Goal: Task Accomplishment & Management: Use online tool/utility

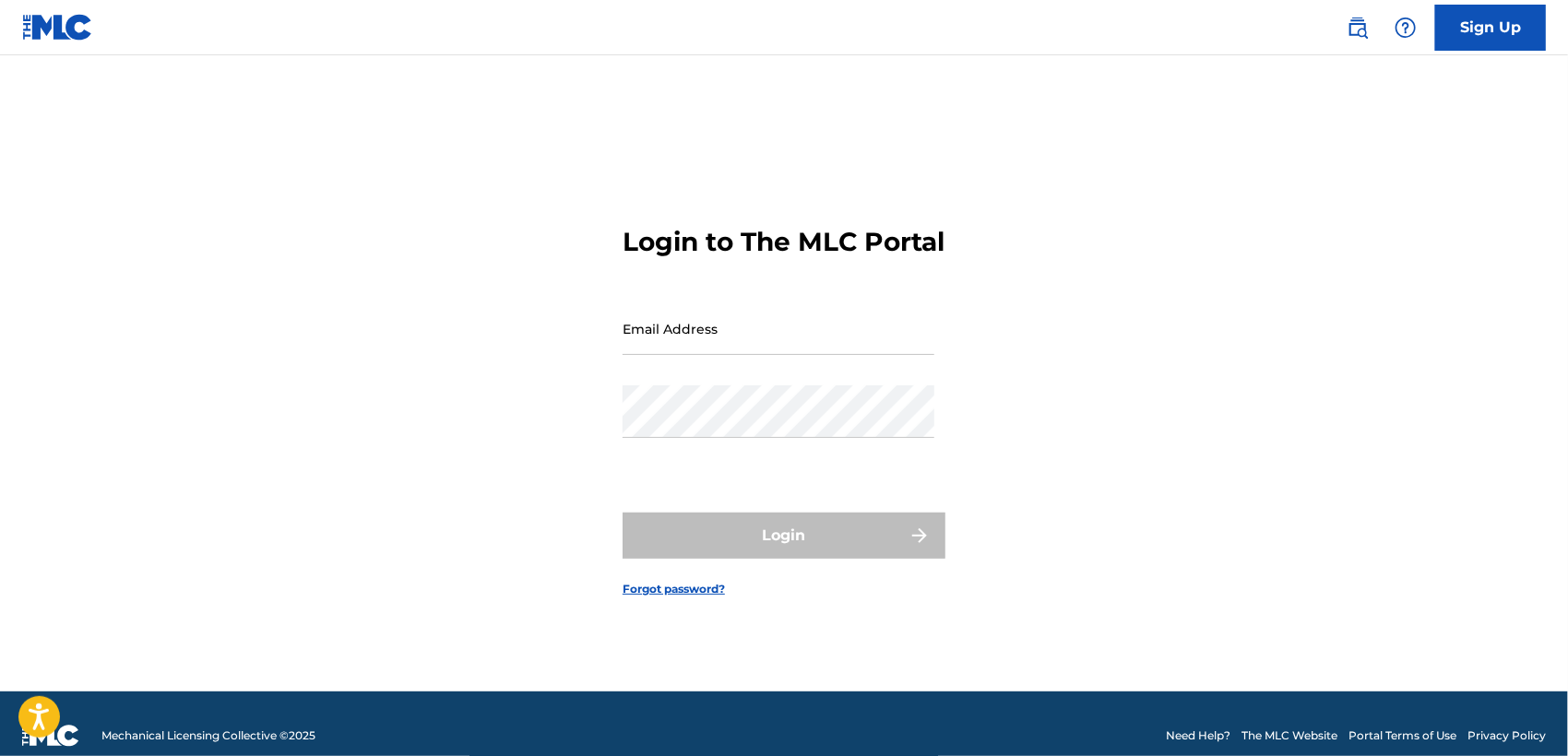
type input "[EMAIL_ADDRESS][DOMAIN_NAME]"
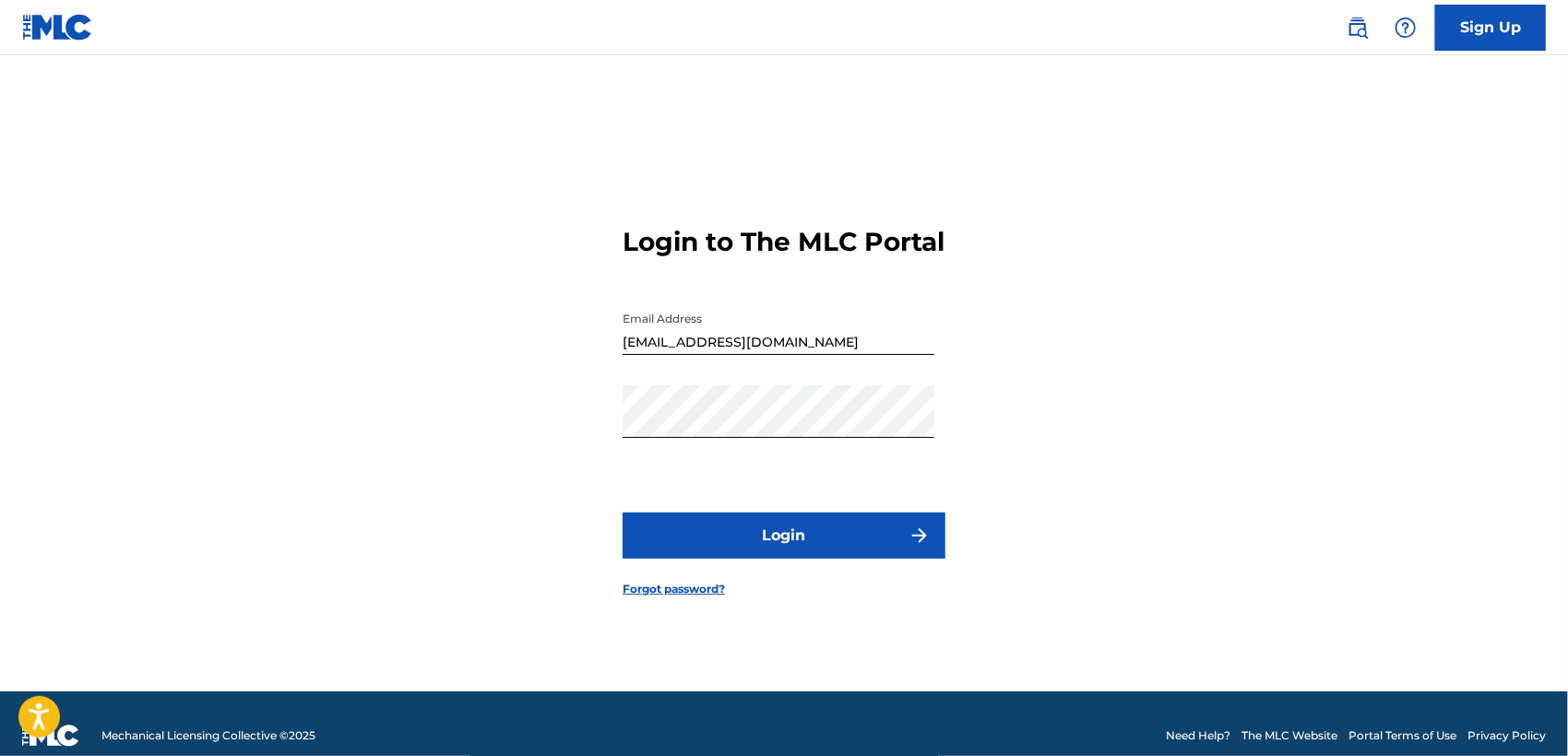
click at [738, 539] on button "Login" at bounding box center [784, 535] width 323 height 46
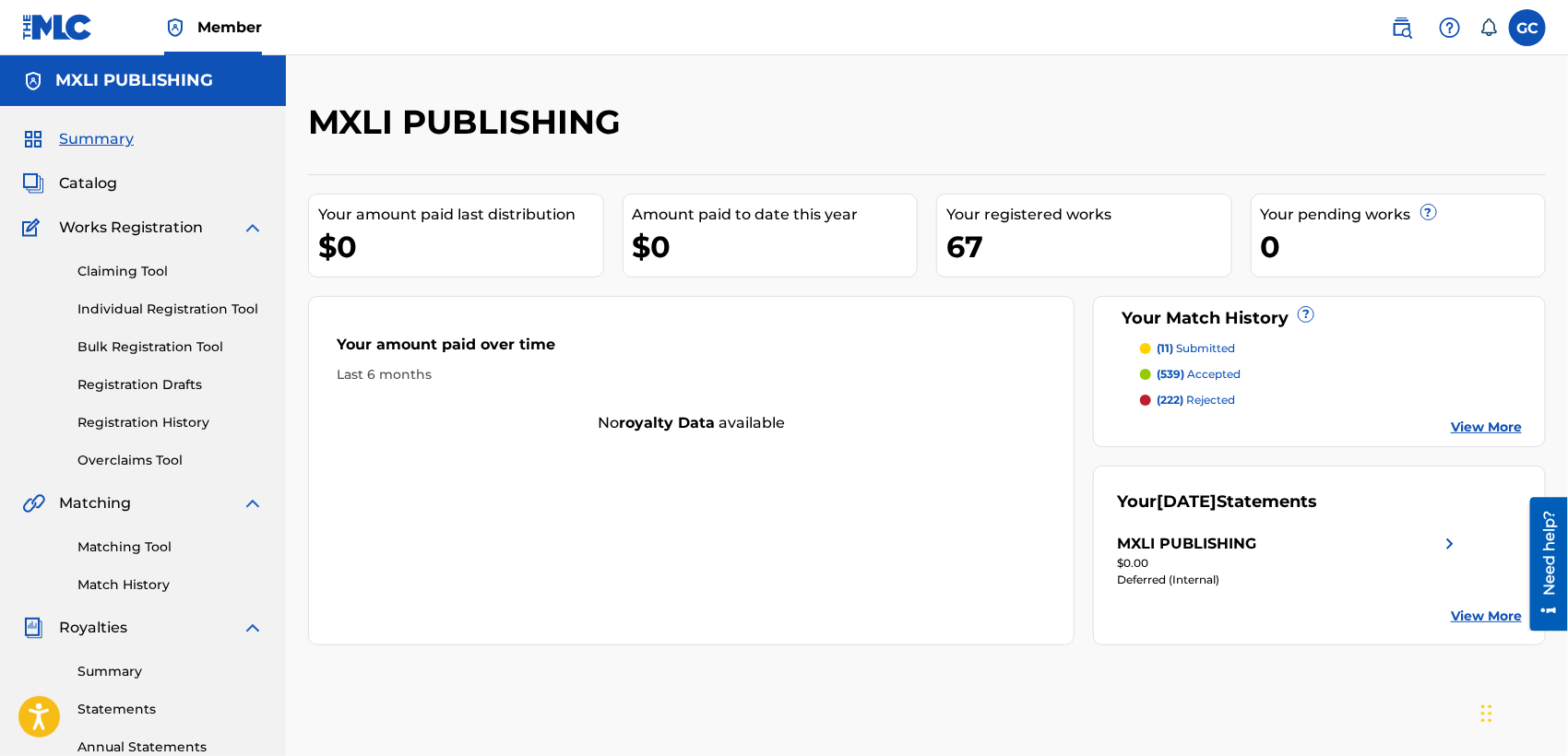
click at [1207, 348] on p "(11) submitted" at bounding box center [1196, 349] width 79 height 17
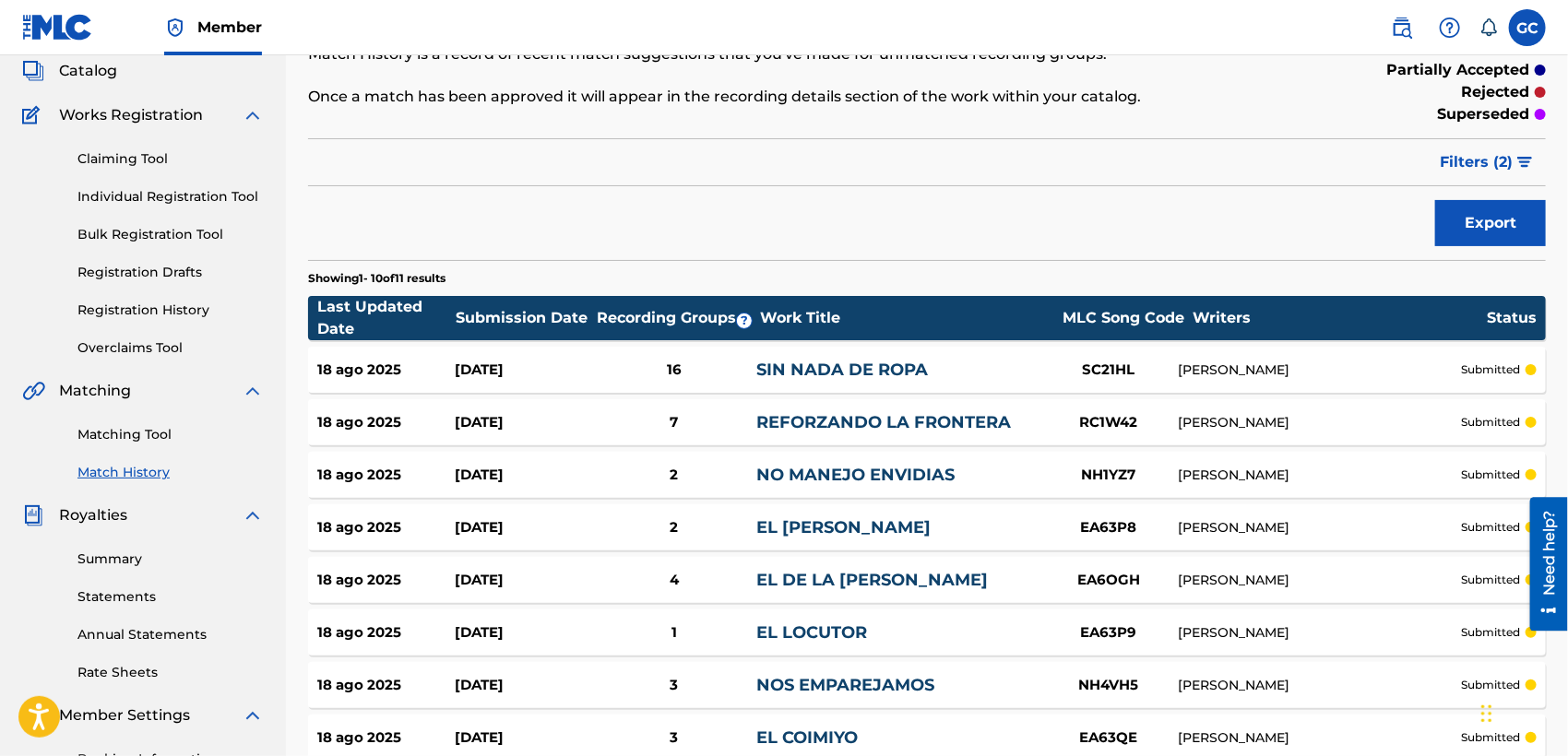
scroll to position [406, 0]
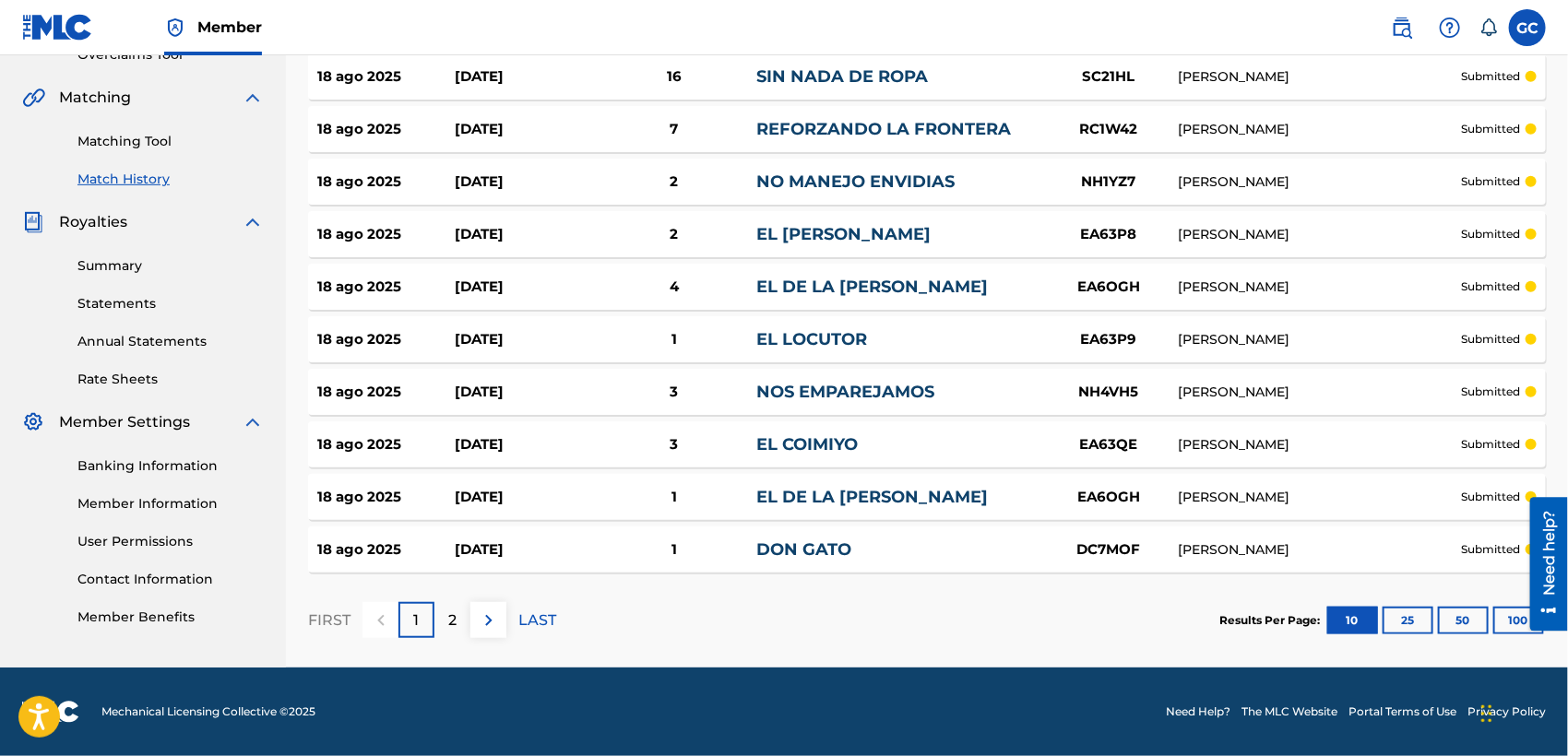
click at [1402, 618] on button "25" at bounding box center [1407, 620] width 50 height 28
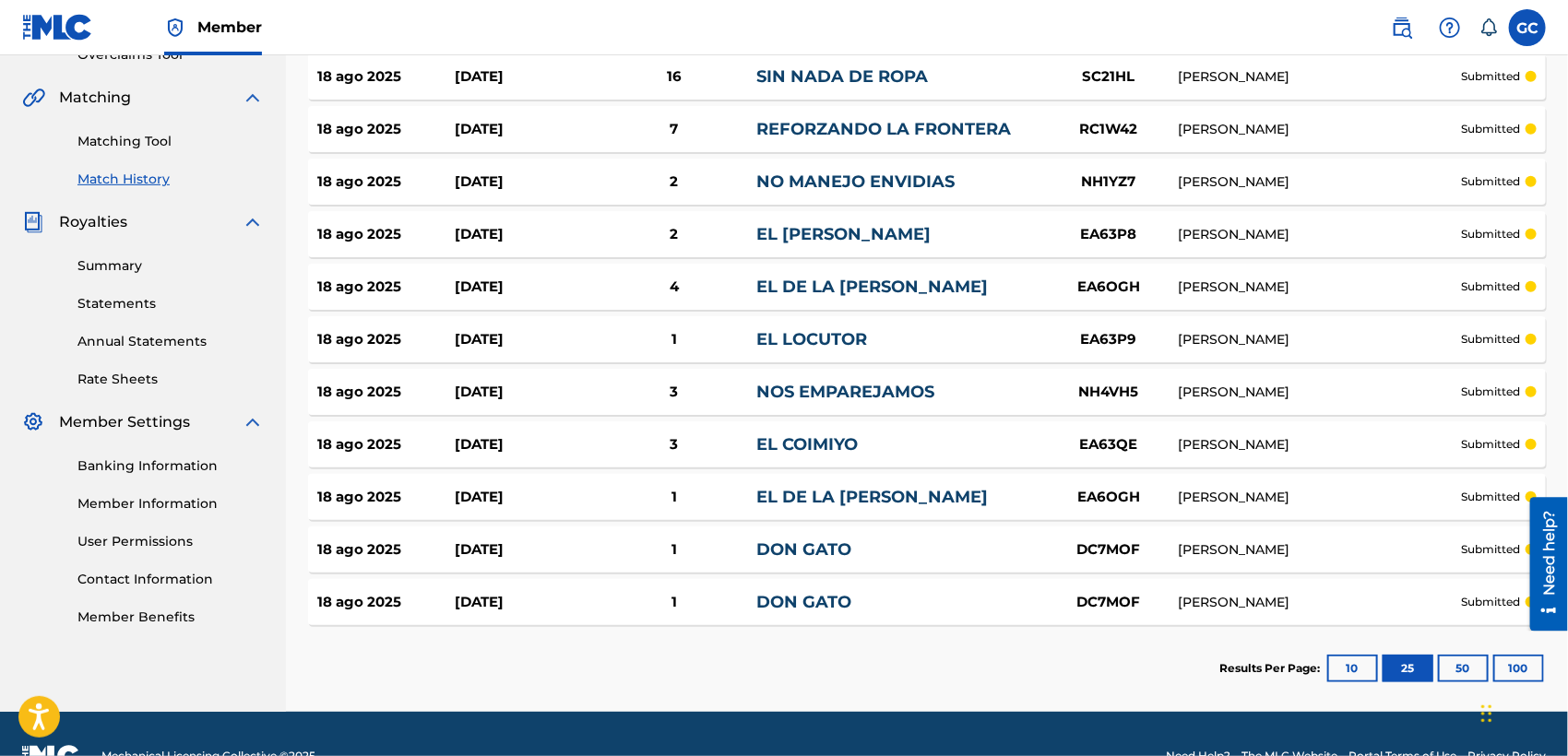
click at [1473, 667] on button "50" at bounding box center [1463, 668] width 50 height 28
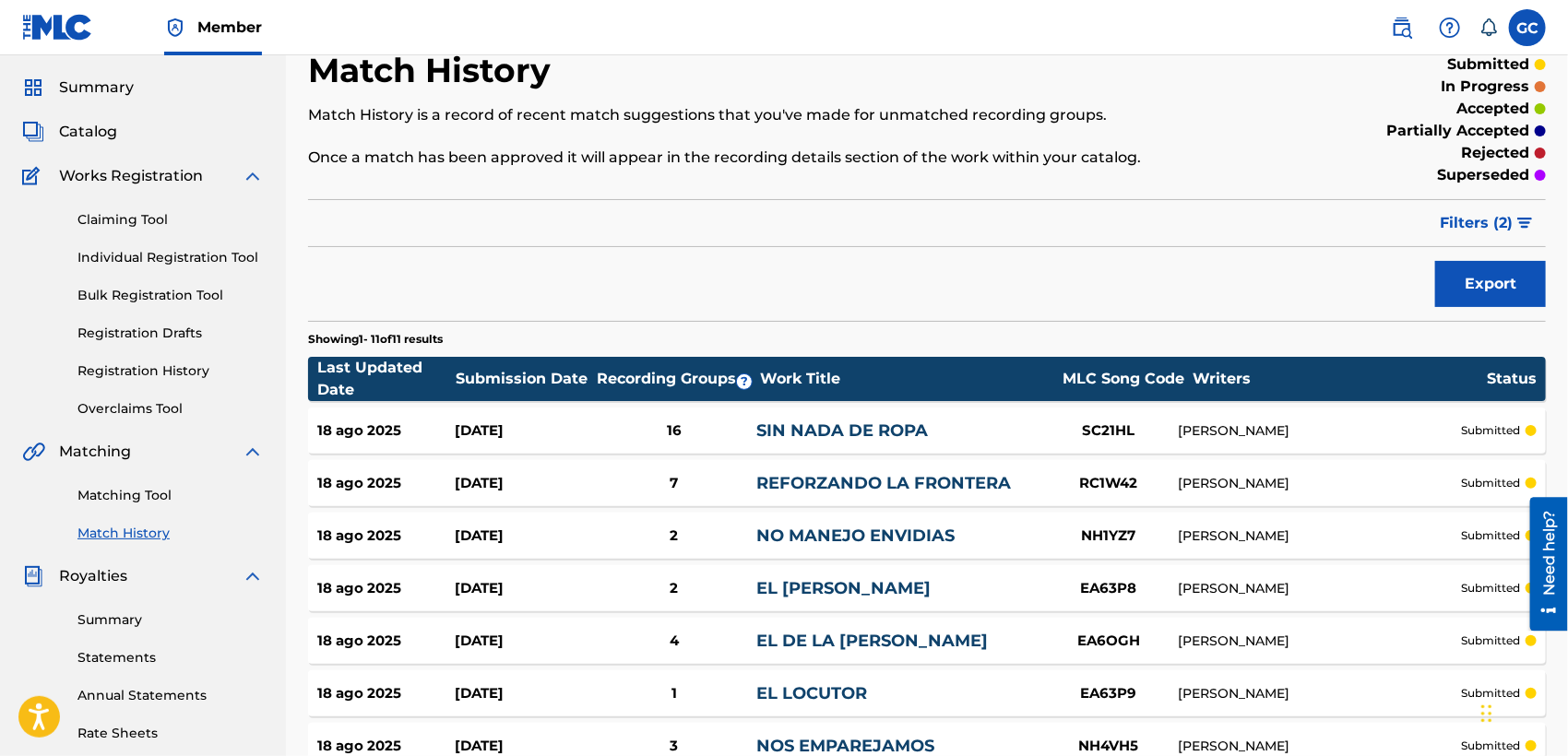
scroll to position [0, 0]
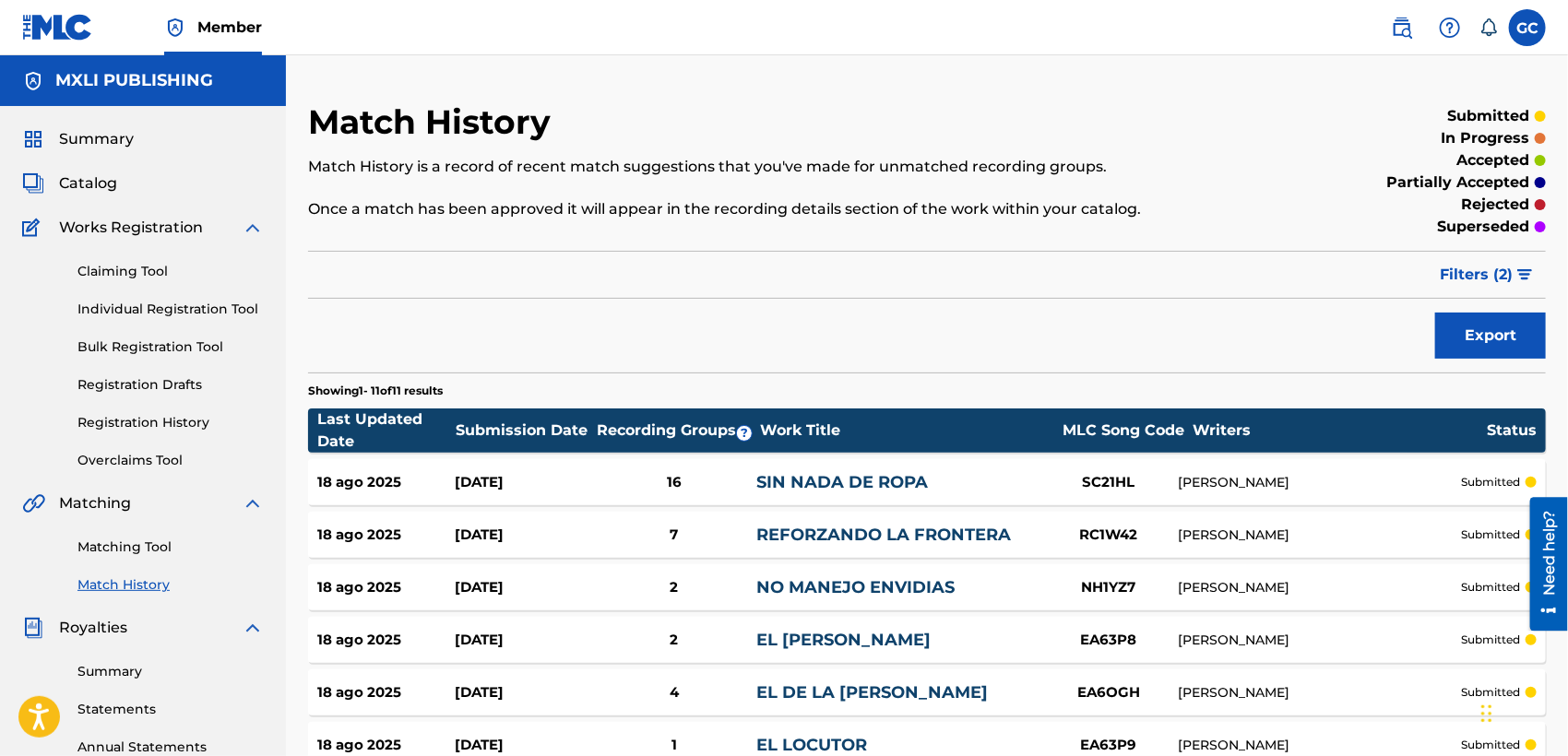
click at [118, 712] on link "Statements" at bounding box center [170, 709] width 186 height 20
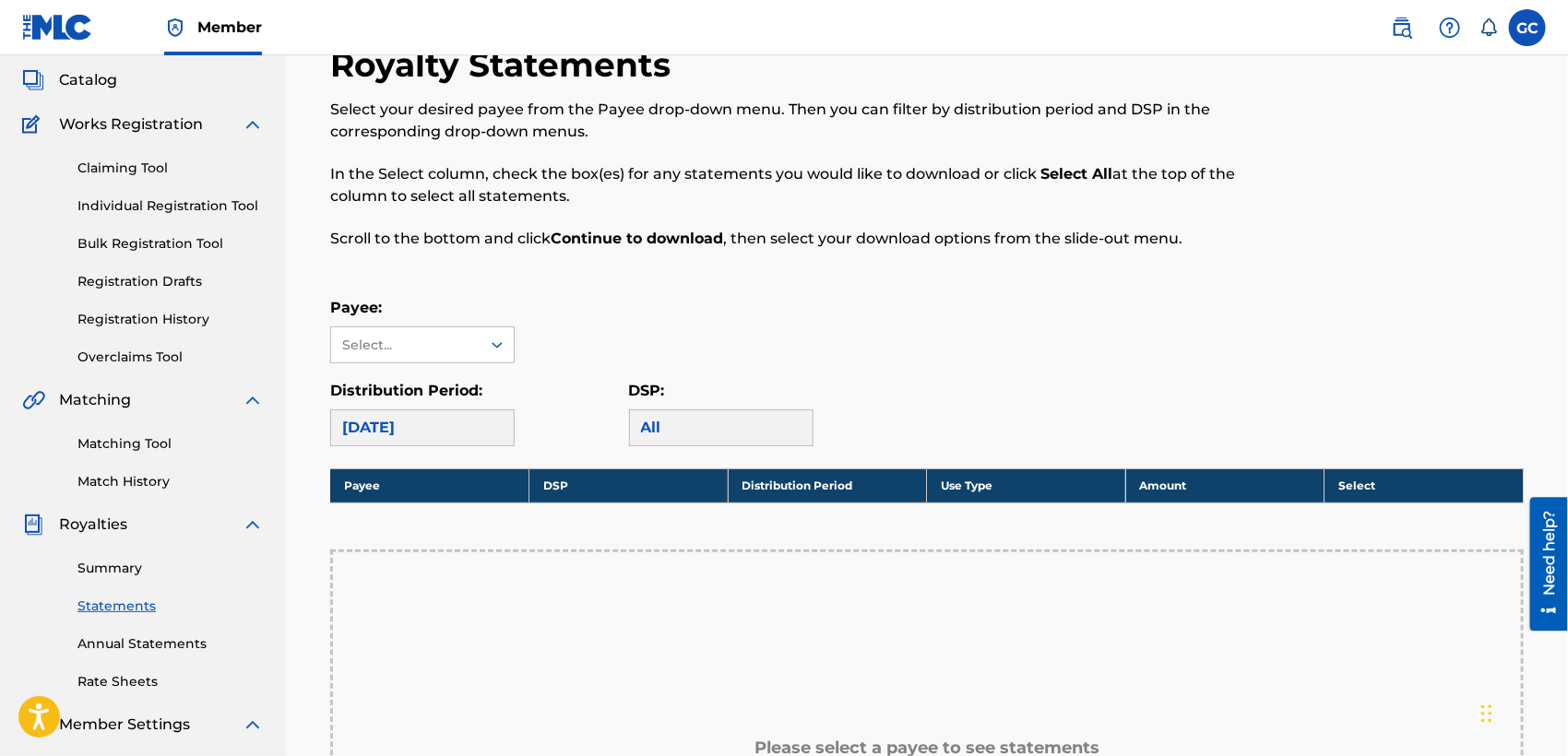
scroll to position [205, 0]
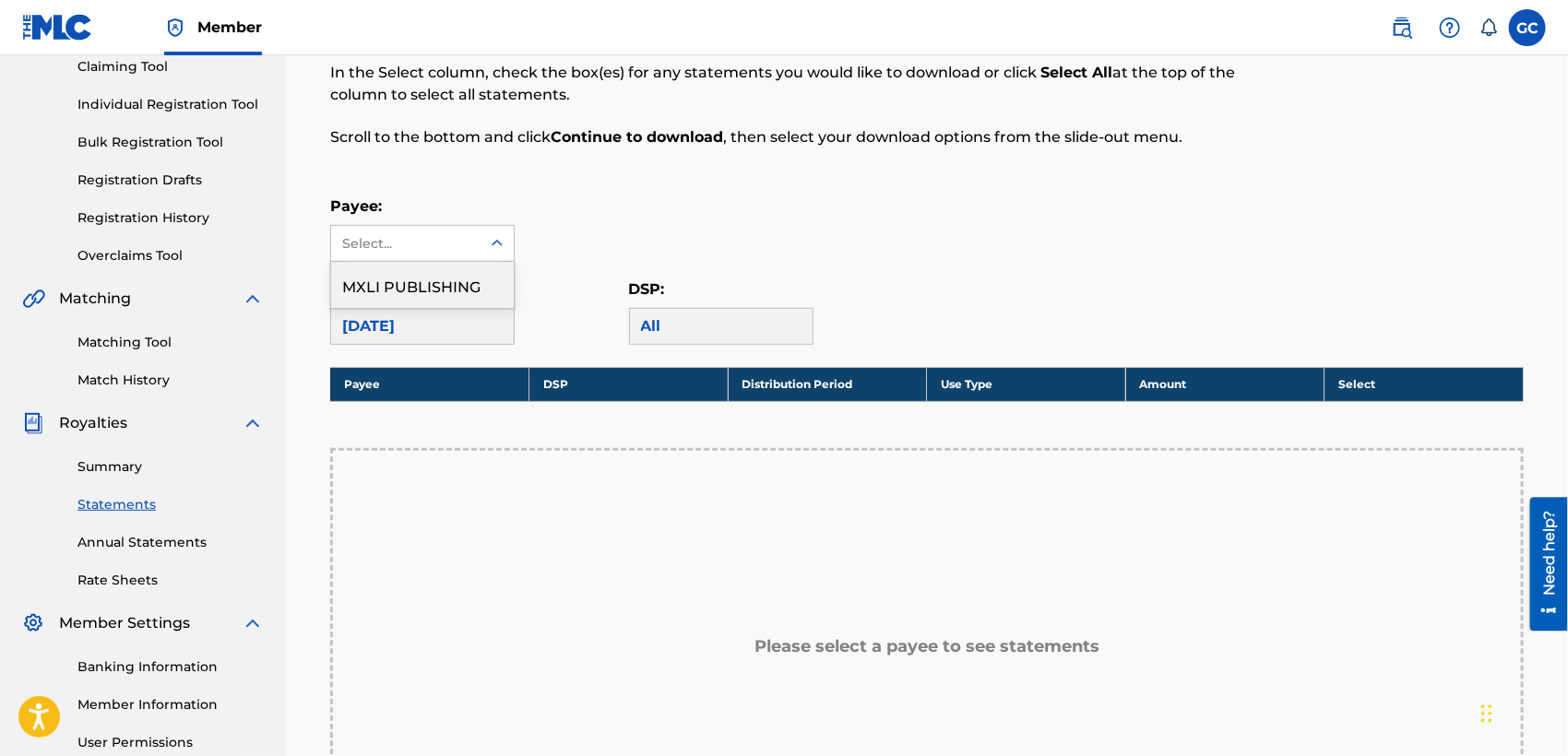
click at [454, 228] on div "Select..." at bounding box center [406, 243] width 150 height 35
click at [440, 298] on div "MXLI PUBLISHING" at bounding box center [422, 284] width 182 height 46
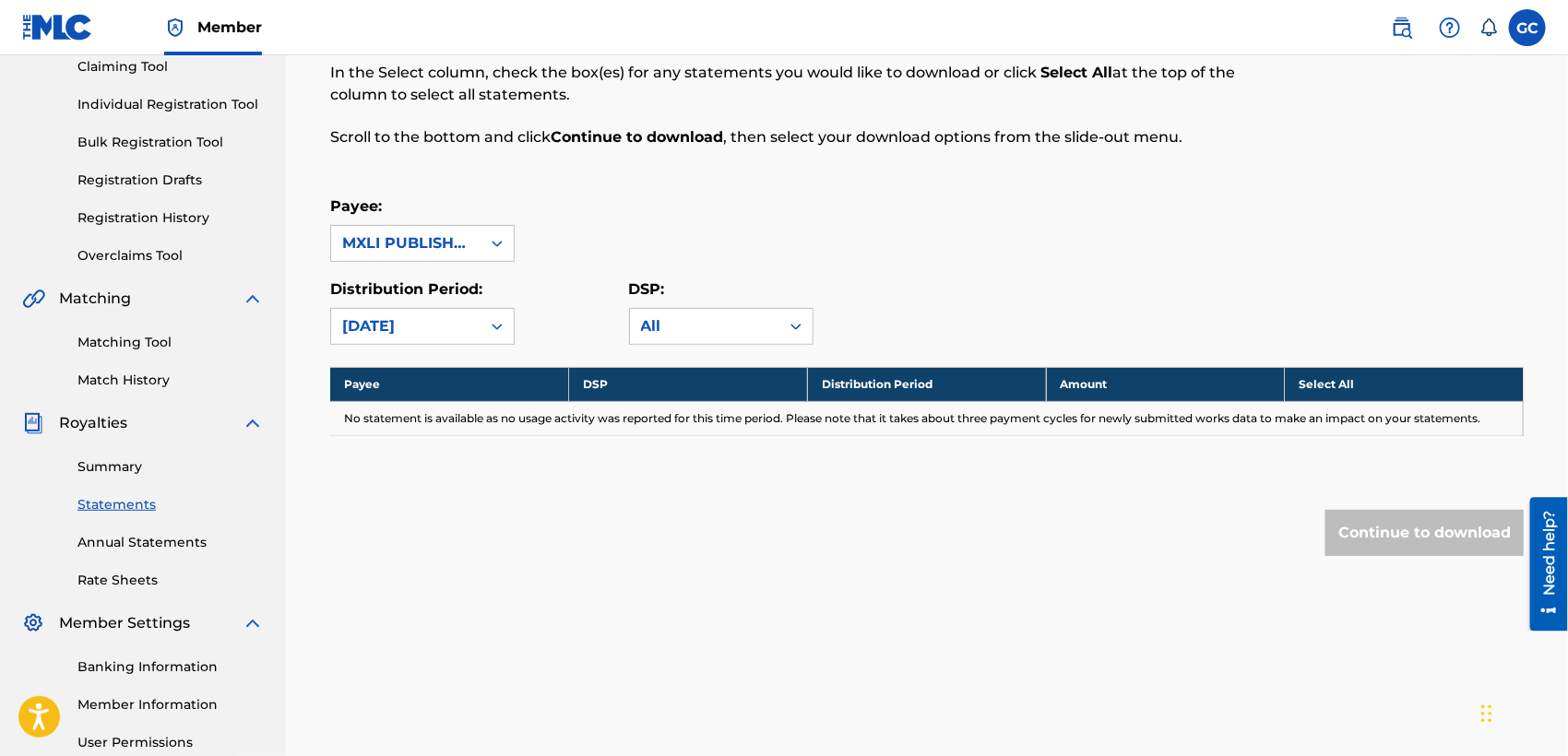
click at [137, 468] on link "Summary" at bounding box center [170, 466] width 186 height 20
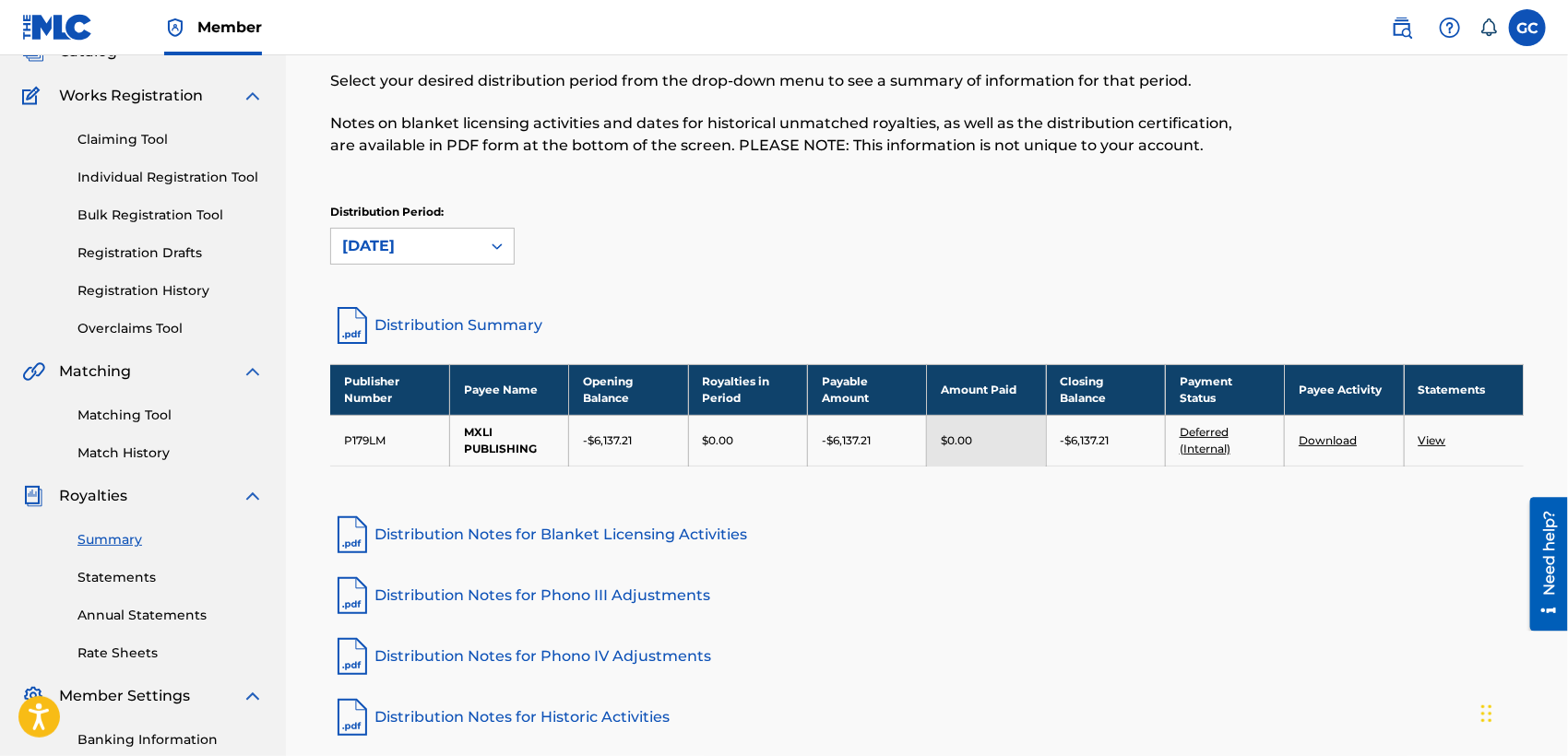
scroll to position [80, 0]
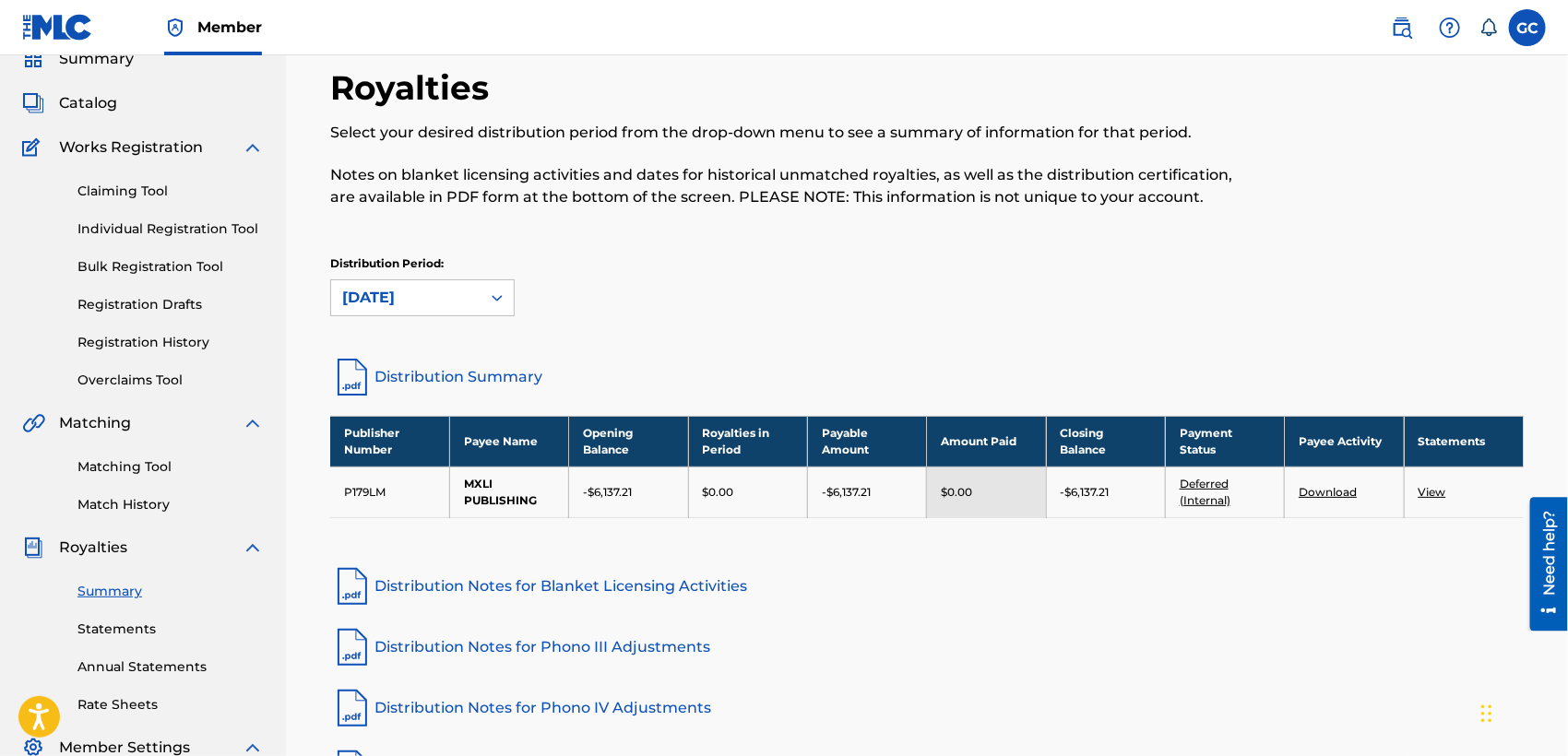
click at [137, 473] on link "Matching Tool" at bounding box center [170, 466] width 186 height 20
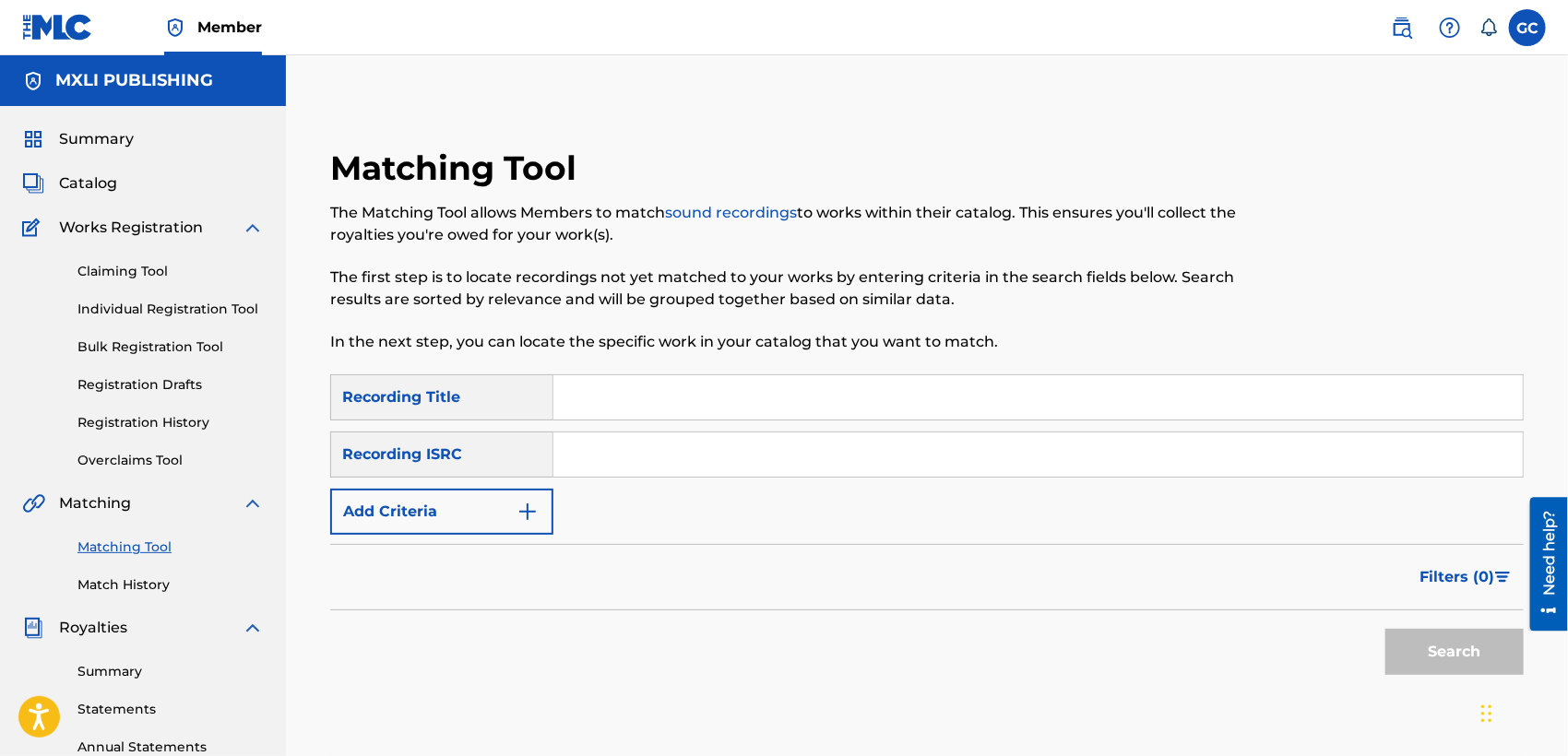
click at [627, 400] on input "Search Form" at bounding box center [1038, 396] width 970 height 44
type input "la peligrosa"
click at [1415, 640] on button "Search" at bounding box center [1454, 651] width 138 height 46
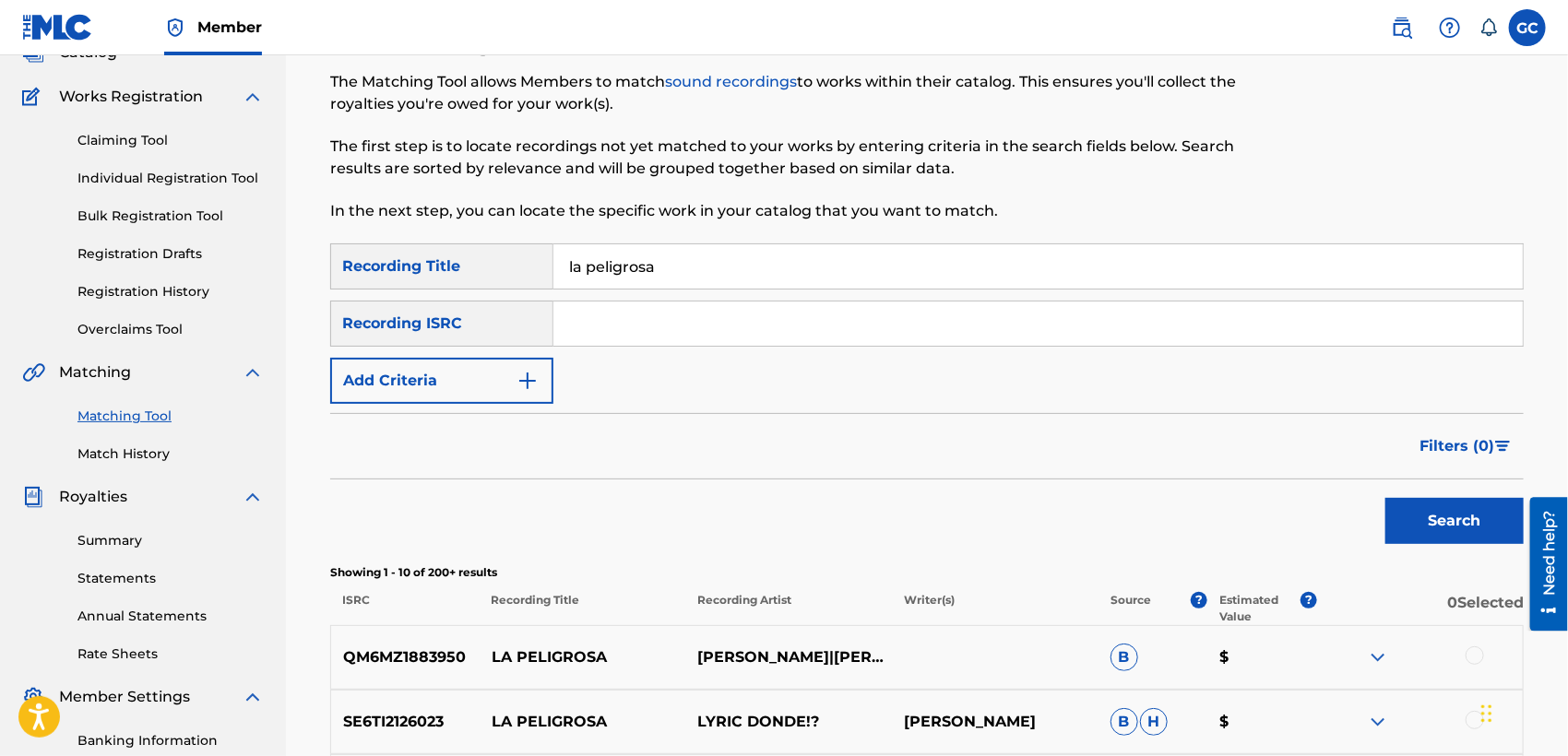
scroll to position [102, 0]
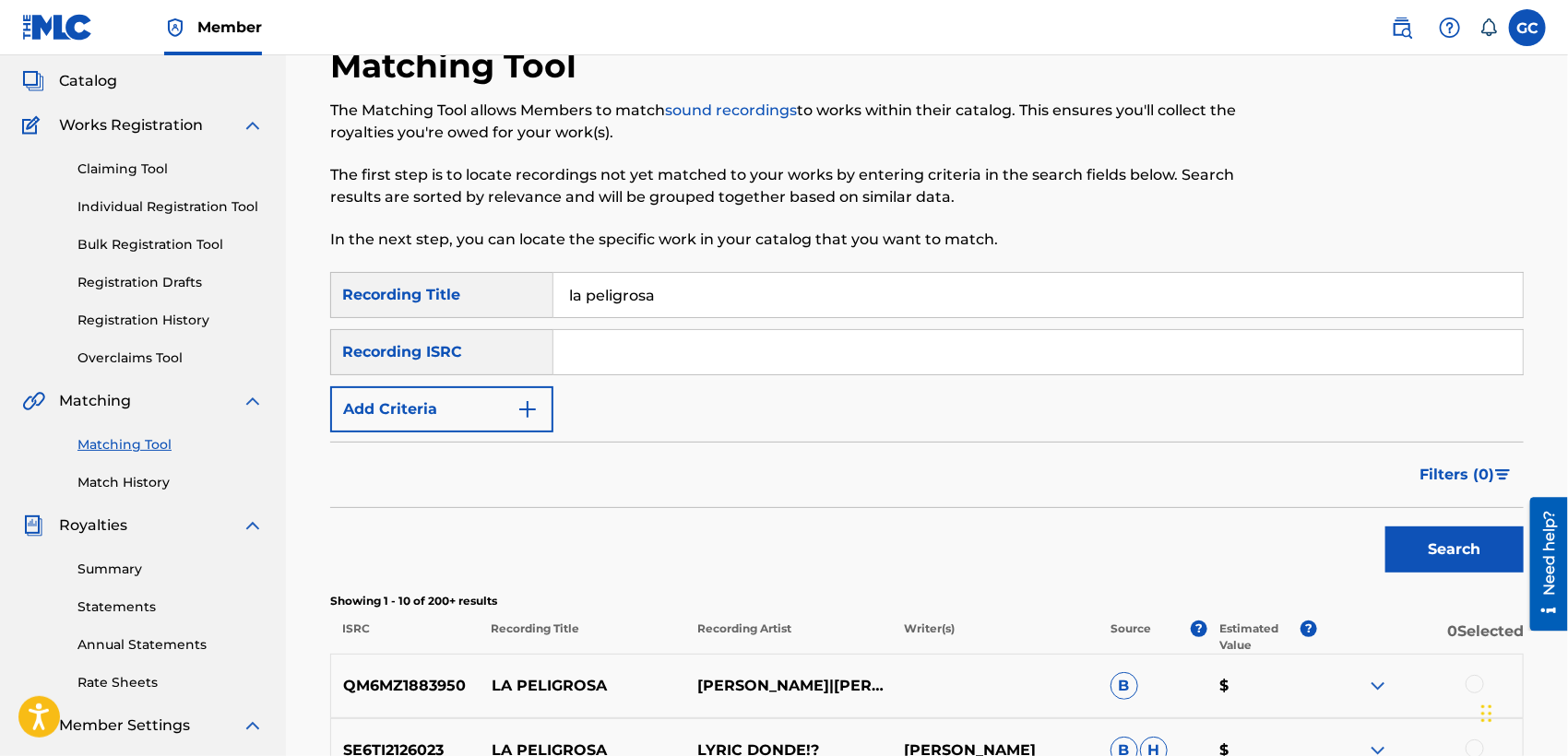
click at [98, 170] on link "Claiming Tool" at bounding box center [170, 169] width 186 height 20
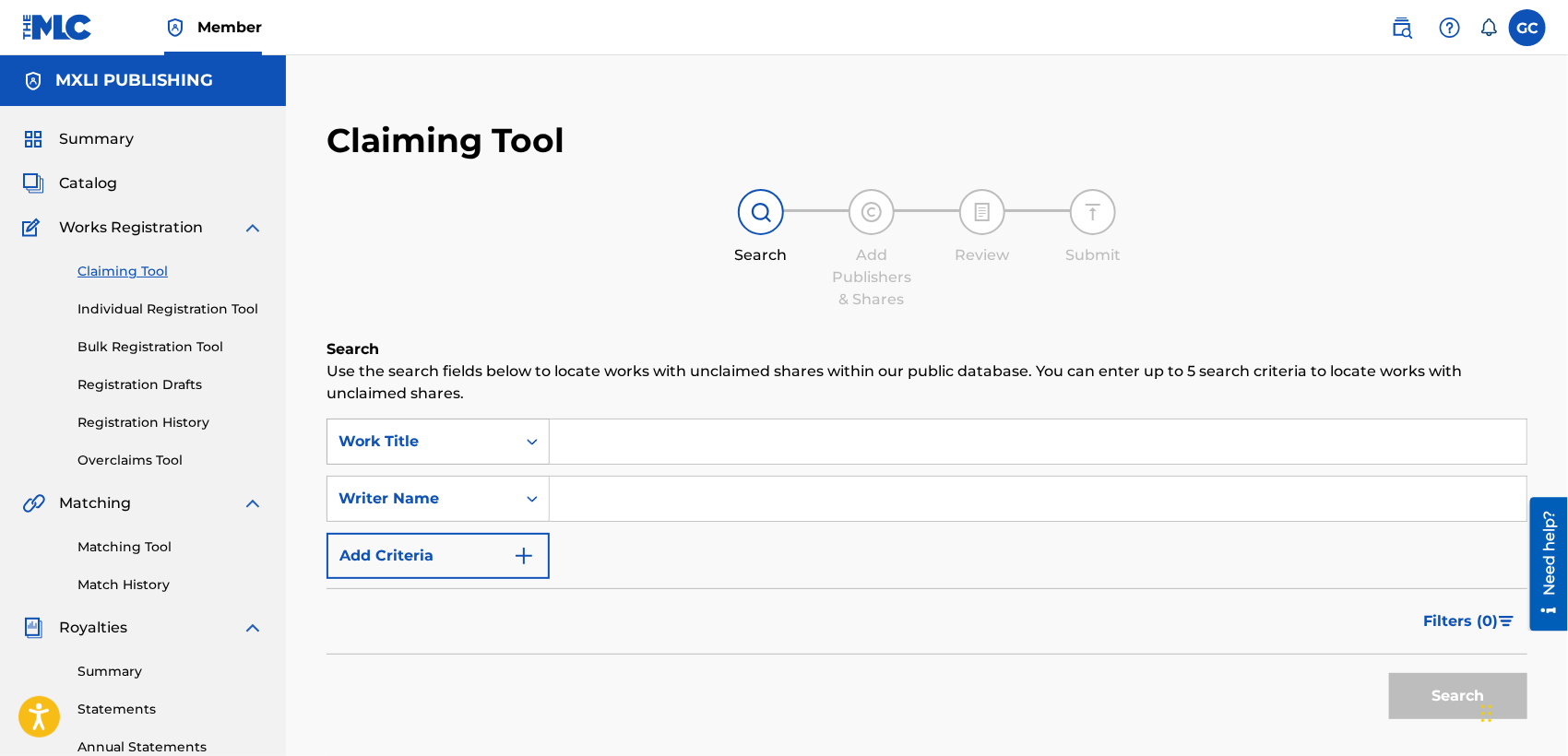
click at [477, 444] on div "Work Title" at bounding box center [422, 442] width 166 height 22
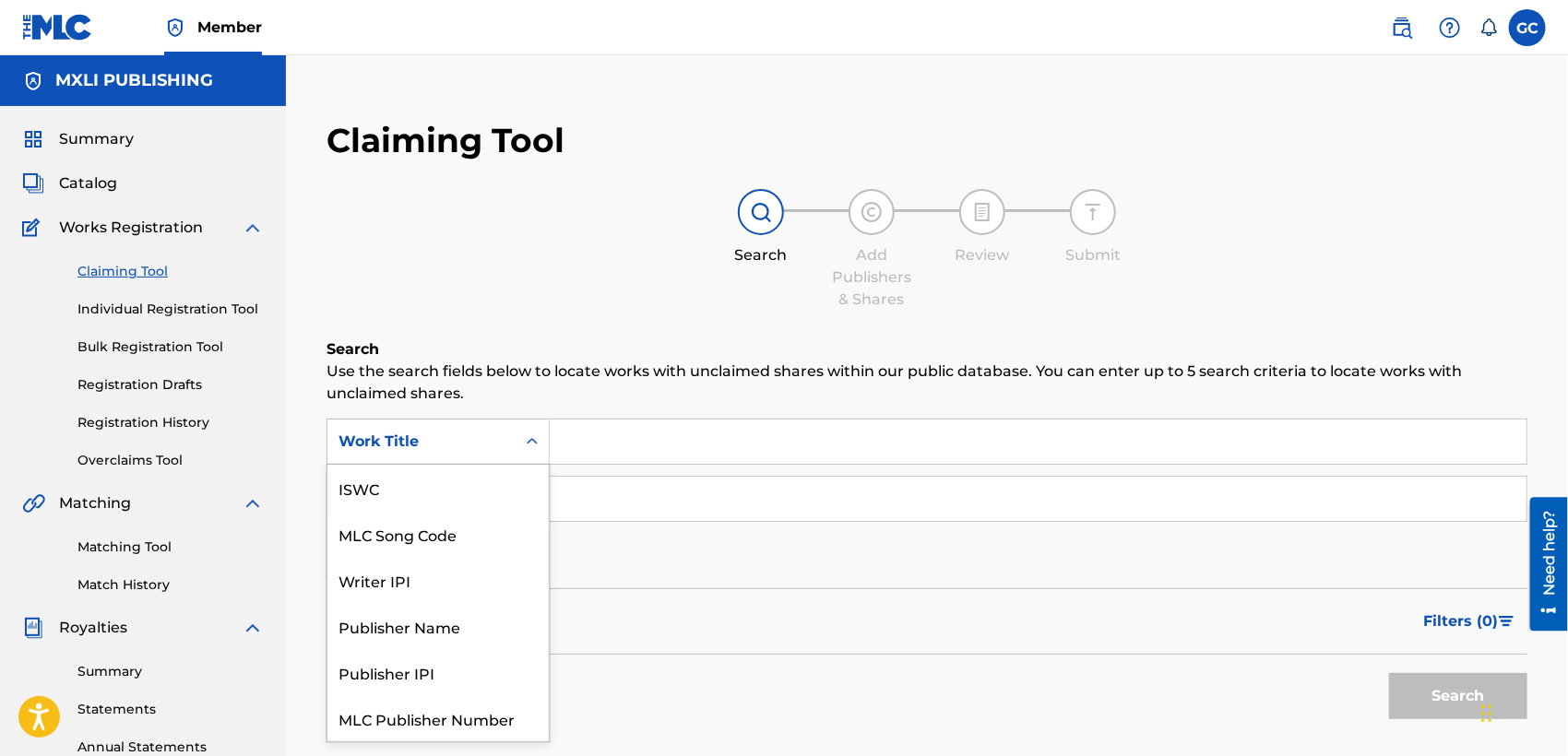
scroll to position [45, 0]
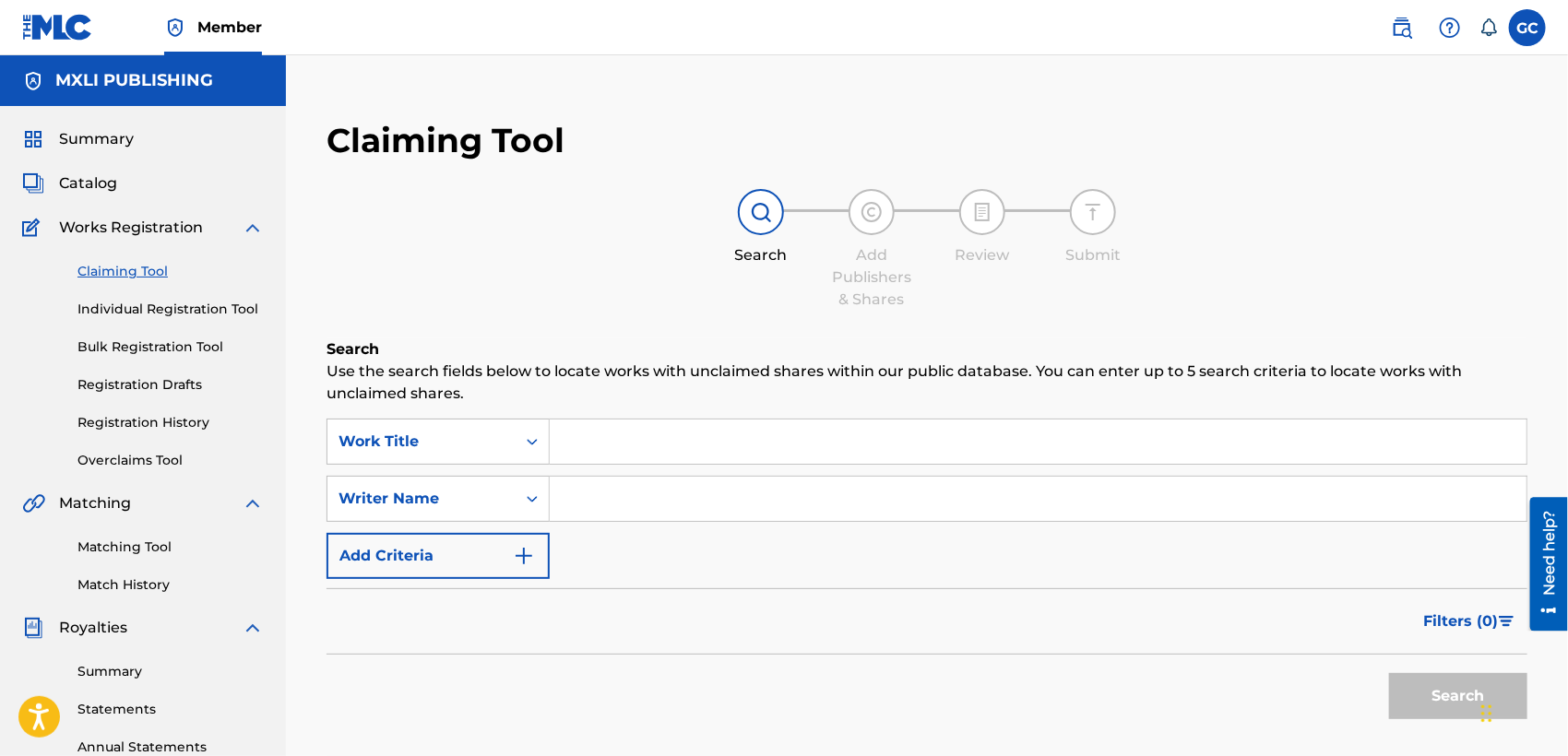
click at [605, 444] on input "Search Form" at bounding box center [1038, 441] width 976 height 44
click at [575, 498] on input "Search Form" at bounding box center [1038, 498] width 976 height 44
type input "german castro gomez"
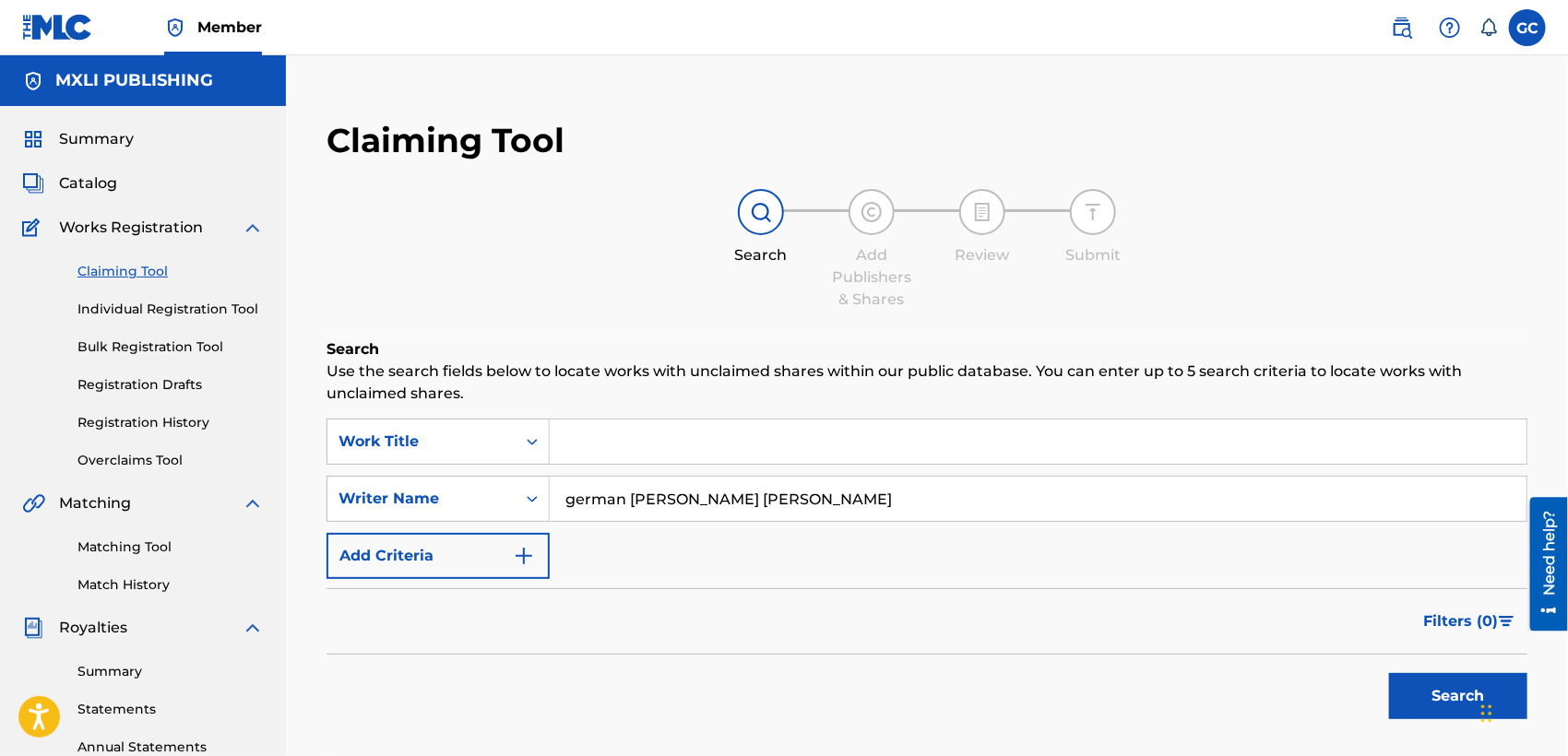
click at [1424, 703] on button "Search" at bounding box center [1458, 695] width 138 height 46
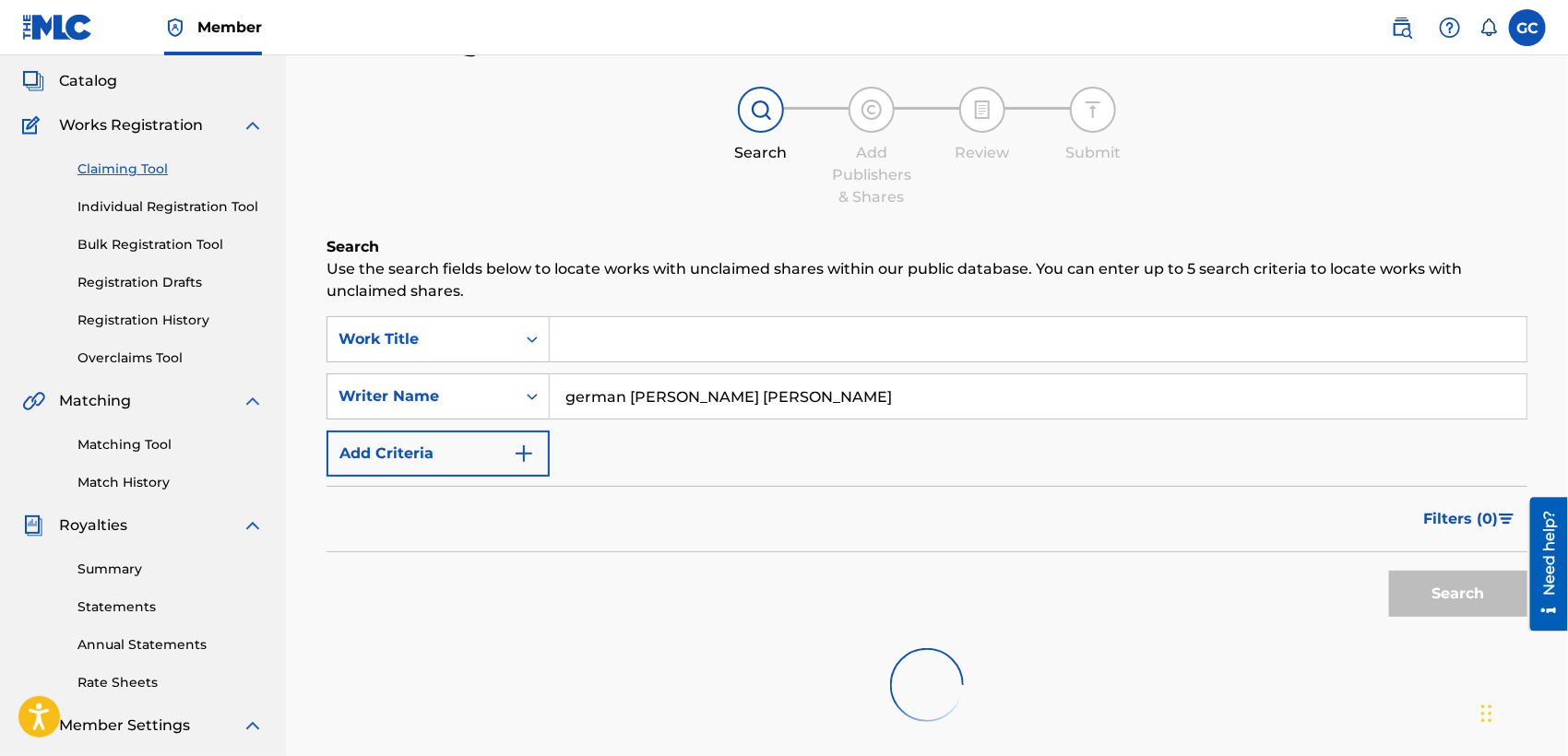
scroll to position [205, 0]
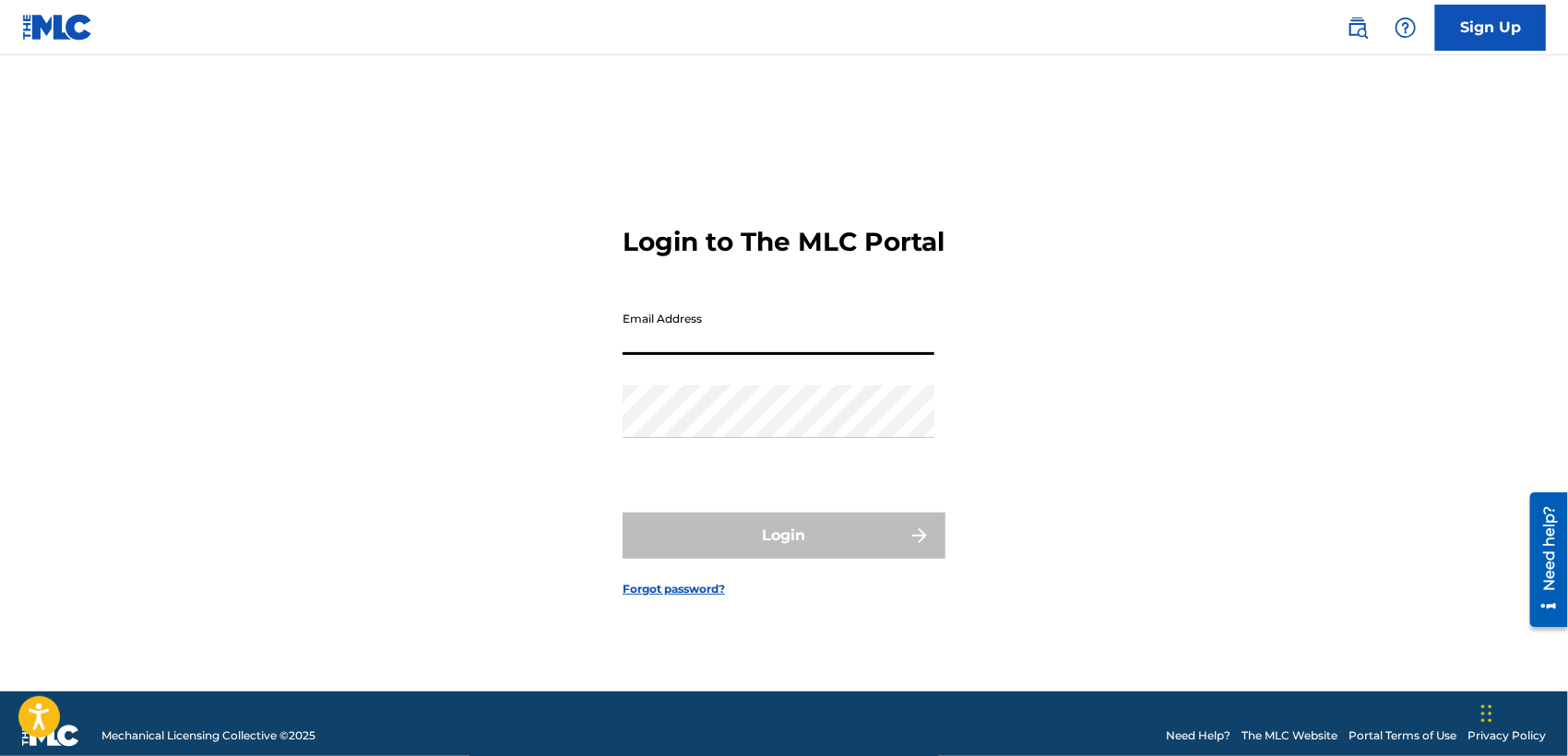
click at [694, 340] on input "Email Address" at bounding box center [778, 329] width 311 height 52
type input "[EMAIL_ADDRESS][DOMAIN_NAME]"
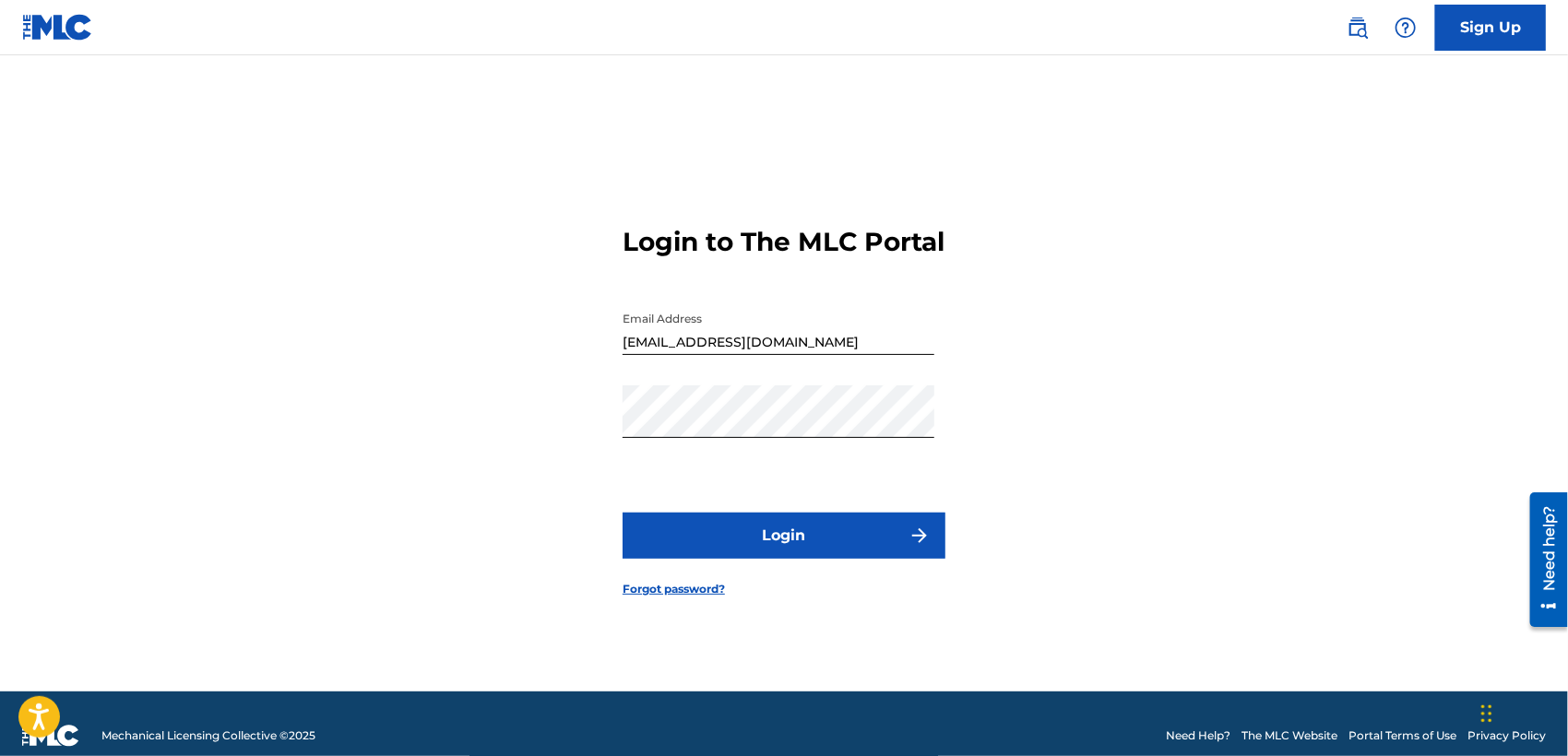
click at [742, 535] on button "Login" at bounding box center [784, 535] width 323 height 46
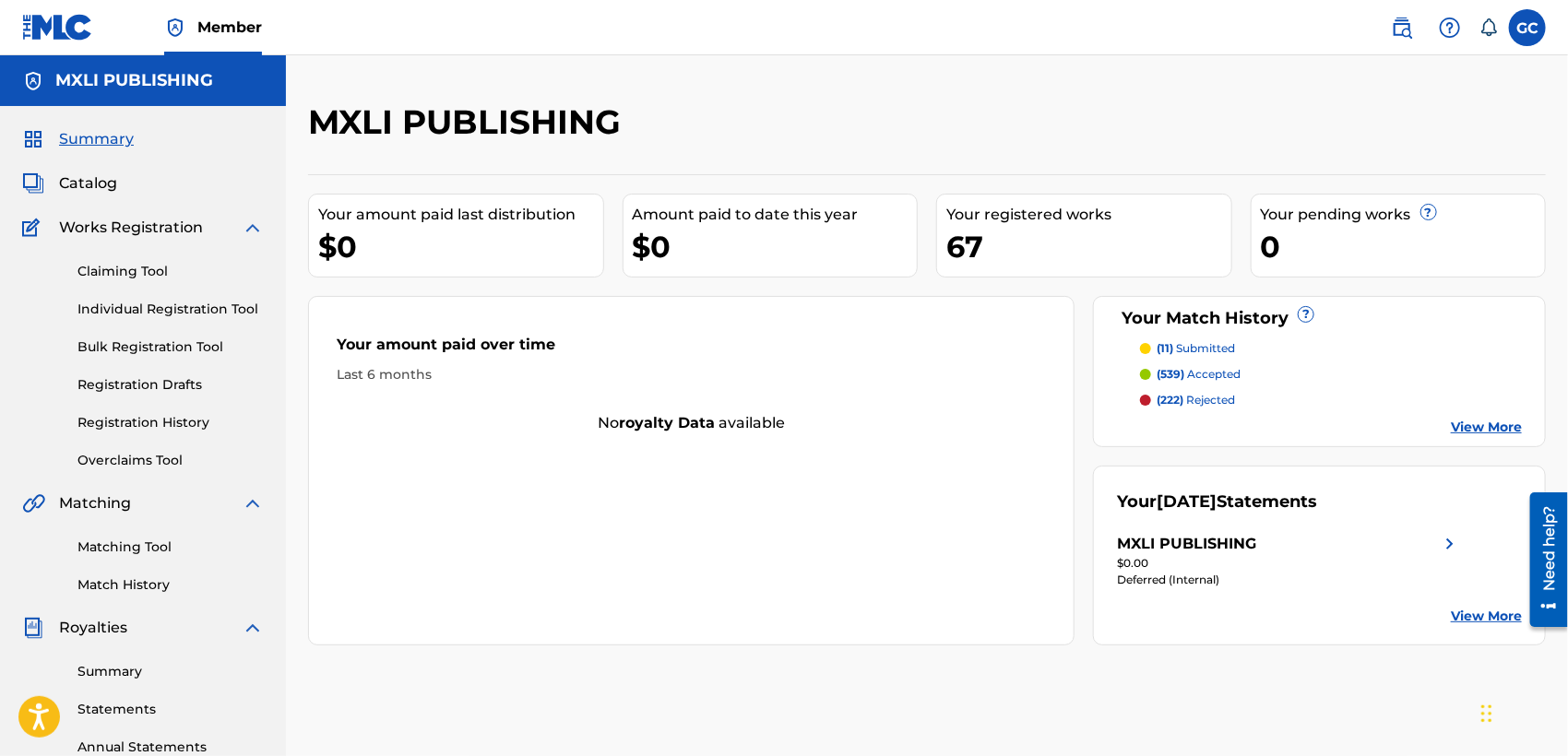
drag, startPoint x: 113, startPoint y: 267, endPoint x: 107, endPoint y: 278, distance: 12.5
click at [113, 267] on link "Claiming Tool" at bounding box center [170, 271] width 186 height 20
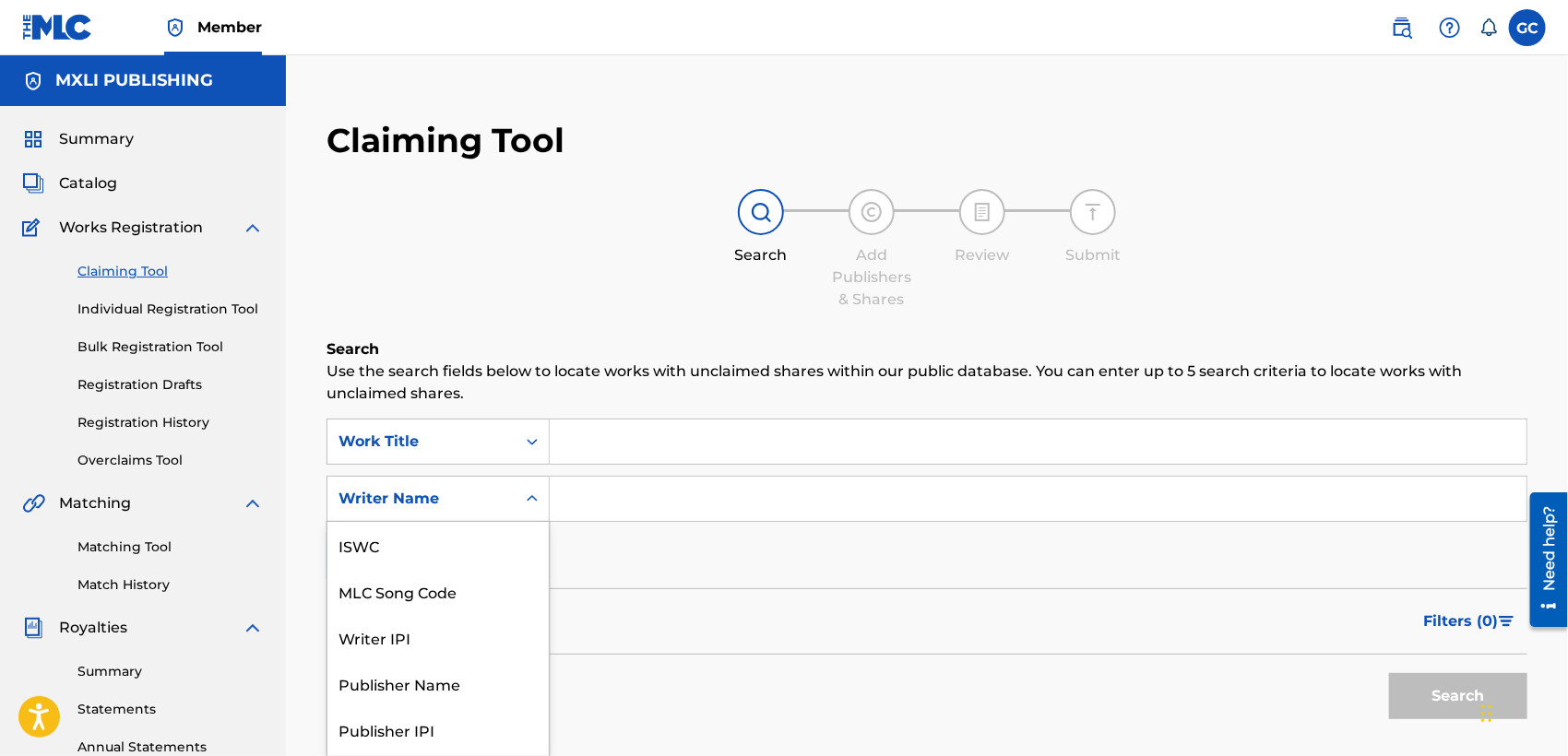
click at [424, 504] on div "7 results available. Use Up and Down to choose options, press Enter to select t…" at bounding box center [438, 498] width 223 height 46
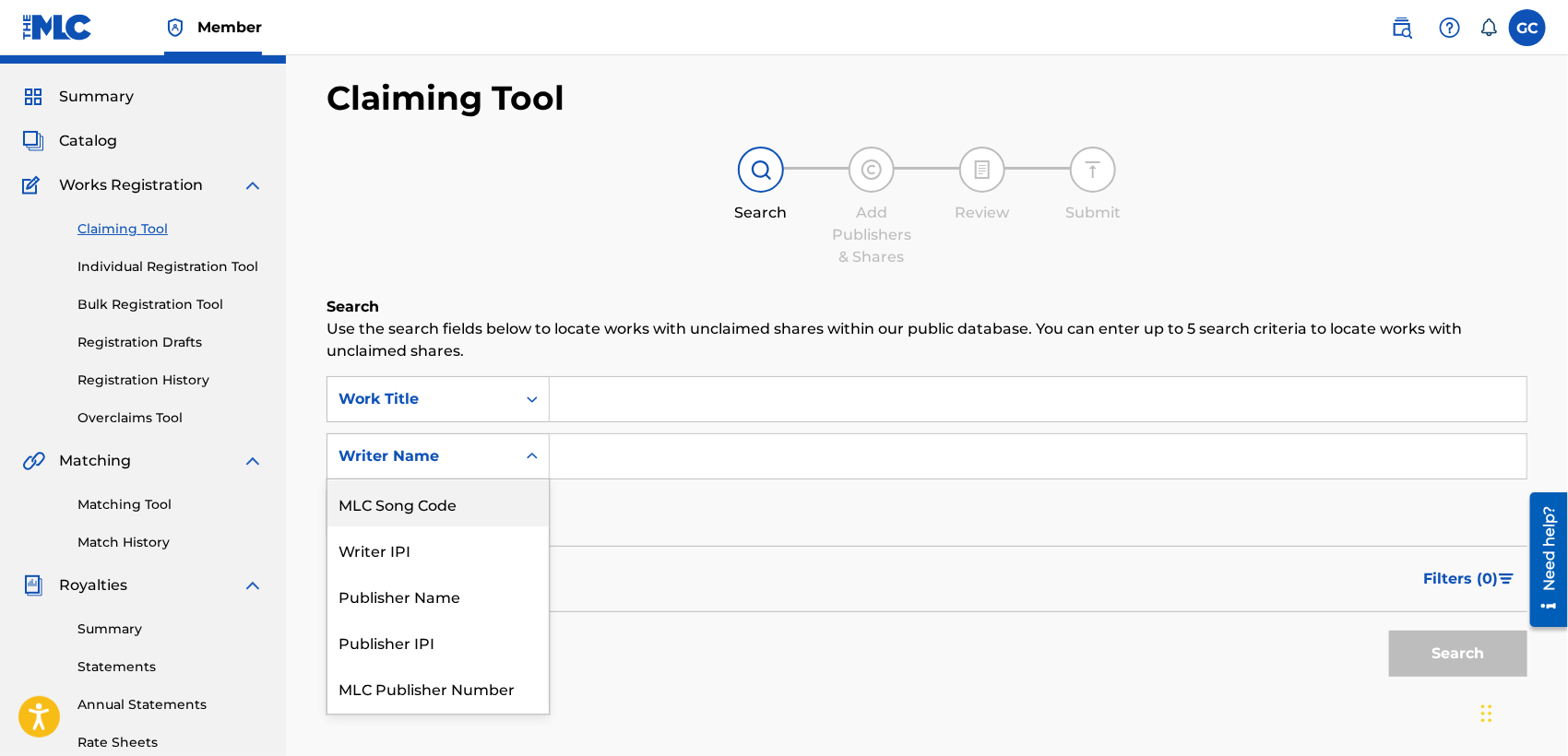
scroll to position [43, 0]
click at [590, 456] on input "Search Form" at bounding box center [1038, 455] width 976 height 44
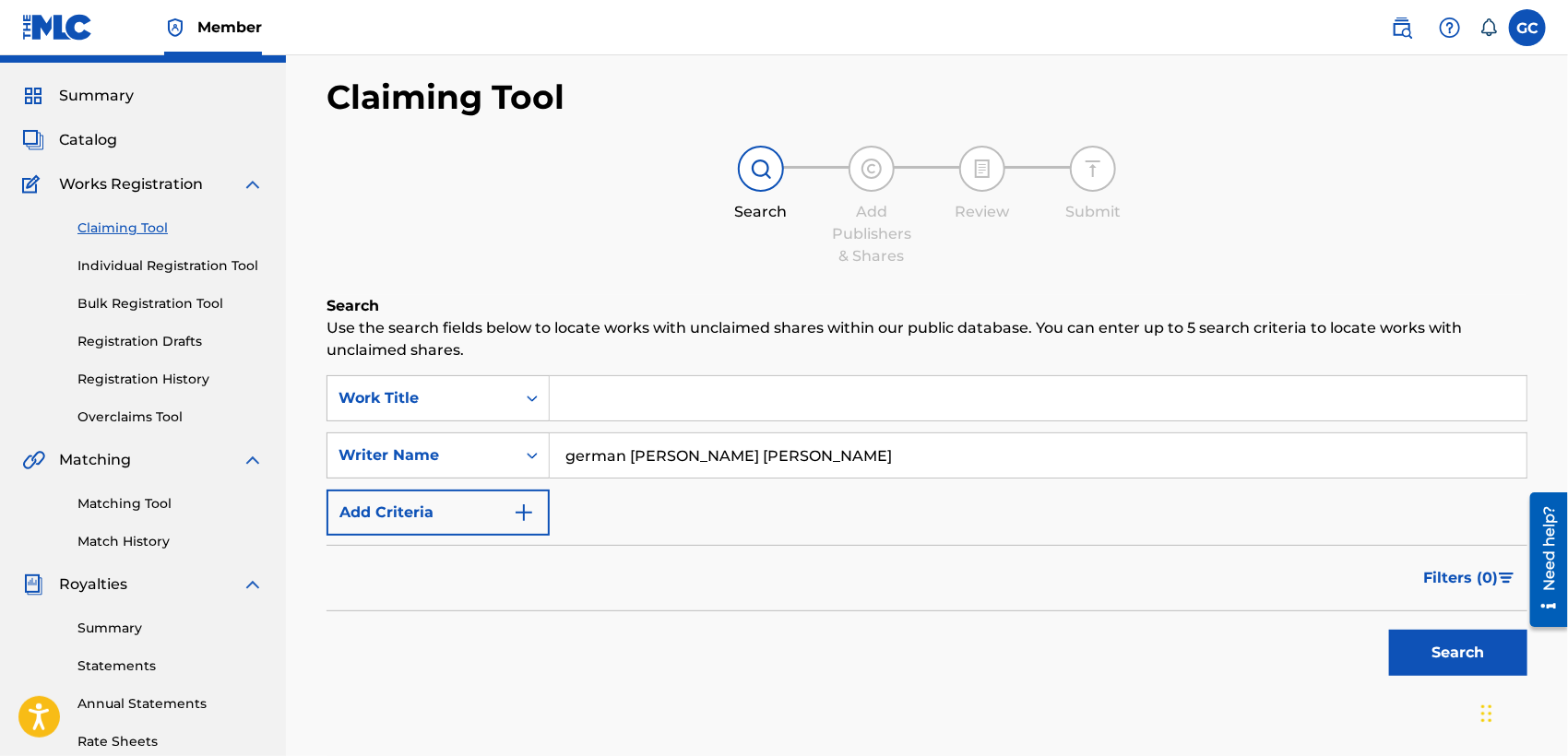
click at [1422, 653] on button "Search" at bounding box center [1458, 652] width 138 height 46
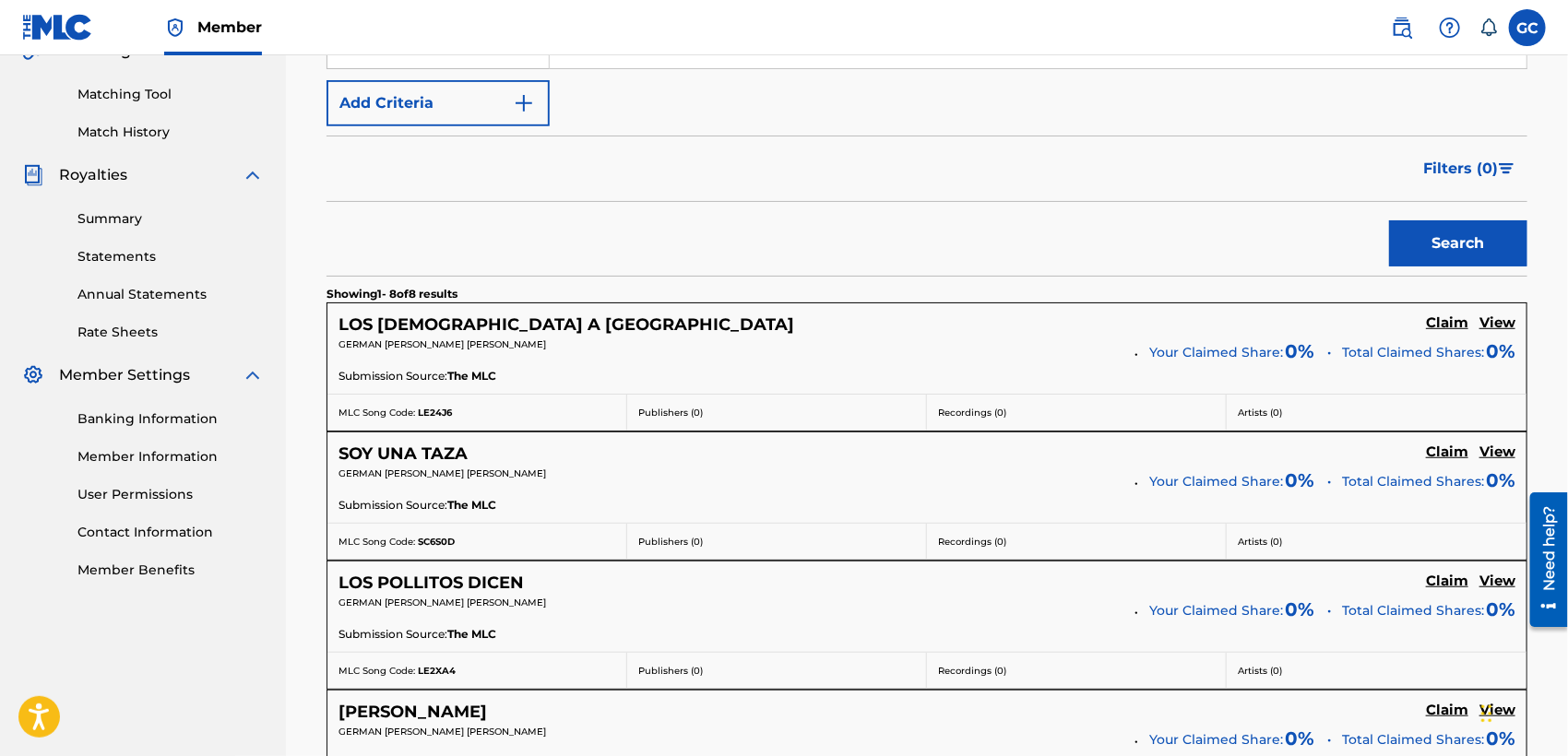
scroll to position [350, 0]
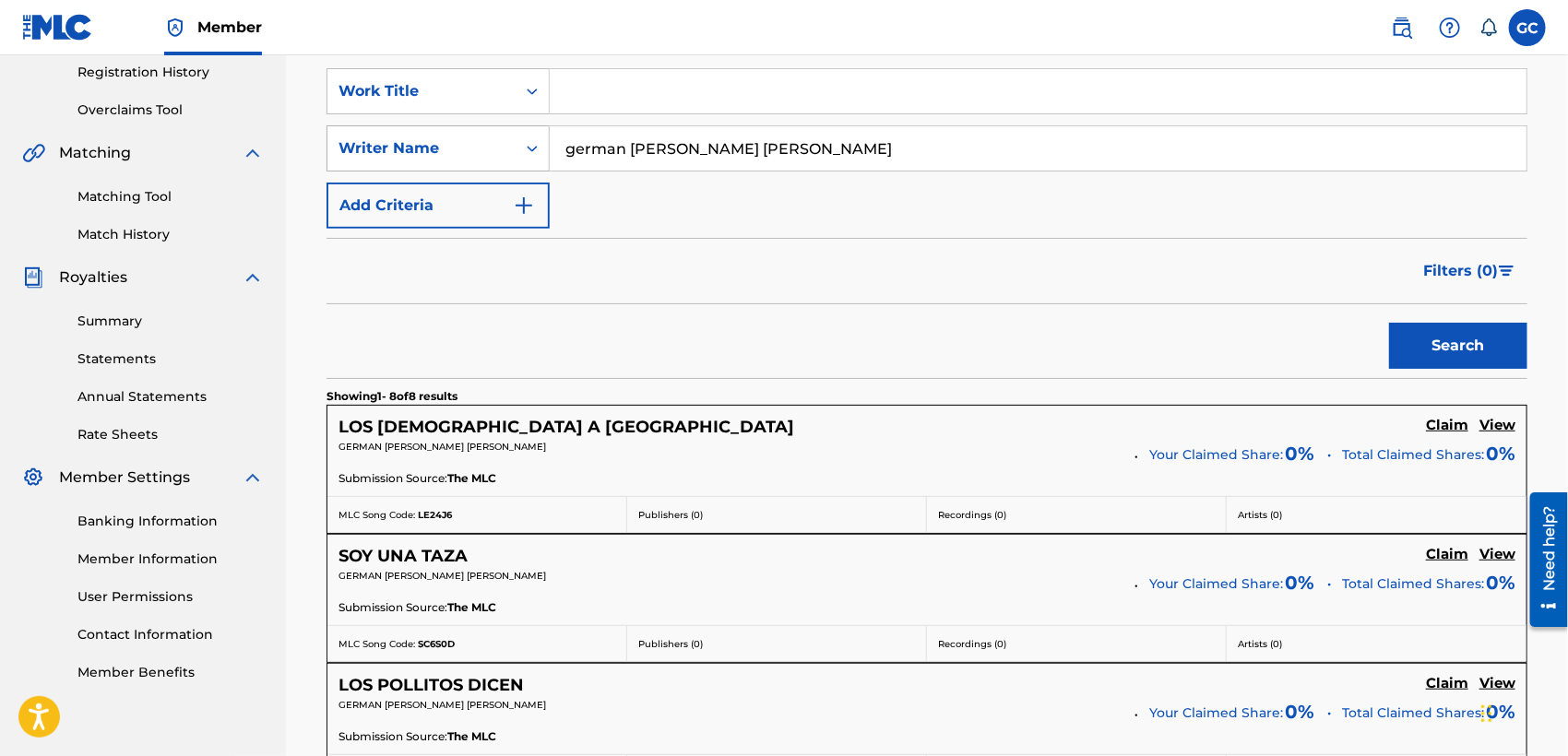
drag, startPoint x: 753, startPoint y: 145, endPoint x: 445, endPoint y: 135, distance: 308.2
click at [445, 135] on div "SearchWithCriteriac5074530-fc90-4358-ba67-c9bd27a3a48e Writer Name german castr…" at bounding box center [927, 148] width 1201 height 46
type input "EDGAR FIMBRES"
click at [1447, 332] on button "Search" at bounding box center [1458, 345] width 138 height 46
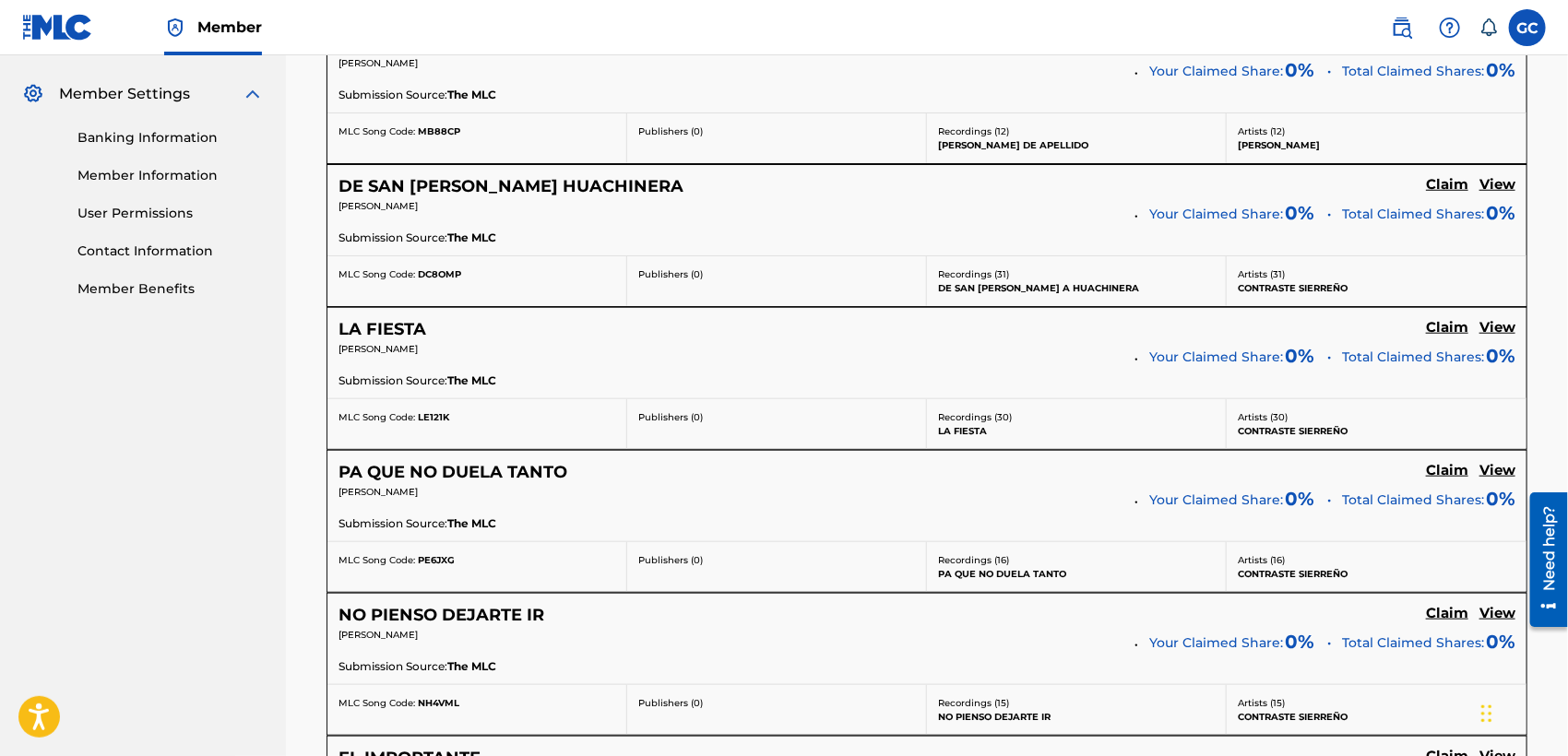
scroll to position [418, 0]
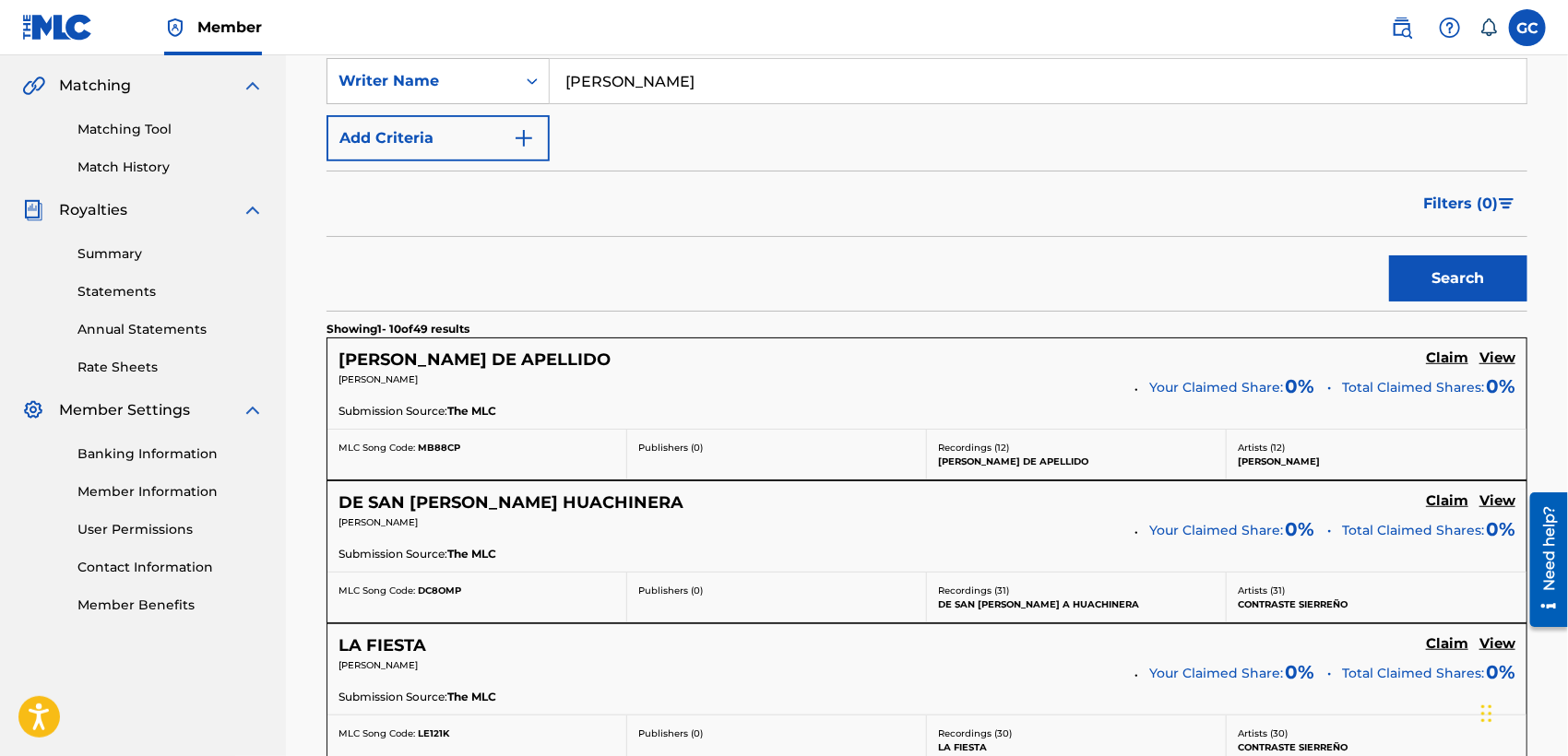
click at [1444, 357] on h5 "Claim" at bounding box center [1446, 358] width 42 height 18
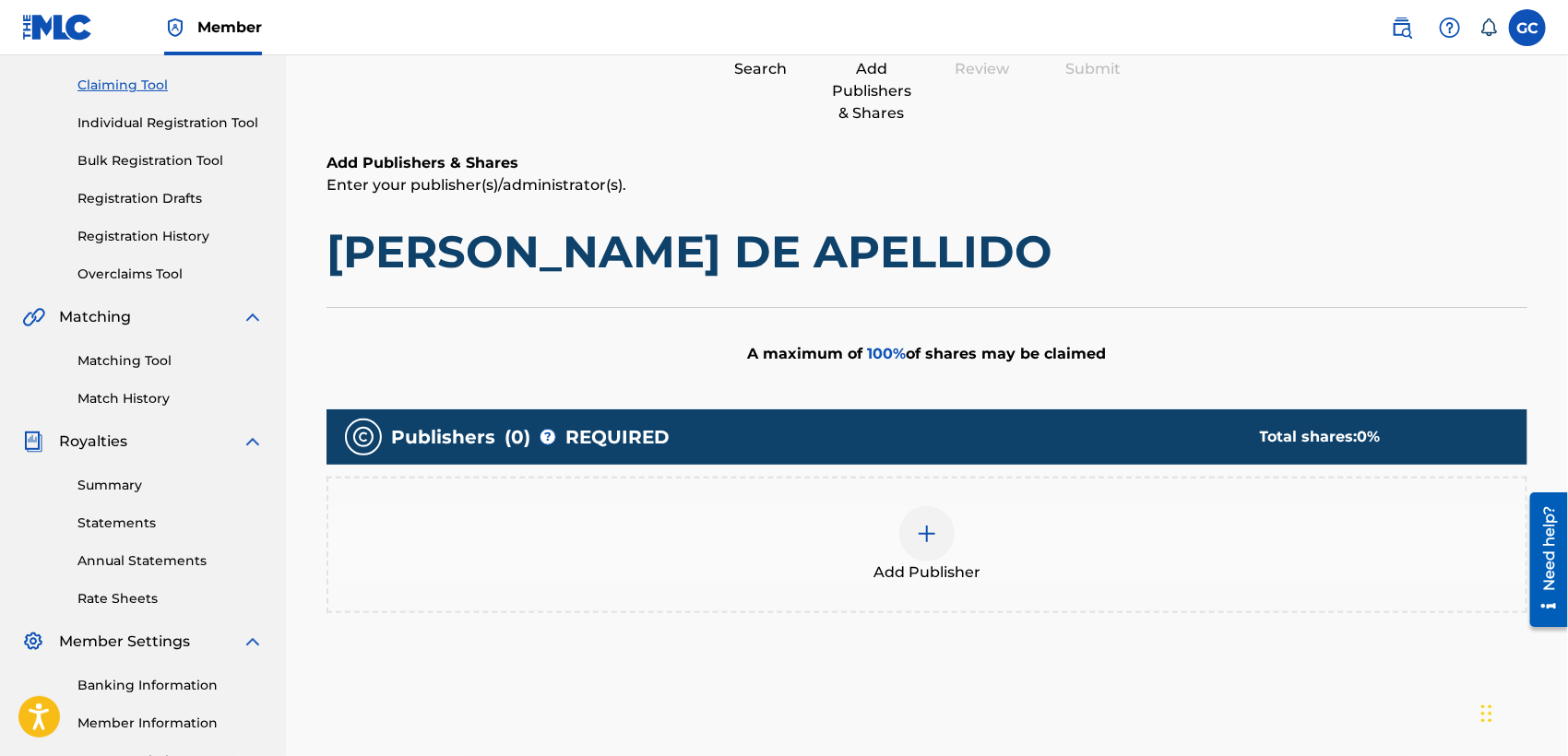
scroll to position [182, 0]
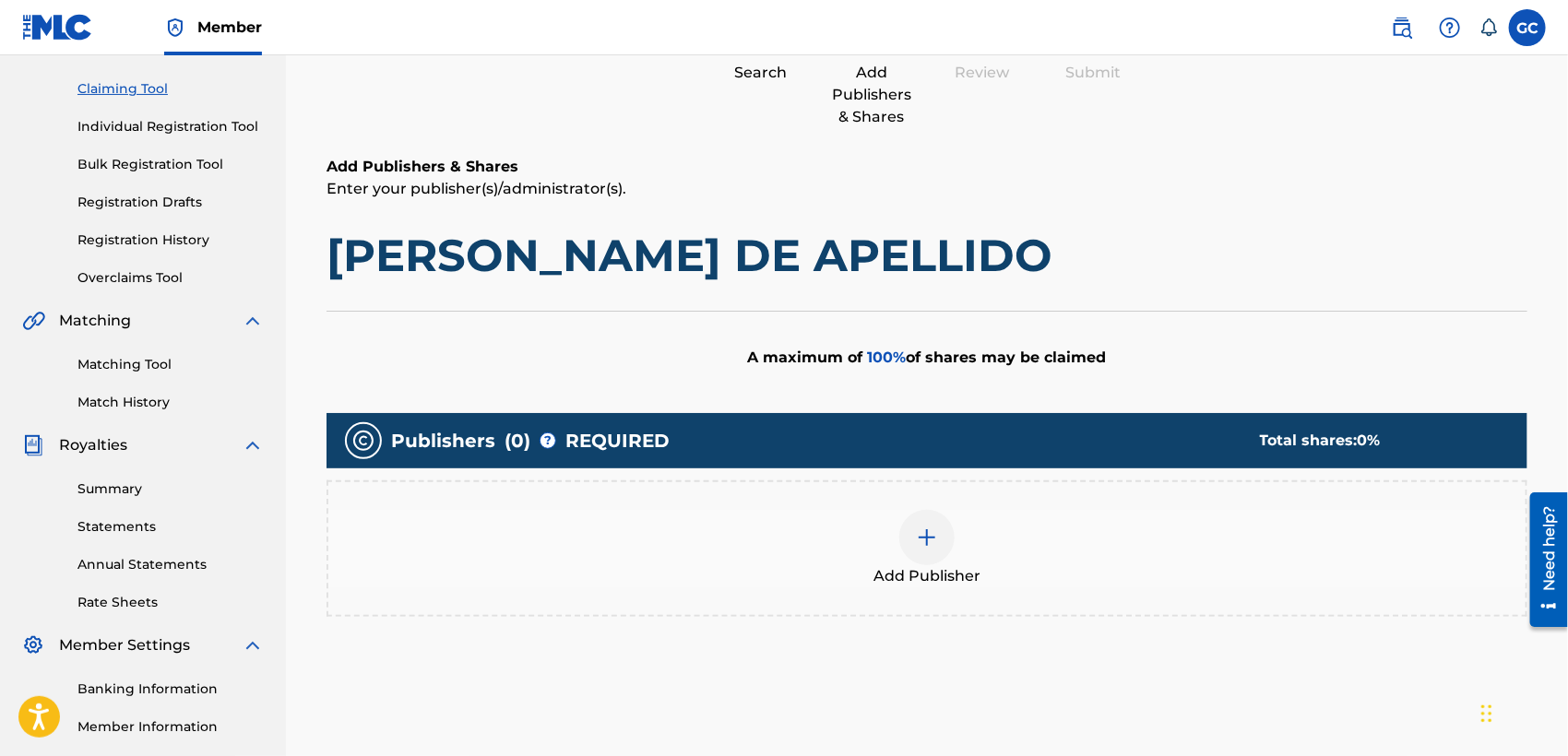
click at [947, 526] on div at bounding box center [927, 536] width 55 height 55
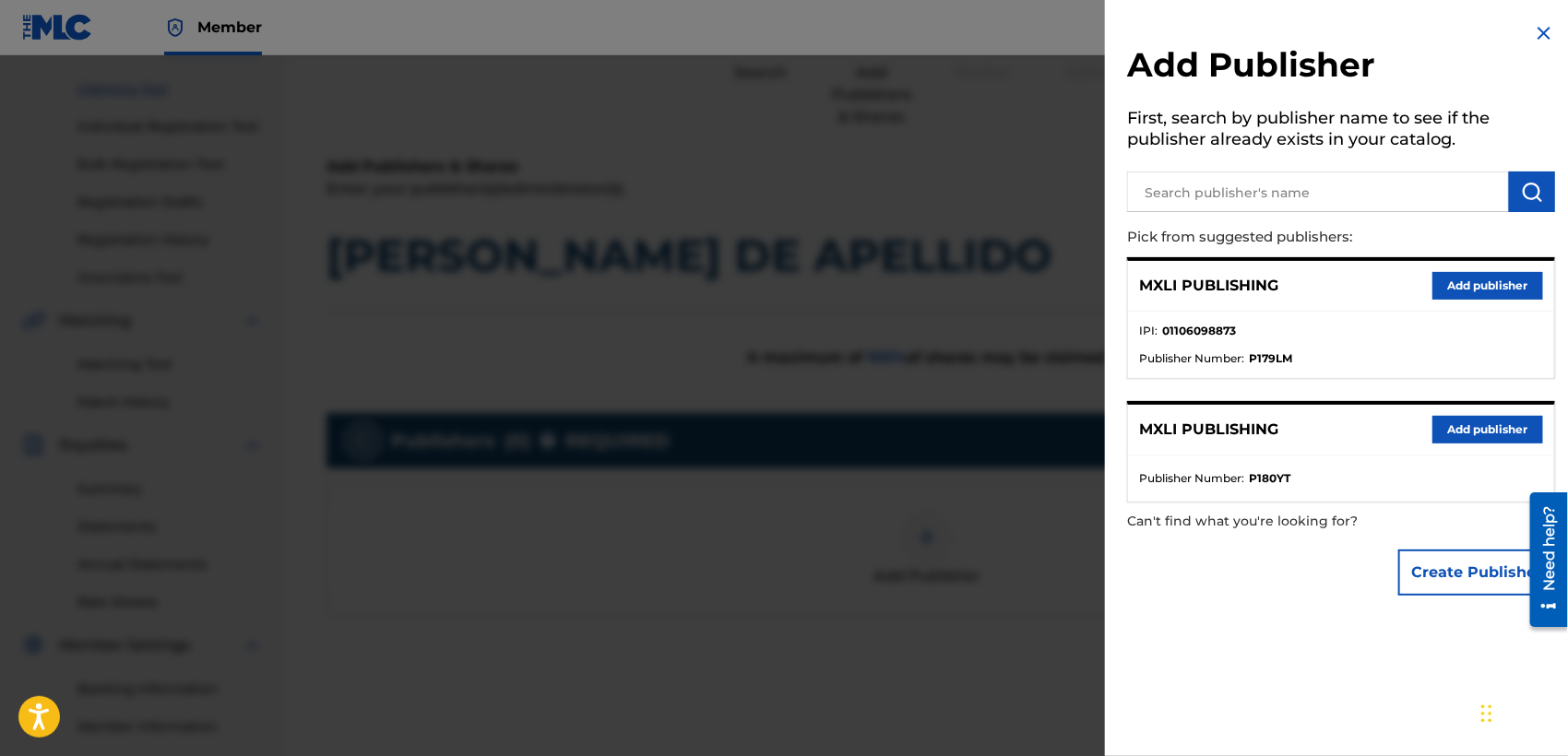
click at [1488, 286] on button "Add publisher" at bounding box center [1488, 286] width 110 height 28
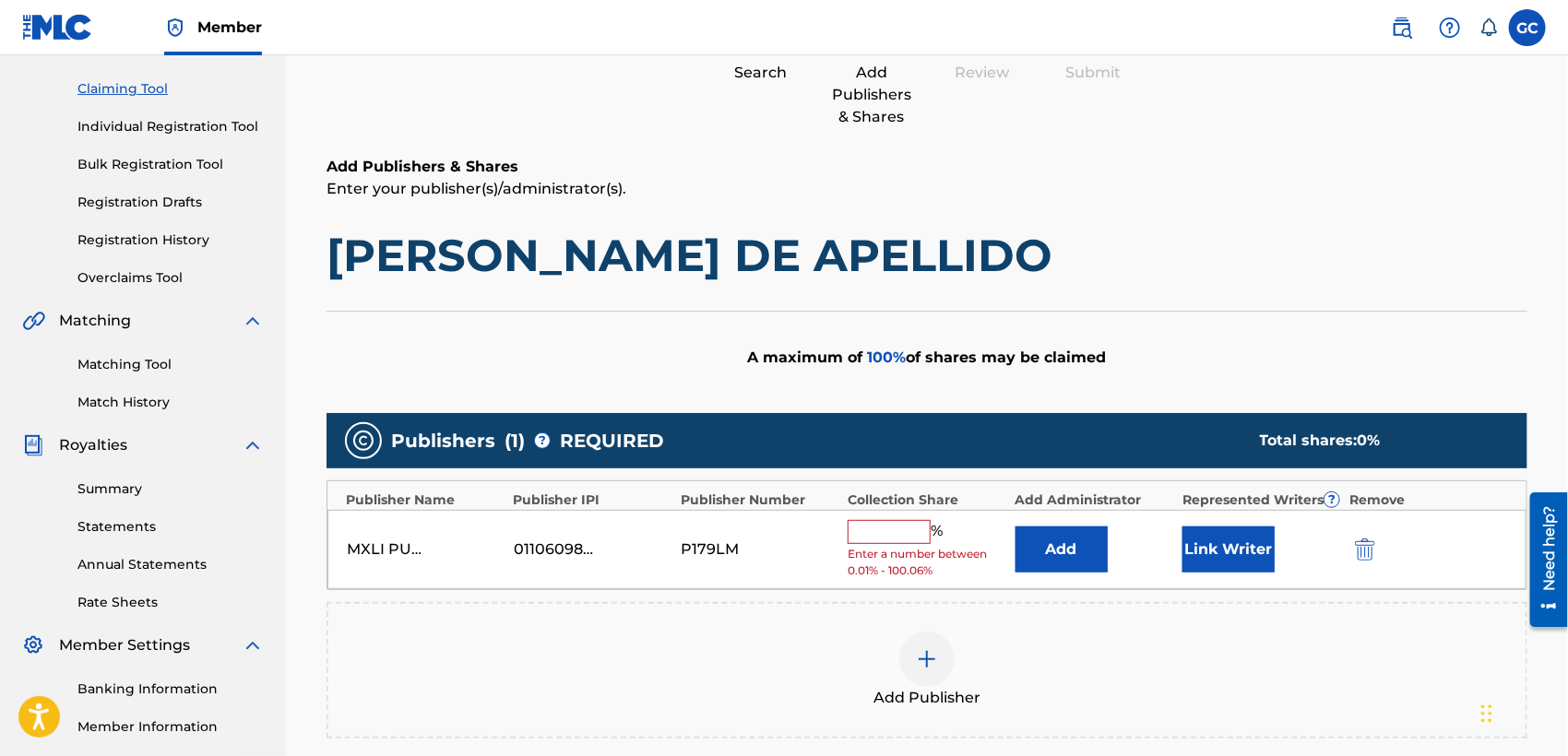
click at [908, 535] on input "text" at bounding box center [888, 532] width 83 height 24
type input "100.06"
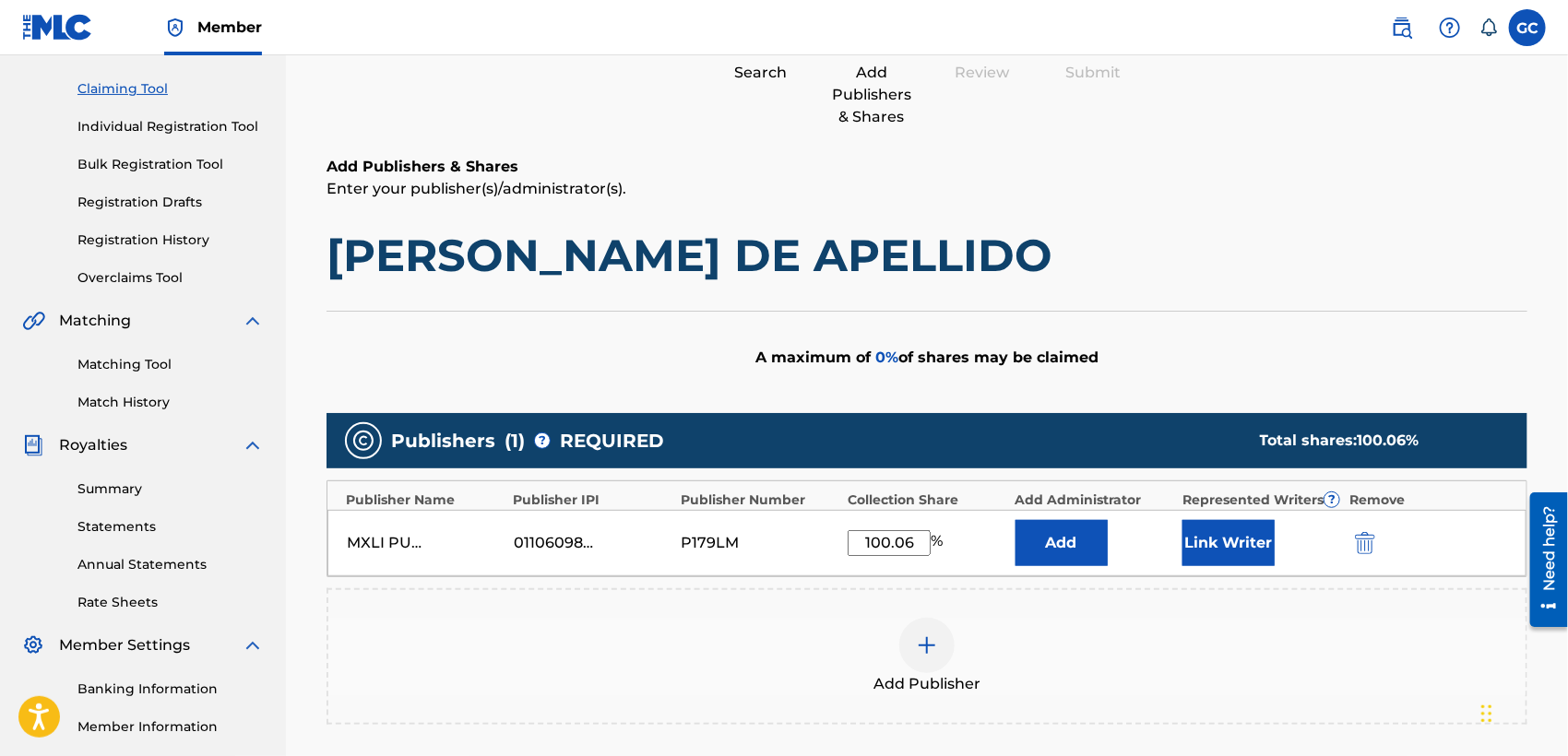
click at [1237, 547] on button "Link Writer" at bounding box center [1228, 542] width 93 height 46
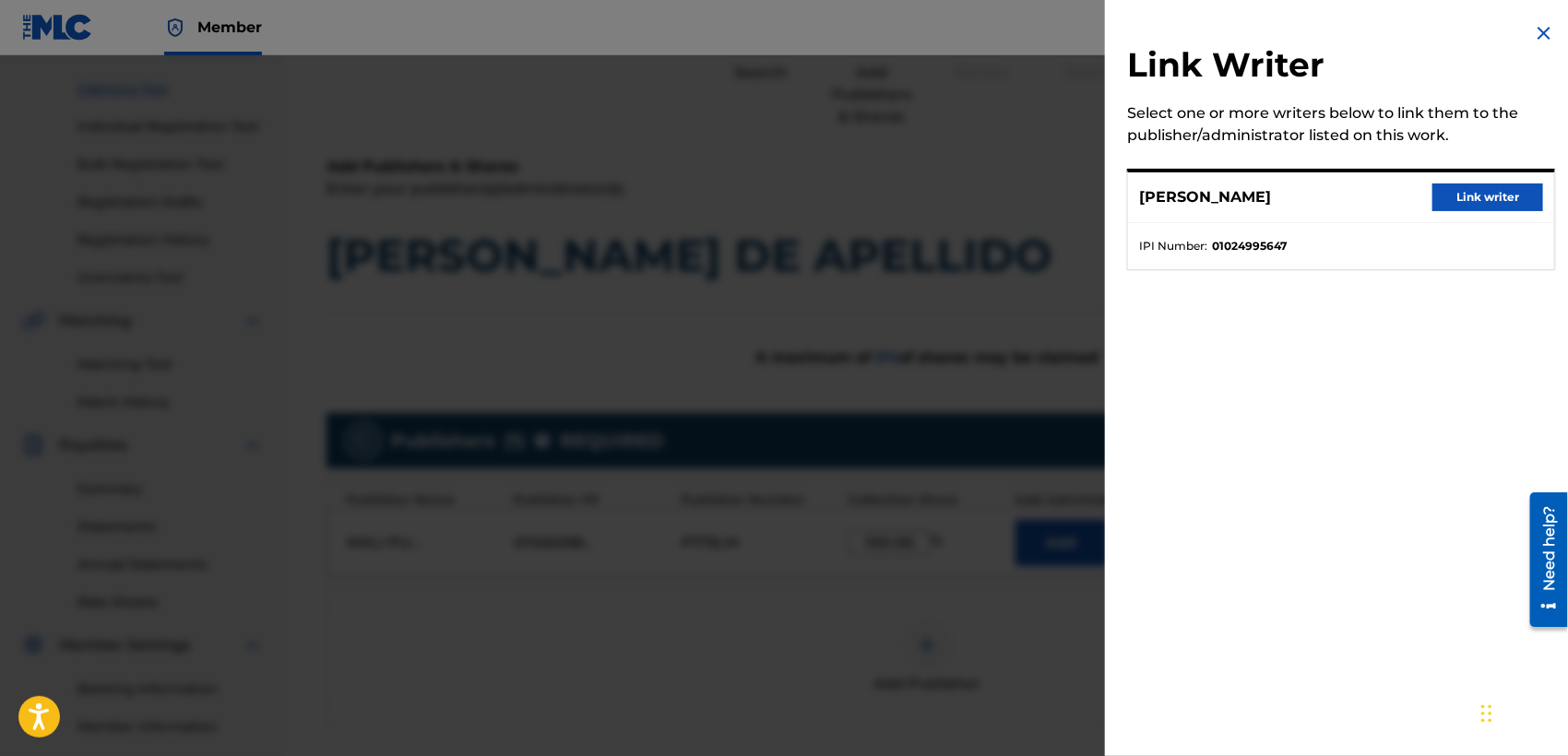
click at [1453, 205] on button "Link writer" at bounding box center [1488, 197] width 110 height 28
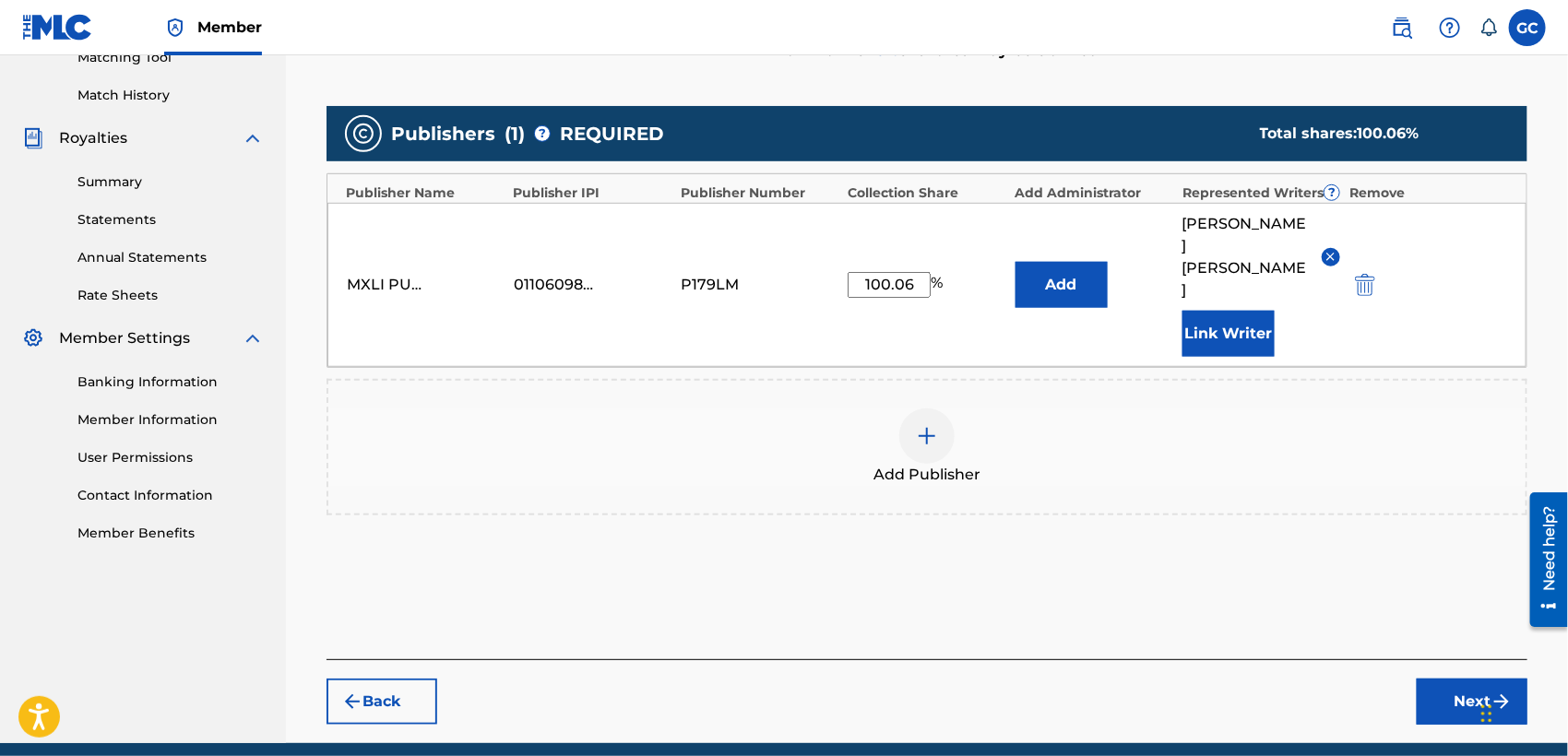
scroll to position [520, 0]
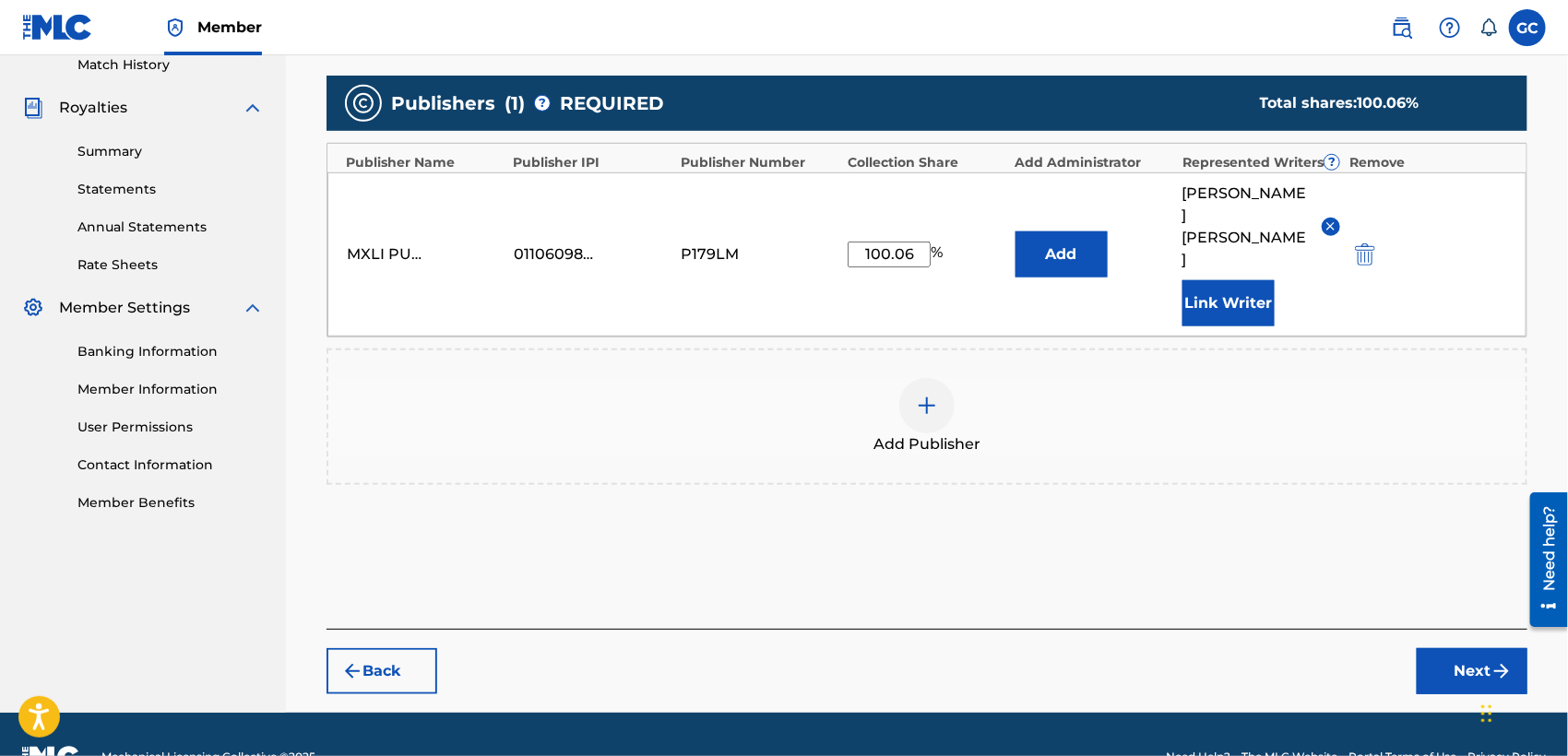
click at [1470, 648] on button "Next" at bounding box center [1472, 670] width 110 height 46
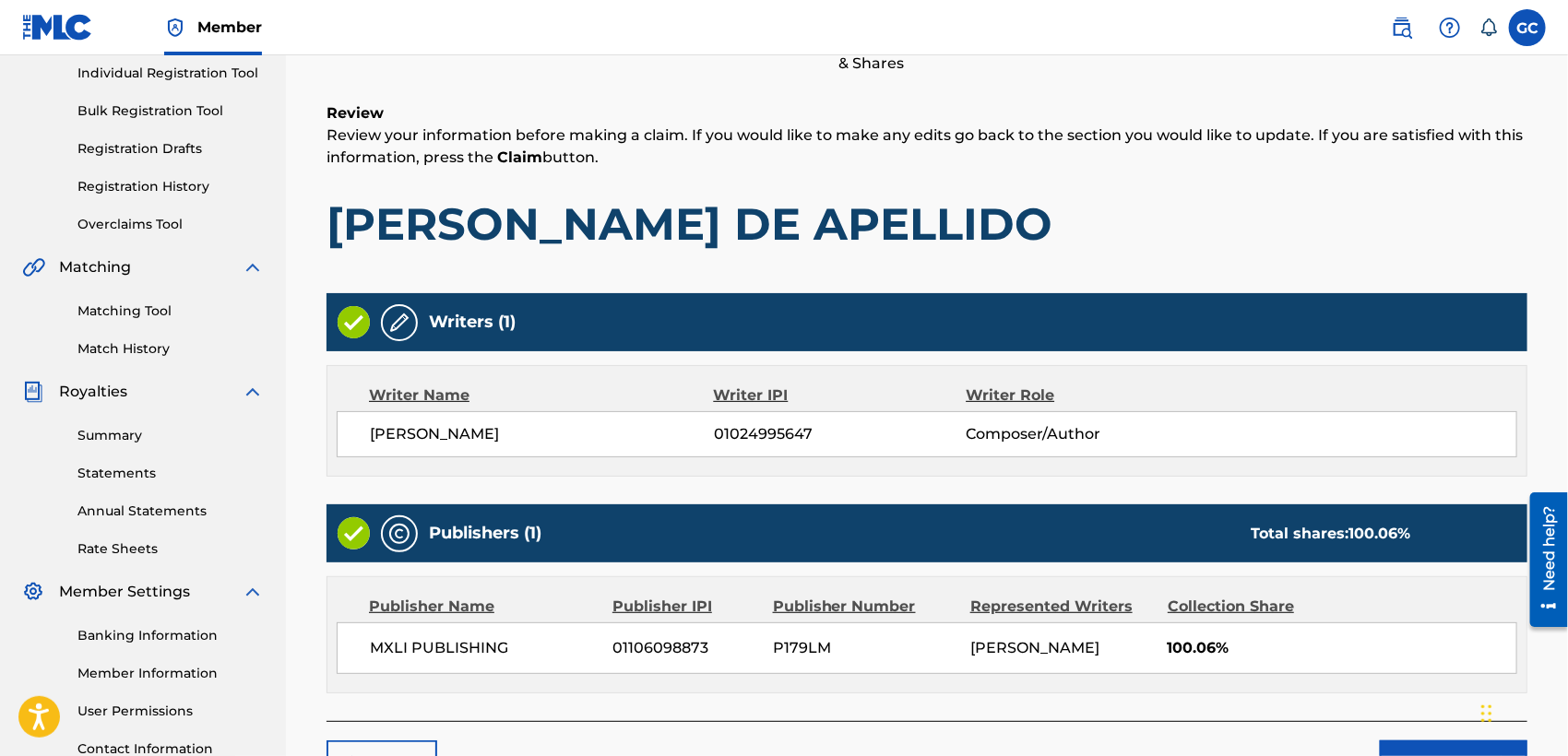
scroll to position [387, 0]
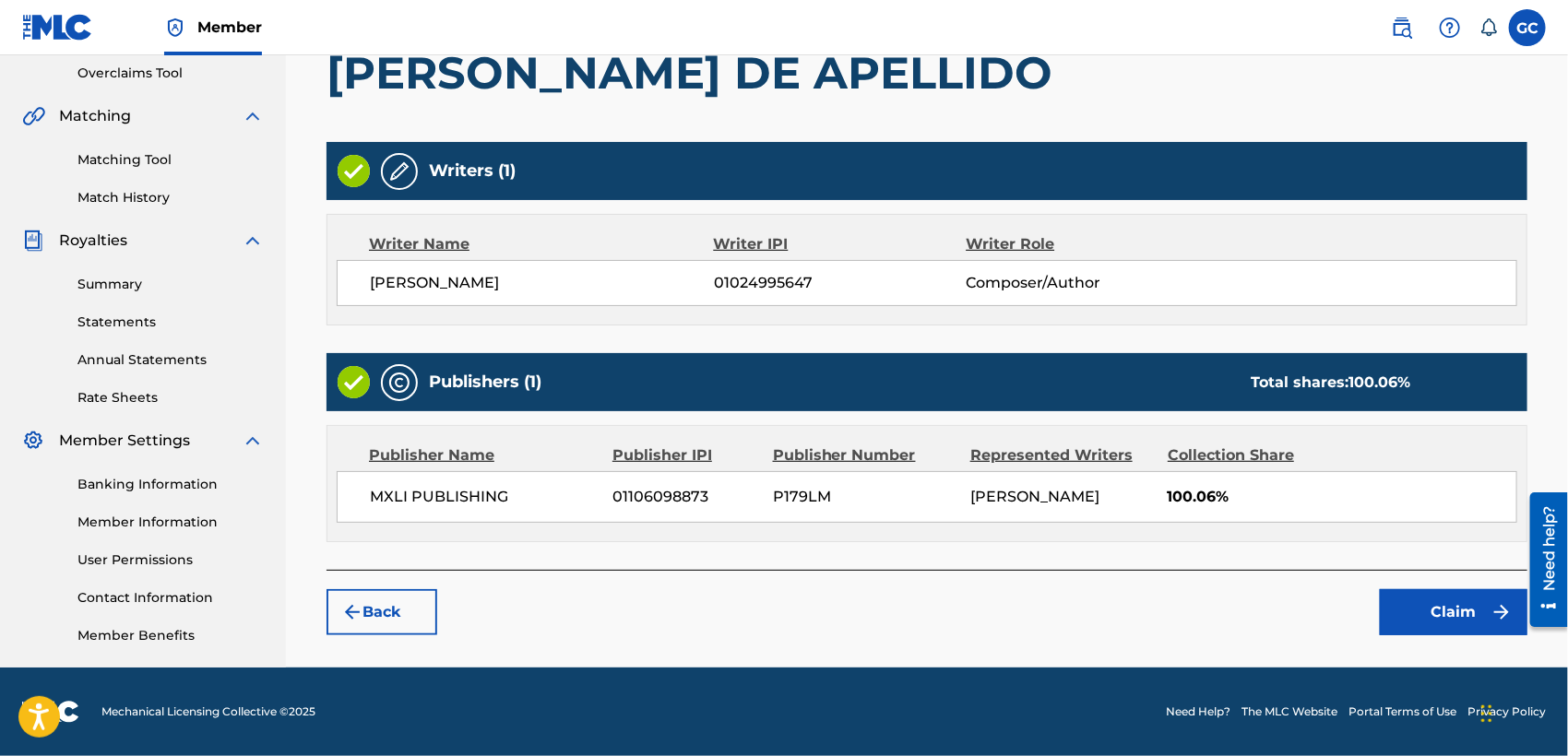
click at [1504, 606] on img "submit" at bounding box center [1502, 612] width 22 height 22
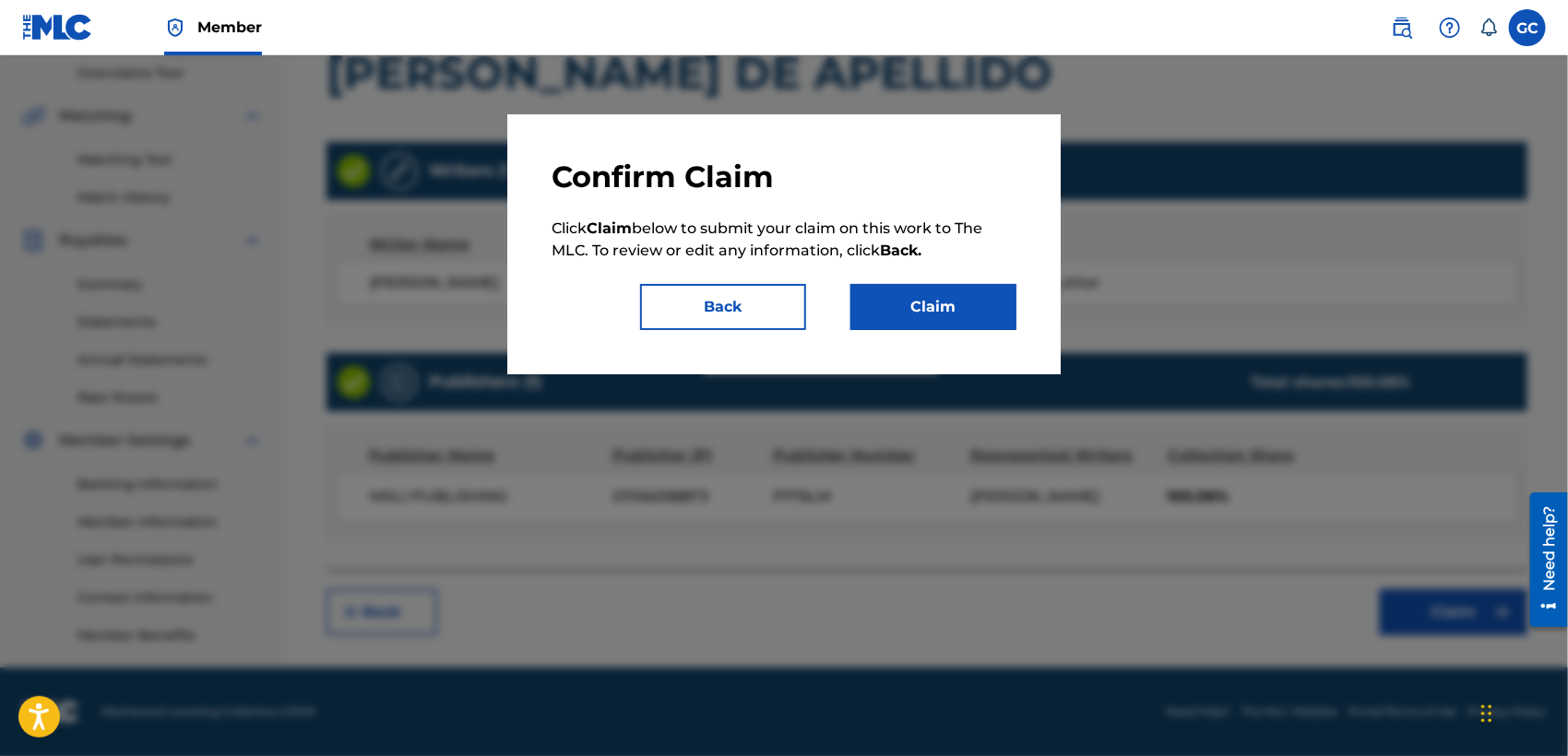
click at [915, 311] on button "Claim" at bounding box center [933, 307] width 166 height 46
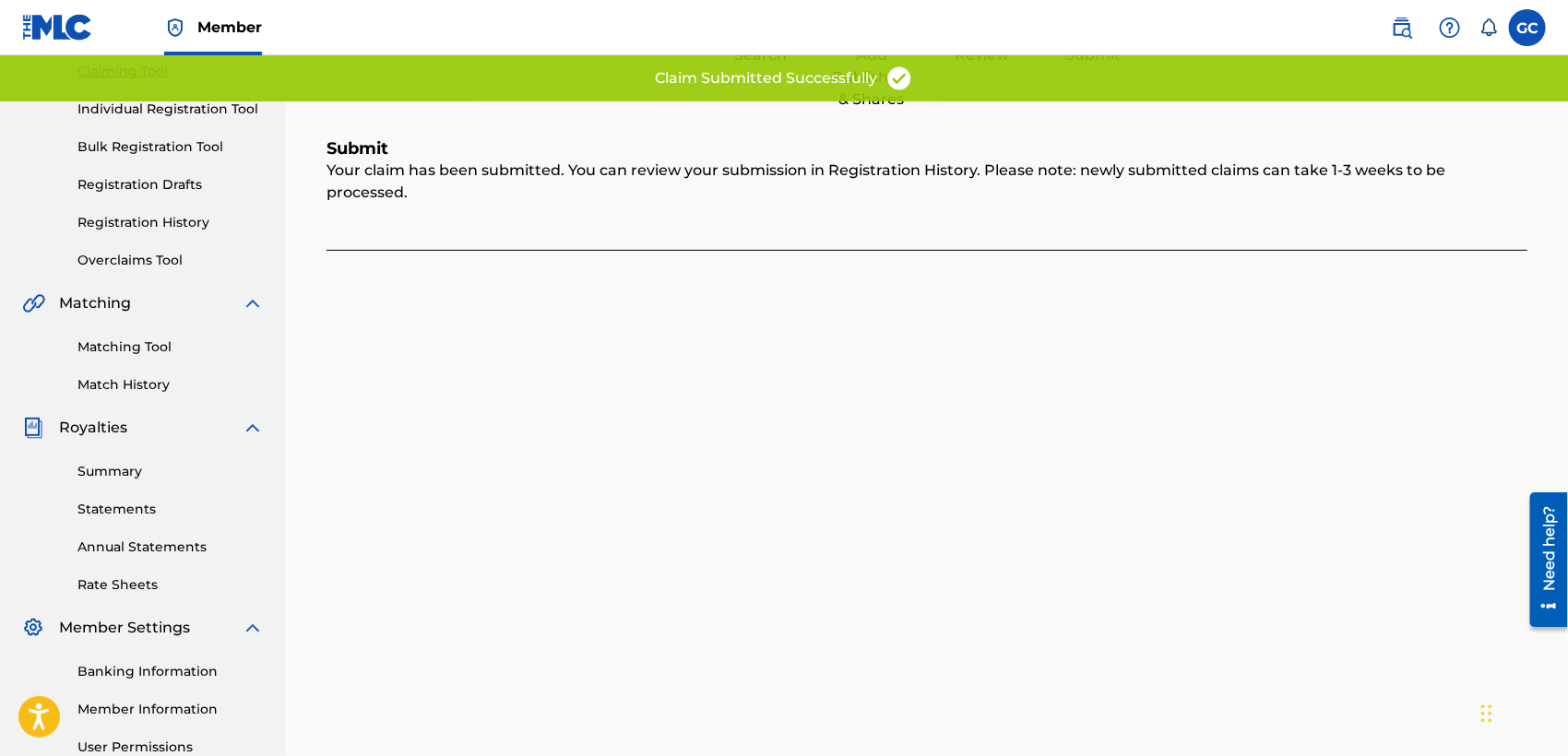
scroll to position [80, 0]
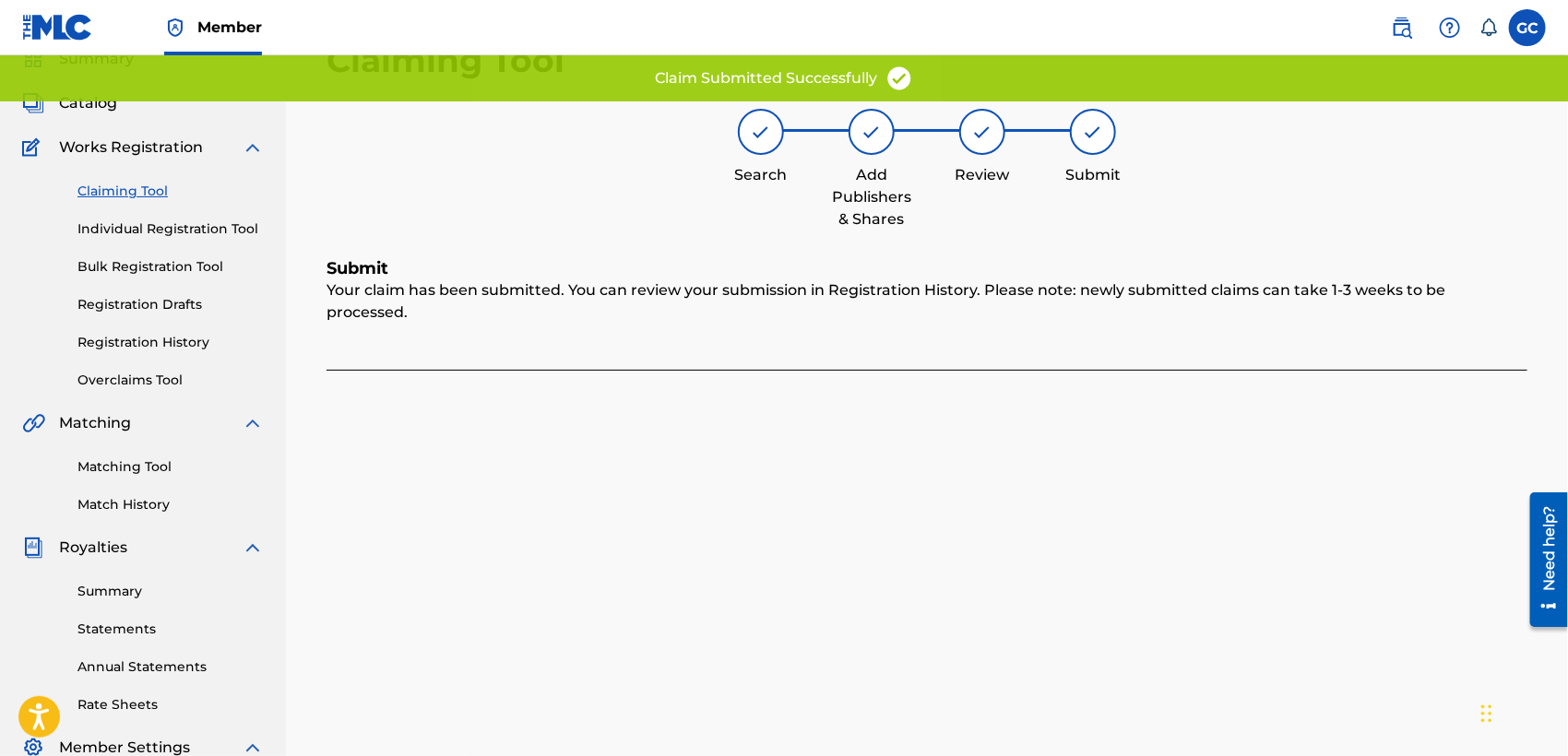
click at [164, 191] on link "Claiming Tool" at bounding box center [170, 191] width 186 height 20
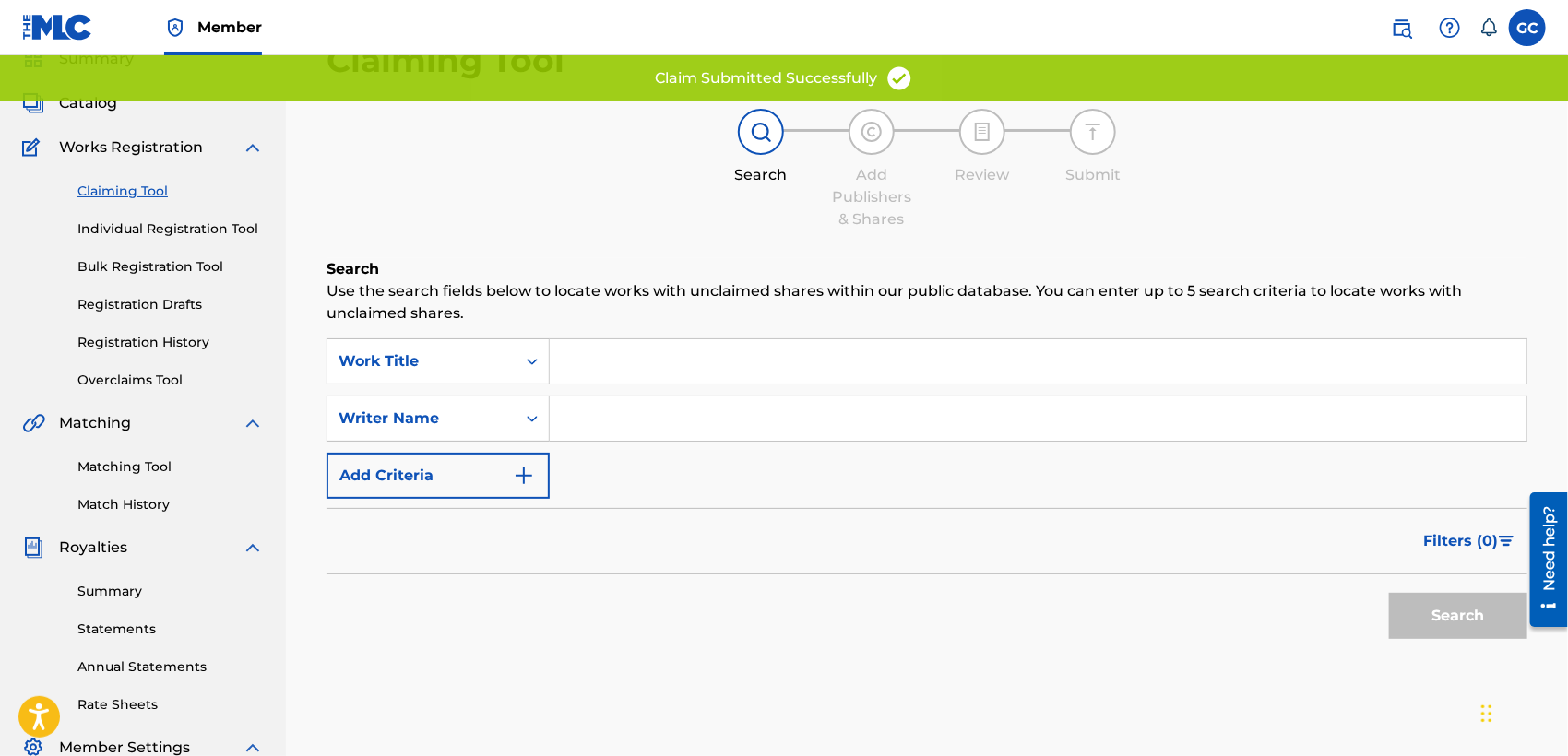
scroll to position [0, 0]
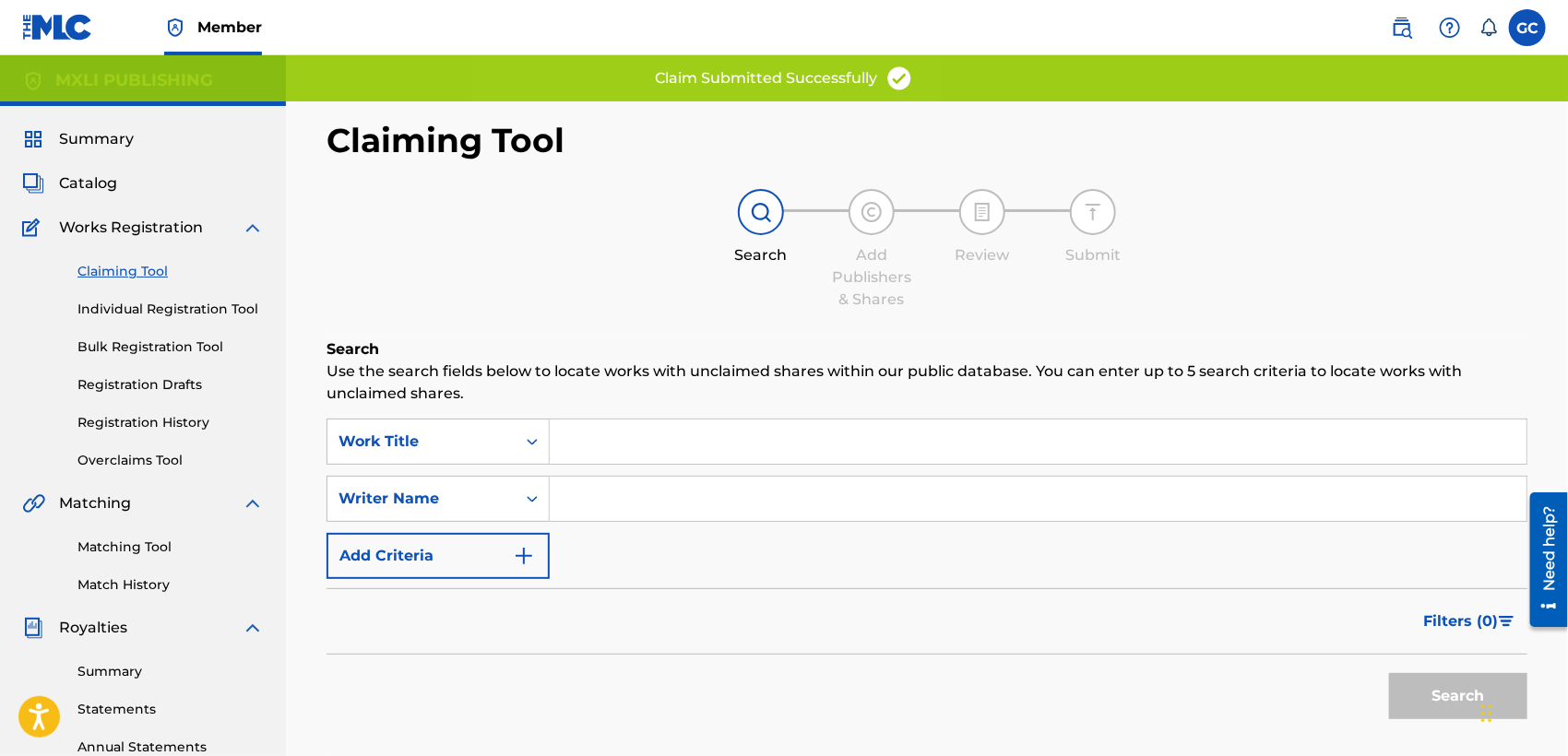
click at [763, 486] on input "Search Form" at bounding box center [1038, 498] width 976 height 44
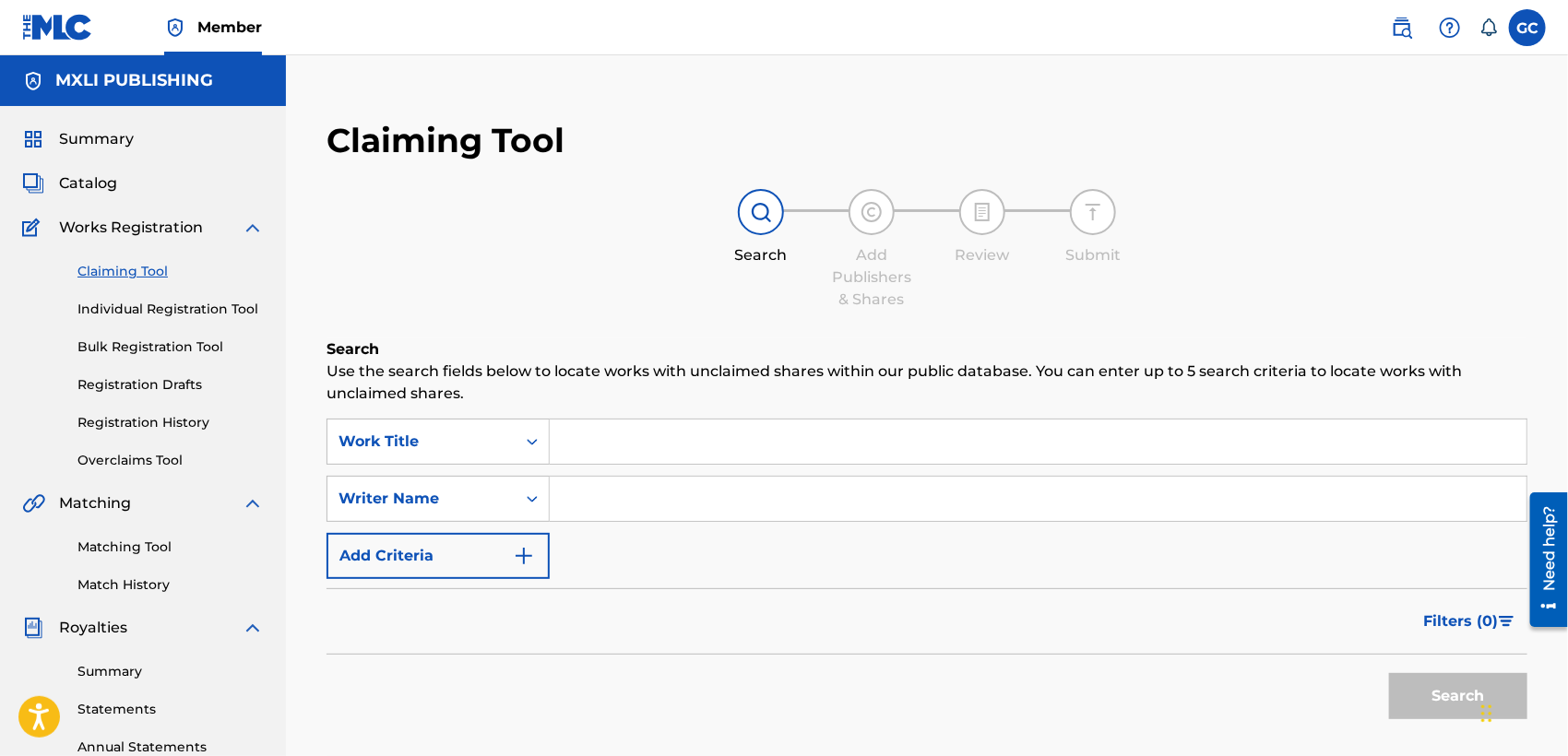
type input "EDGAR FIMBRES"
click at [1431, 702] on button "Search" at bounding box center [1458, 695] width 138 height 46
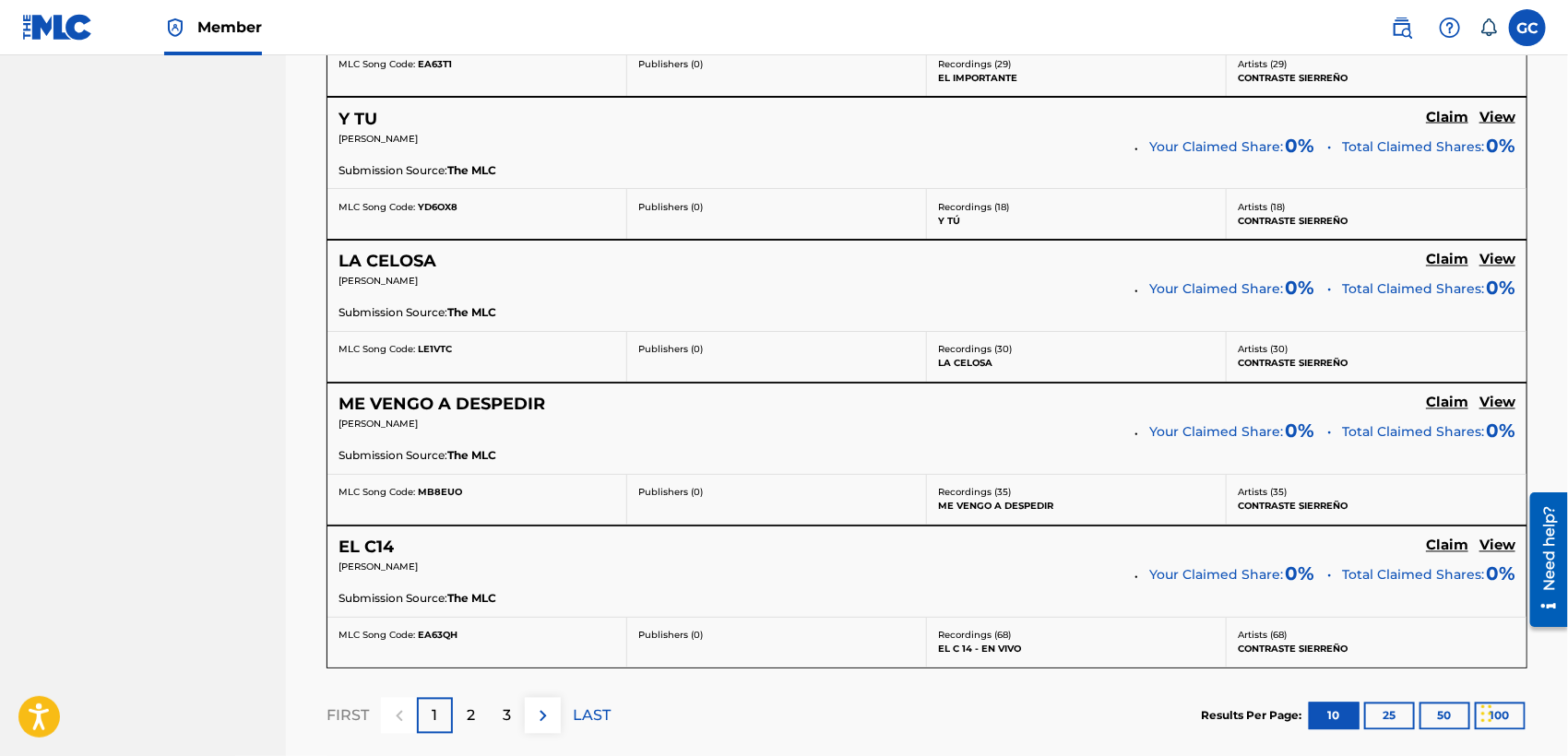
scroll to position [1664, 0]
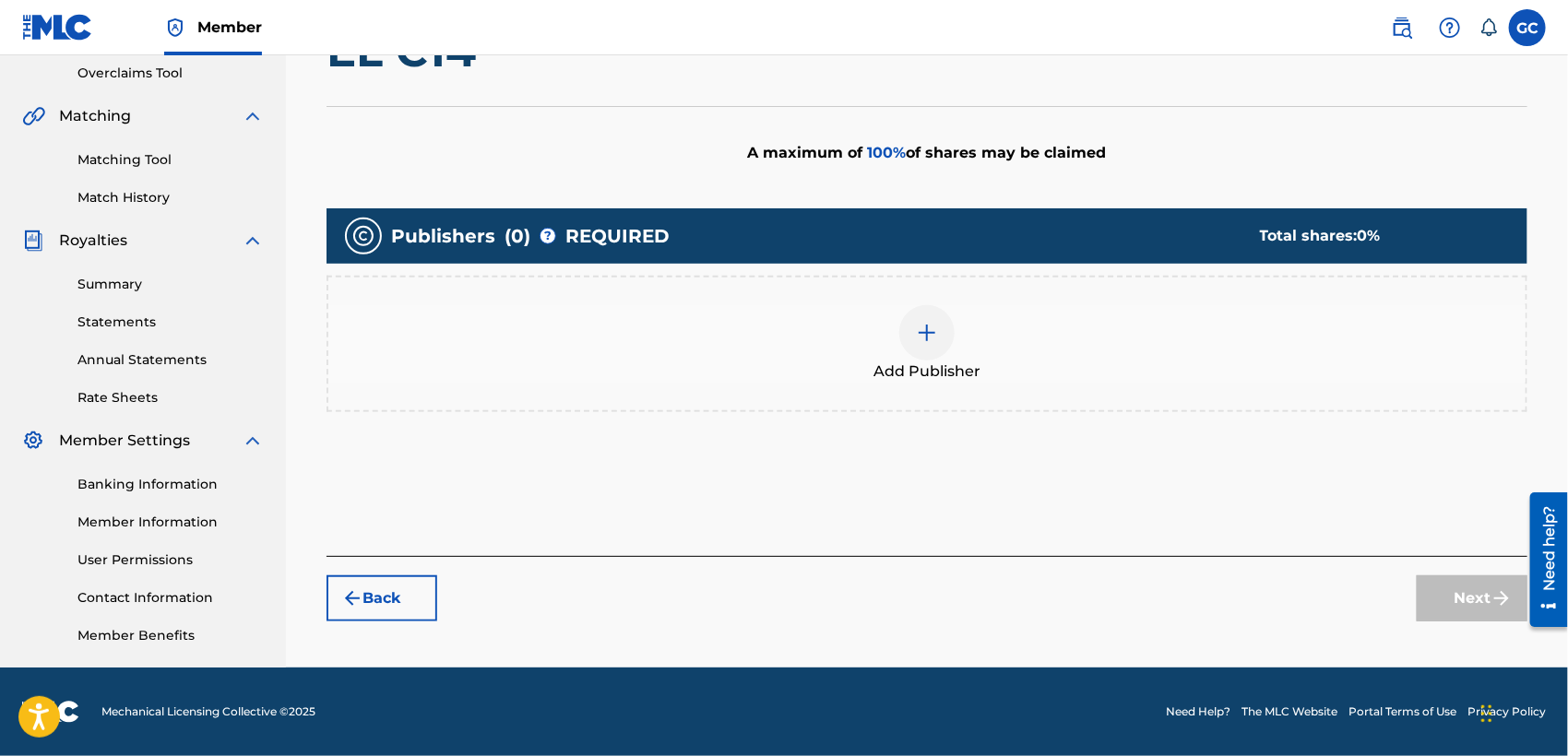
click at [997, 357] on div "Add Publisher" at bounding box center [927, 343] width 1197 height 78
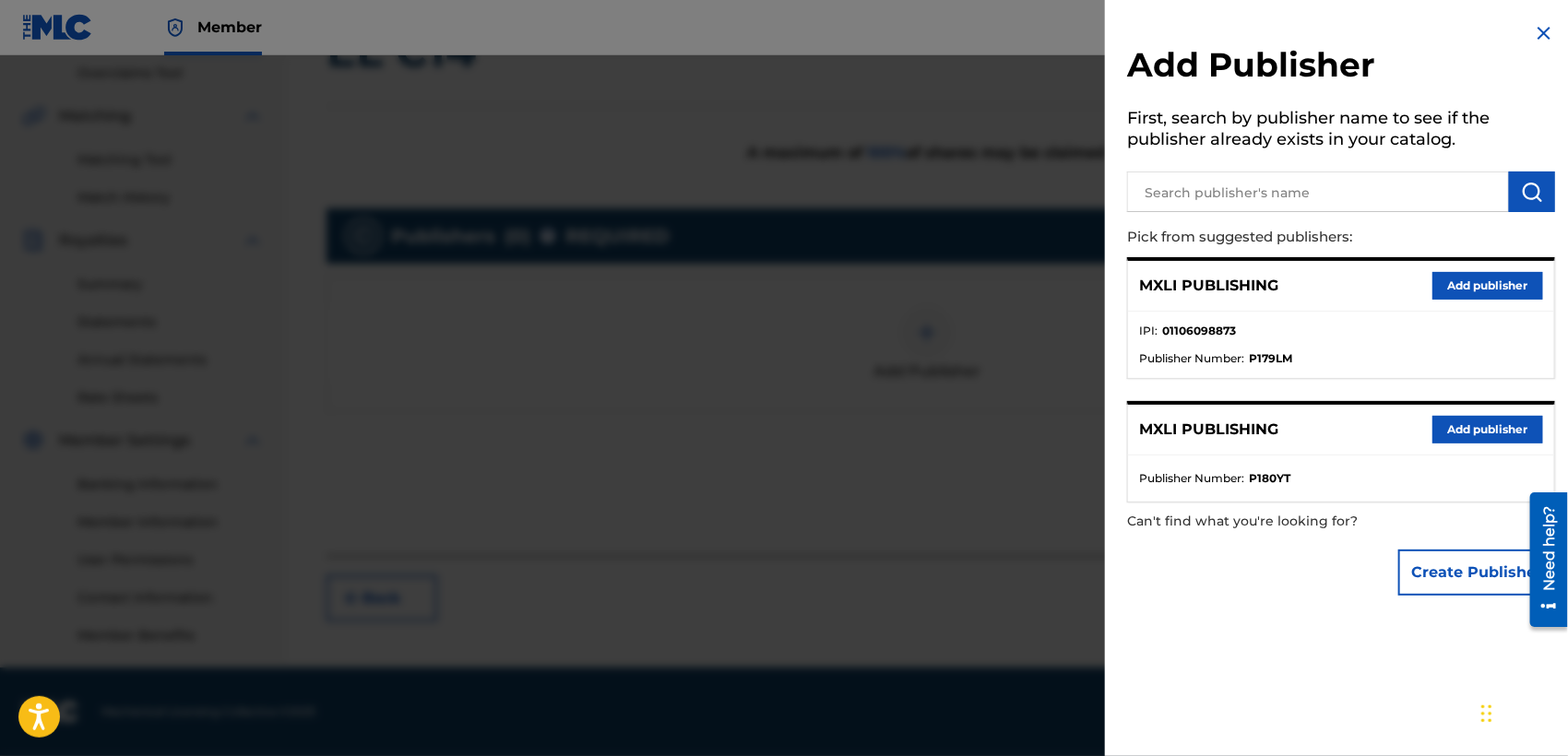
click at [1443, 281] on button "Add publisher" at bounding box center [1488, 286] width 110 height 28
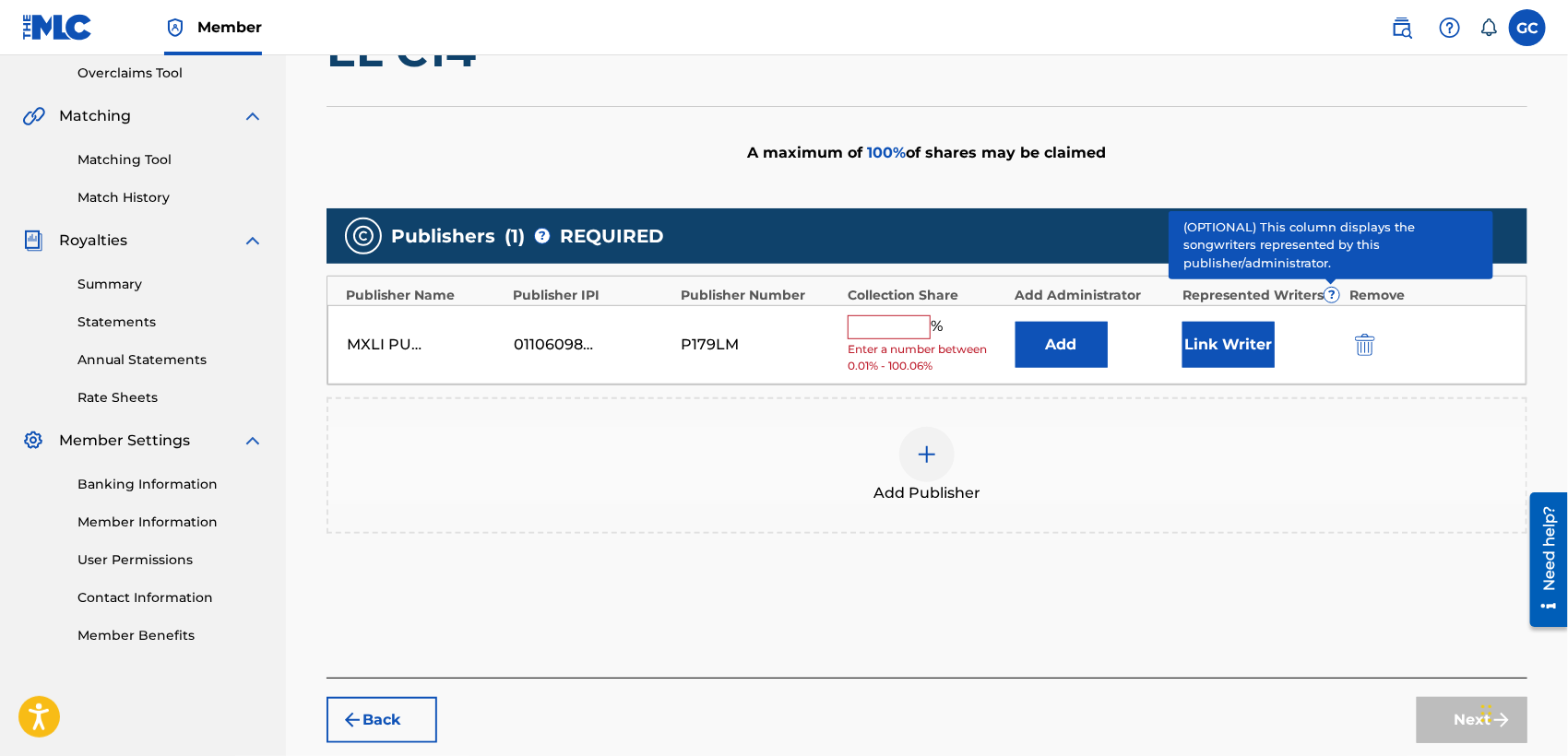
click at [893, 327] on input "text" at bounding box center [888, 327] width 83 height 24
type input "100.06"
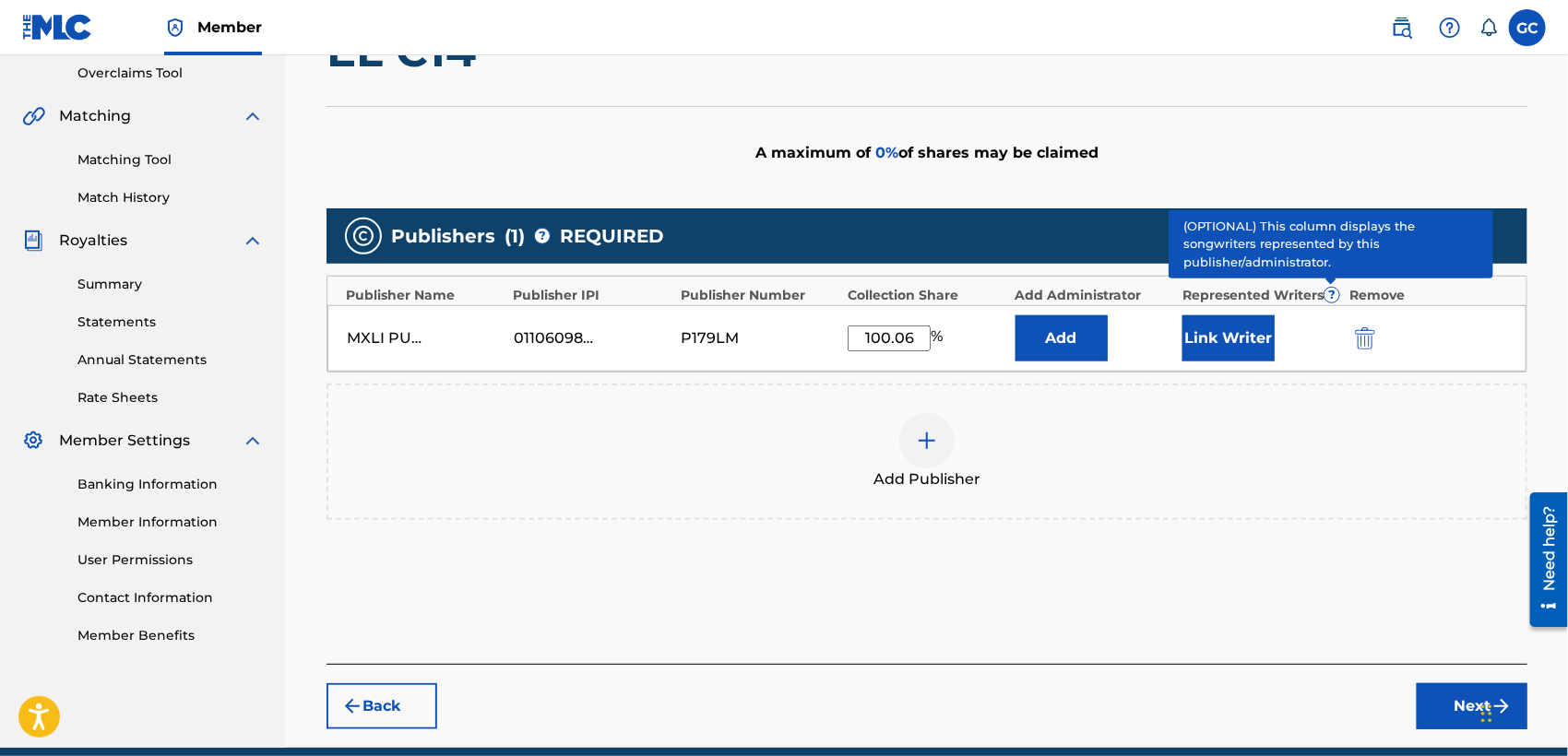
click at [1202, 343] on button "Link Writer" at bounding box center [1228, 337] width 93 height 46
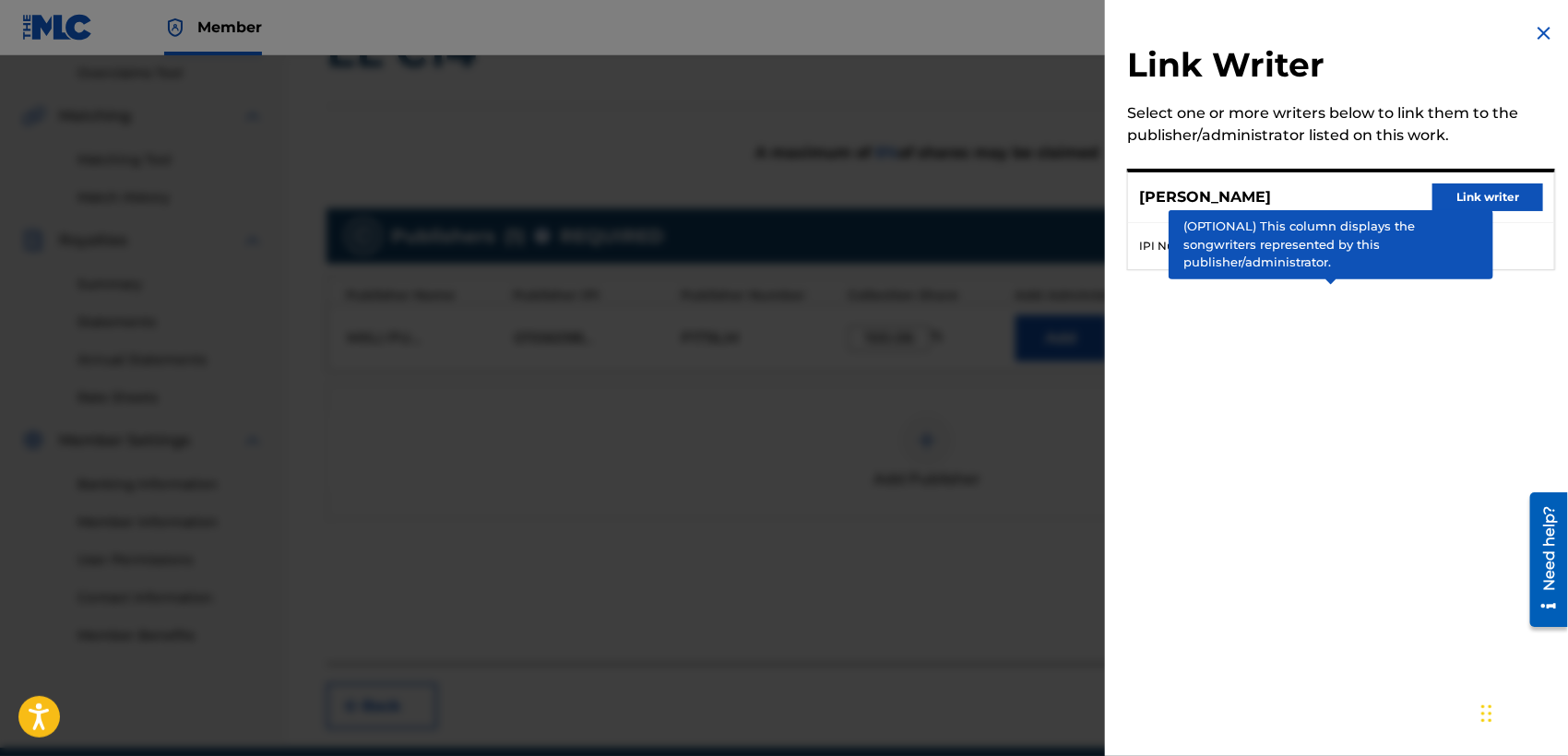
click at [1491, 191] on button "Link writer" at bounding box center [1488, 197] width 110 height 28
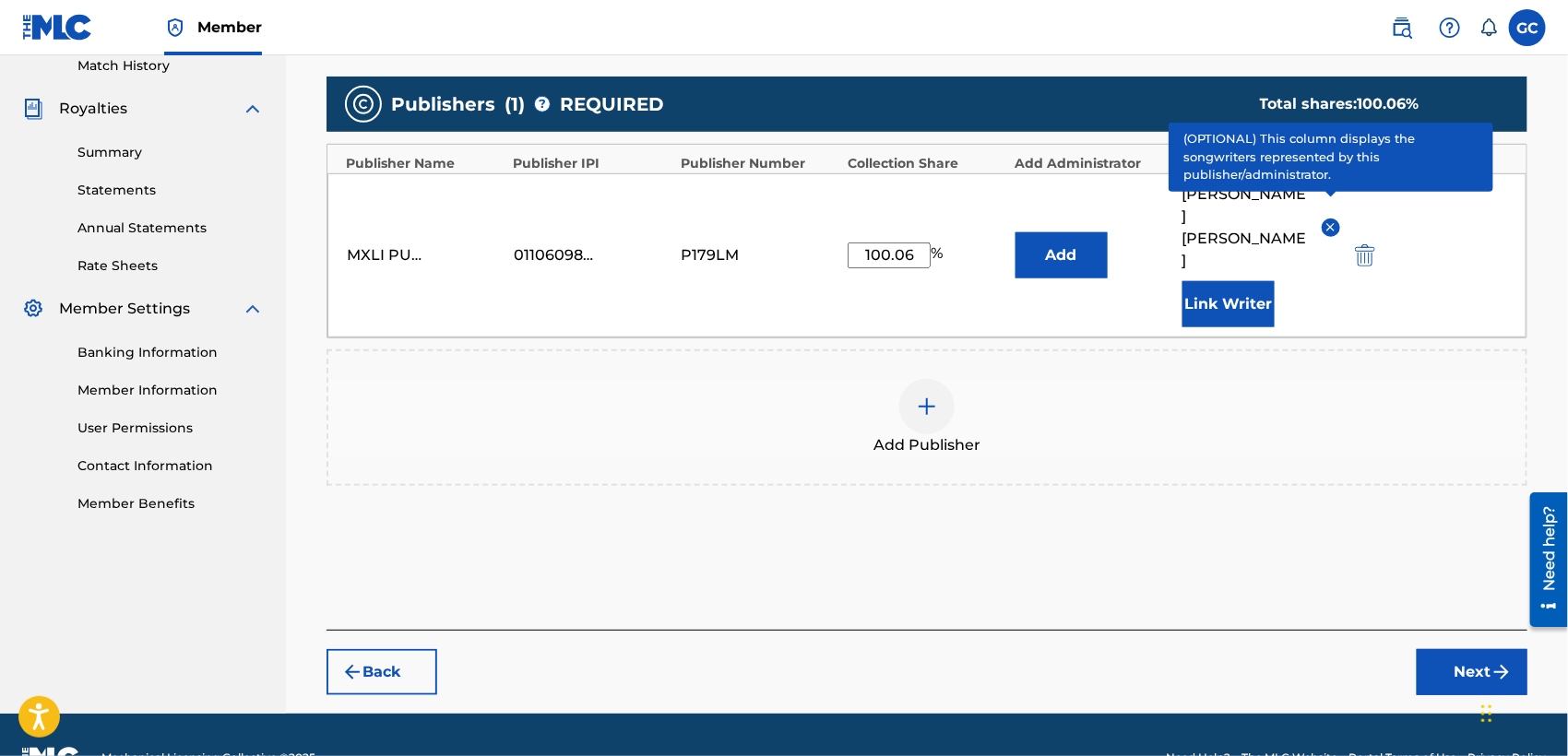
scroll to position [520, 0]
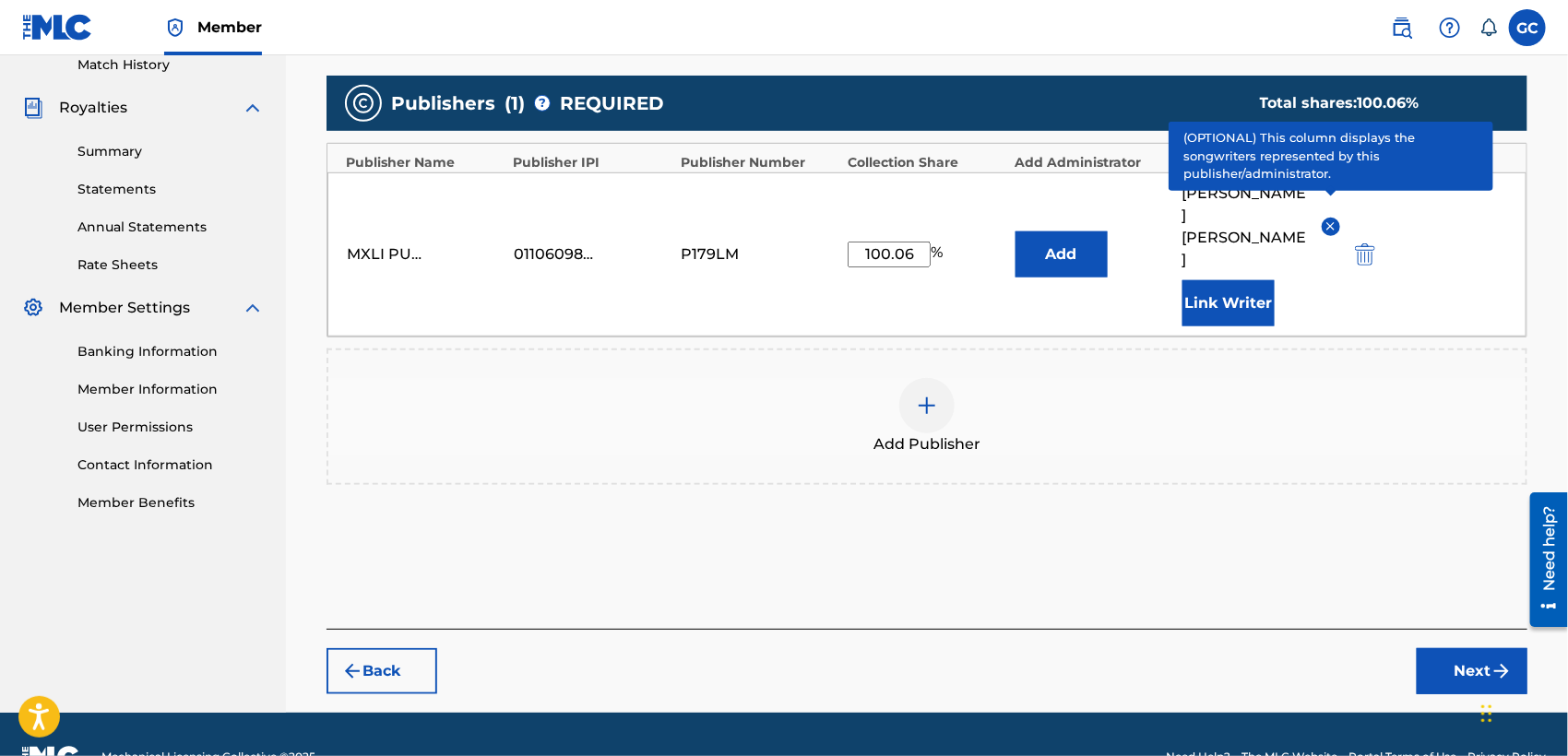
click at [1440, 648] on button "Next" at bounding box center [1472, 670] width 110 height 46
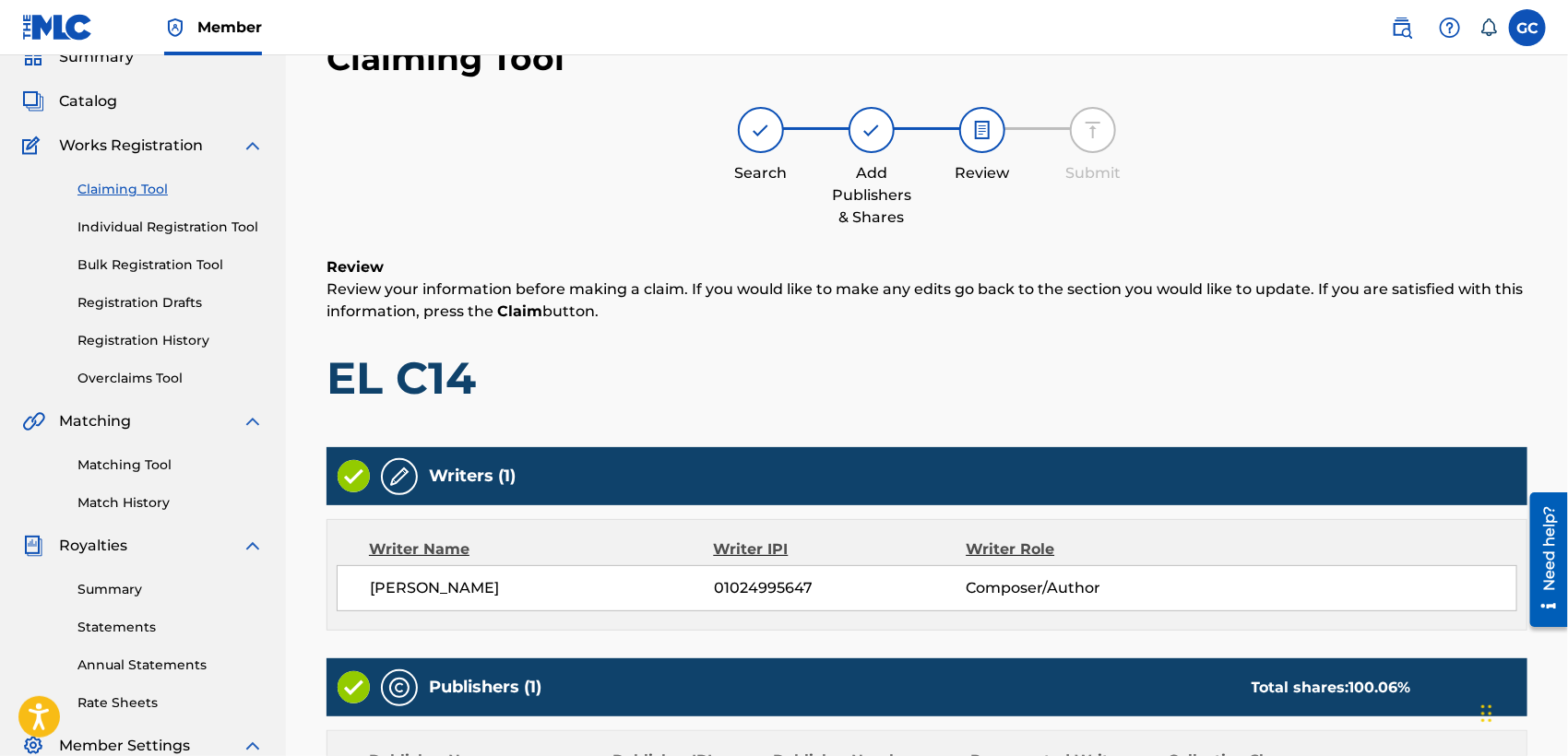
scroll to position [387, 0]
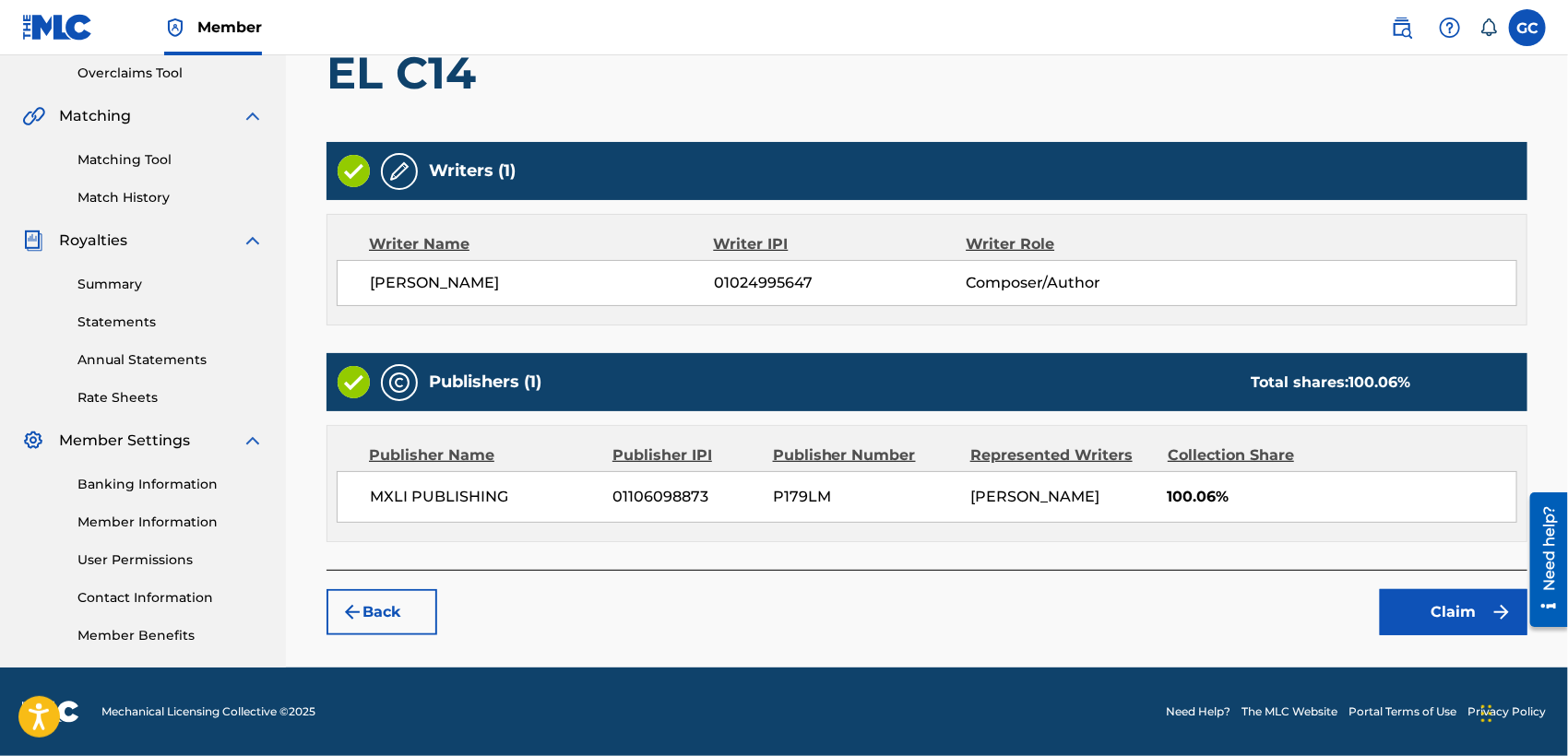
click at [1410, 606] on button "Claim" at bounding box center [1454, 611] width 148 height 46
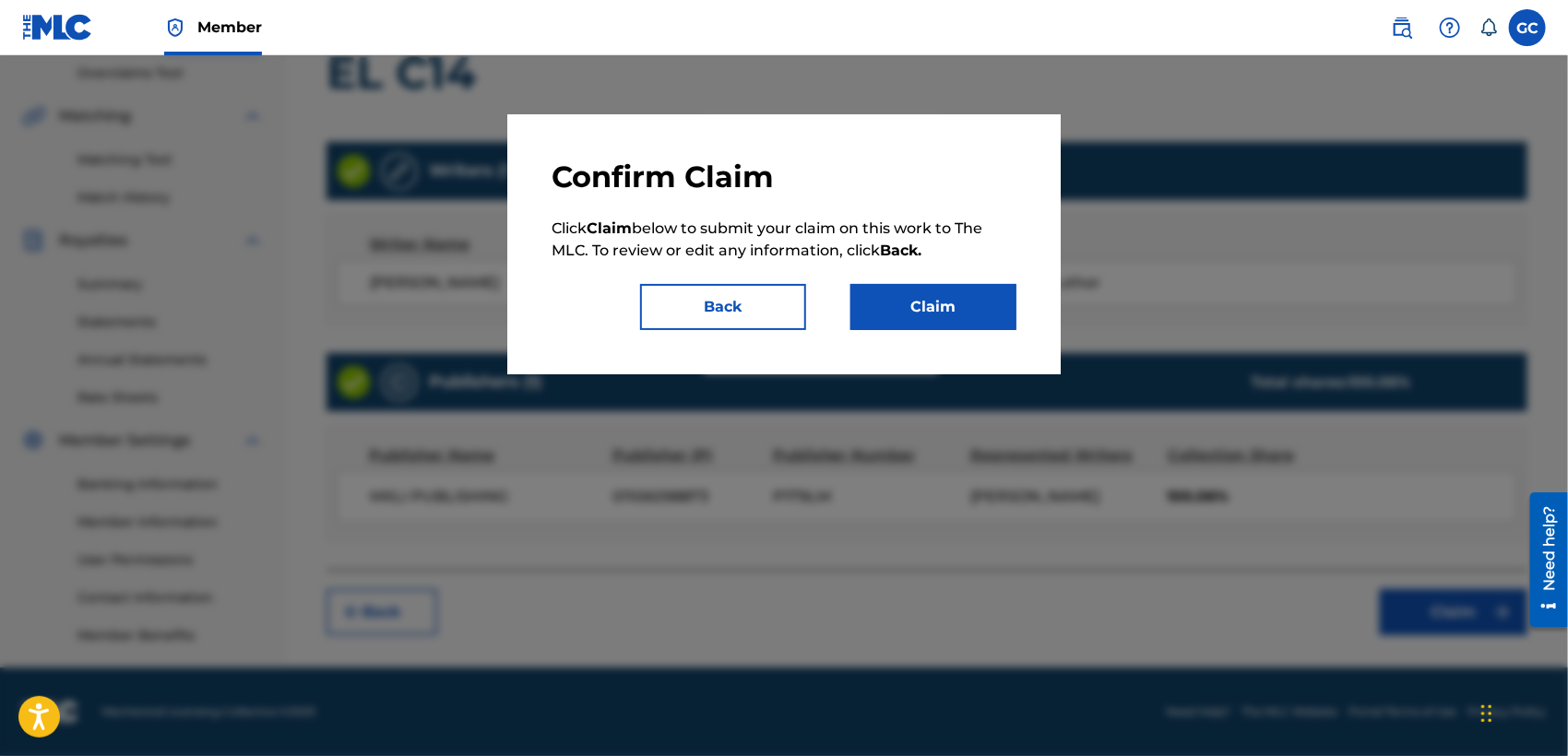
click at [980, 320] on button "Claim" at bounding box center [933, 307] width 166 height 46
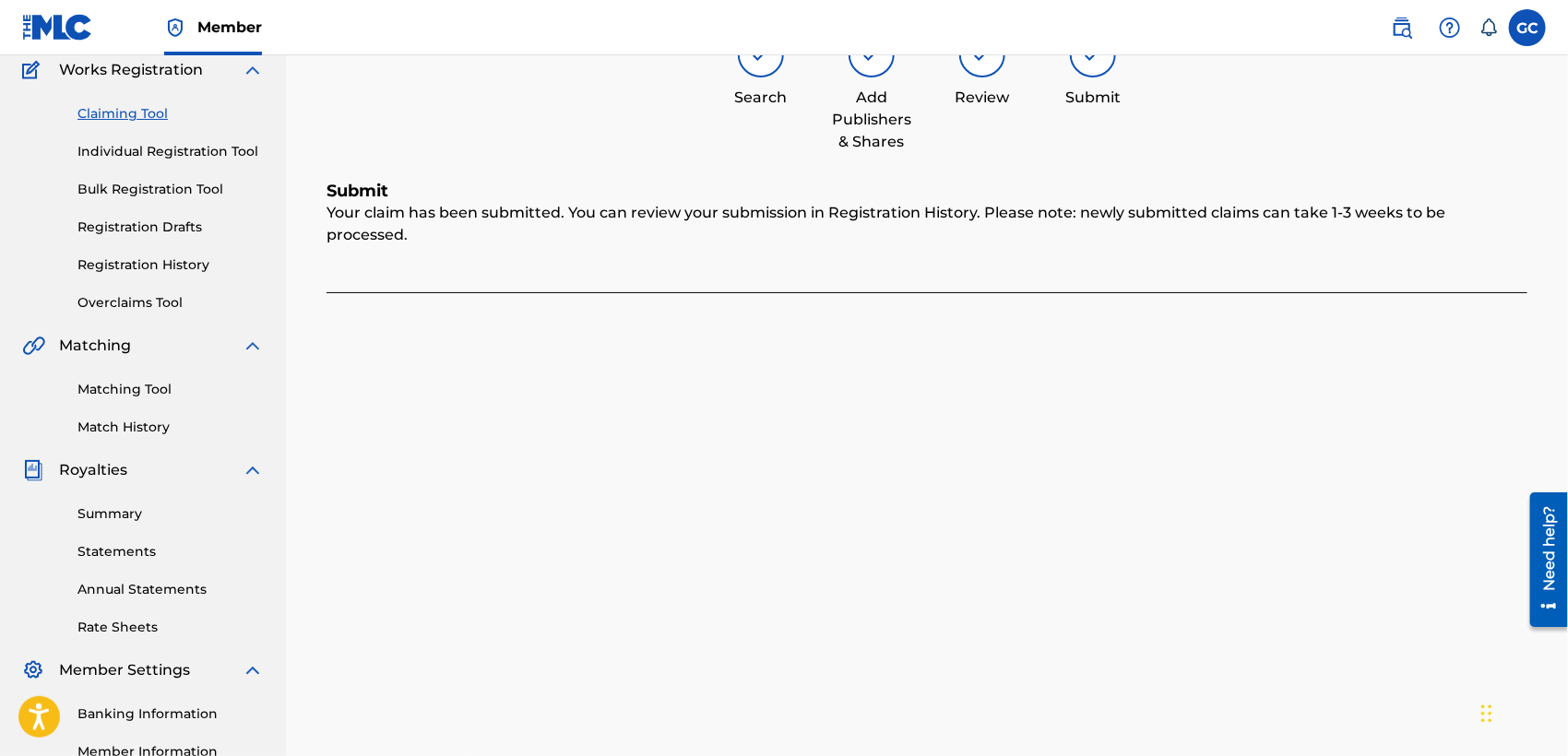
scroll to position [80, 0]
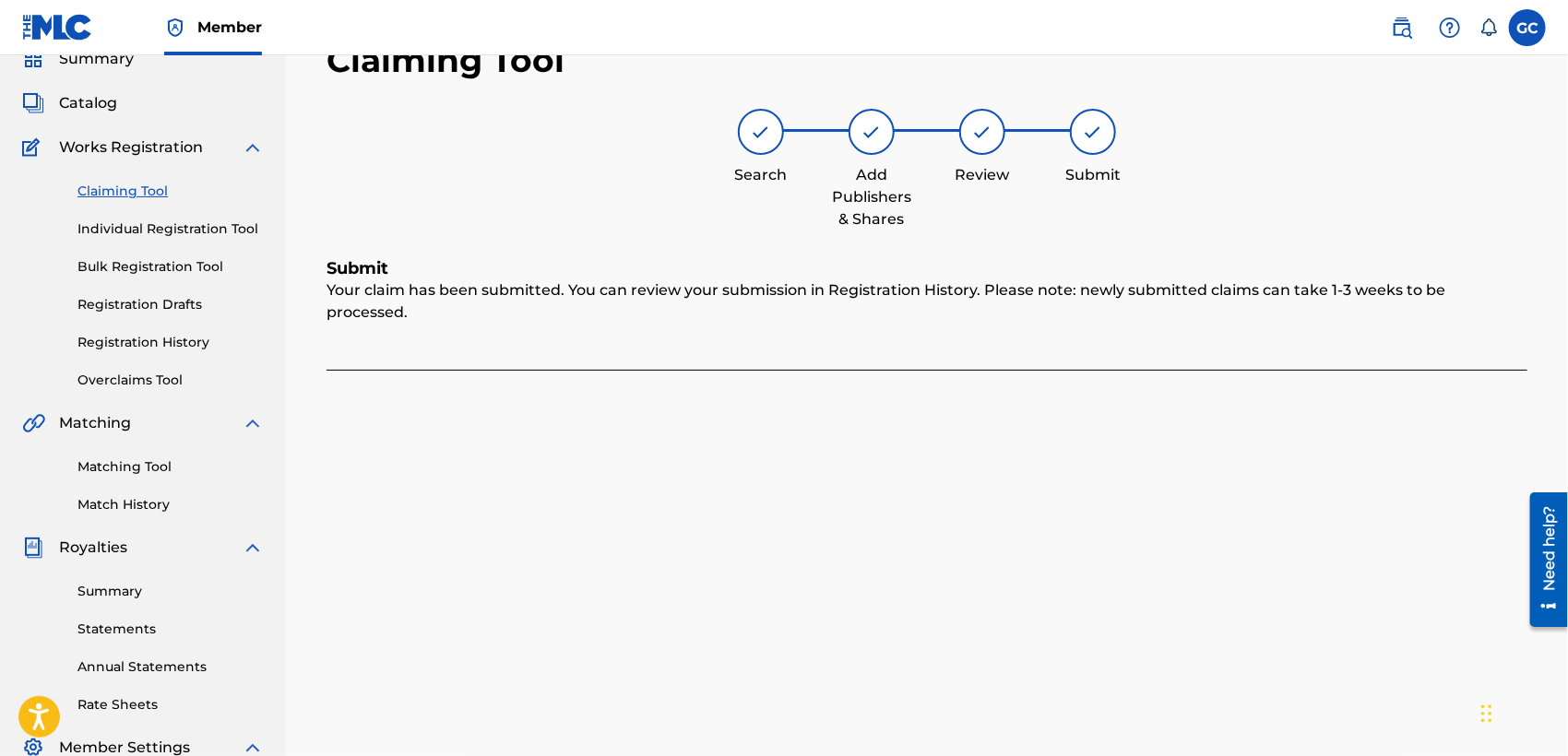
click at [161, 181] on link "Claiming Tool" at bounding box center [170, 191] width 186 height 20
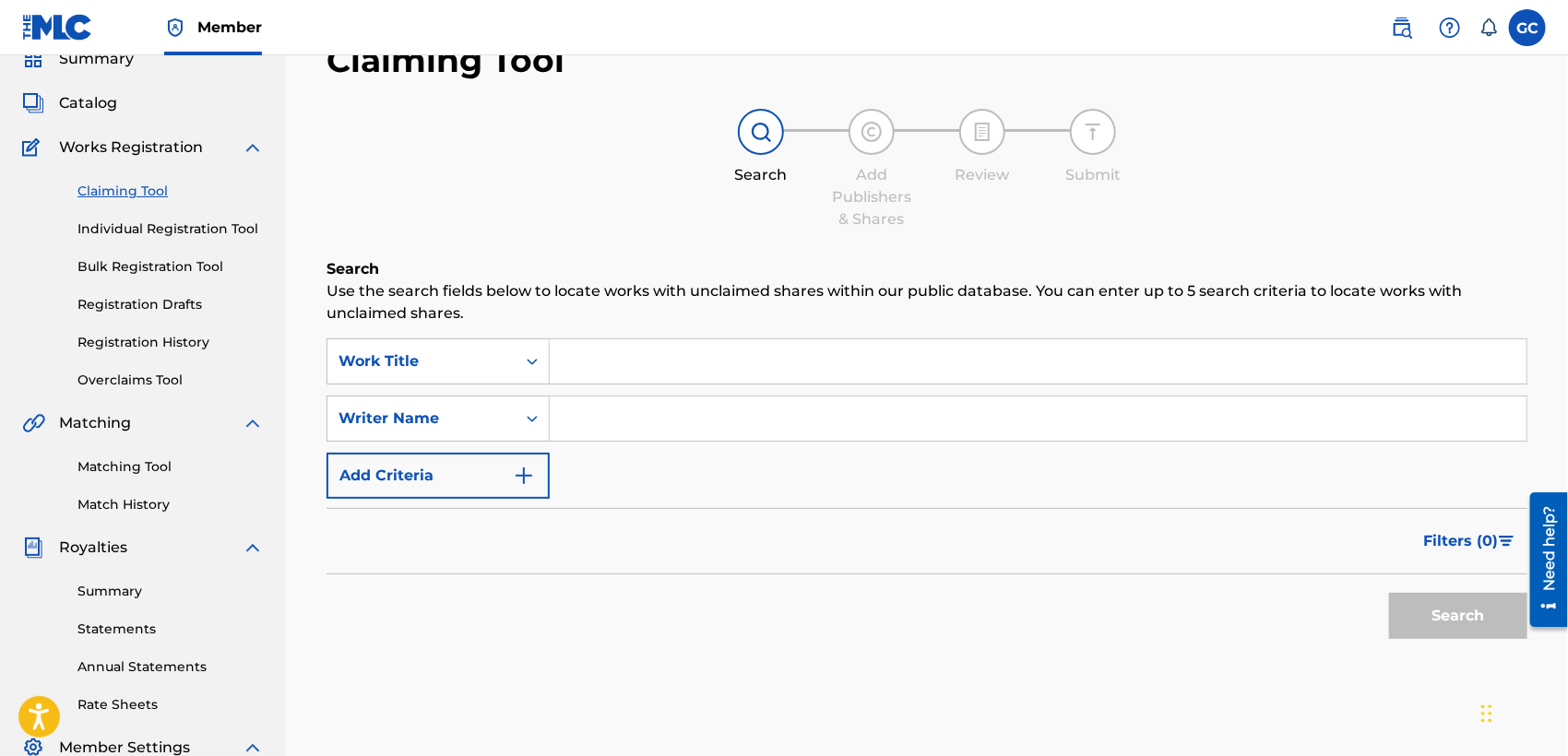
scroll to position [0, 0]
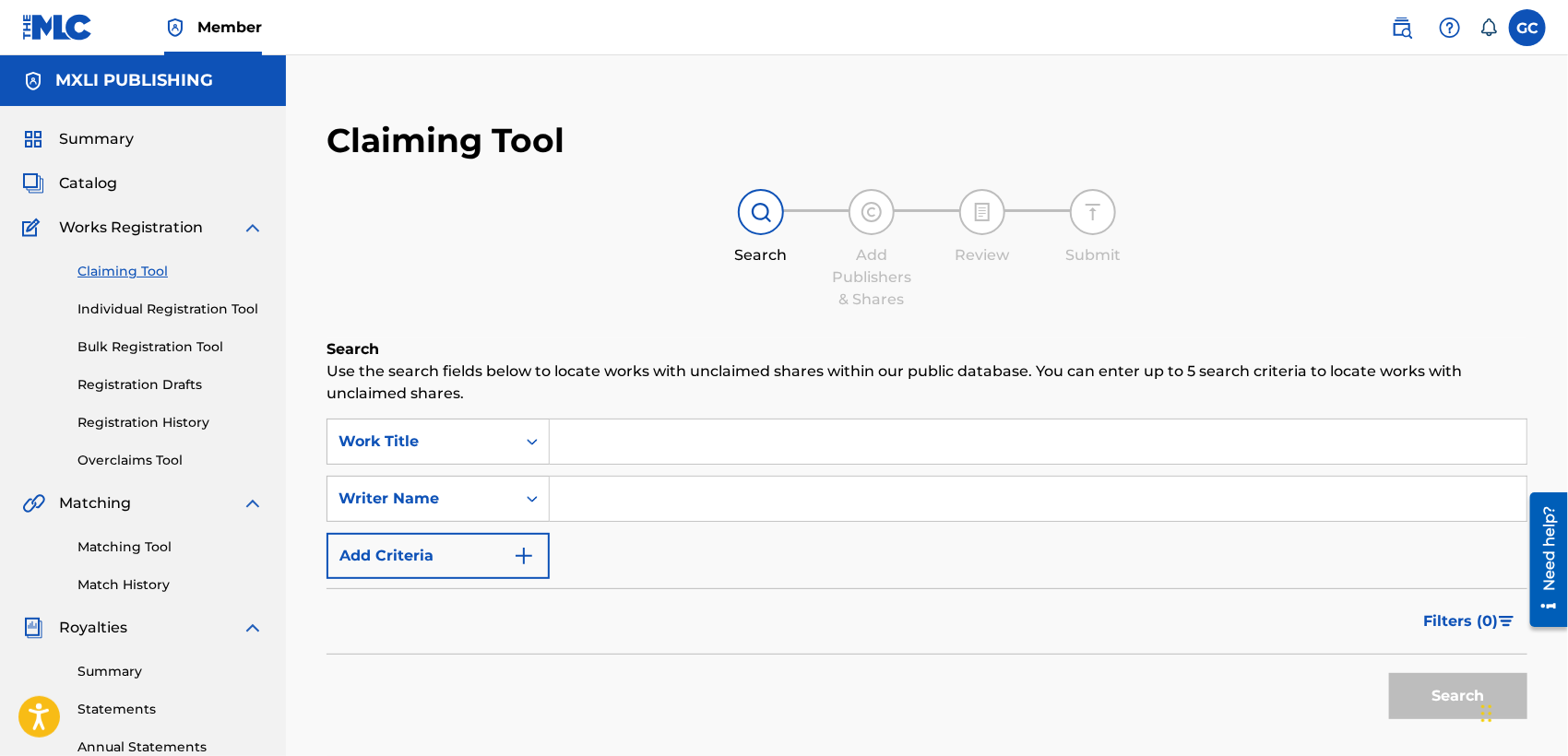
click at [598, 505] on input "Search Form" at bounding box center [1038, 498] width 976 height 44
type input "german castro gomez"
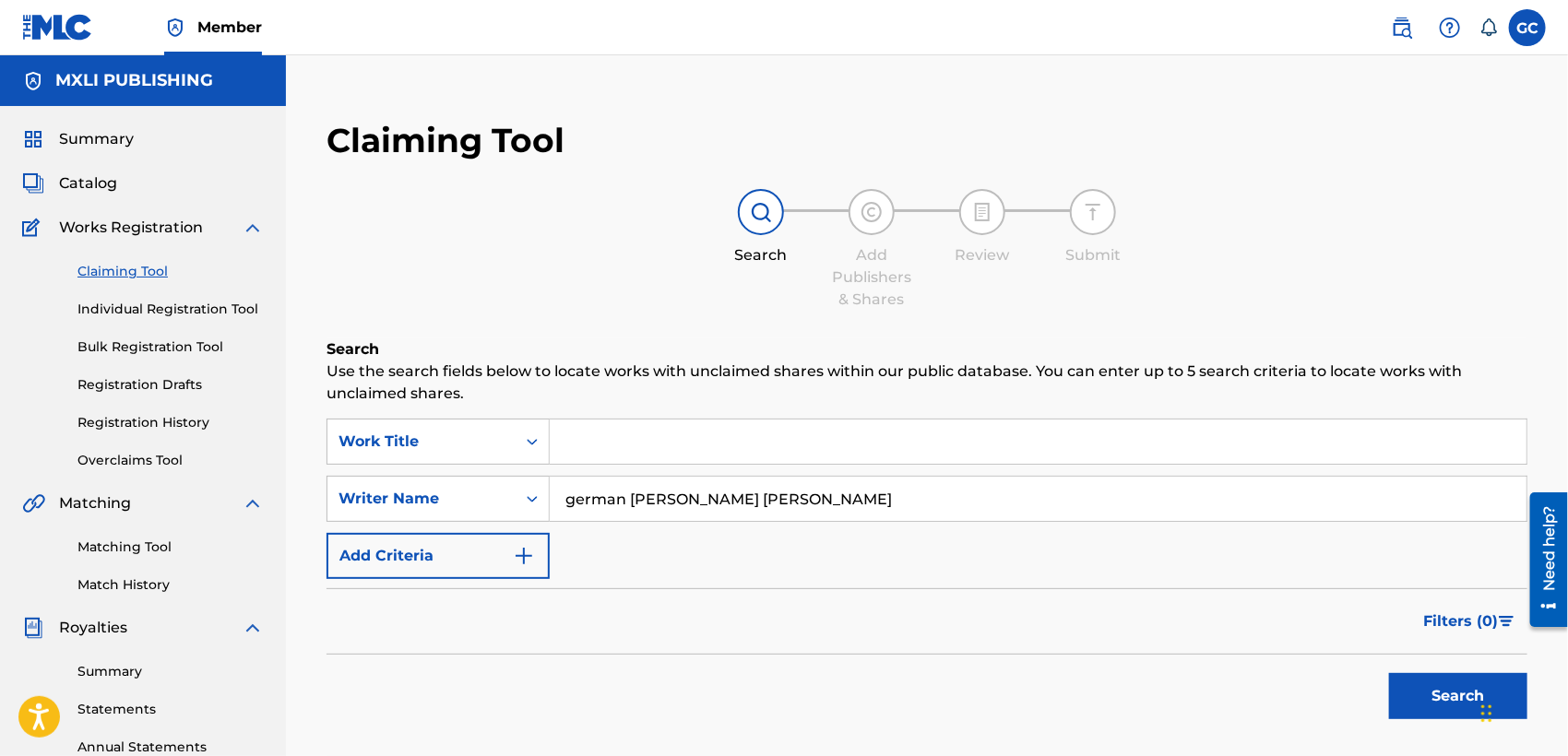
click at [1411, 687] on button "Search" at bounding box center [1458, 695] width 138 height 46
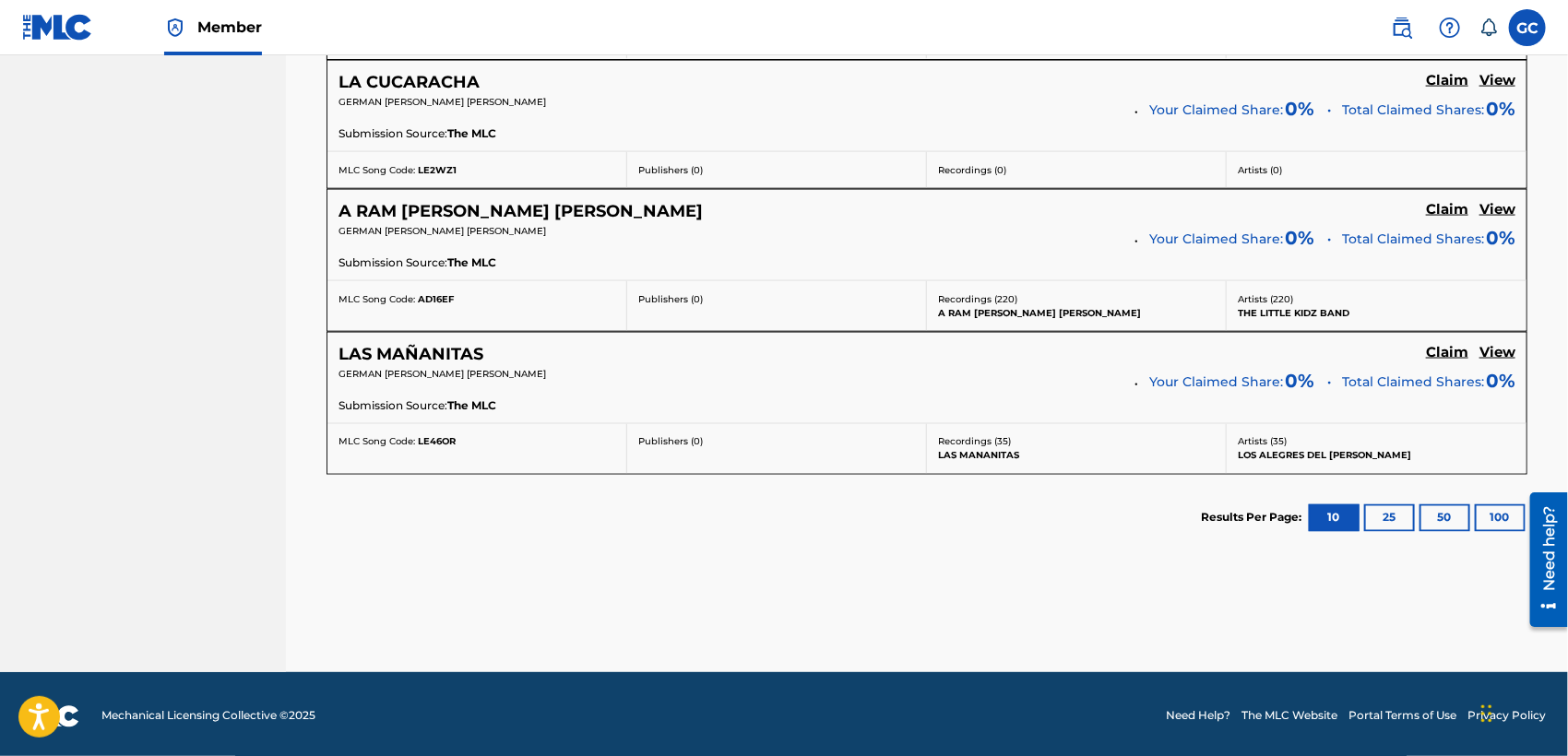
scroll to position [1356, 0]
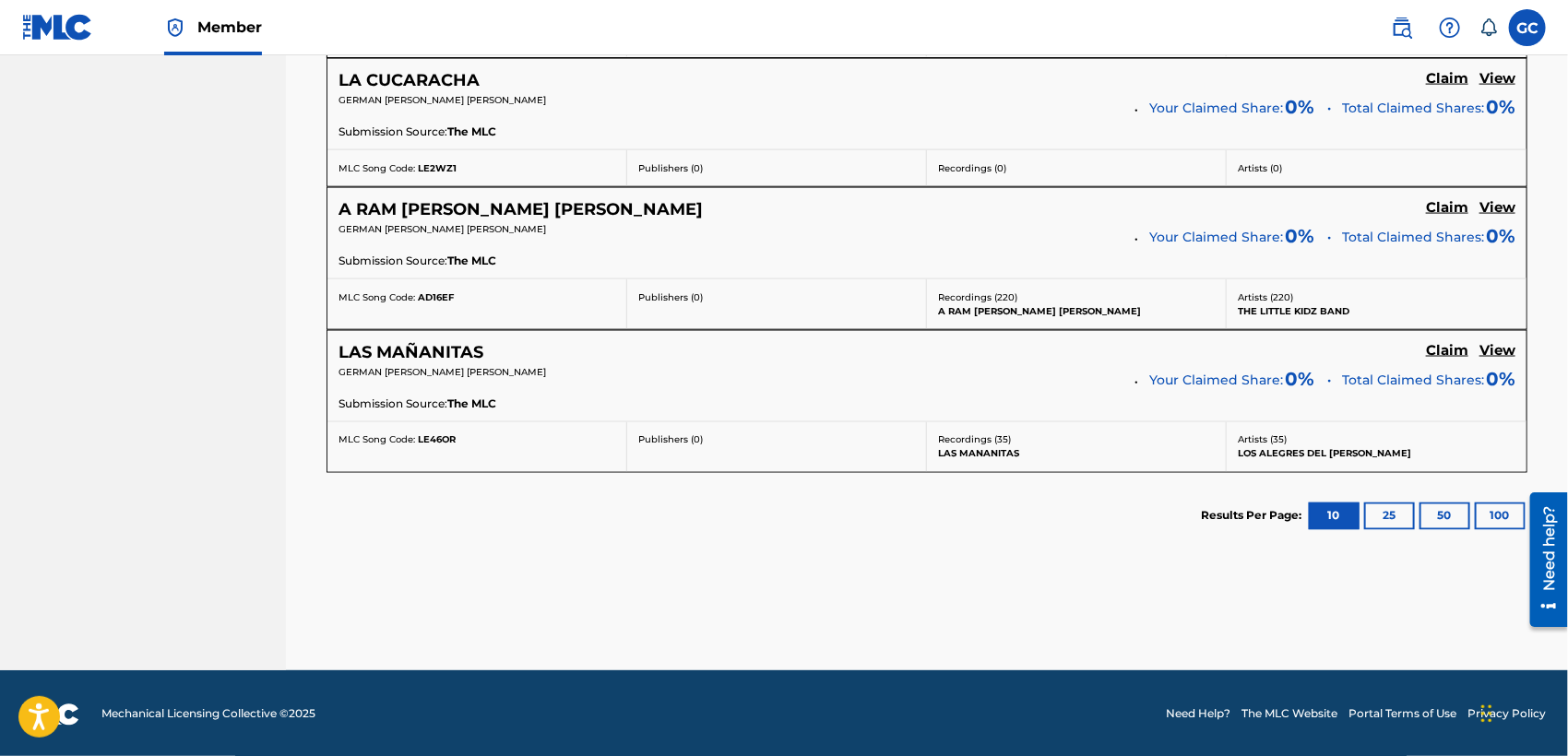
click at [1398, 524] on button "25" at bounding box center [1389, 517] width 50 height 28
click at [1493, 510] on button "100" at bounding box center [1500, 517] width 50 height 28
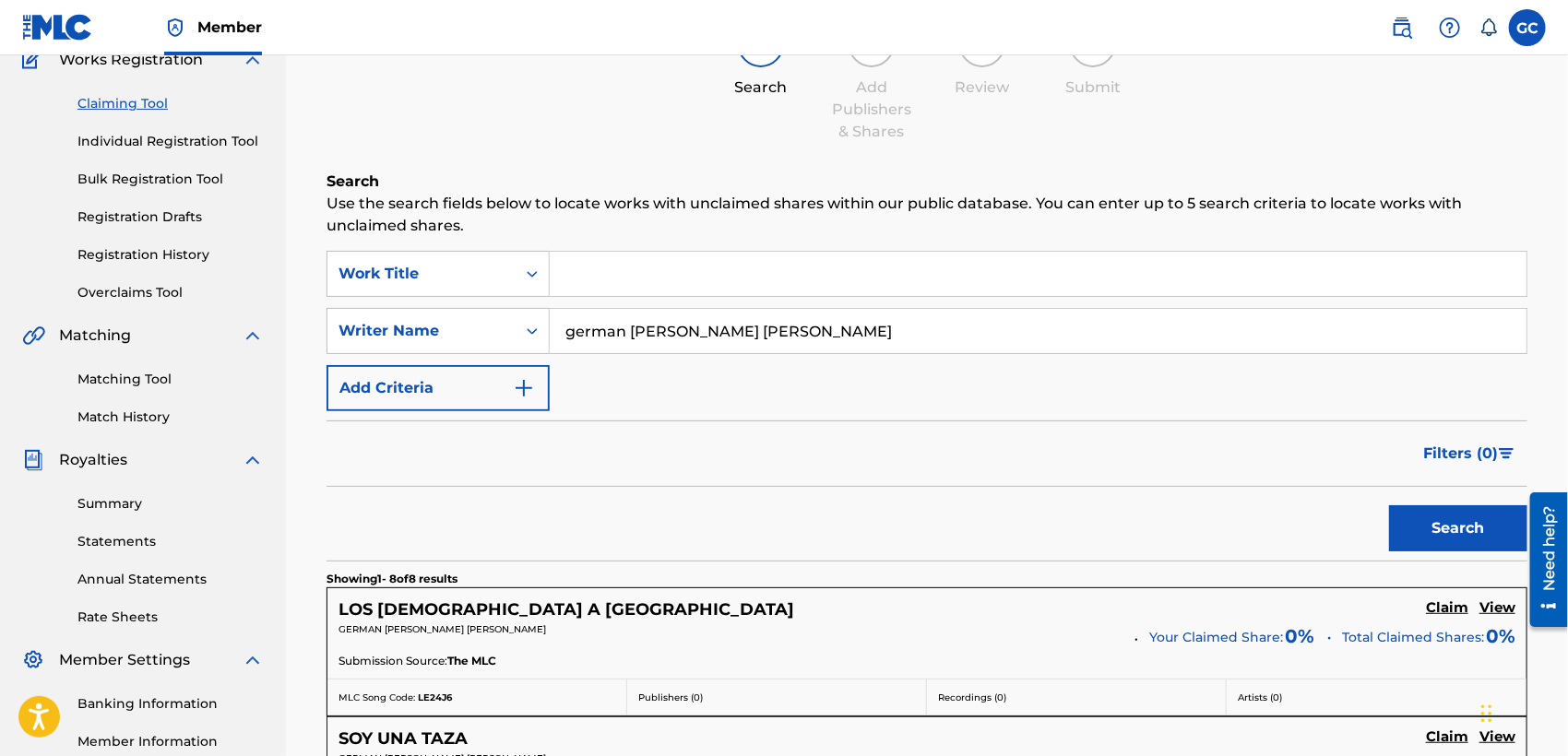
scroll to position [126, 0]
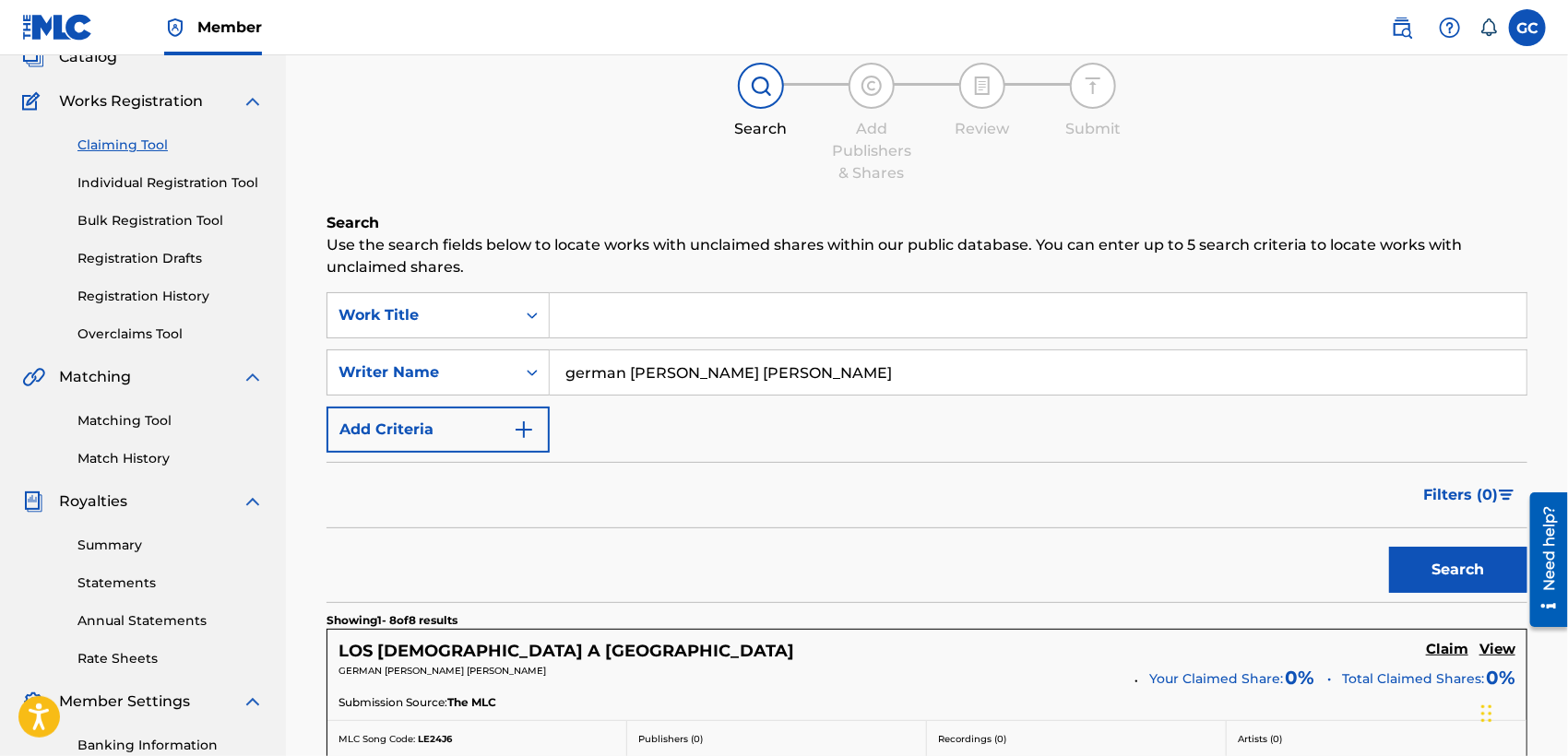
click at [148, 411] on link "Matching Tool" at bounding box center [170, 421] width 186 height 20
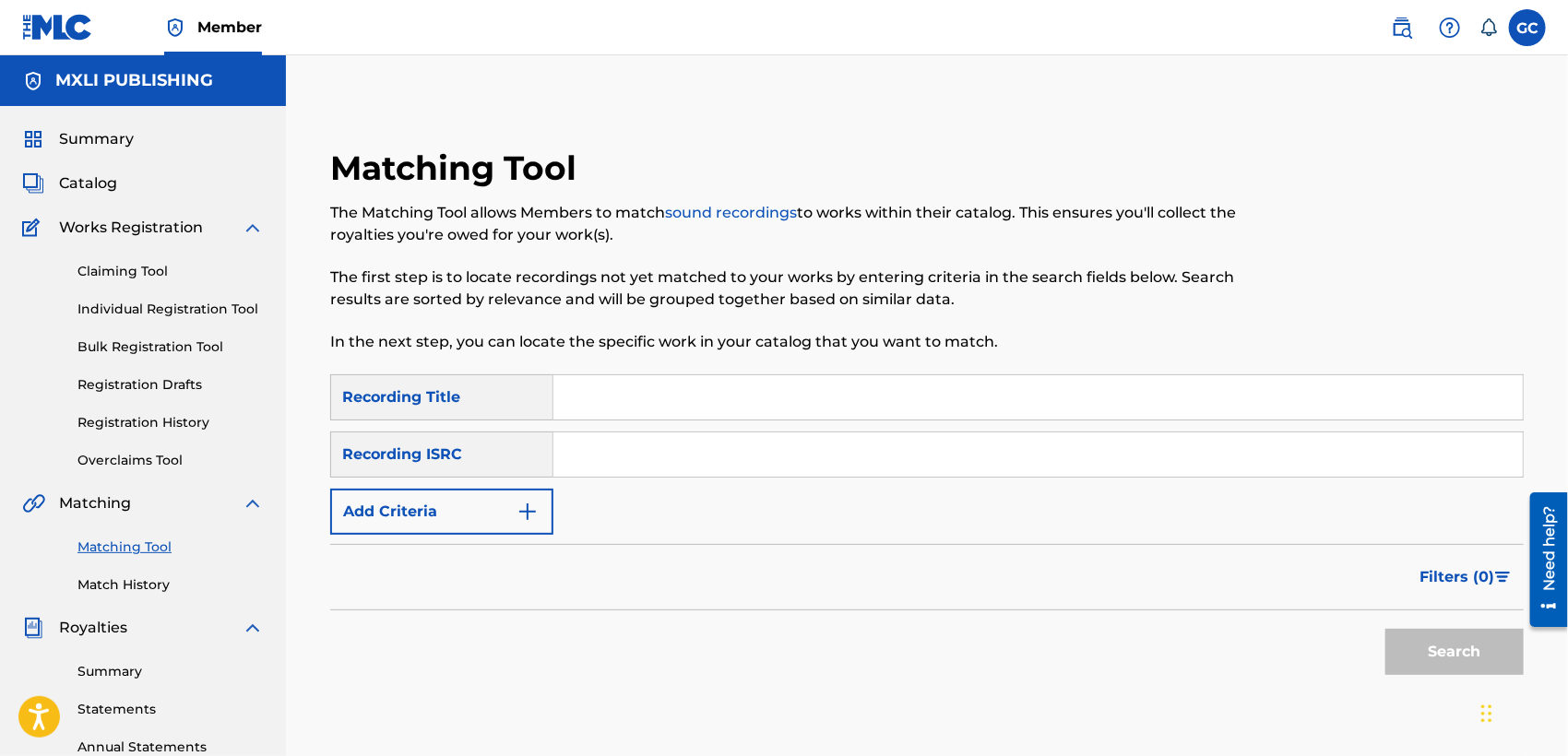
click at [593, 409] on input "Search Form" at bounding box center [1038, 396] width 970 height 44
type input "las mananitas"
click at [1385, 629] on button "Search" at bounding box center [1454, 651] width 138 height 46
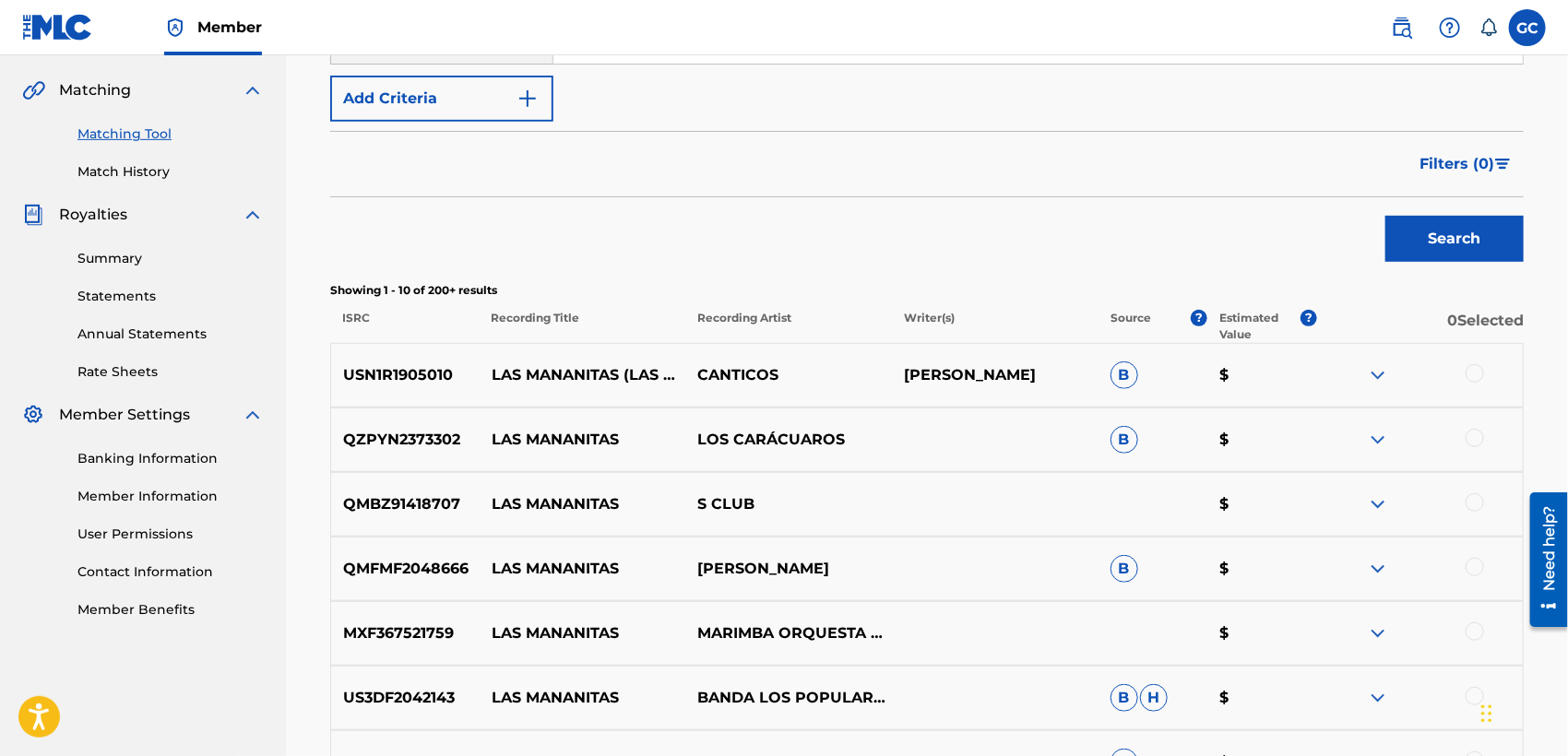
scroll to position [307, 0]
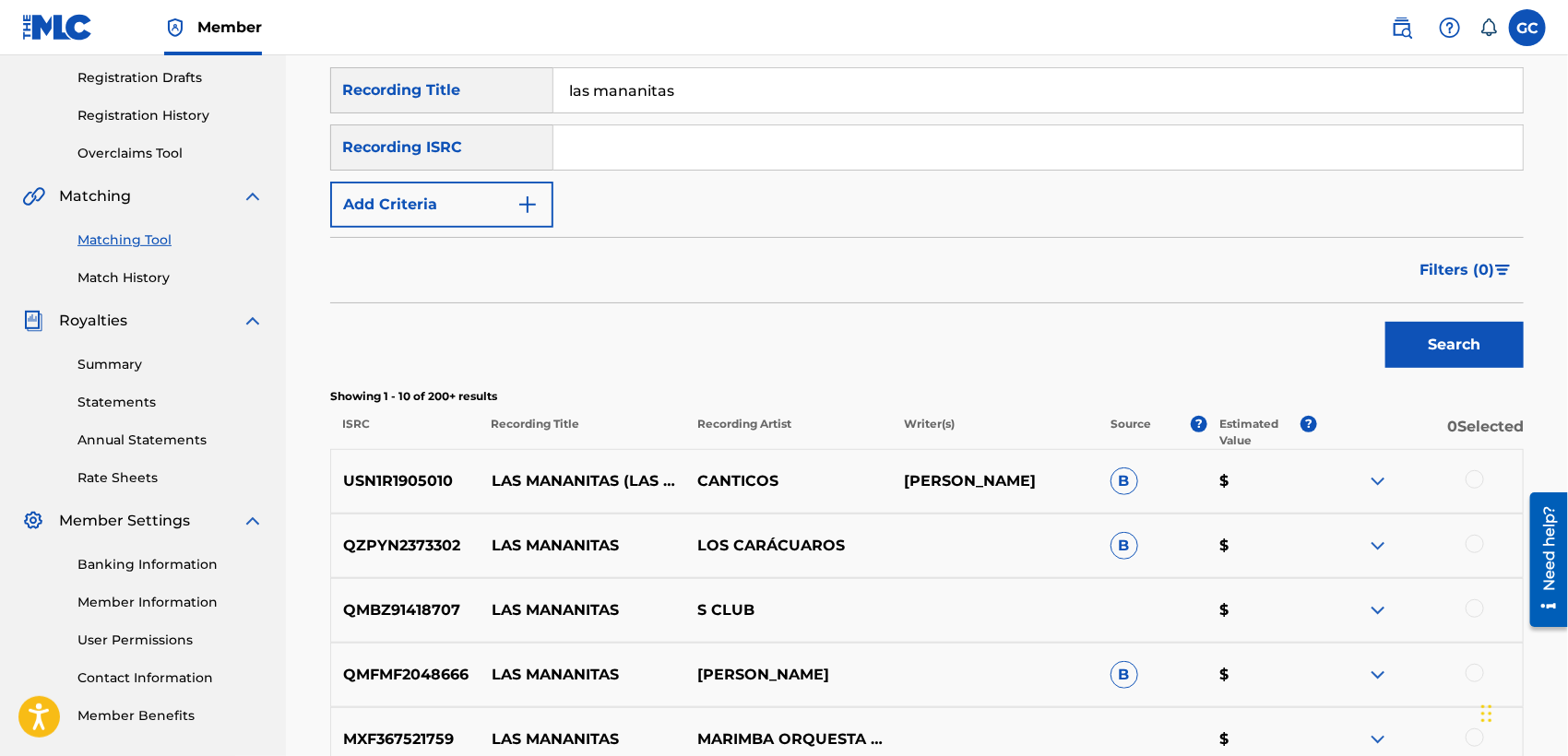
click at [1476, 270] on span "Filters ( 0 )" at bounding box center [1457, 270] width 75 height 22
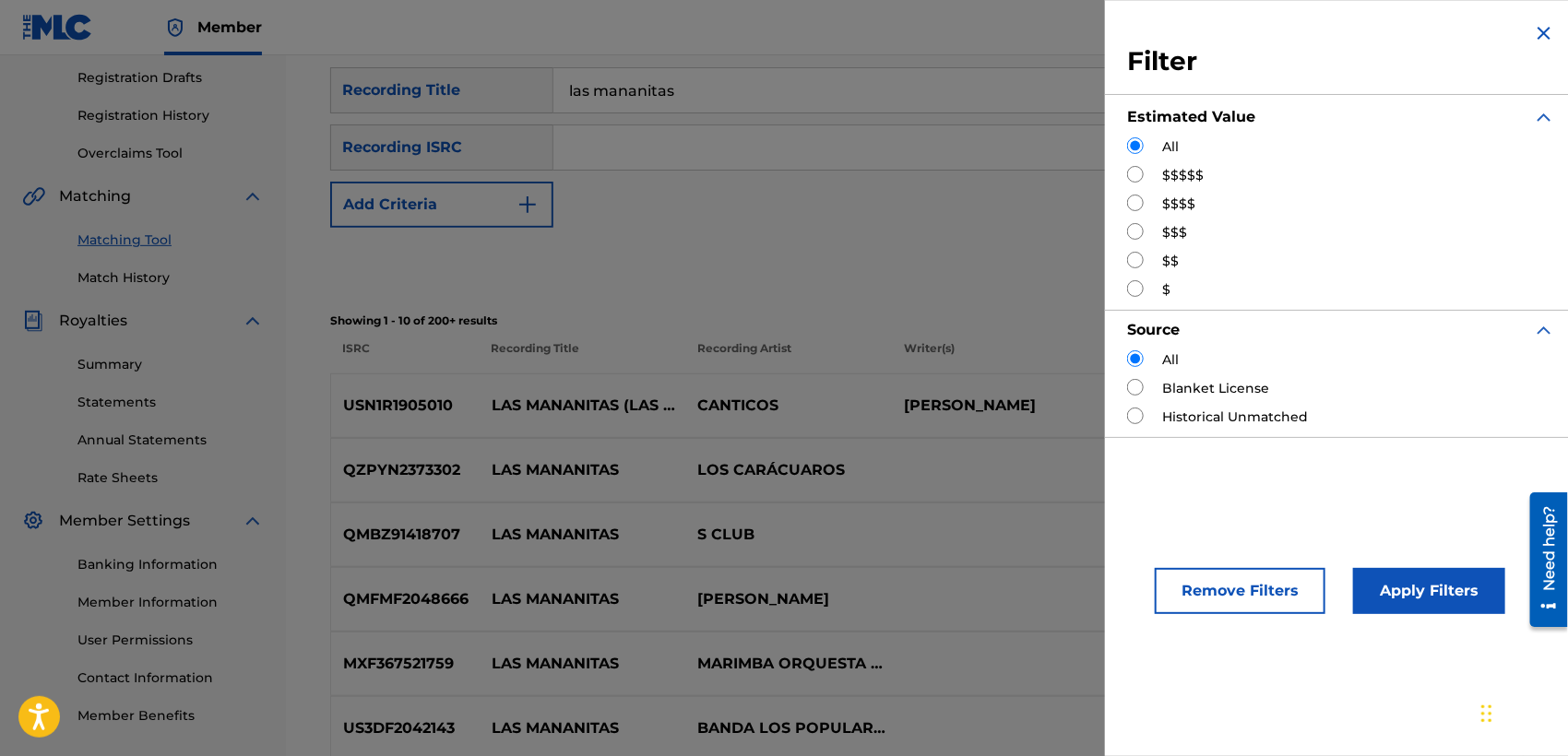
click at [1156, 171] on div "$$$$$" at bounding box center [1341, 176] width 428 height 20
click at [1135, 179] on input "Search Form" at bounding box center [1135, 175] width 17 height 17
radio input "true"
click at [1437, 592] on button "Apply Filters" at bounding box center [1429, 591] width 152 height 46
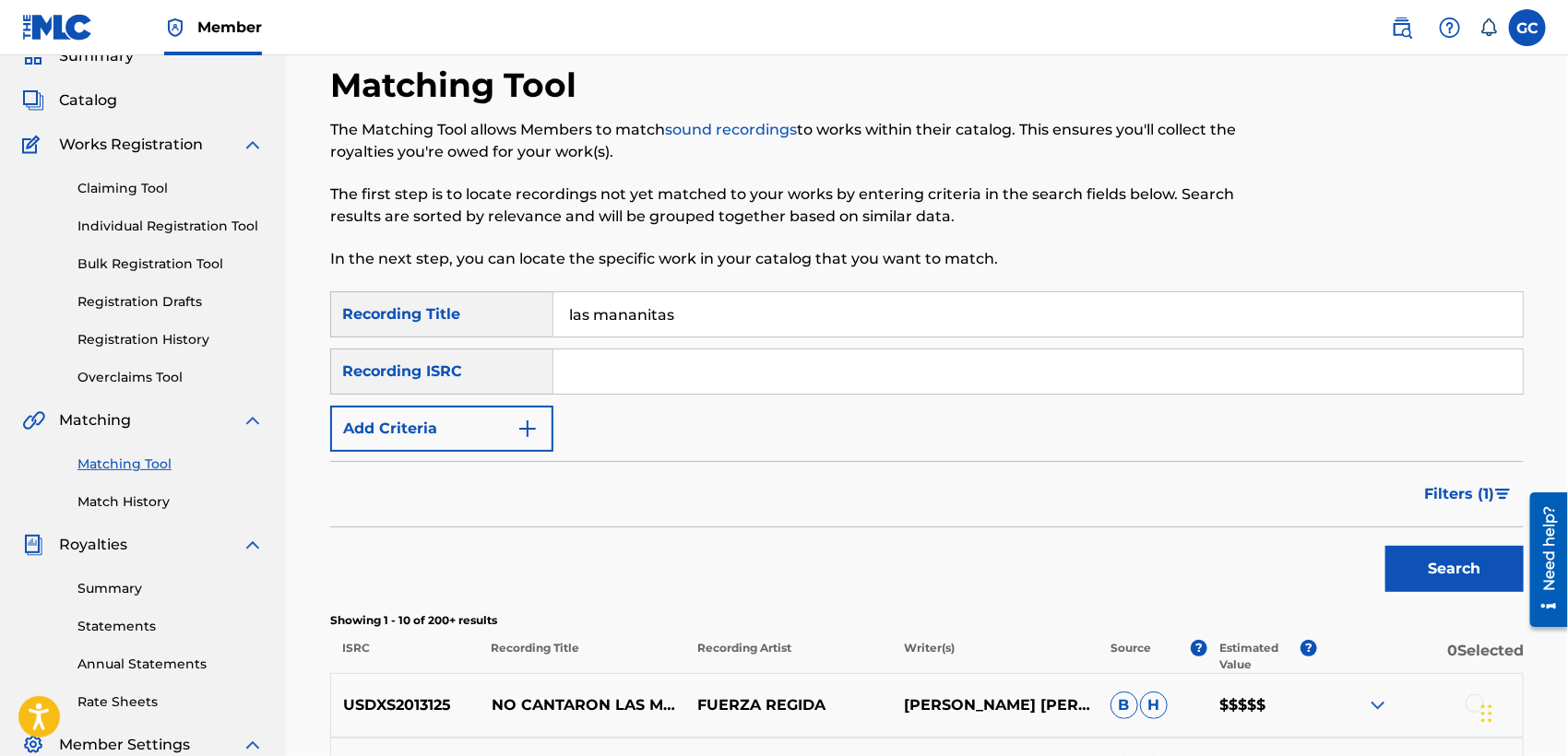
scroll to position [52, 0]
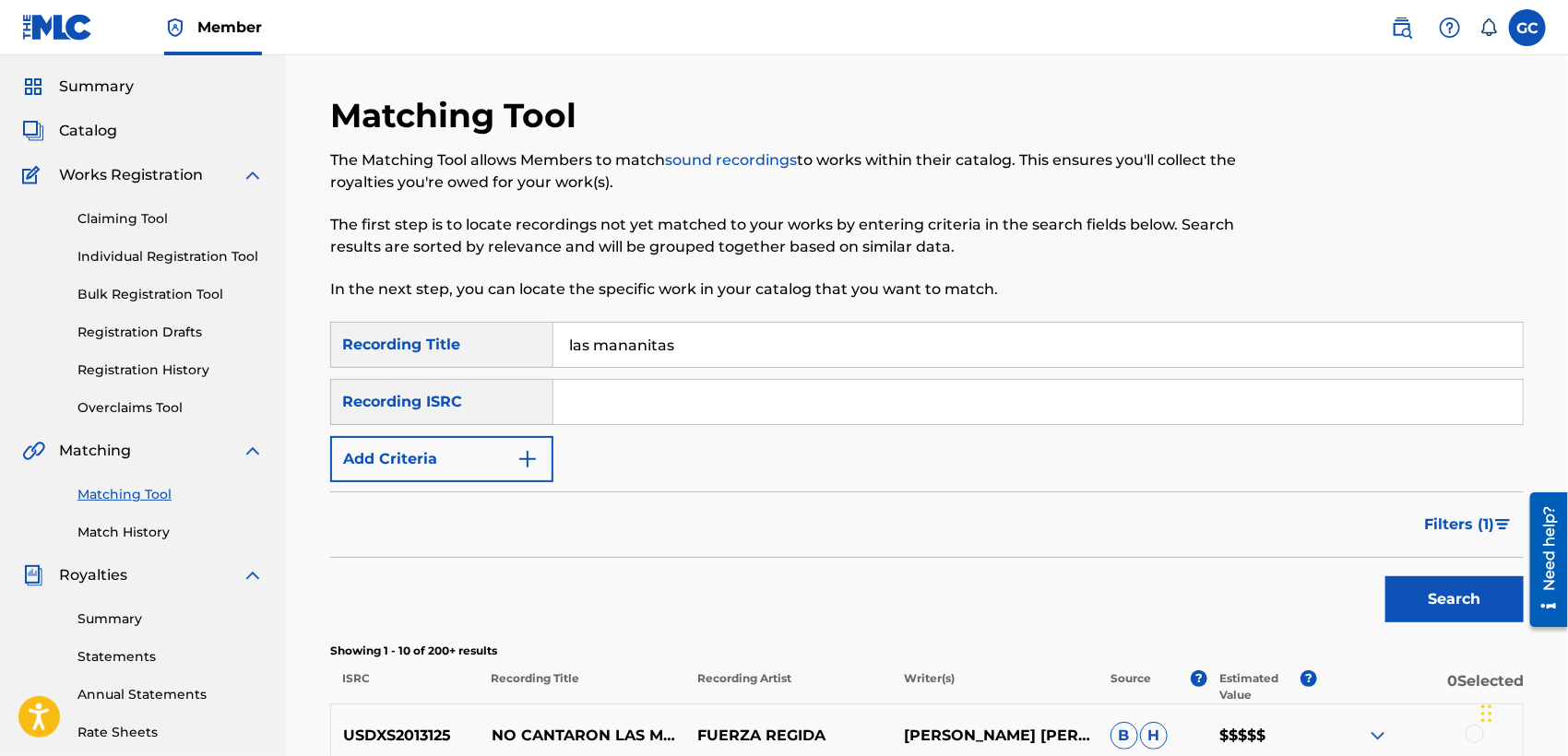
drag, startPoint x: 729, startPoint y: 355, endPoint x: 554, endPoint y: 355, distance: 175.0
click at [554, 355] on input "las mananitas" at bounding box center [1038, 344] width 970 height 44
click at [1414, 601] on button "Search" at bounding box center [1454, 598] width 138 height 46
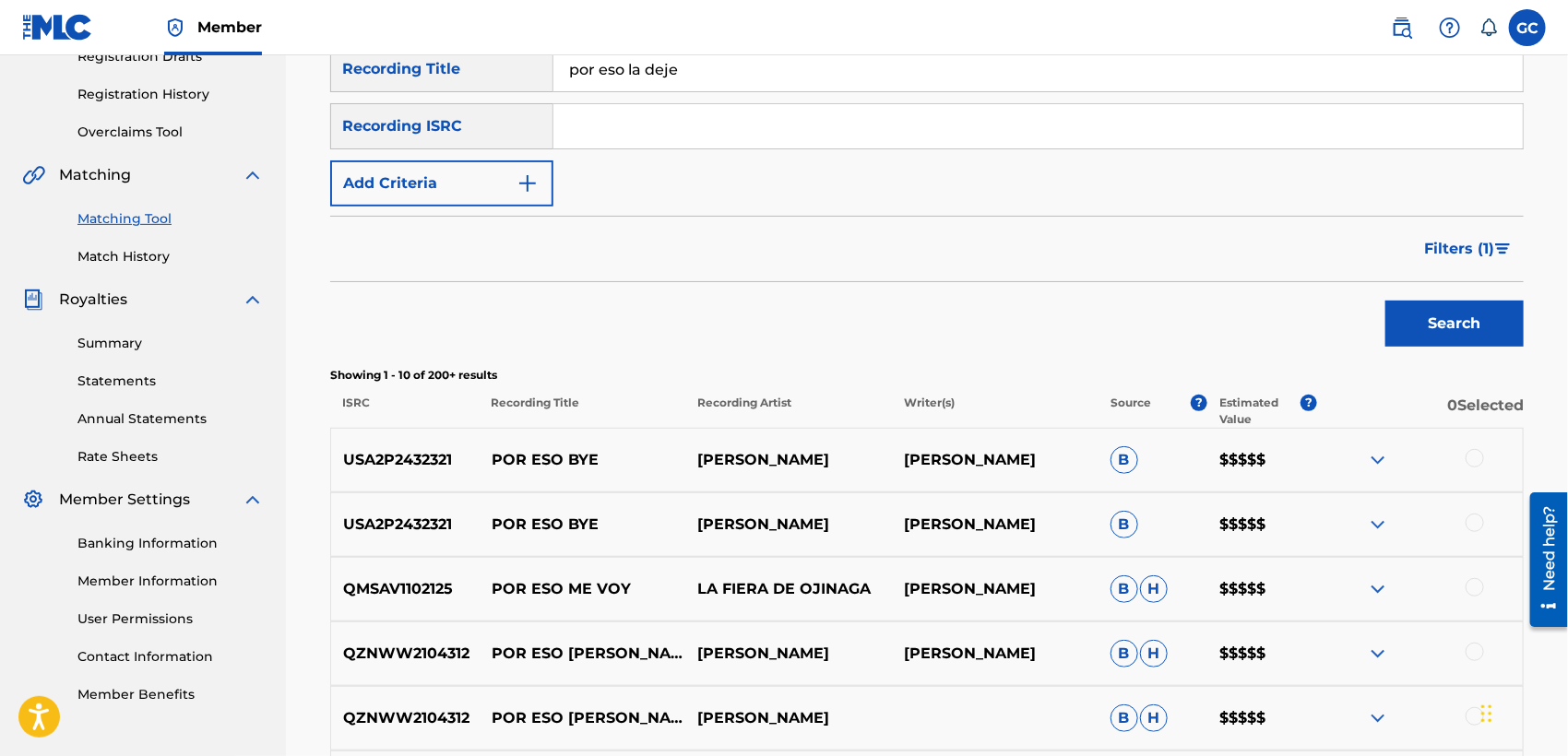
scroll to position [307, 0]
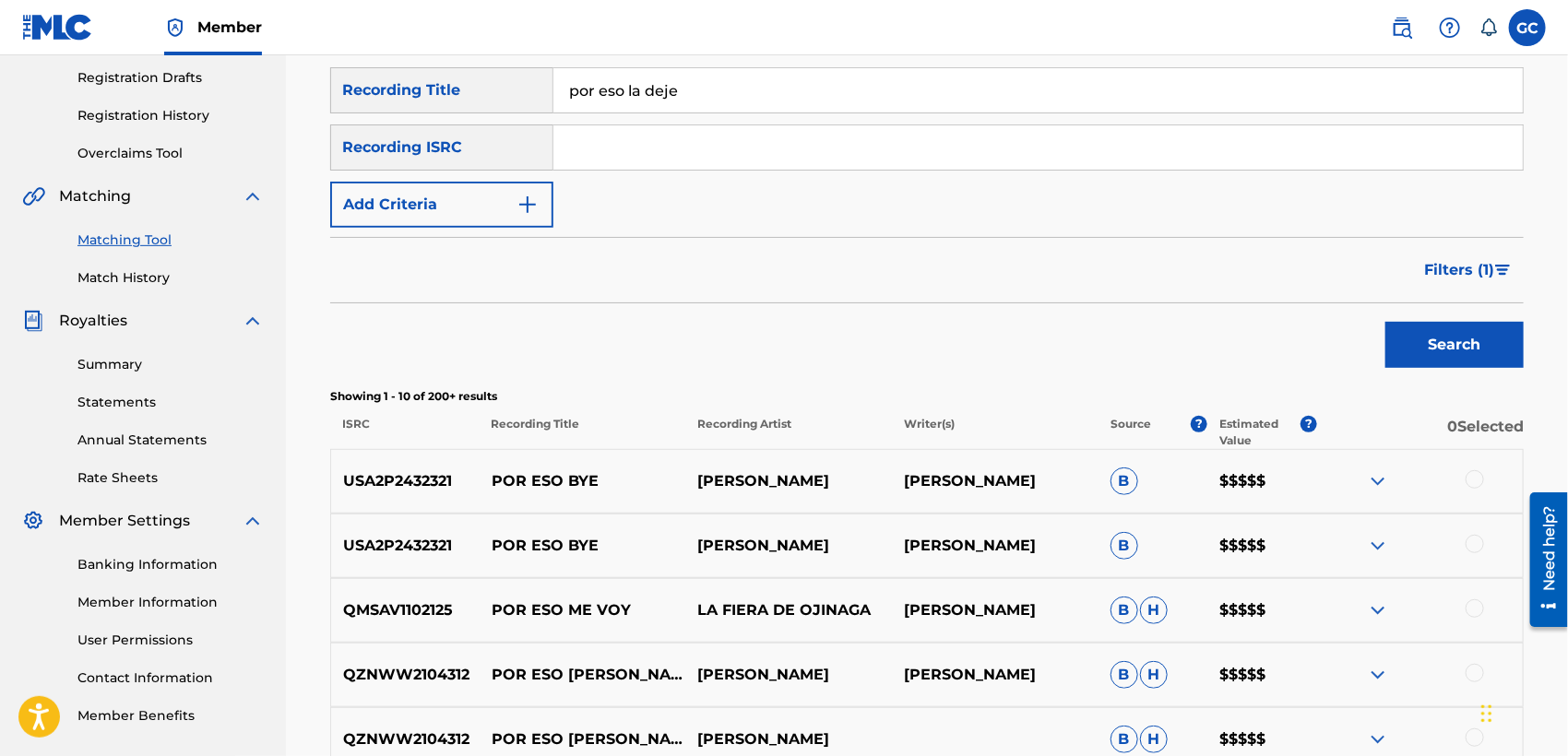
drag, startPoint x: 698, startPoint y: 89, endPoint x: 524, endPoint y: 86, distance: 174.0
click at [524, 86] on div "SearchWithCriteriaabdf77dd-9864-4266-a416-4f406b9ac27a Recording Title por eso …" at bounding box center [927, 90] width 1193 height 46
type input "LOS PASTORES A BELEN"
click at [1385, 321] on button "Search" at bounding box center [1454, 344] width 138 height 46
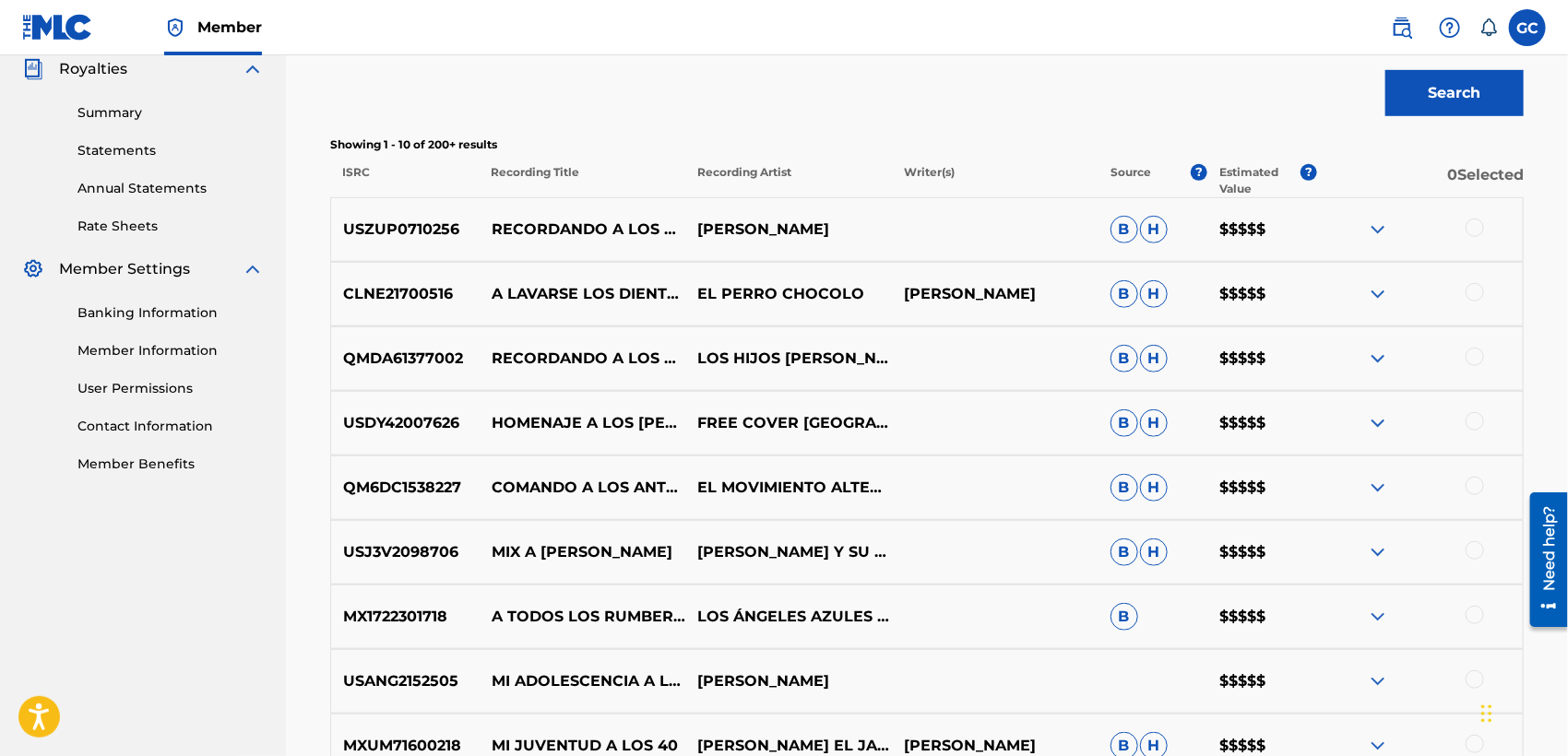
scroll to position [819, 0]
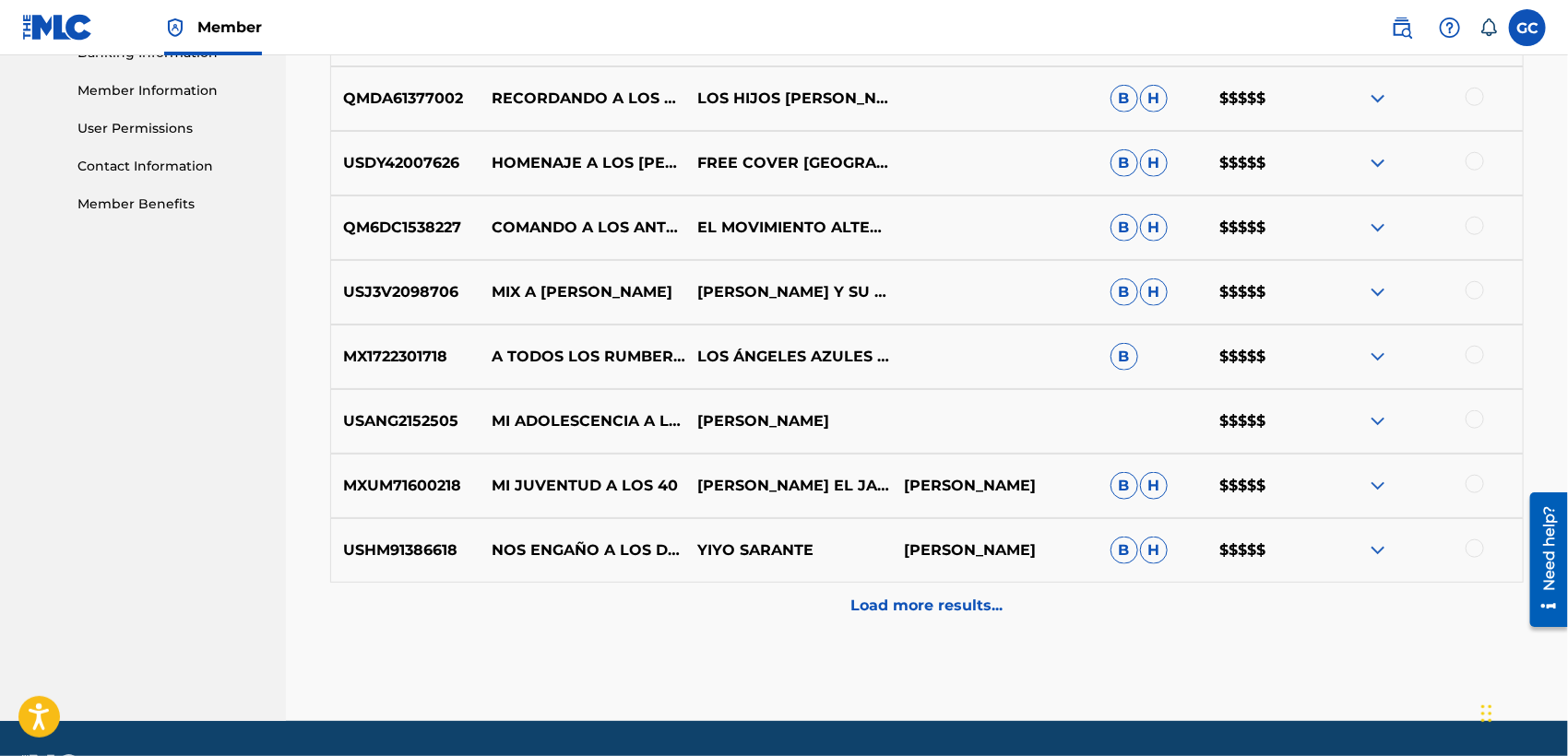
click at [1380, 488] on img at bounding box center [1378, 486] width 22 height 22
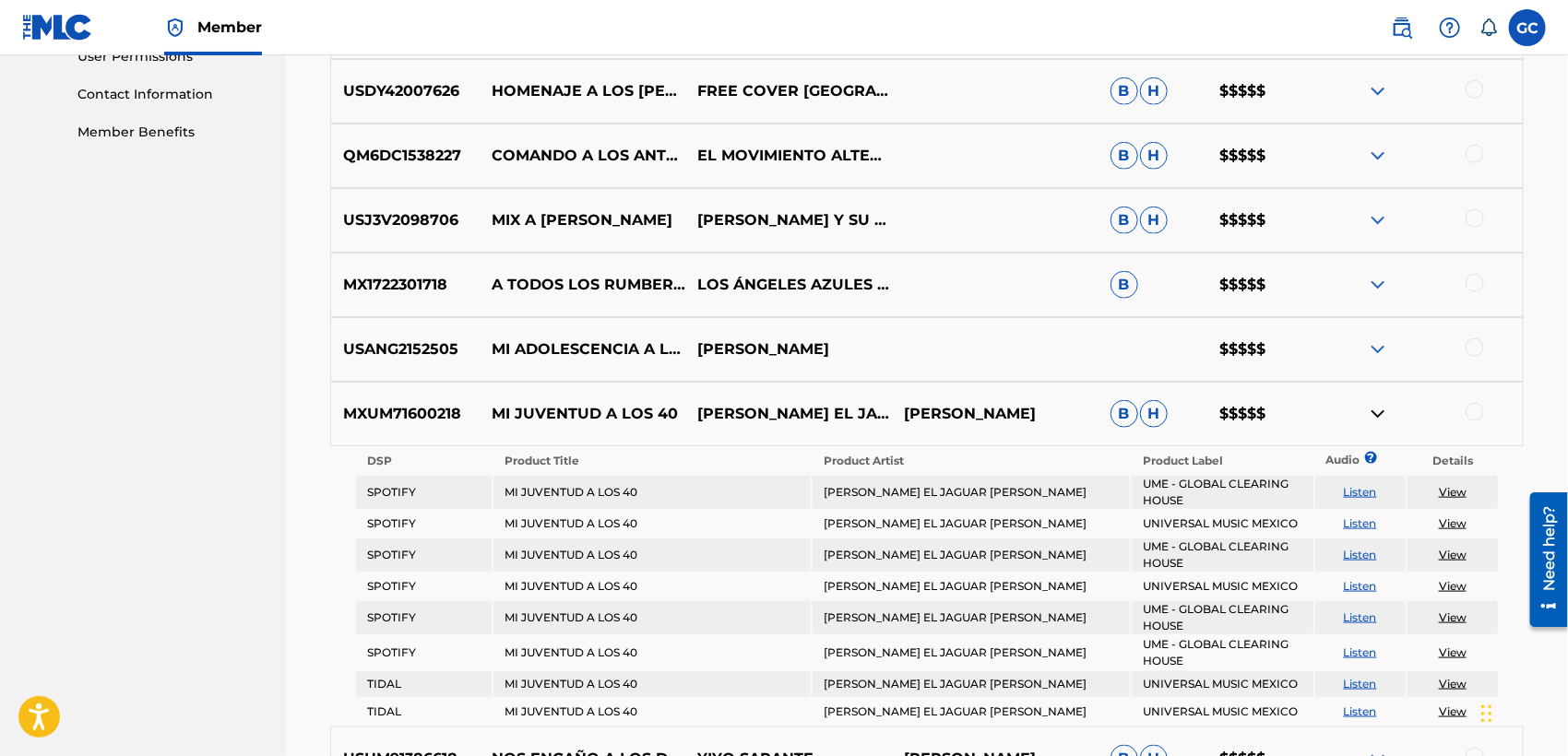
scroll to position [1024, 0]
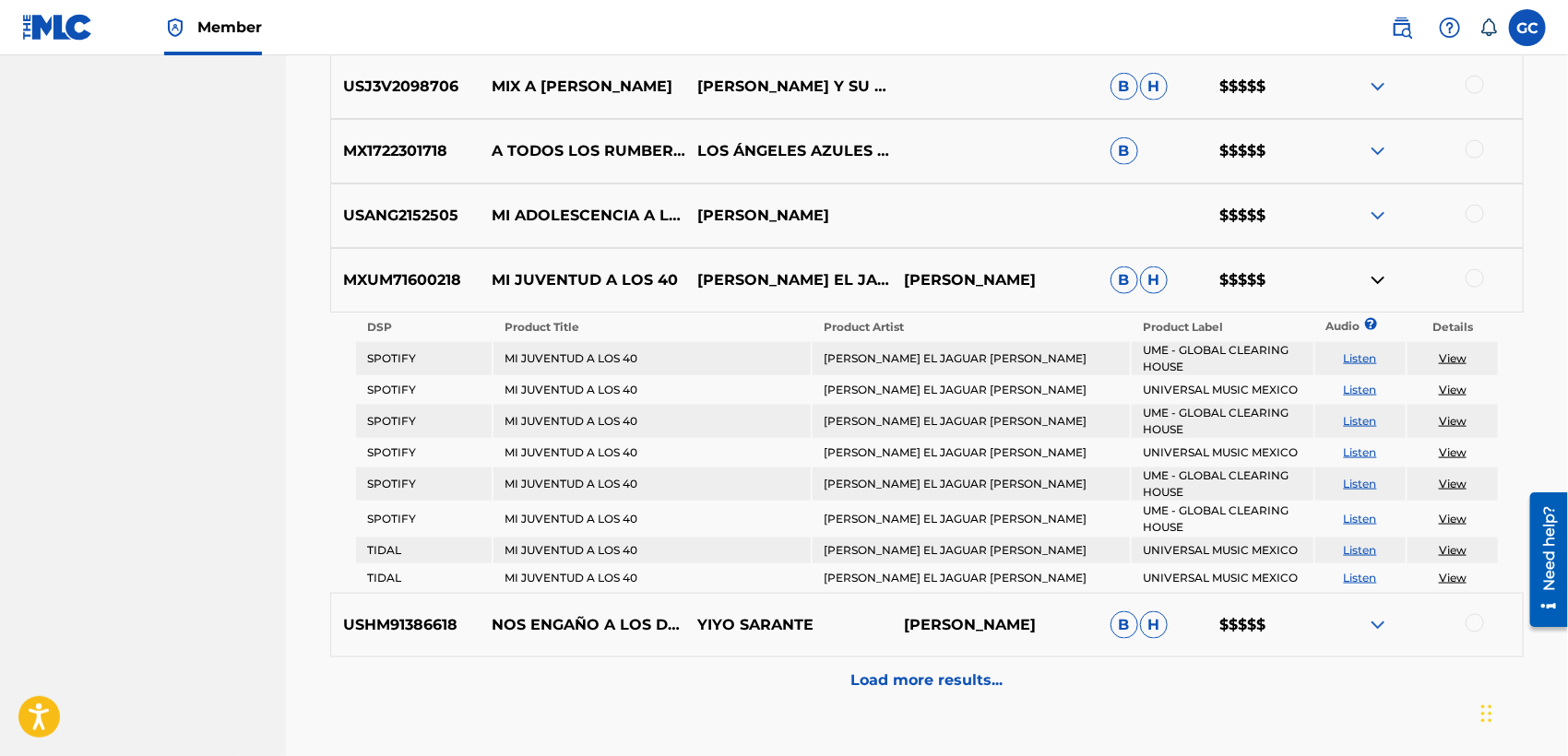
click at [1460, 357] on link "View" at bounding box center [1453, 358] width 28 height 14
drag, startPoint x: 238, startPoint y: 205, endPoint x: 231, endPoint y: 196, distance: 11.4
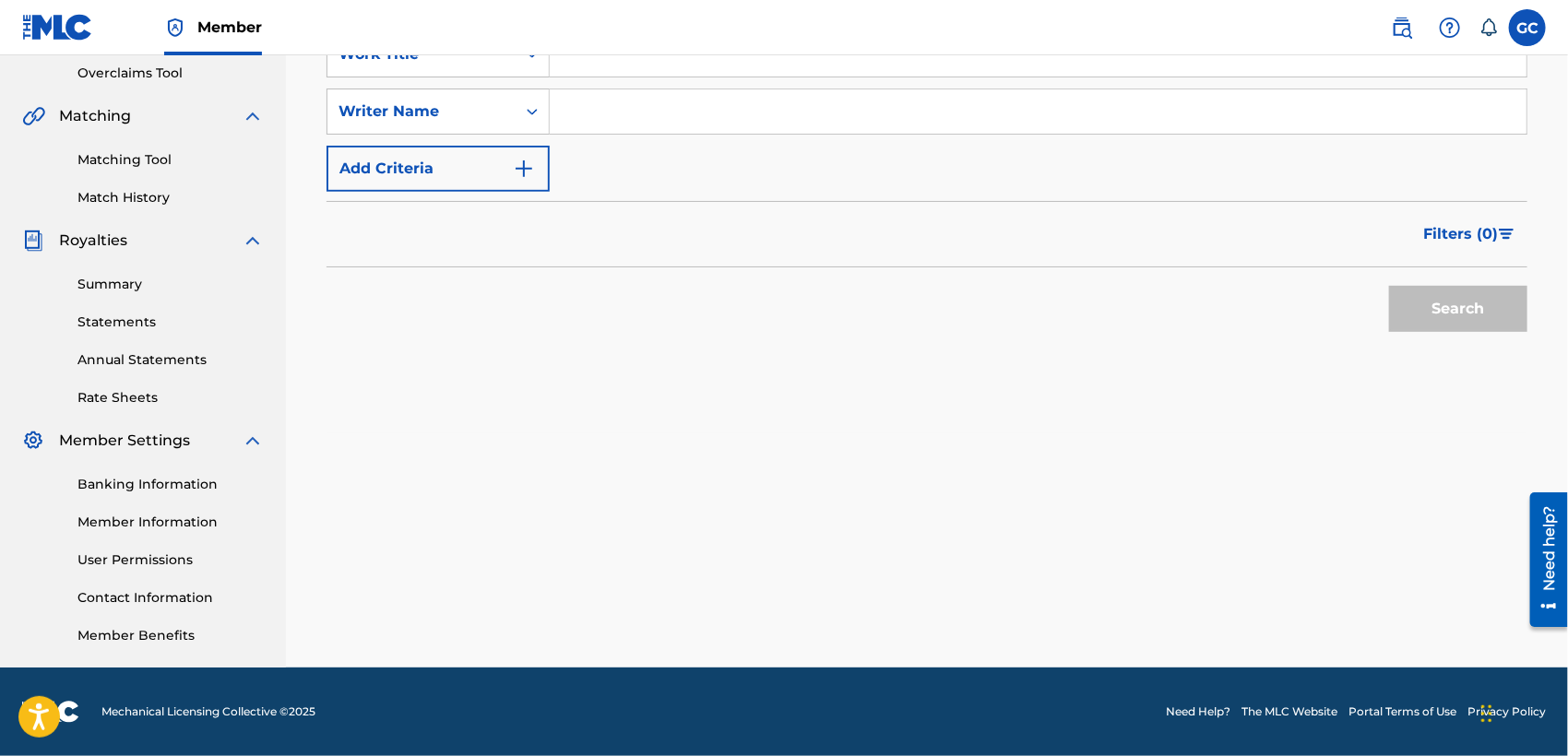
scroll to position [126, 0]
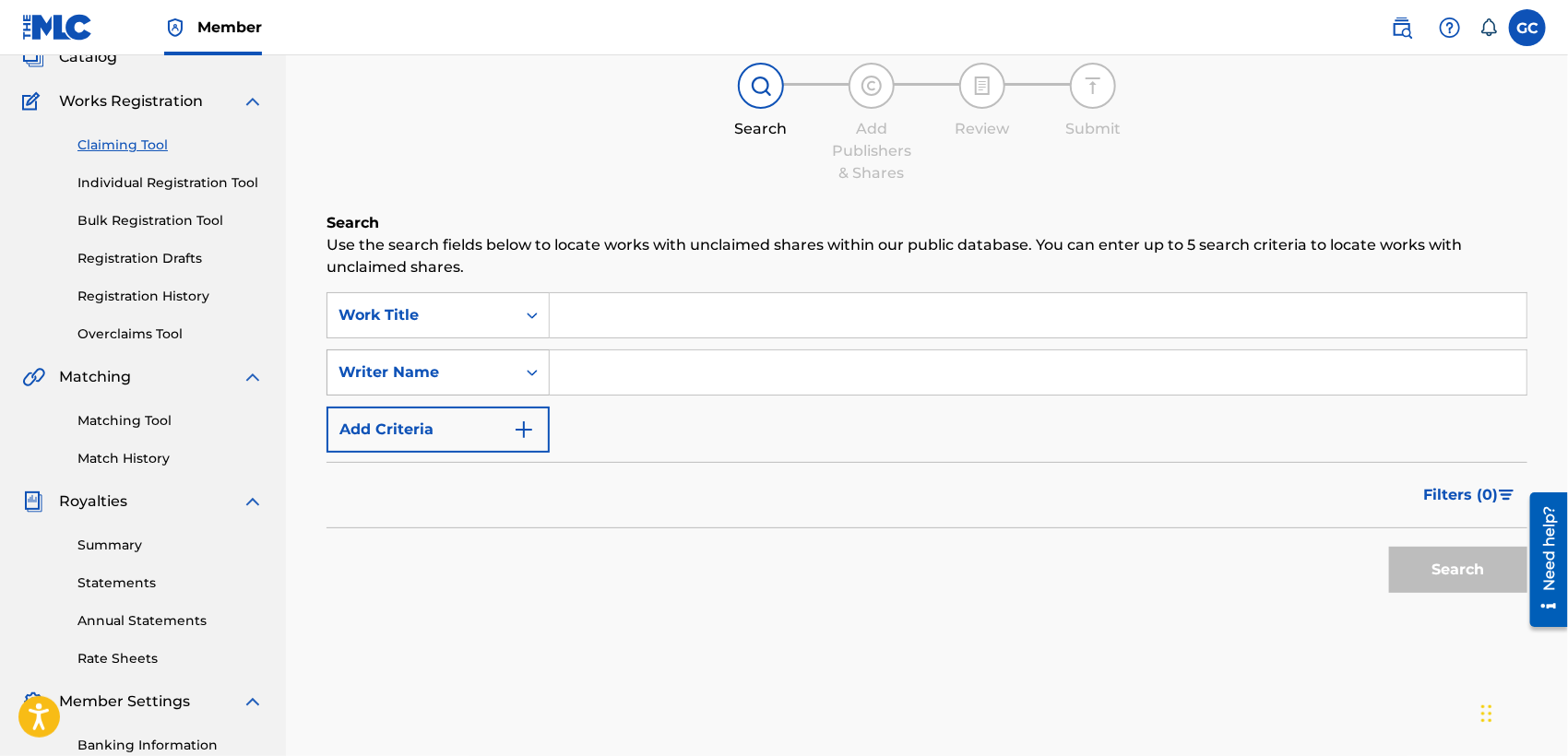
click at [506, 370] on div "Writer Name" at bounding box center [421, 372] width 188 height 35
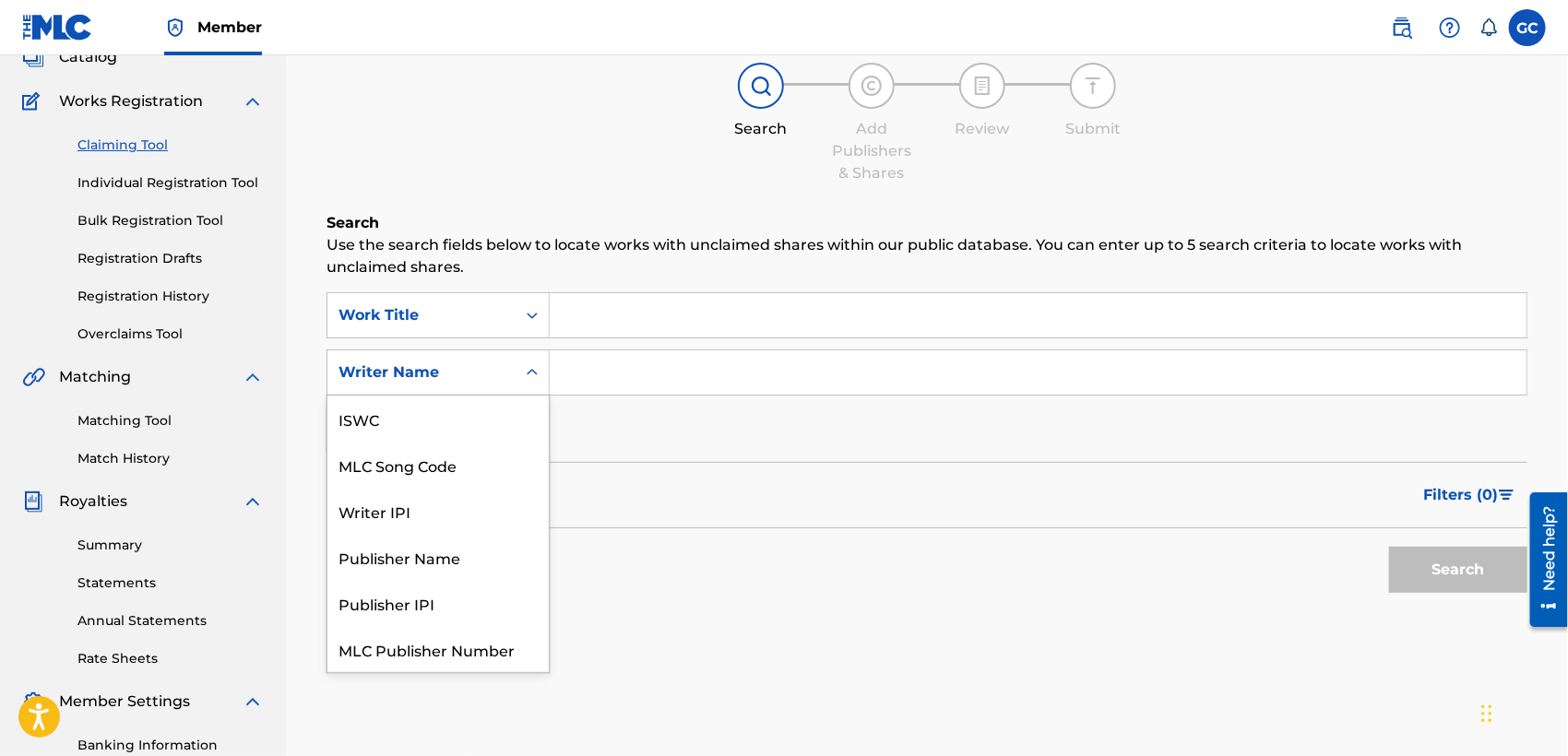
scroll to position [45, 0]
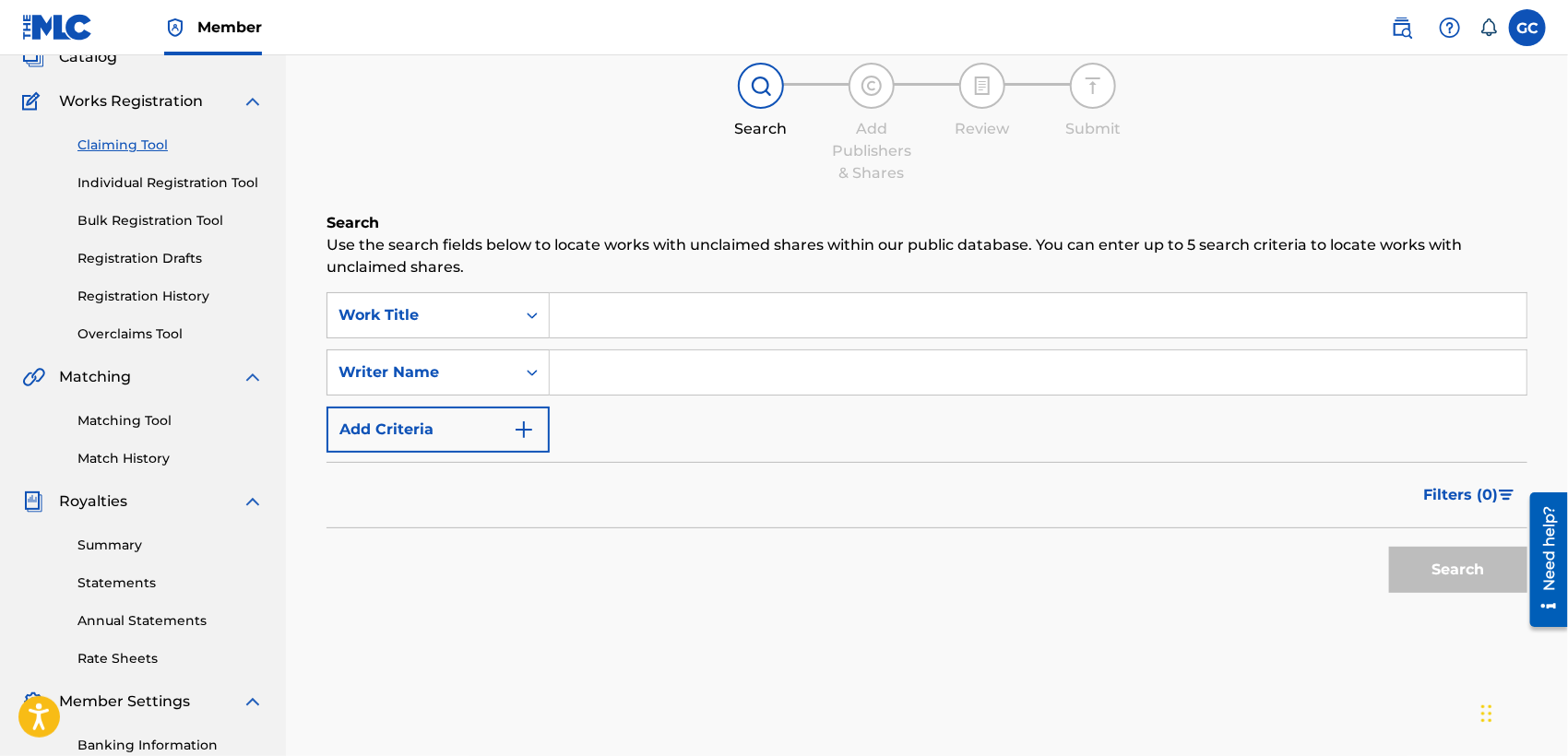
click at [506, 370] on div "Writer Name" at bounding box center [421, 372] width 188 height 35
click at [453, 304] on div "Work Title" at bounding box center [422, 315] width 166 height 22
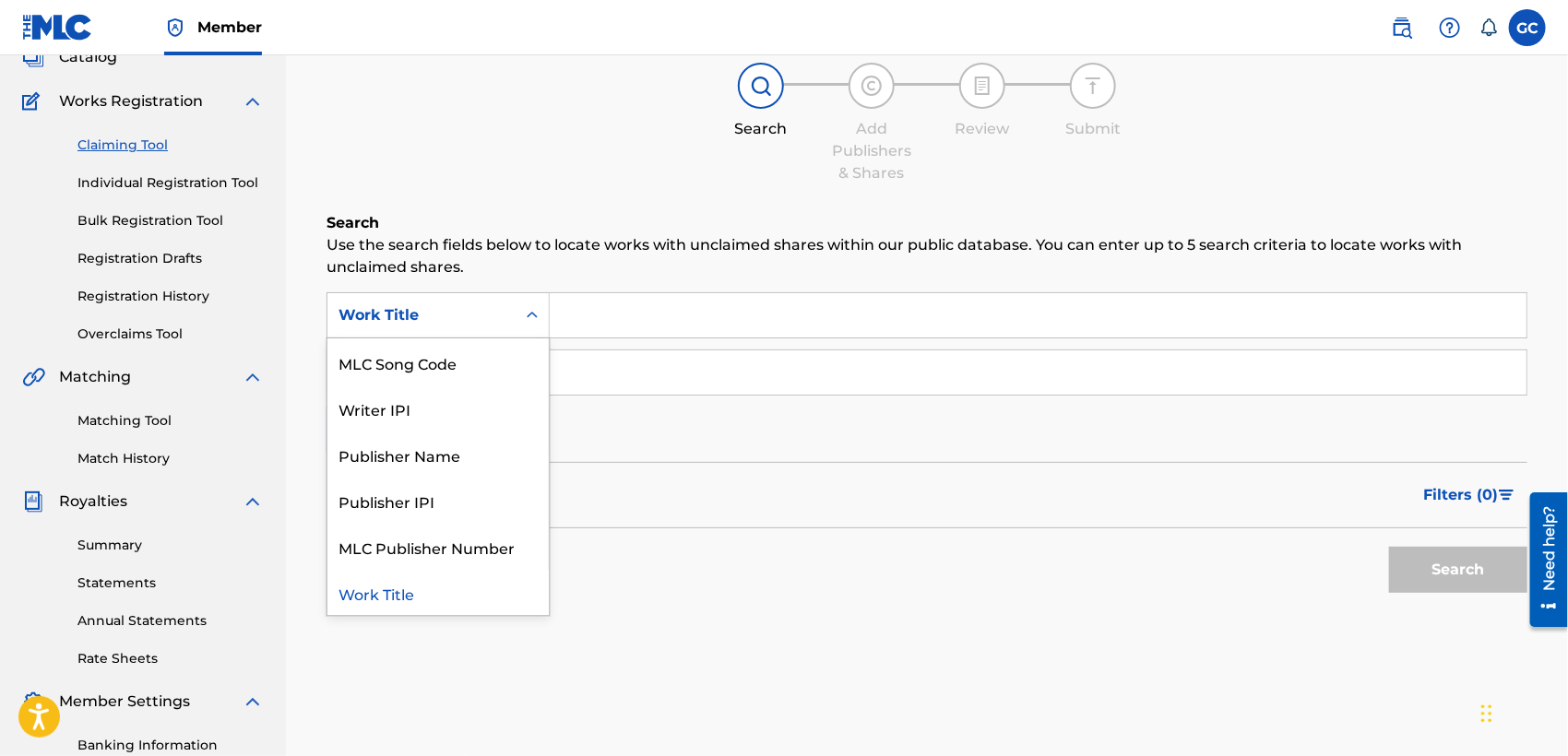
click at [453, 304] on div "Work Title" at bounding box center [422, 315] width 166 height 22
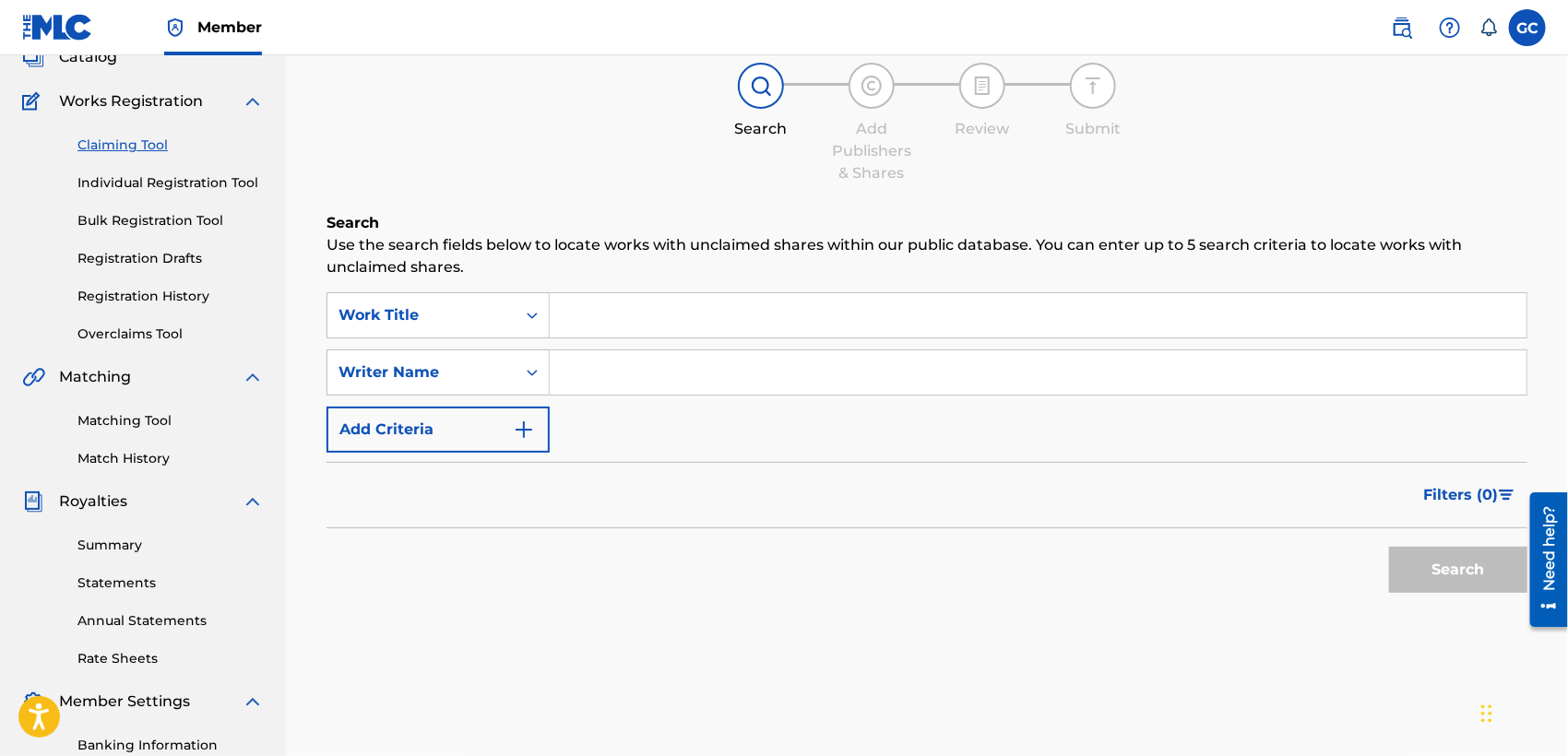
click at [168, 415] on link "Matching Tool" at bounding box center [170, 421] width 186 height 20
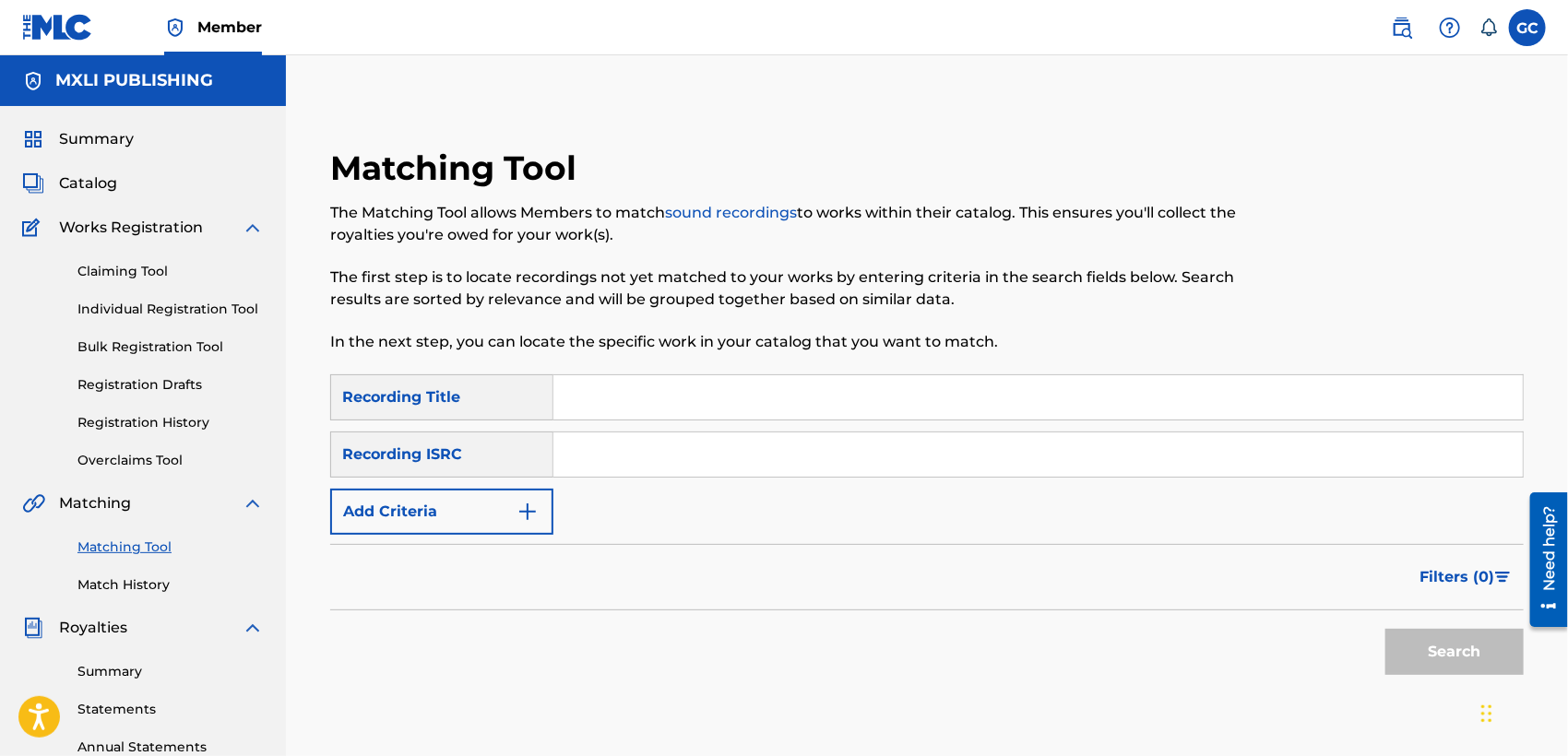
click at [465, 505] on button "Add Criteria" at bounding box center [441, 511] width 223 height 46
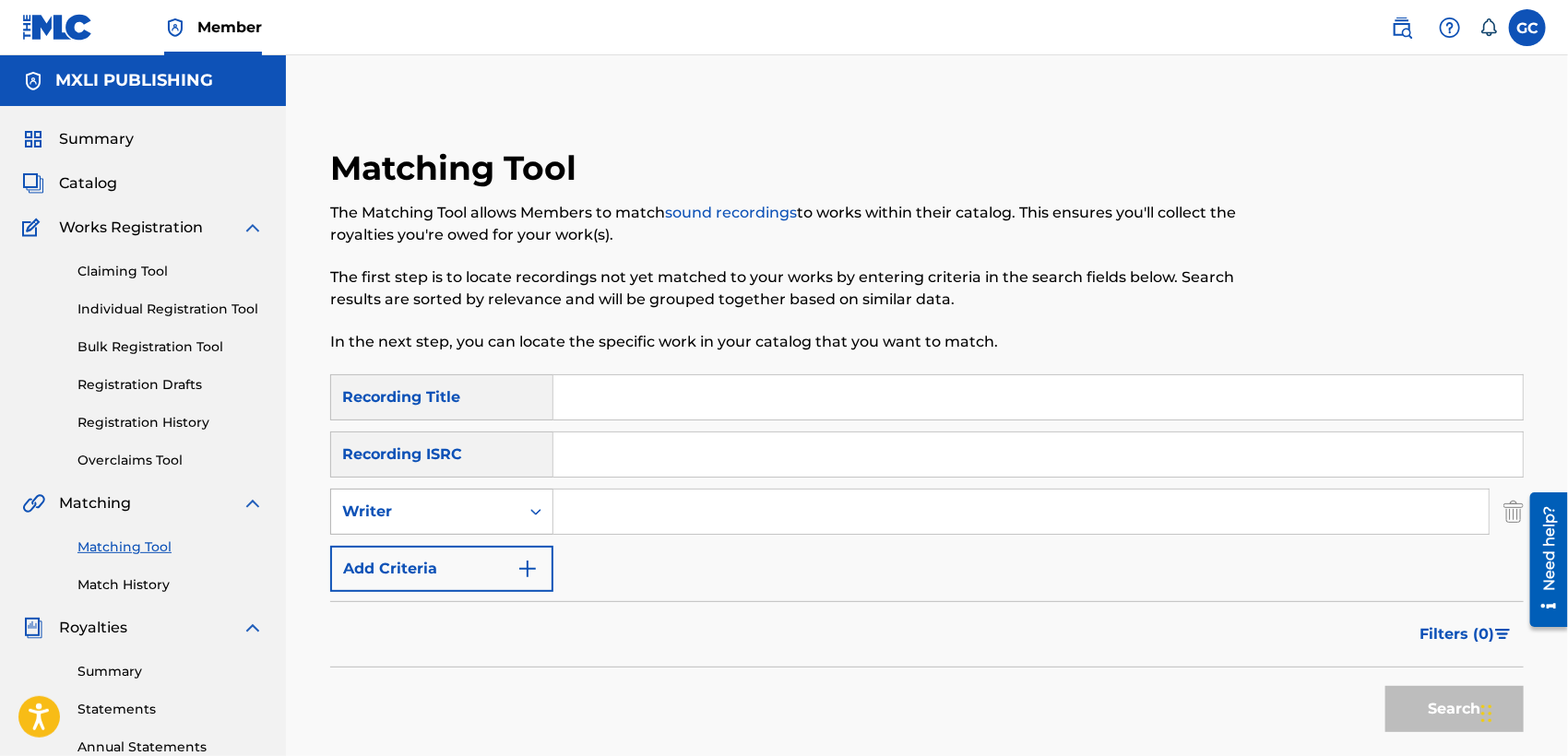
click at [483, 503] on div "Writer" at bounding box center [425, 512] width 166 height 22
click at [473, 555] on div "Recording Artist" at bounding box center [441, 557] width 222 height 46
click at [606, 518] on input "Search Form" at bounding box center [1021, 511] width 935 height 44
click at [1385, 686] on button "Search" at bounding box center [1454, 708] width 138 height 46
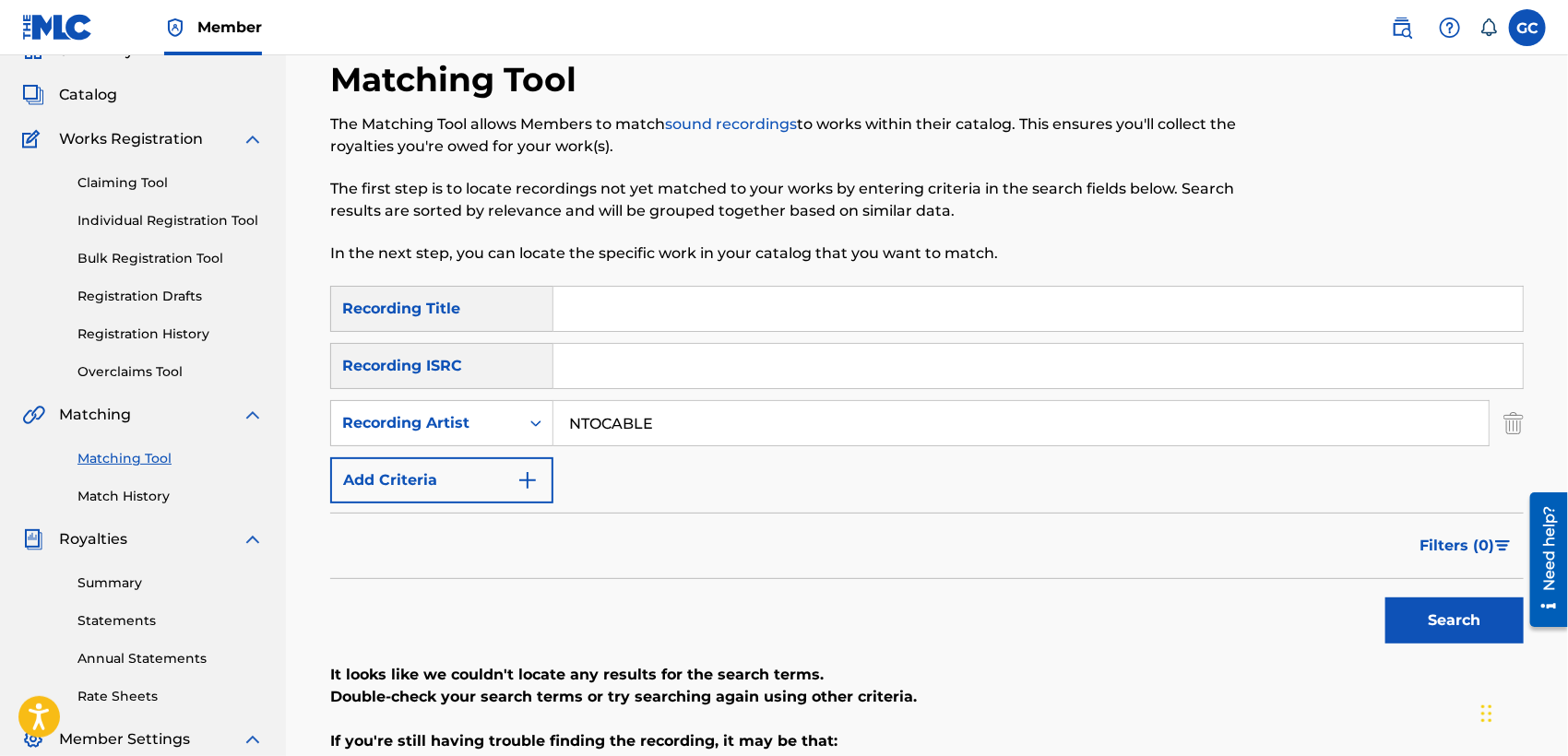
scroll to position [205, 0]
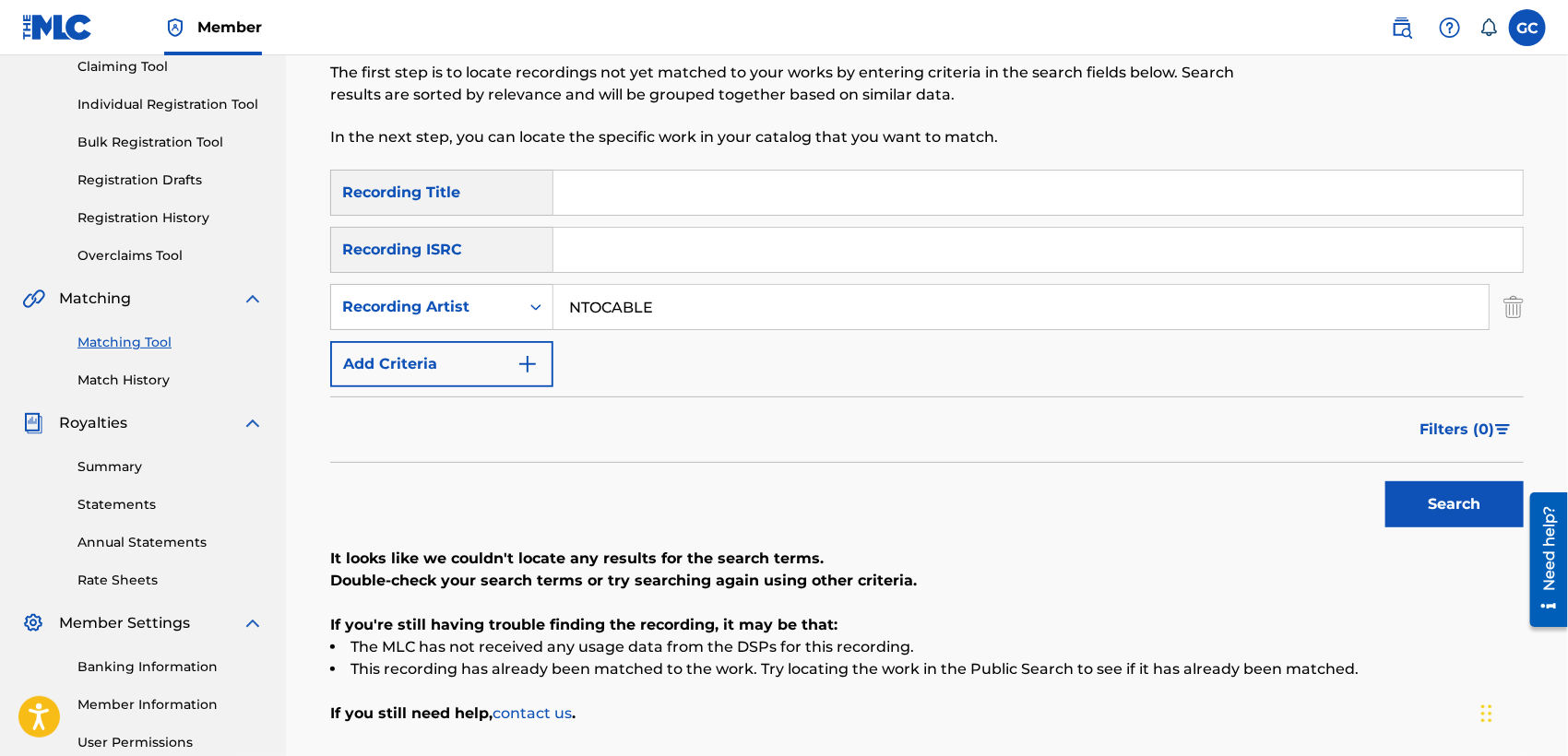
click at [568, 311] on input "NTOCABLE" at bounding box center [1021, 307] width 935 height 44
type input "INTOCABLE"
click at [1385, 481] on button "Search" at bounding box center [1454, 504] width 138 height 46
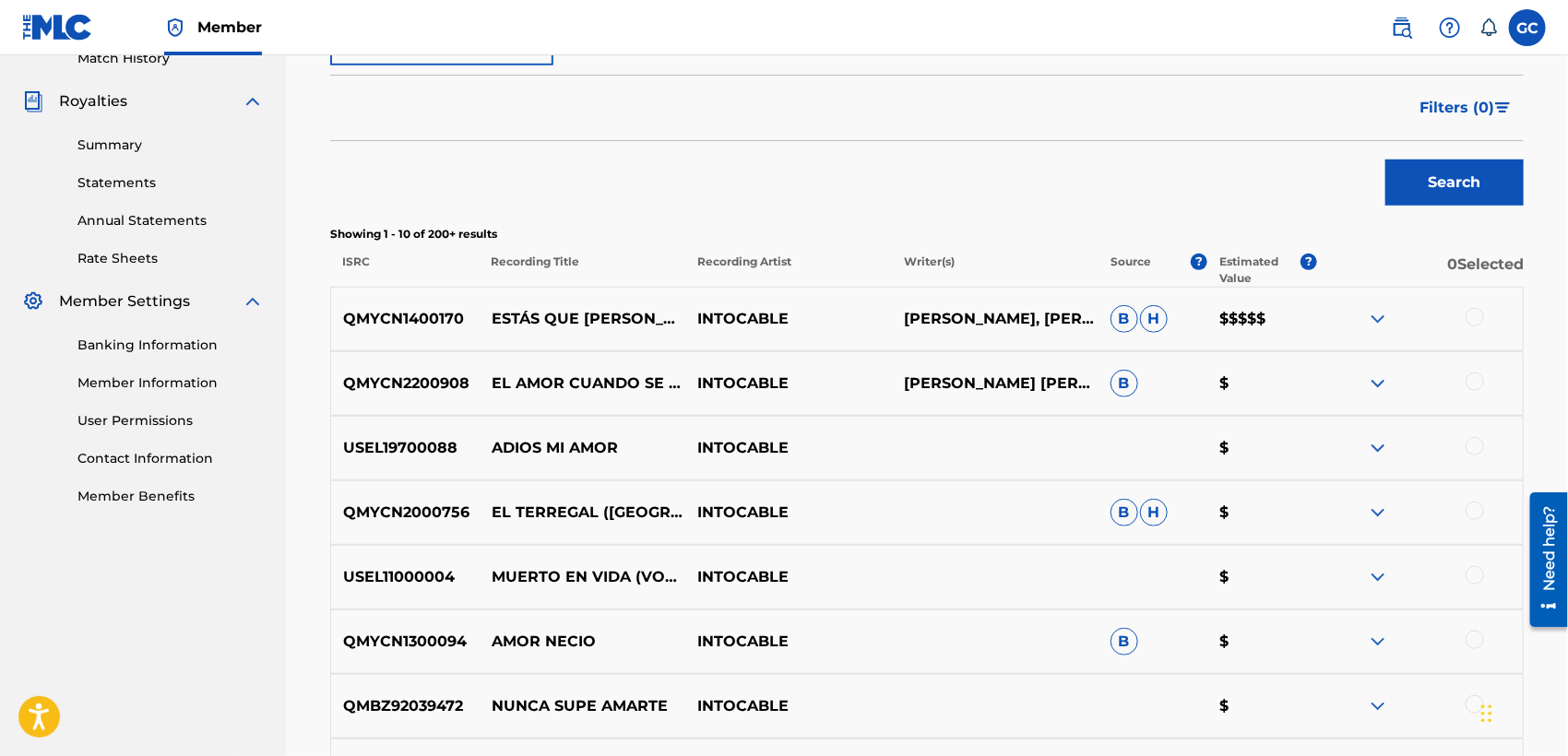
scroll to position [614, 0]
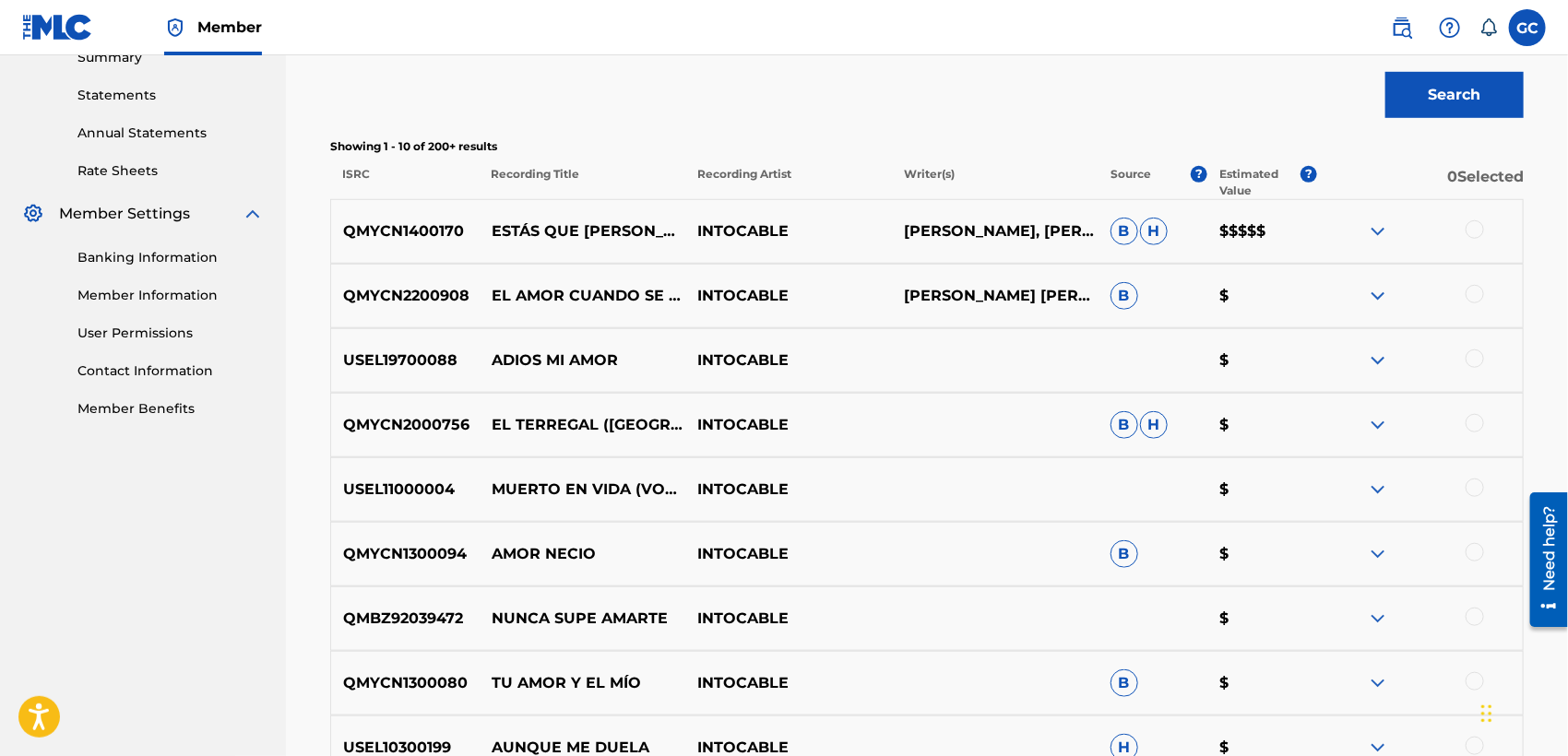
click at [1380, 296] on img at bounding box center [1378, 296] width 22 height 22
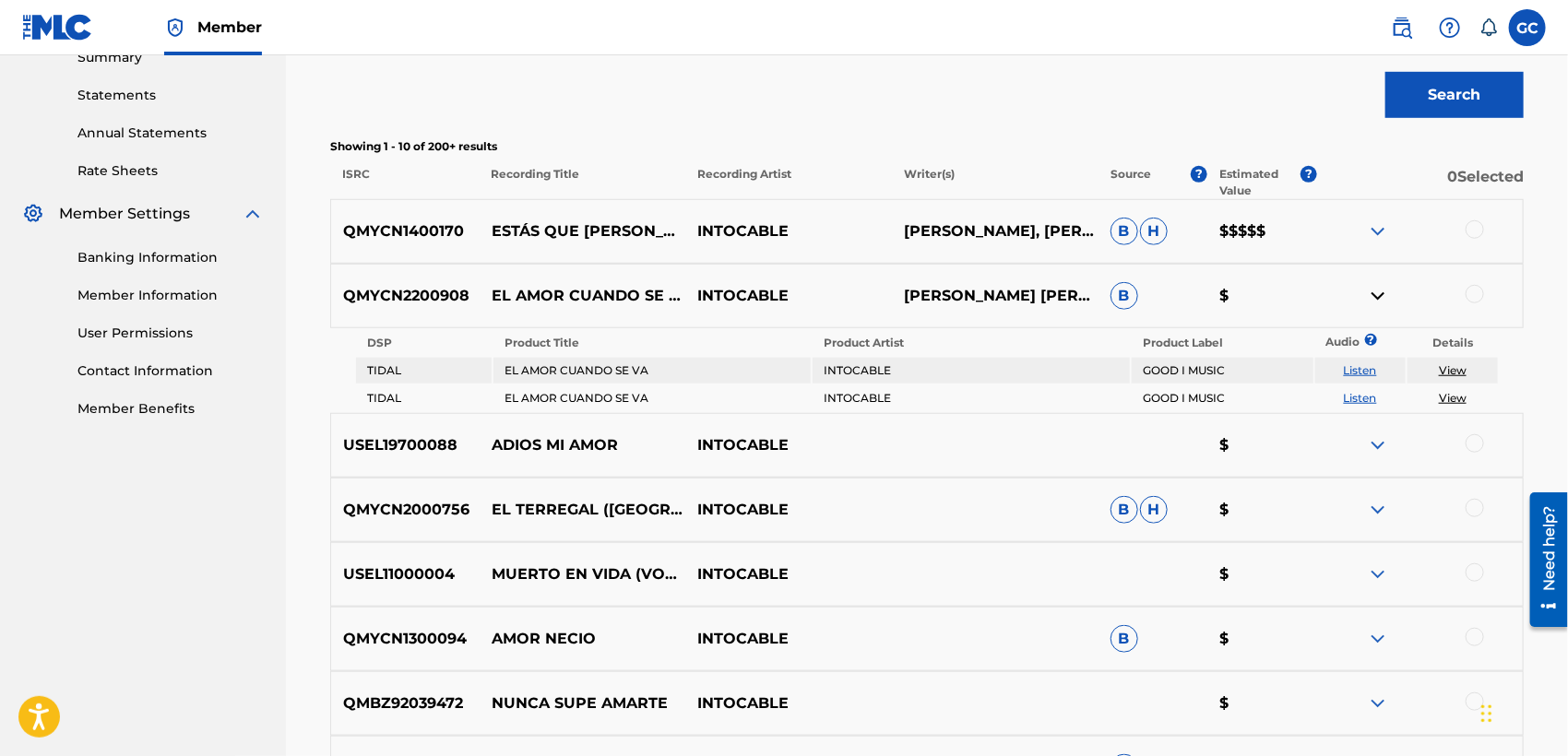
click at [1451, 378] on td "View" at bounding box center [1452, 371] width 91 height 26
click at [1451, 371] on link "View" at bounding box center [1453, 370] width 28 height 14
click at [1375, 300] on img at bounding box center [1378, 296] width 22 height 22
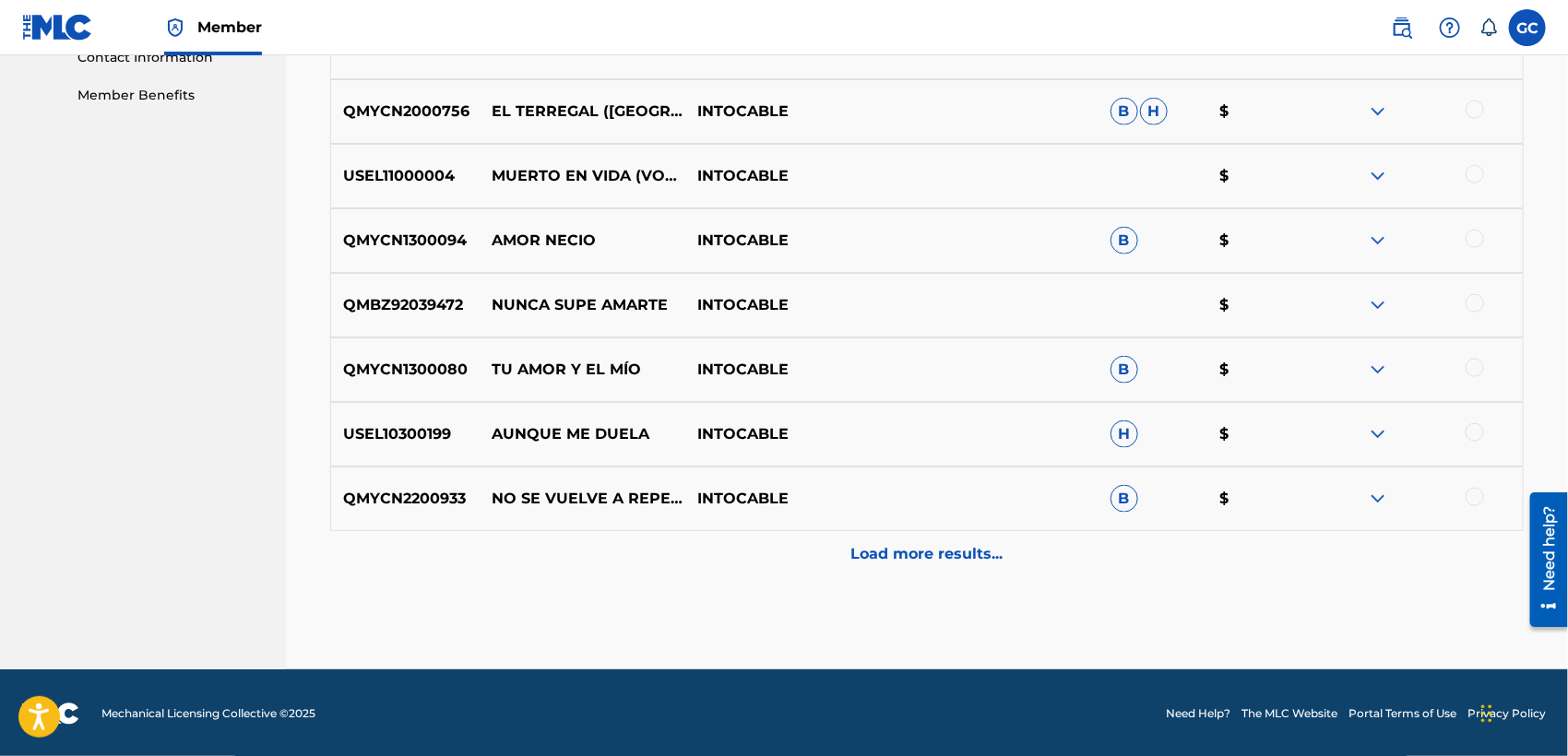
scroll to position [929, 0]
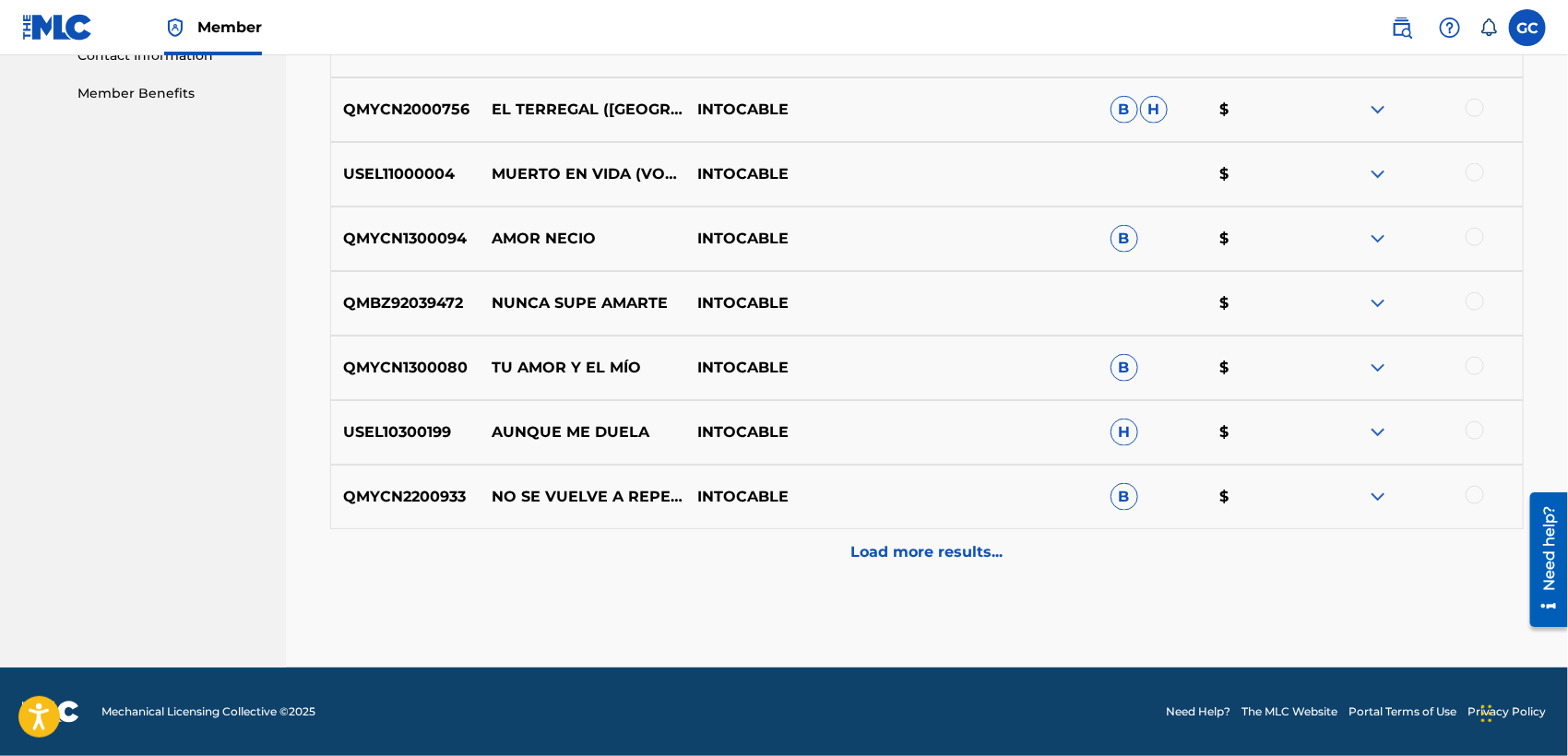
click at [1003, 544] on div "Load more results..." at bounding box center [927, 551] width 1193 height 46
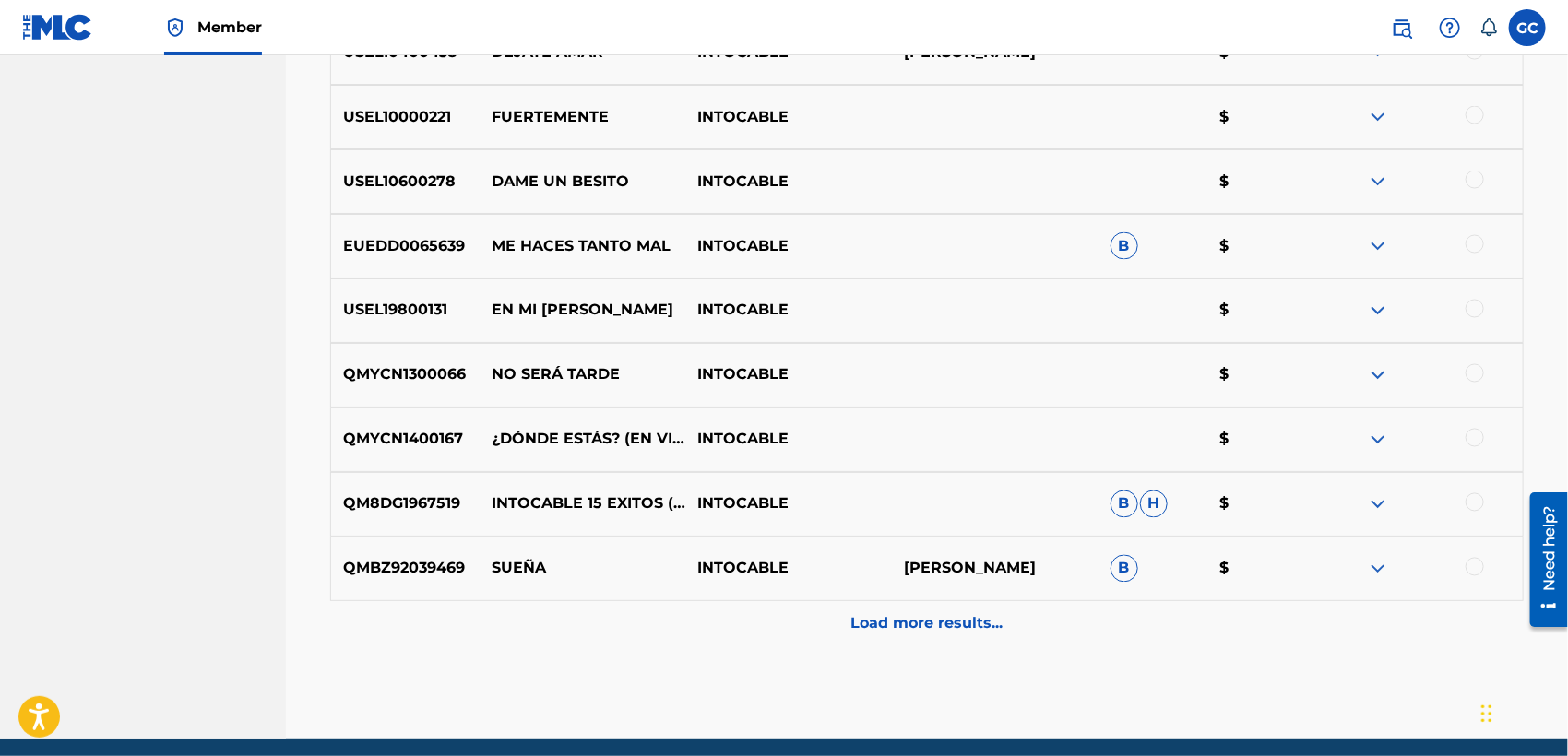
scroll to position [1543, 0]
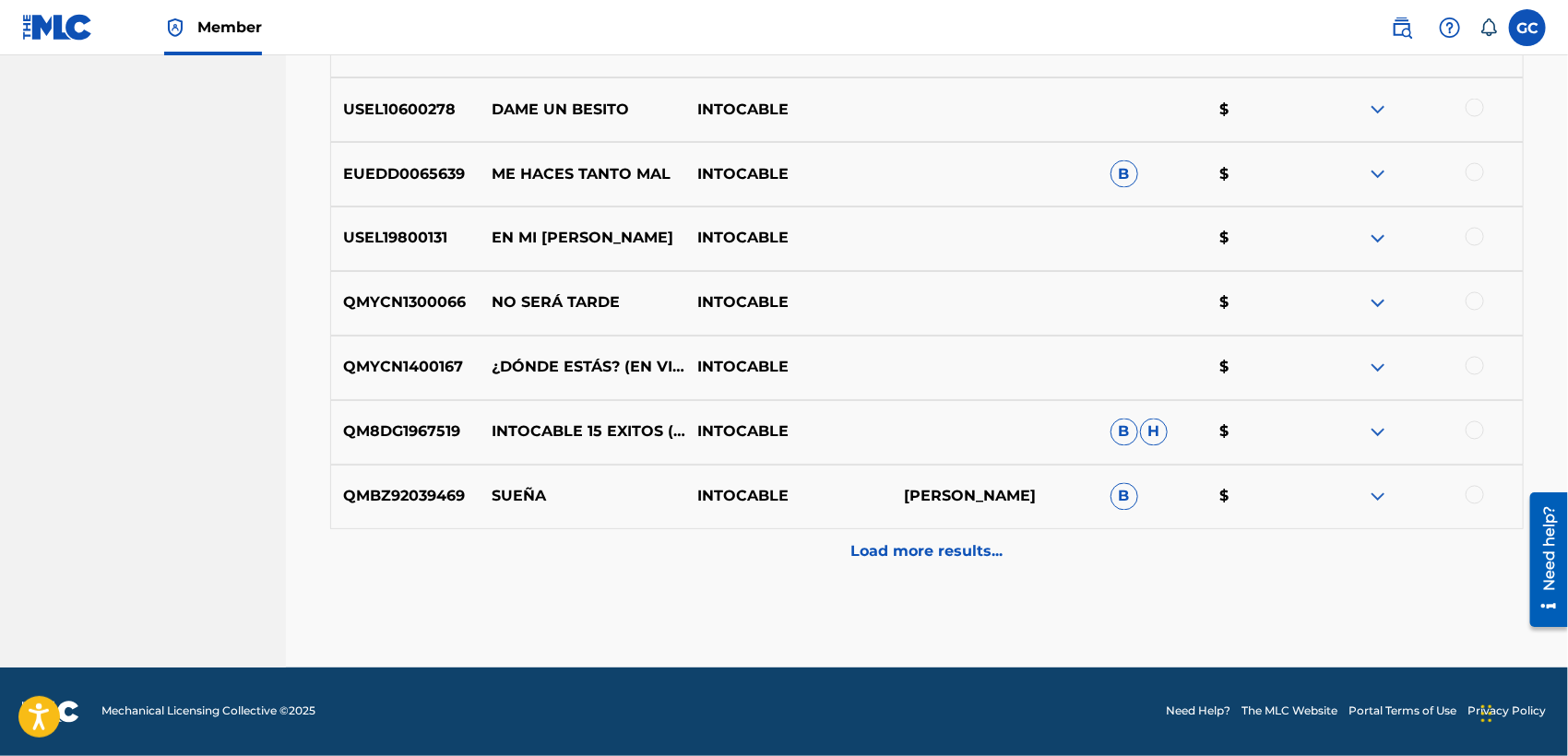
click at [1033, 545] on div "Load more results..." at bounding box center [927, 551] width 1193 height 46
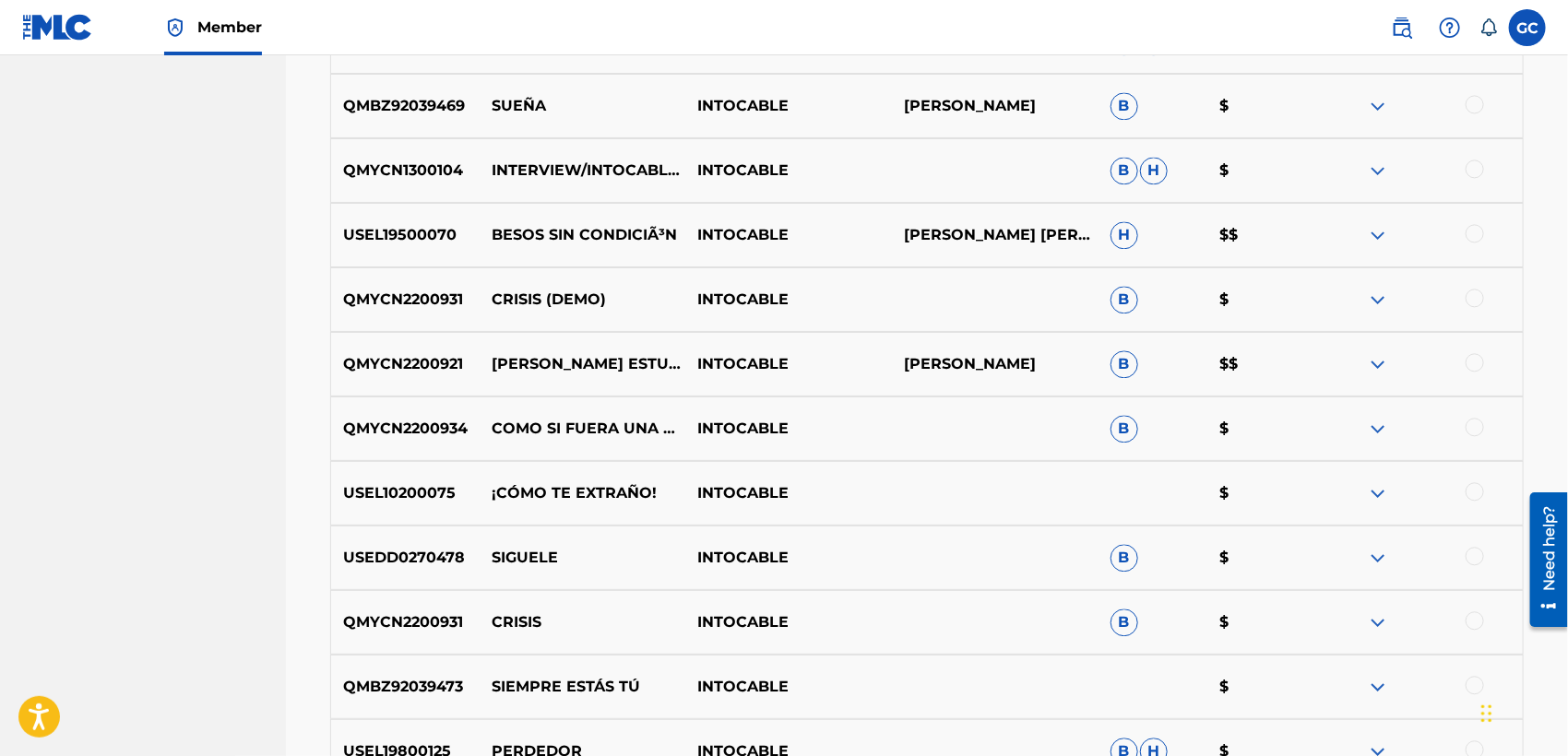
scroll to position [1984, 0]
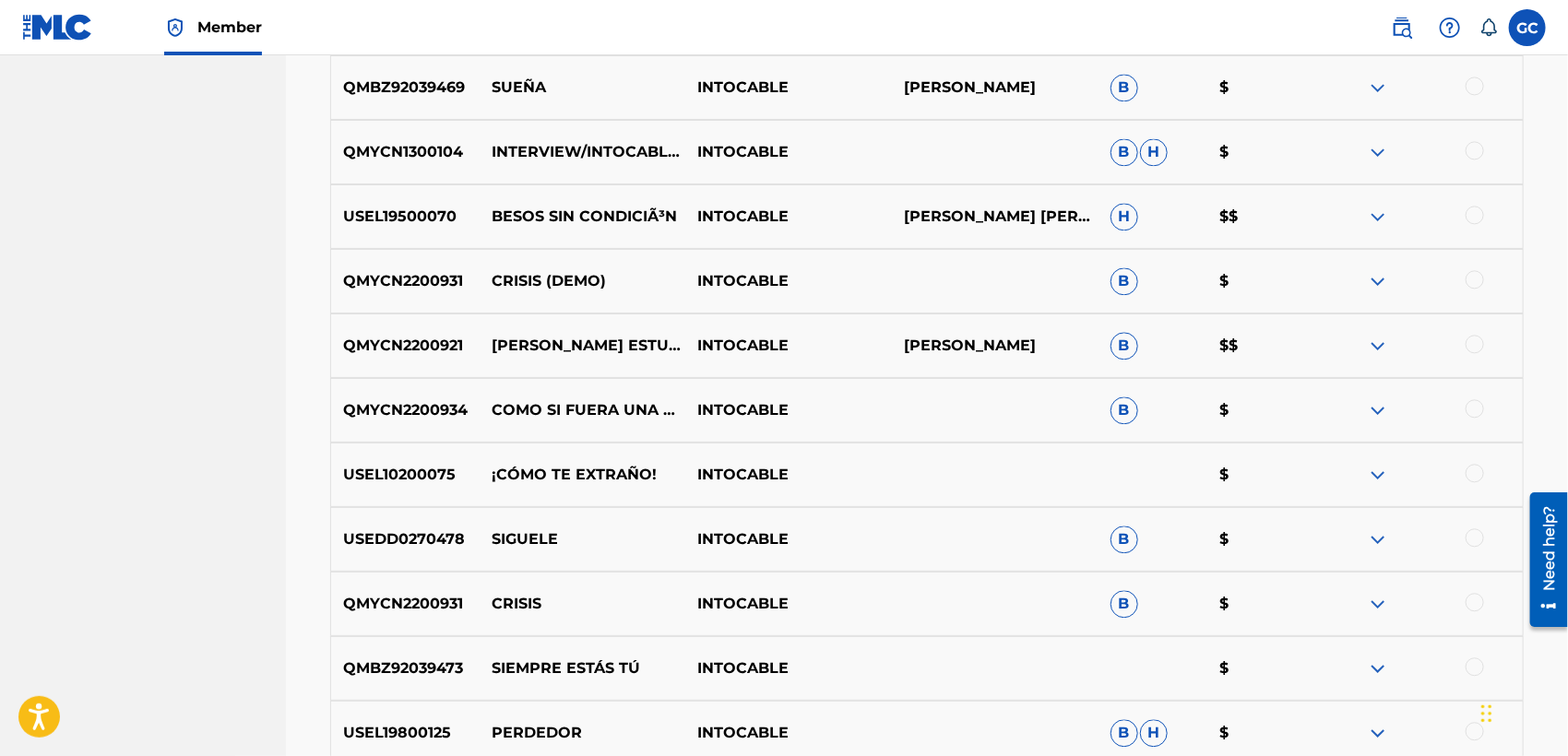
click at [1381, 349] on img at bounding box center [1378, 346] width 22 height 22
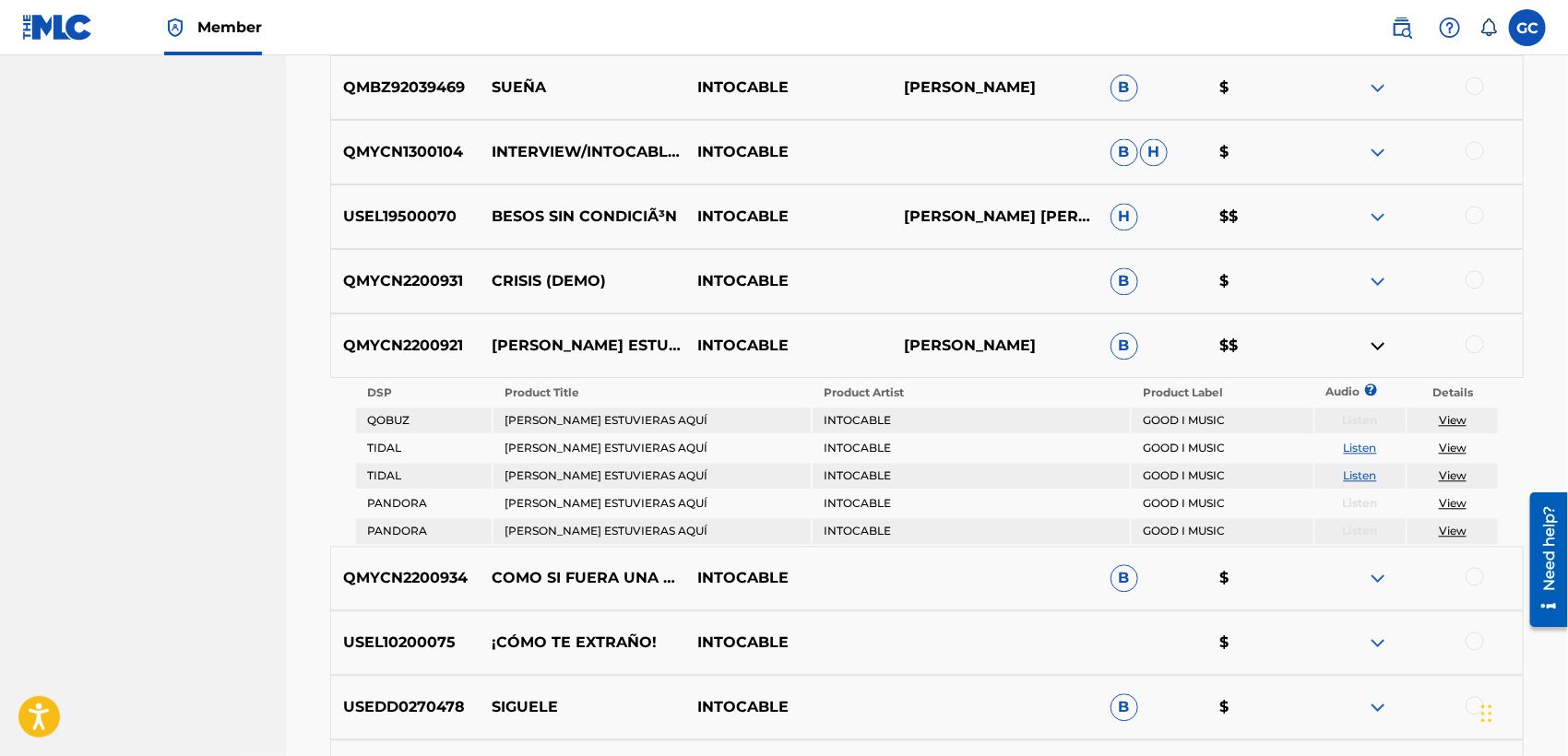
click at [1455, 422] on link "View" at bounding box center [1453, 420] width 28 height 14
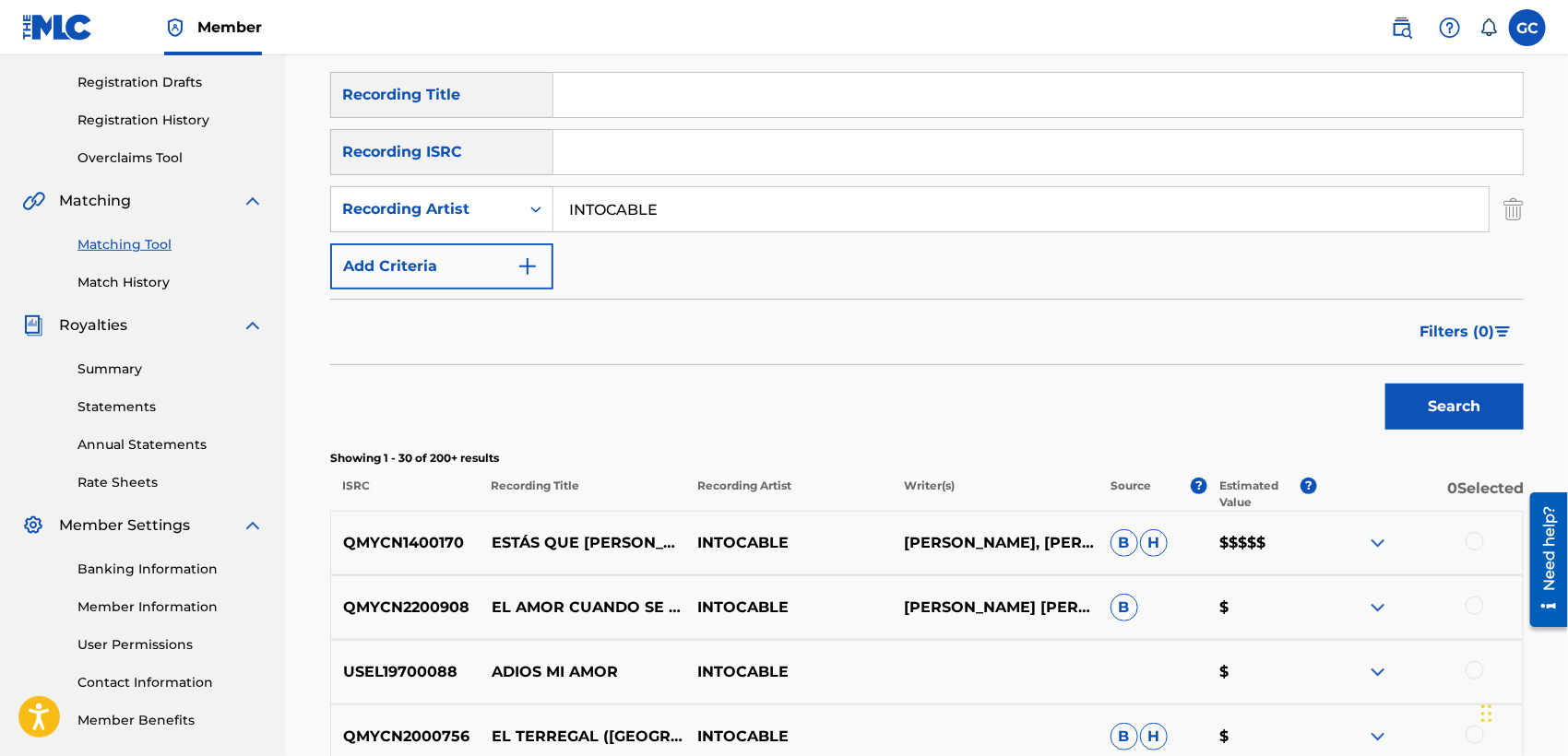
scroll to position [243, 0]
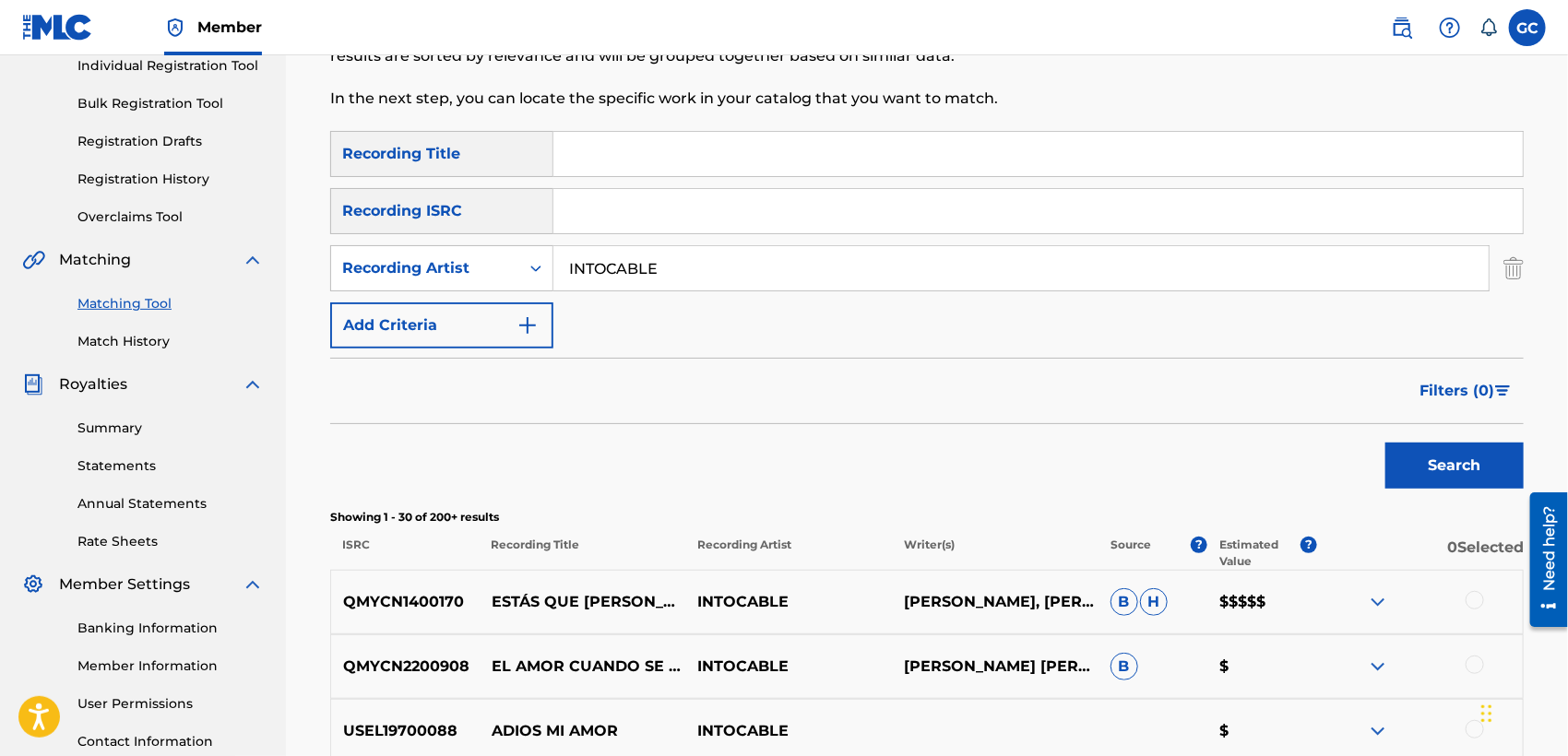
click at [526, 309] on button "Add Criteria" at bounding box center [441, 325] width 223 height 46
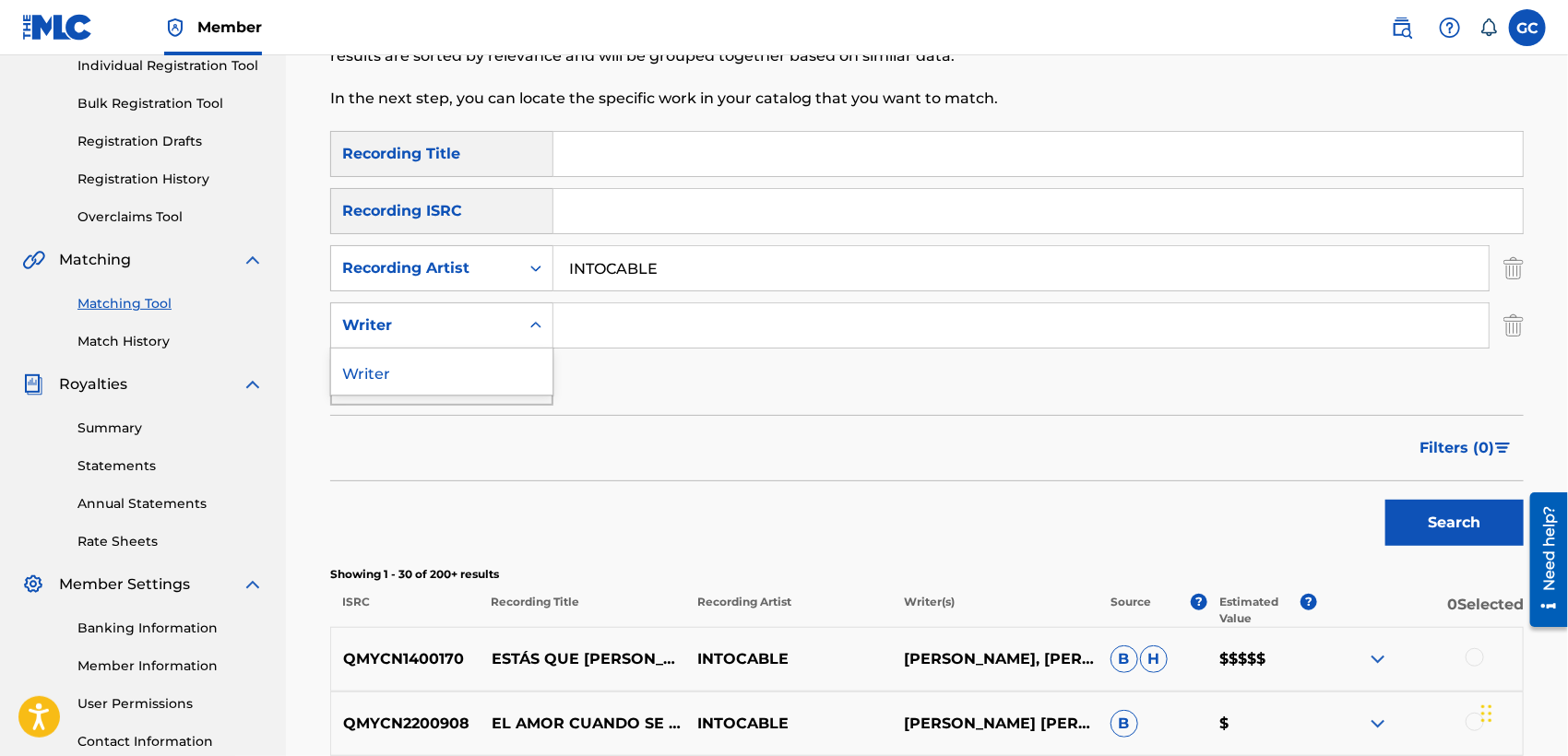
click at [511, 328] on div "Writer" at bounding box center [424, 324] width 188 height 35
click at [1513, 337] on img "Search Form" at bounding box center [1514, 325] width 21 height 46
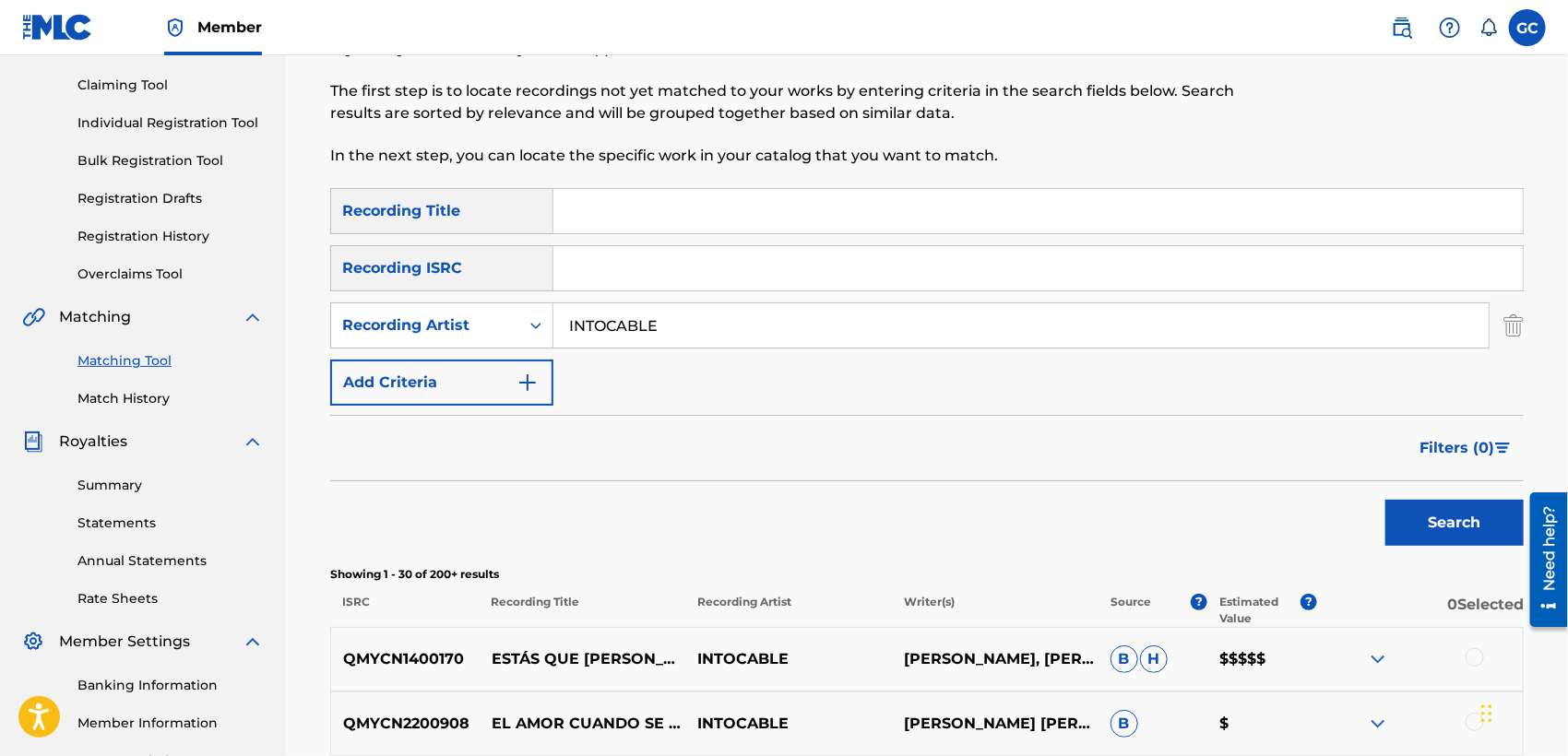
scroll to position [140, 0]
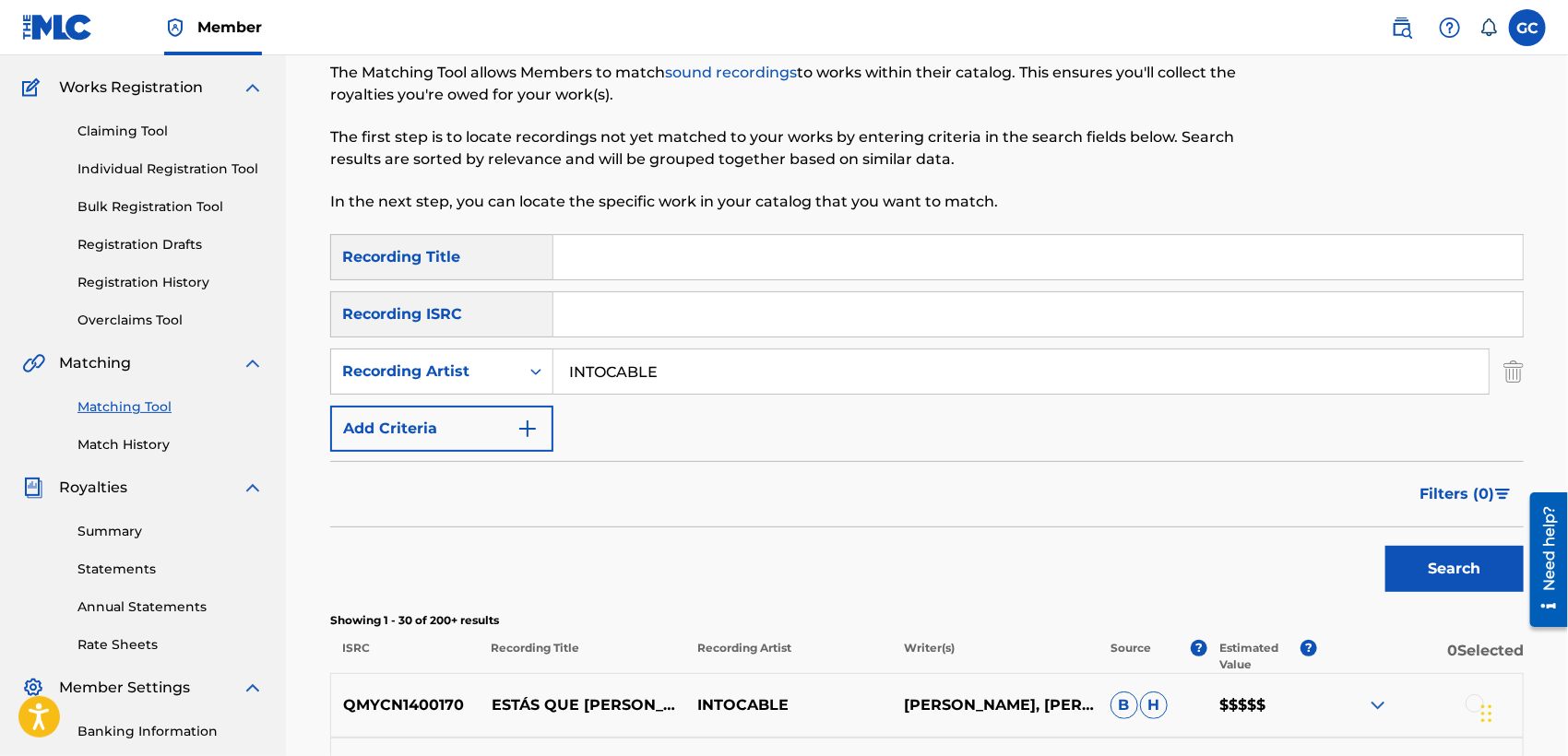
click at [150, 311] on link "Overclaims Tool" at bounding box center [170, 320] width 186 height 20
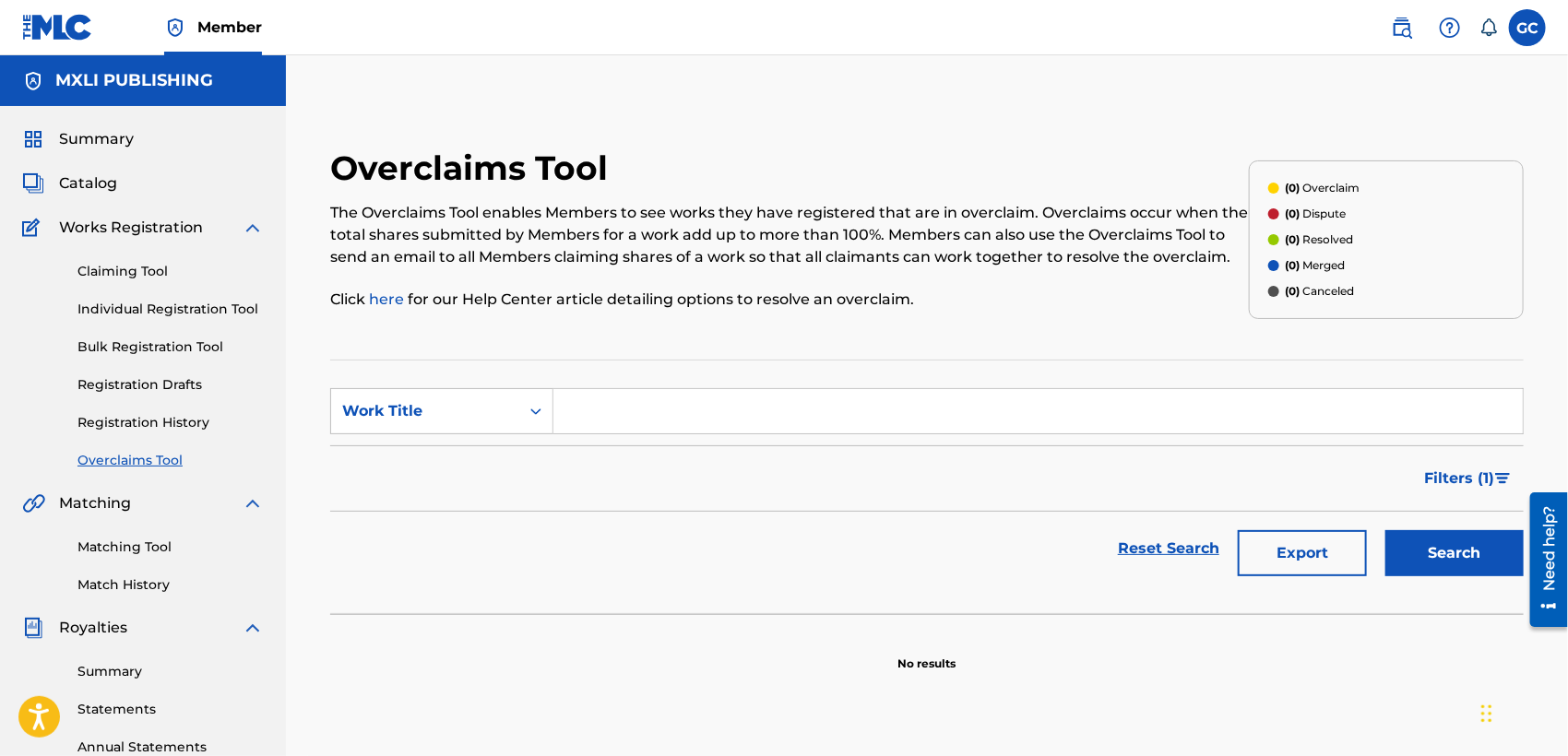
click at [152, 266] on link "Claiming Tool" at bounding box center [170, 271] width 186 height 20
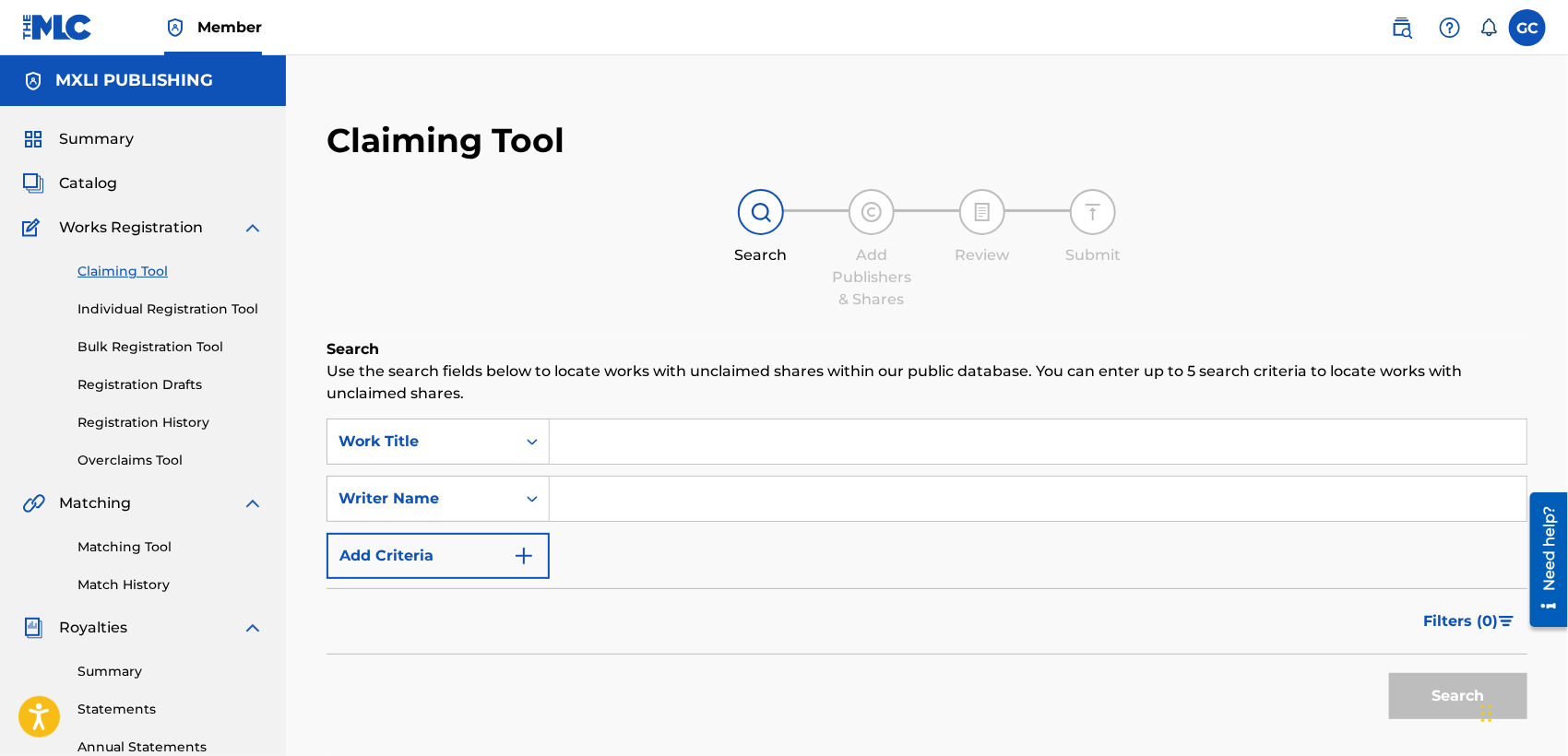
click at [699, 437] on input "Search Form" at bounding box center [1038, 441] width 976 height 44
click at [527, 505] on div "Writer Name" at bounding box center [438, 498] width 223 height 46
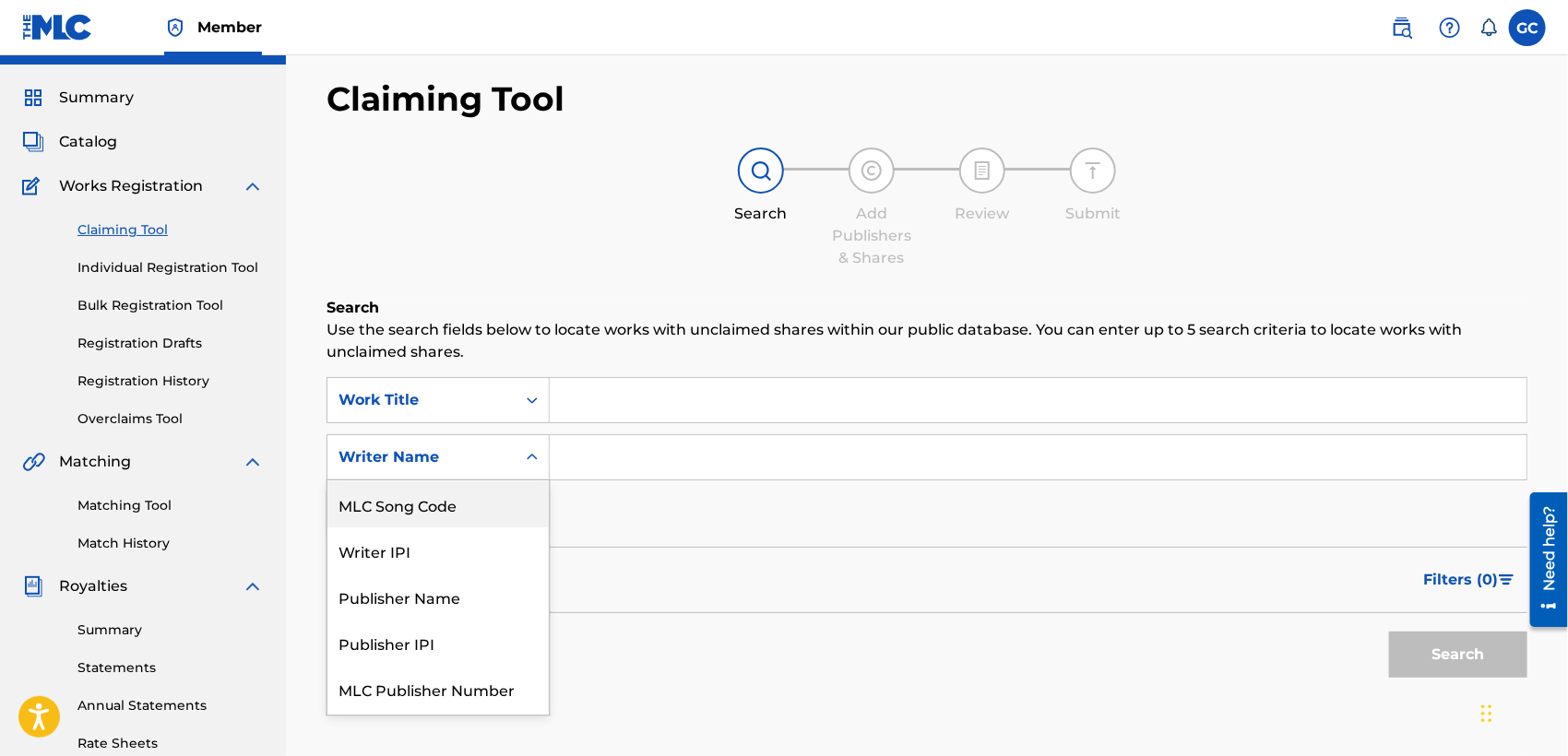
scroll to position [43, 0]
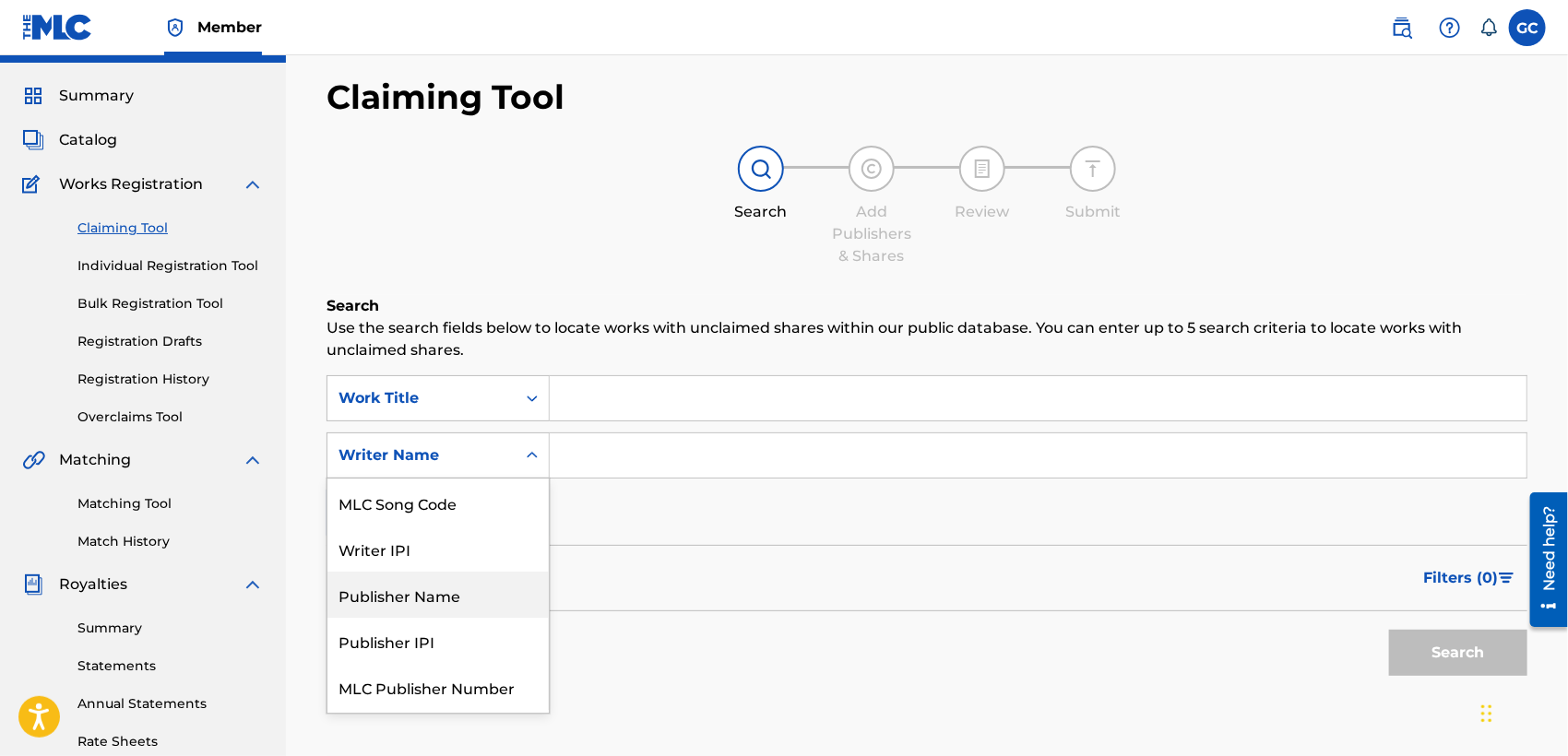
click at [463, 584] on div "Publisher Name" at bounding box center [438, 594] width 222 height 46
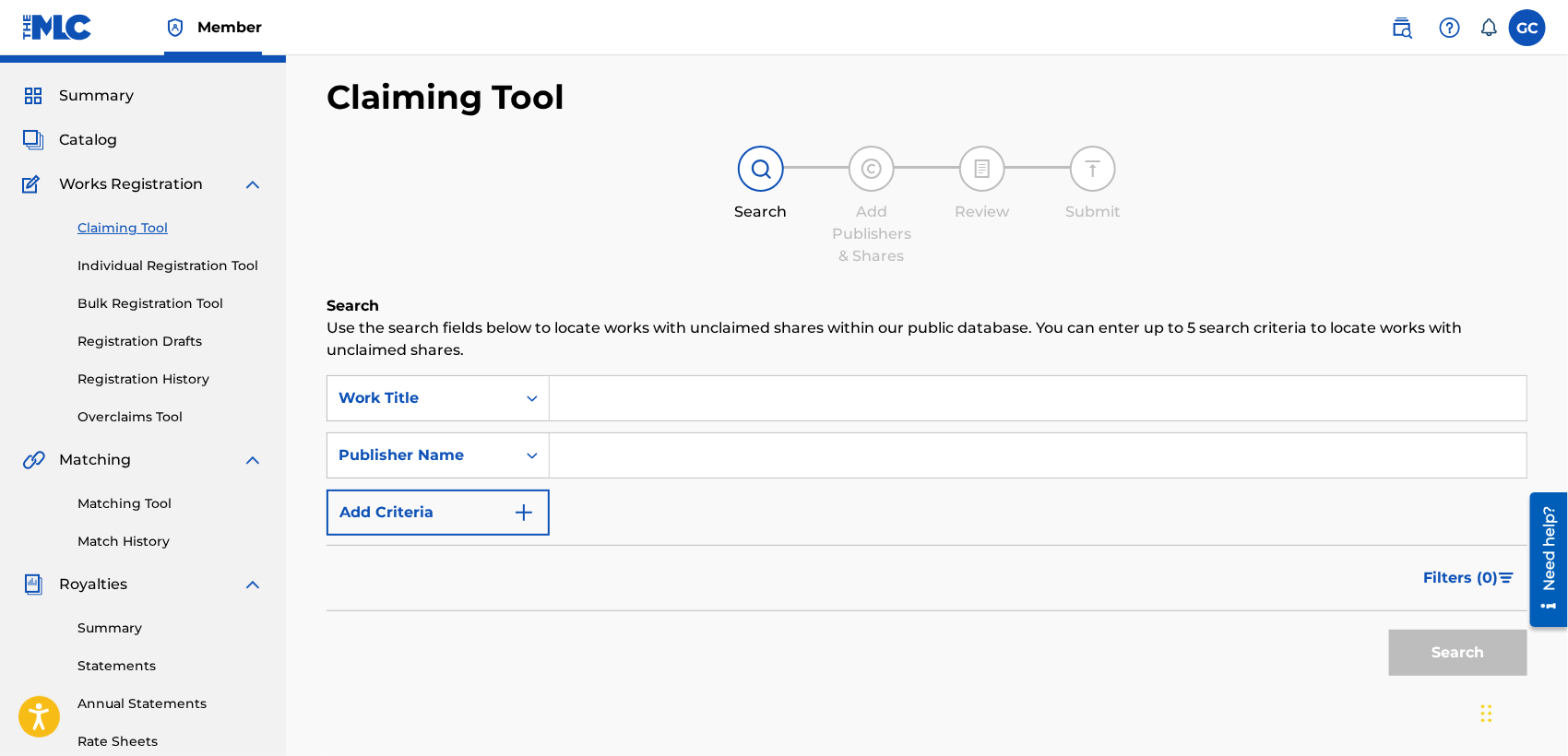
click at [595, 464] on input "Search Form" at bounding box center [1038, 455] width 976 height 44
click at [1388, 630] on button "Search" at bounding box center [1458, 652] width 138 height 46
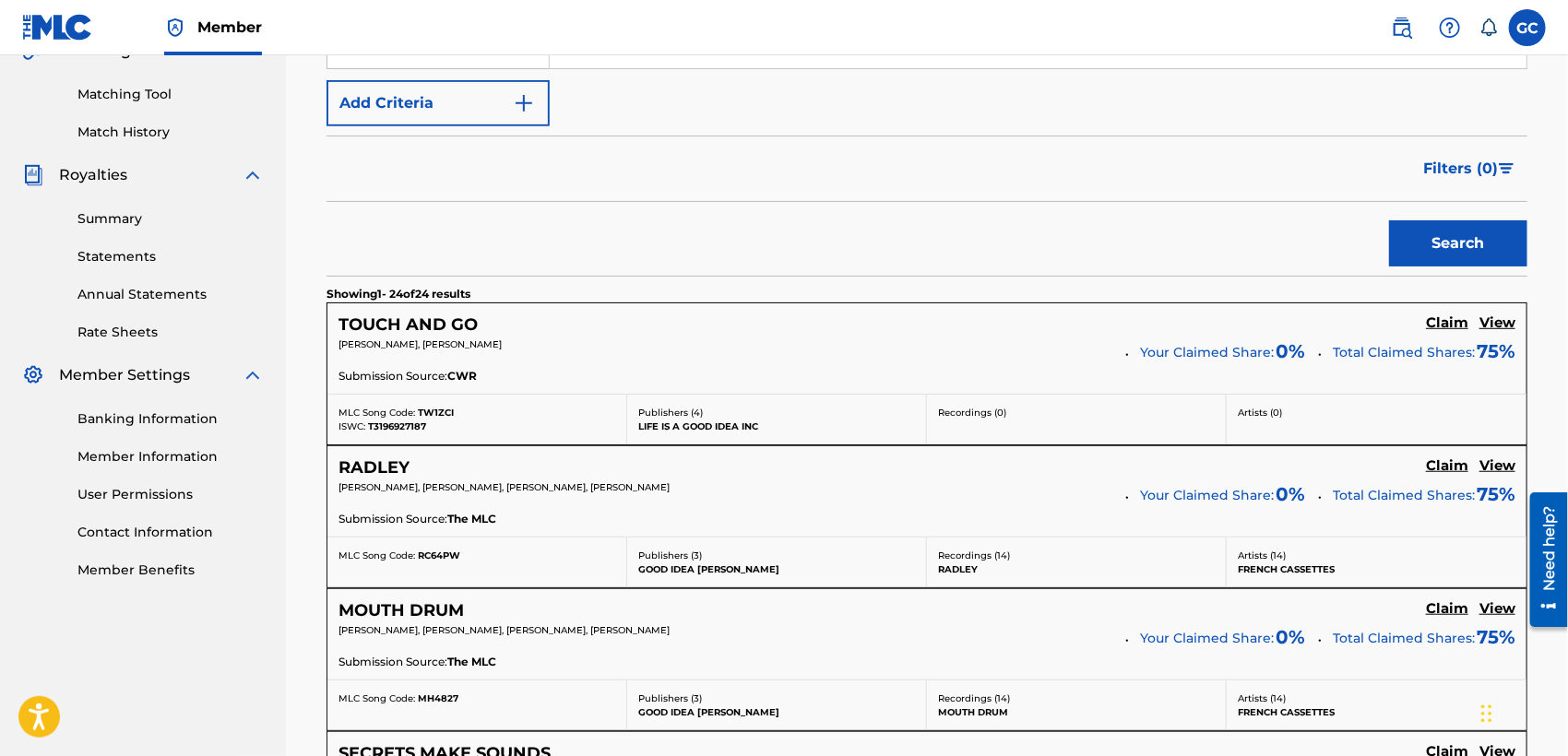
scroll to position [0, 0]
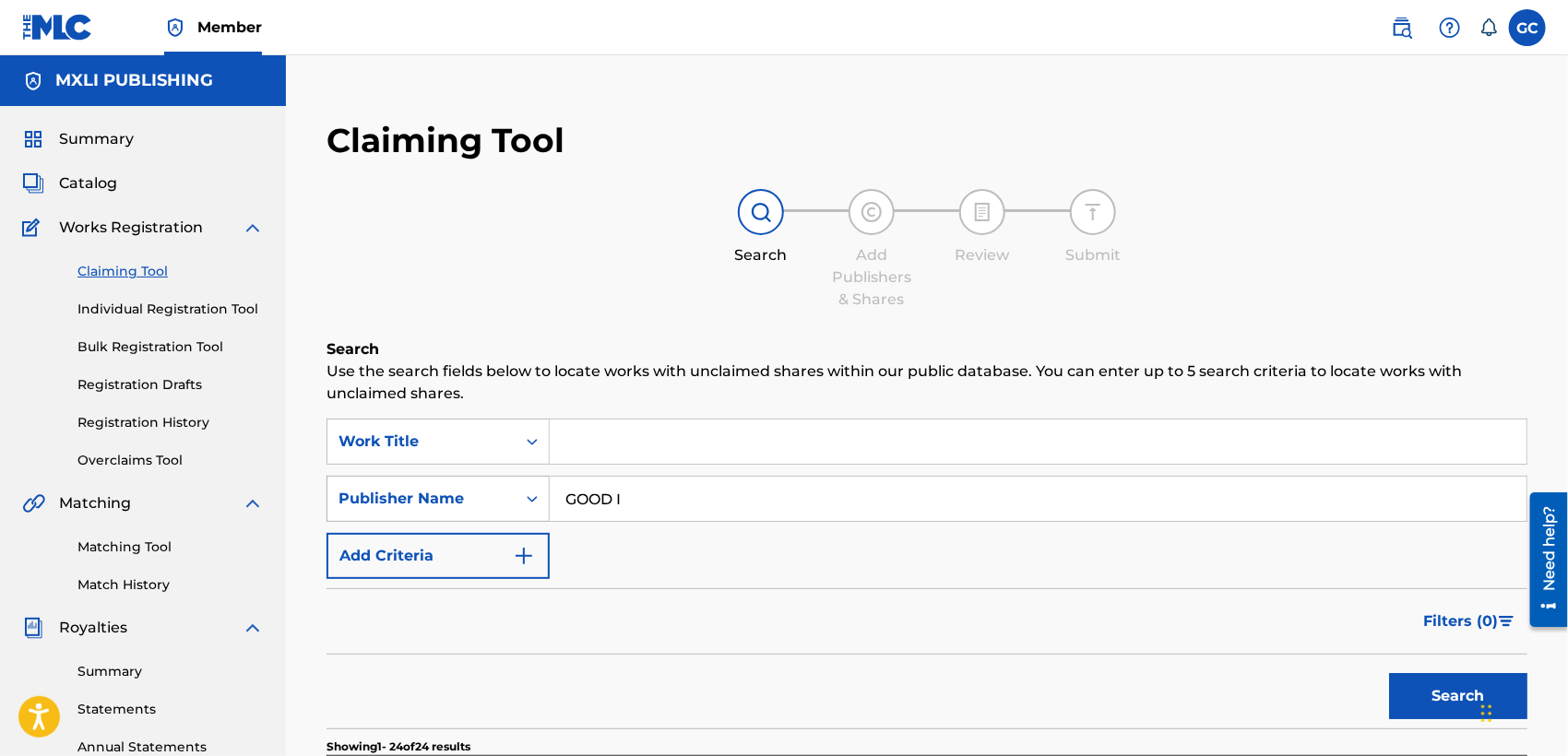
drag, startPoint x: 687, startPoint y: 497, endPoint x: 495, endPoint y: 494, distance: 192.0
click at [495, 494] on div "SearchWithCriteria0b5d2fdc-f0ab-43e2-bbb2-6978eea49db6 Publisher Name GOOD I" at bounding box center [927, 498] width 1201 height 46
type input "PRAJIN"
click at [1388, 673] on button "Search" at bounding box center [1458, 695] width 138 height 46
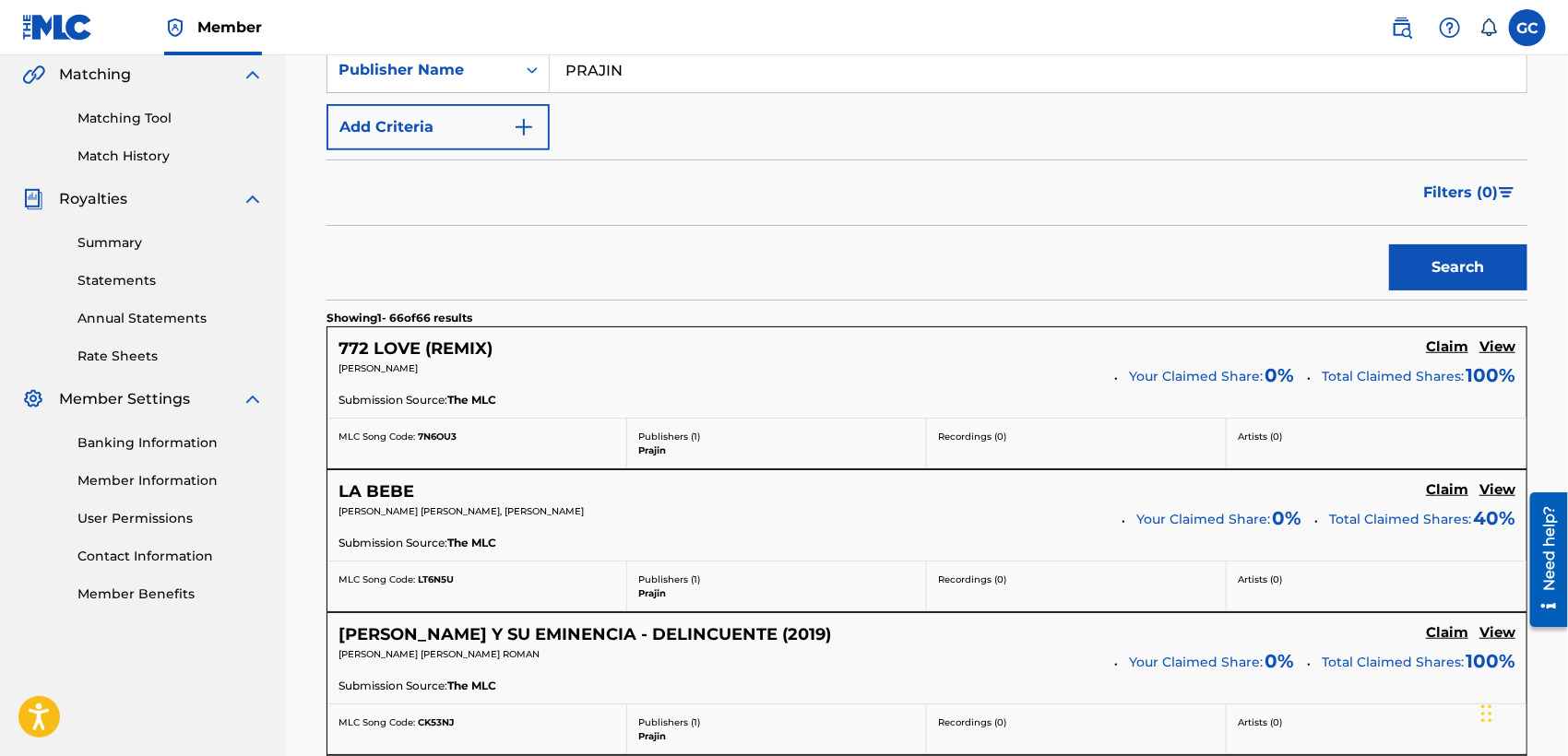
scroll to position [307, 0]
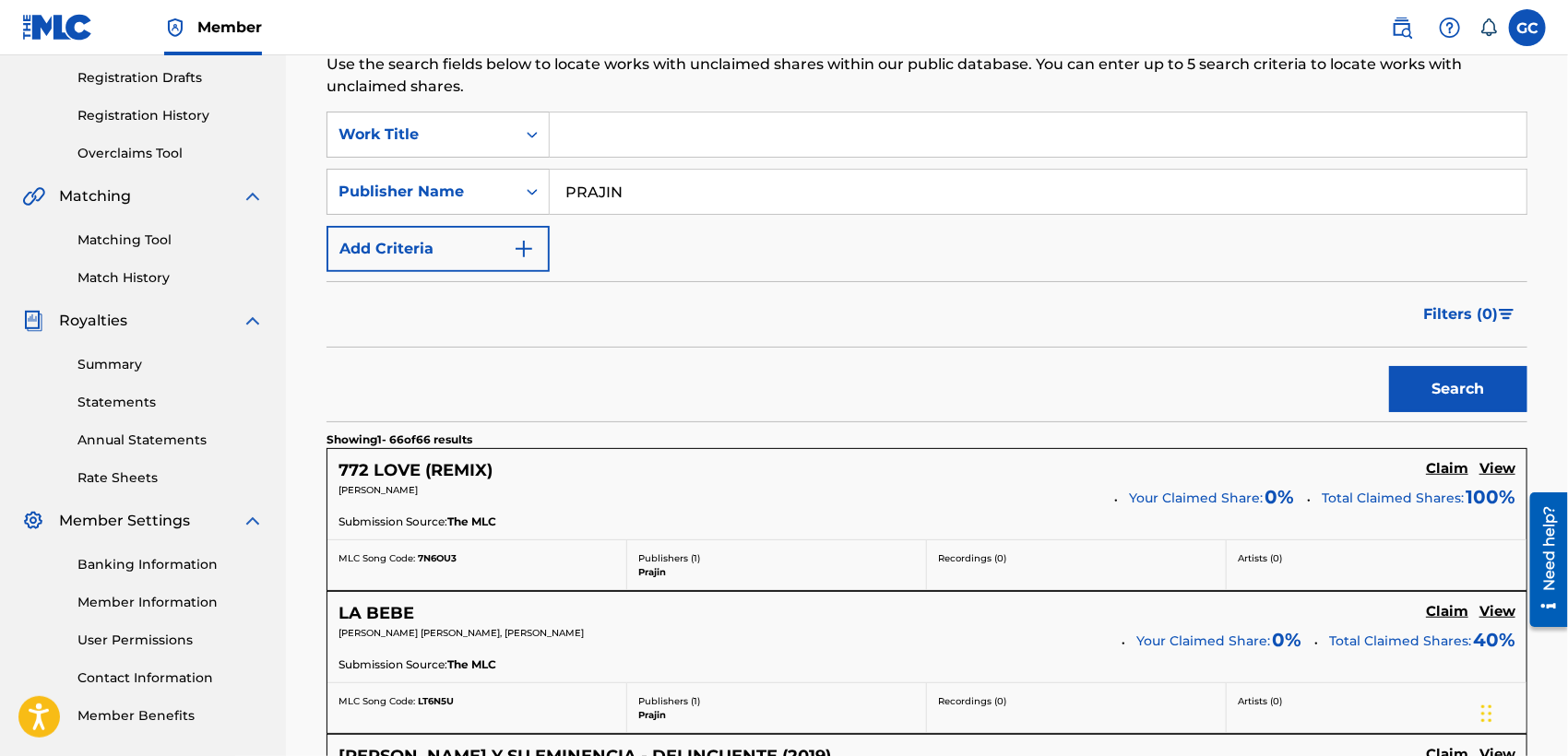
drag, startPoint x: 688, startPoint y: 184, endPoint x: 730, endPoint y: 201, distance: 45.3
click at [723, 195] on input "PRAJIN" at bounding box center [1038, 191] width 976 height 44
click at [1503, 466] on h5 "View" at bounding box center [1497, 468] width 36 height 18
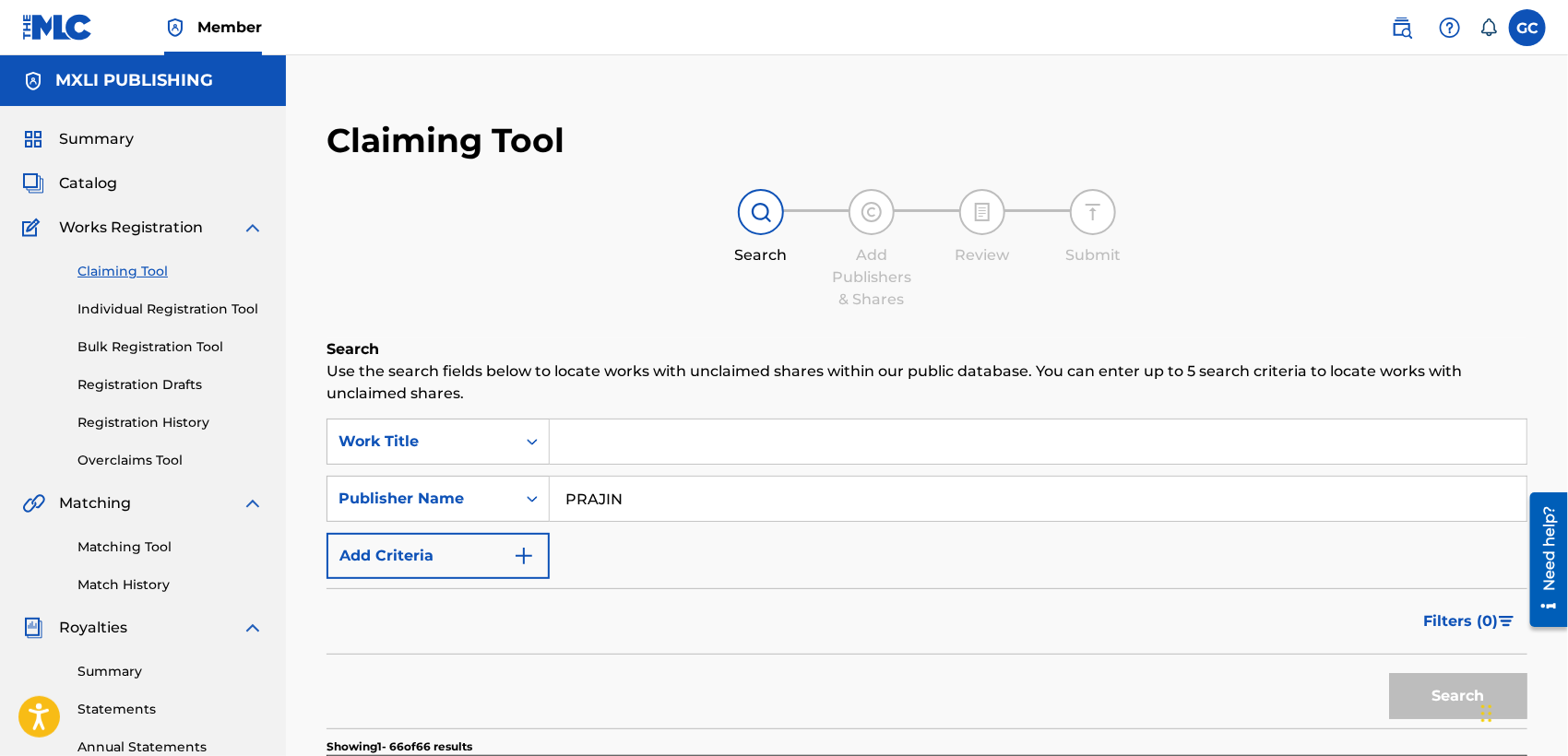
scroll to position [307, 0]
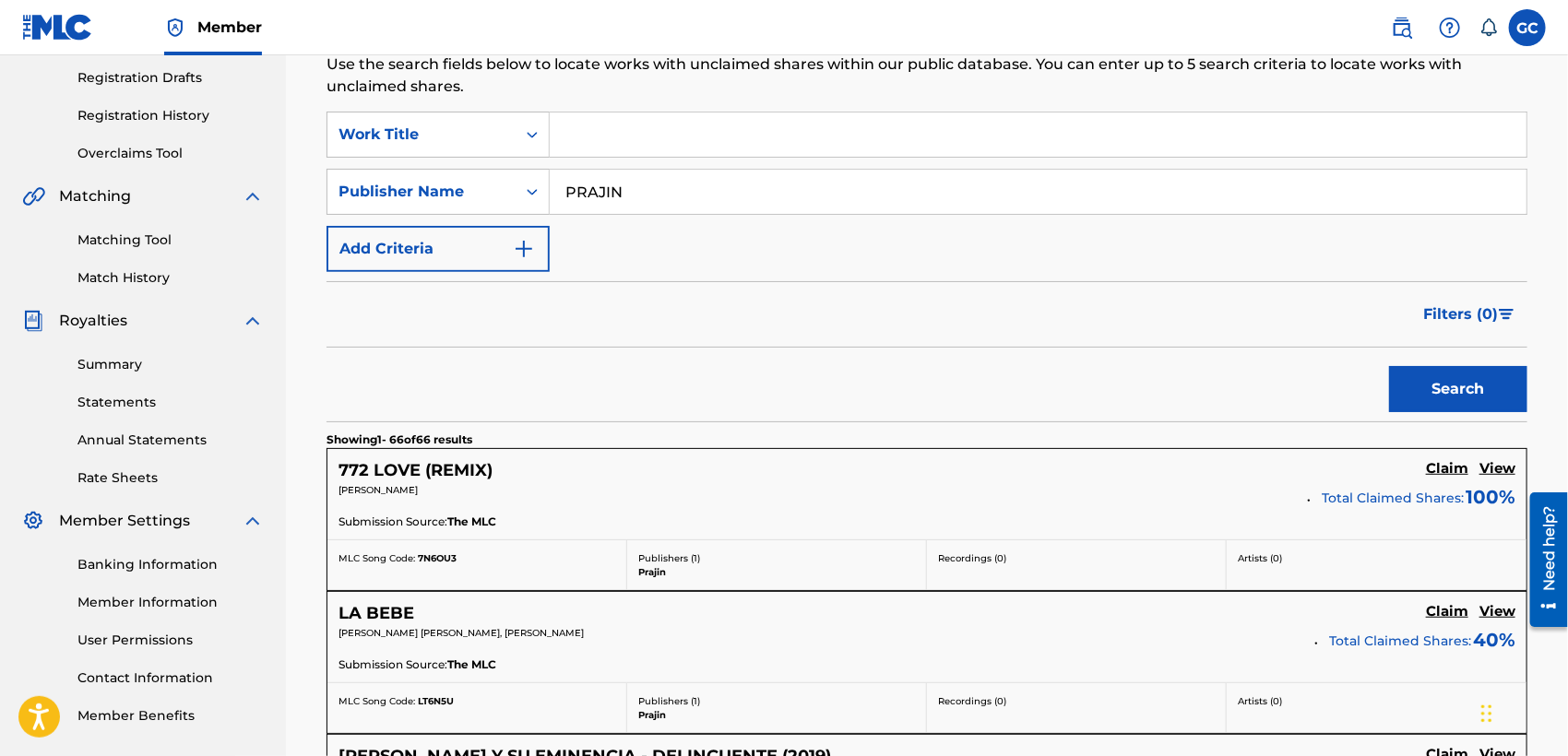
drag, startPoint x: 683, startPoint y: 181, endPoint x: 553, endPoint y: 199, distance: 131.2
click at [553, 199] on input "PRAJIN" at bounding box center [1038, 191] width 976 height 44
click at [1388, 366] on button "Search" at bounding box center [1458, 389] width 138 height 46
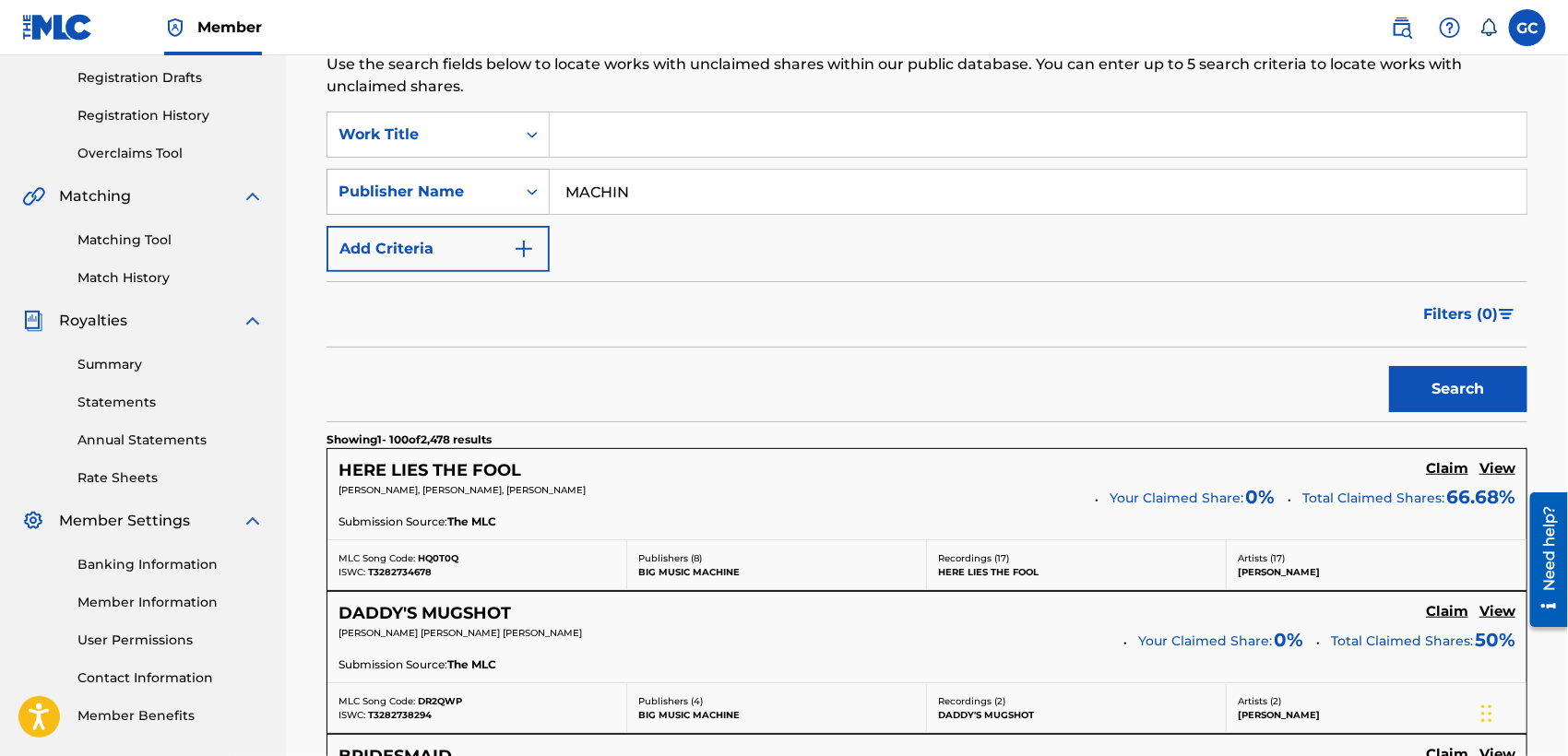
drag, startPoint x: 655, startPoint y: 193, endPoint x: 509, endPoint y: 195, distance: 146.0
click at [509, 195] on div "SearchWithCriteria0b5d2fdc-f0ab-43e2-bbb2-6978eea49db6 Publisher Name MACHIN" at bounding box center [927, 191] width 1201 height 46
type input "EQUINOXIO"
click at [1388, 366] on button "Search" at bounding box center [1458, 389] width 138 height 46
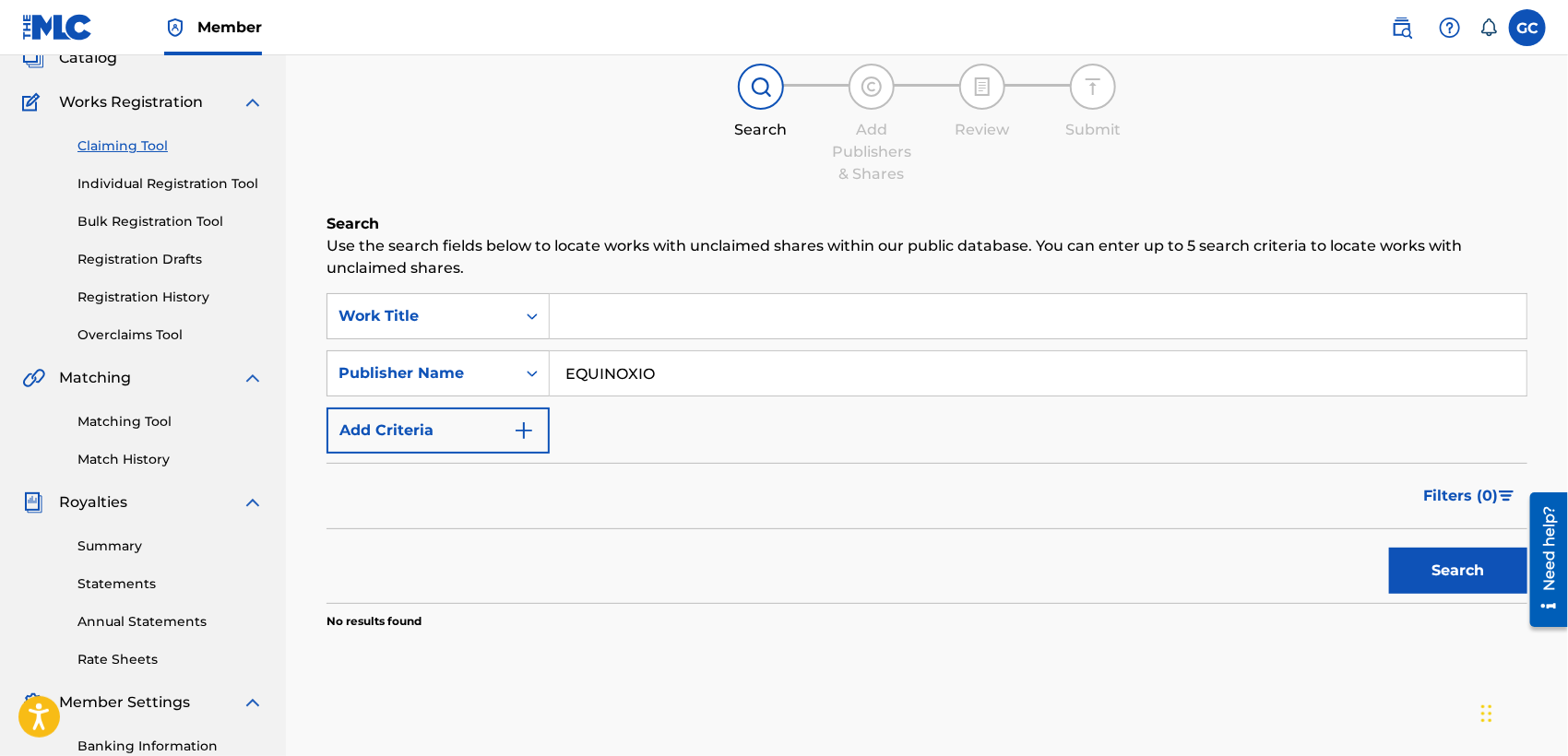
scroll to position [0, 0]
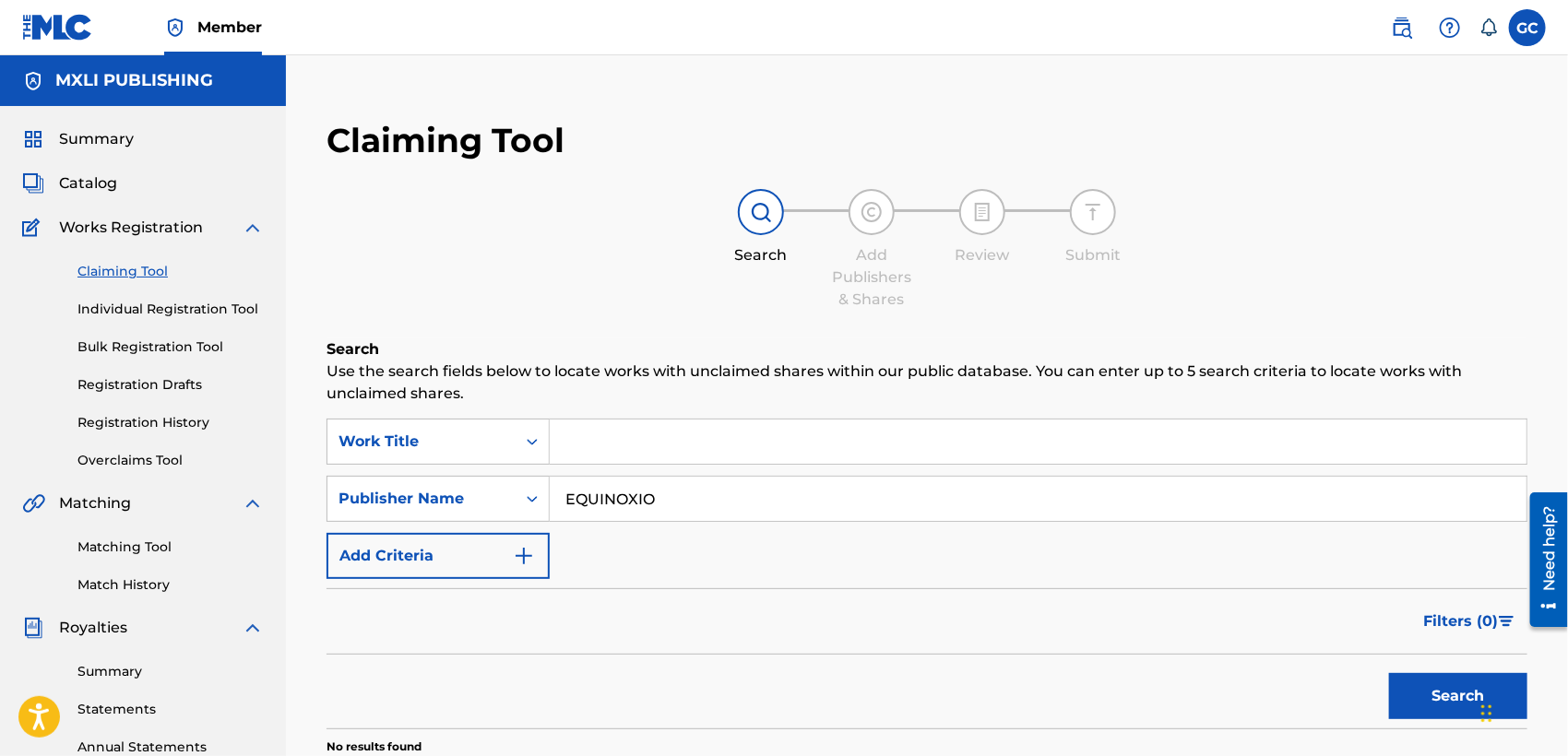
click at [119, 271] on link "Claiming Tool" at bounding box center [170, 271] width 186 height 20
drag, startPoint x: 678, startPoint y: 497, endPoint x: 543, endPoint y: 507, distance: 135.4
click at [554, 508] on input "EQUINOXIO" at bounding box center [1038, 498] width 976 height 44
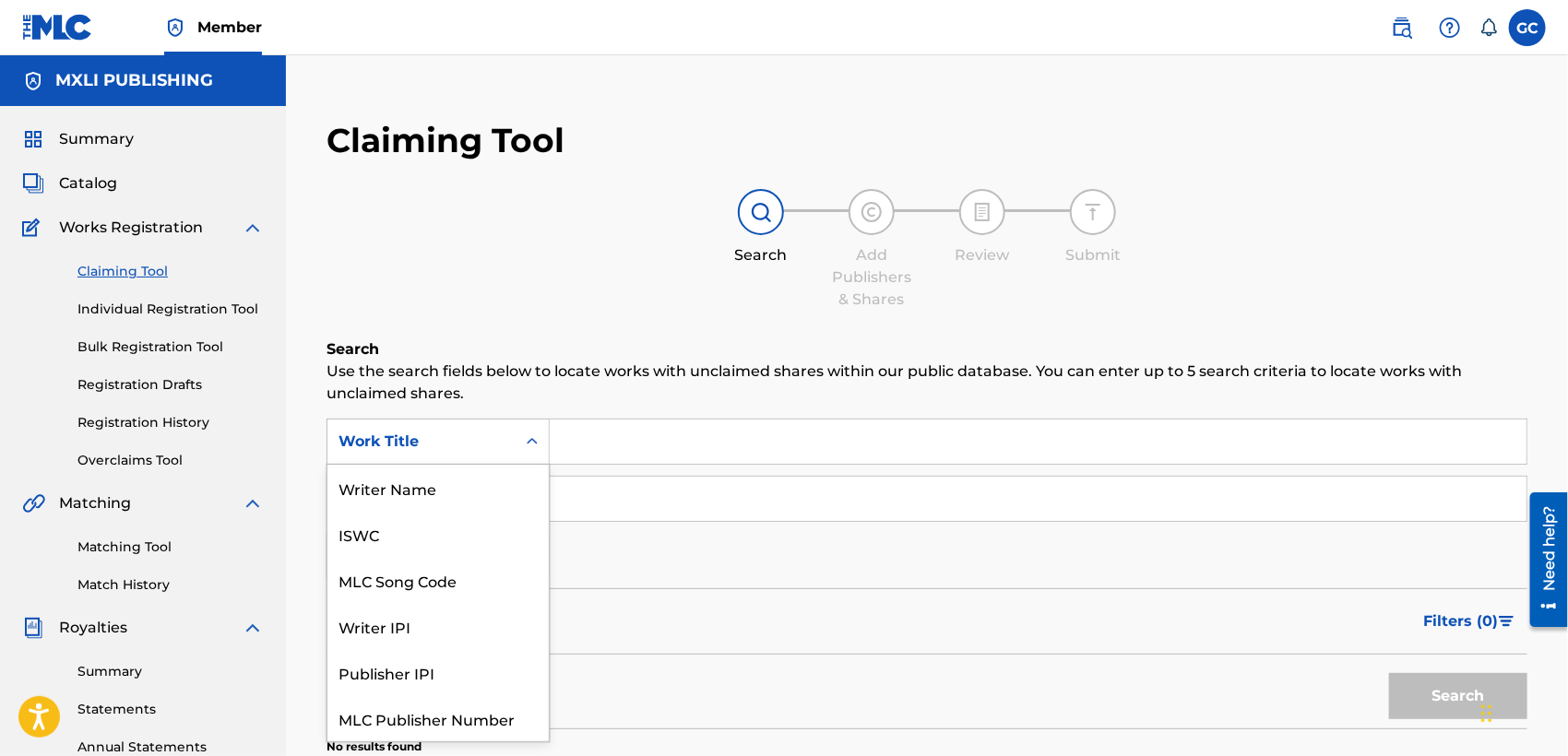
click at [525, 445] on icon "Search Form" at bounding box center [532, 442] width 19 height 19
click at [604, 437] on input "Search Form" at bounding box center [1038, 441] width 976 height 44
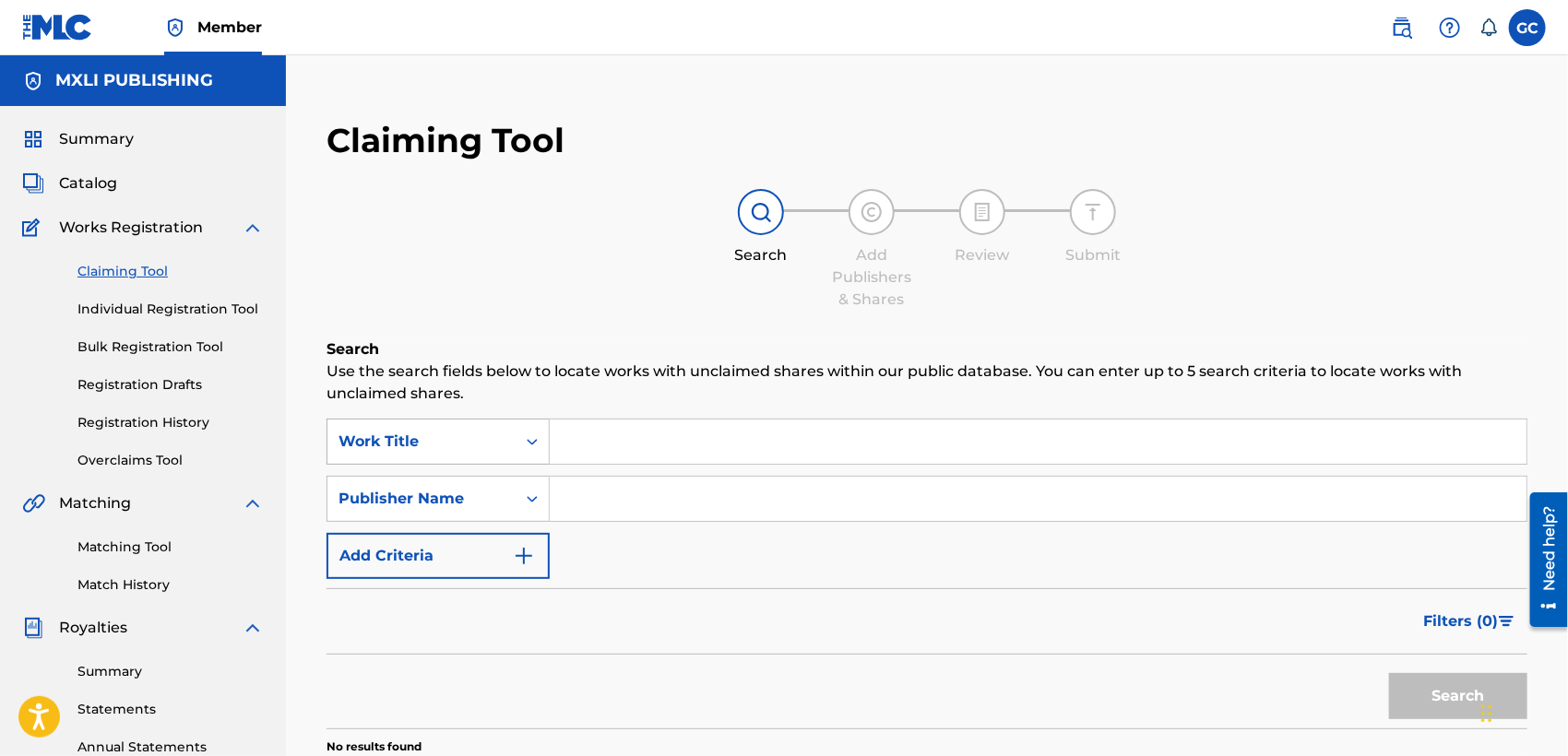
click at [418, 448] on div "Work Title" at bounding box center [422, 442] width 166 height 22
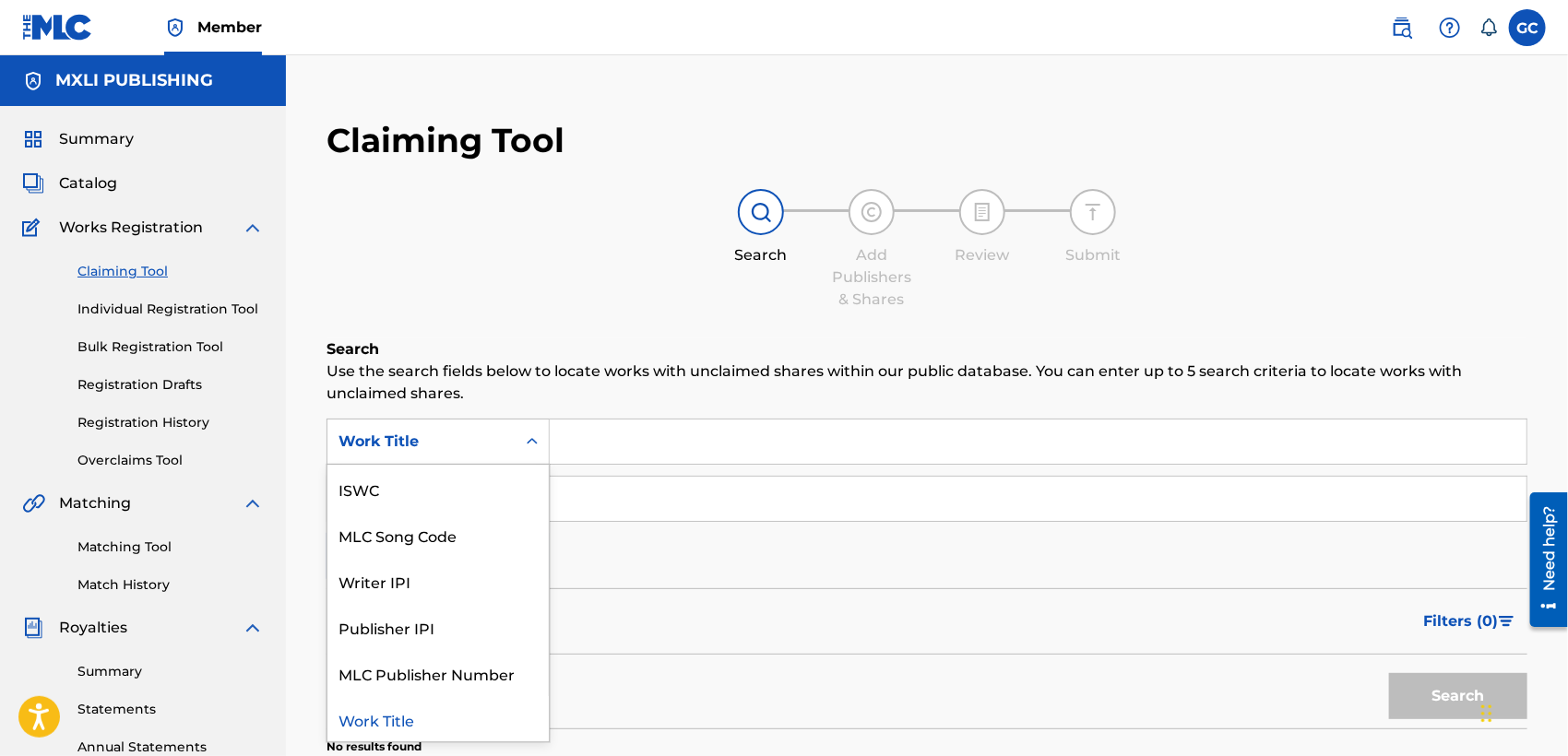
drag, startPoint x: 657, startPoint y: 498, endPoint x: 556, endPoint y: 498, distance: 101.0
click at [655, 498] on input "Search Form" at bounding box center [1038, 498] width 976 height 44
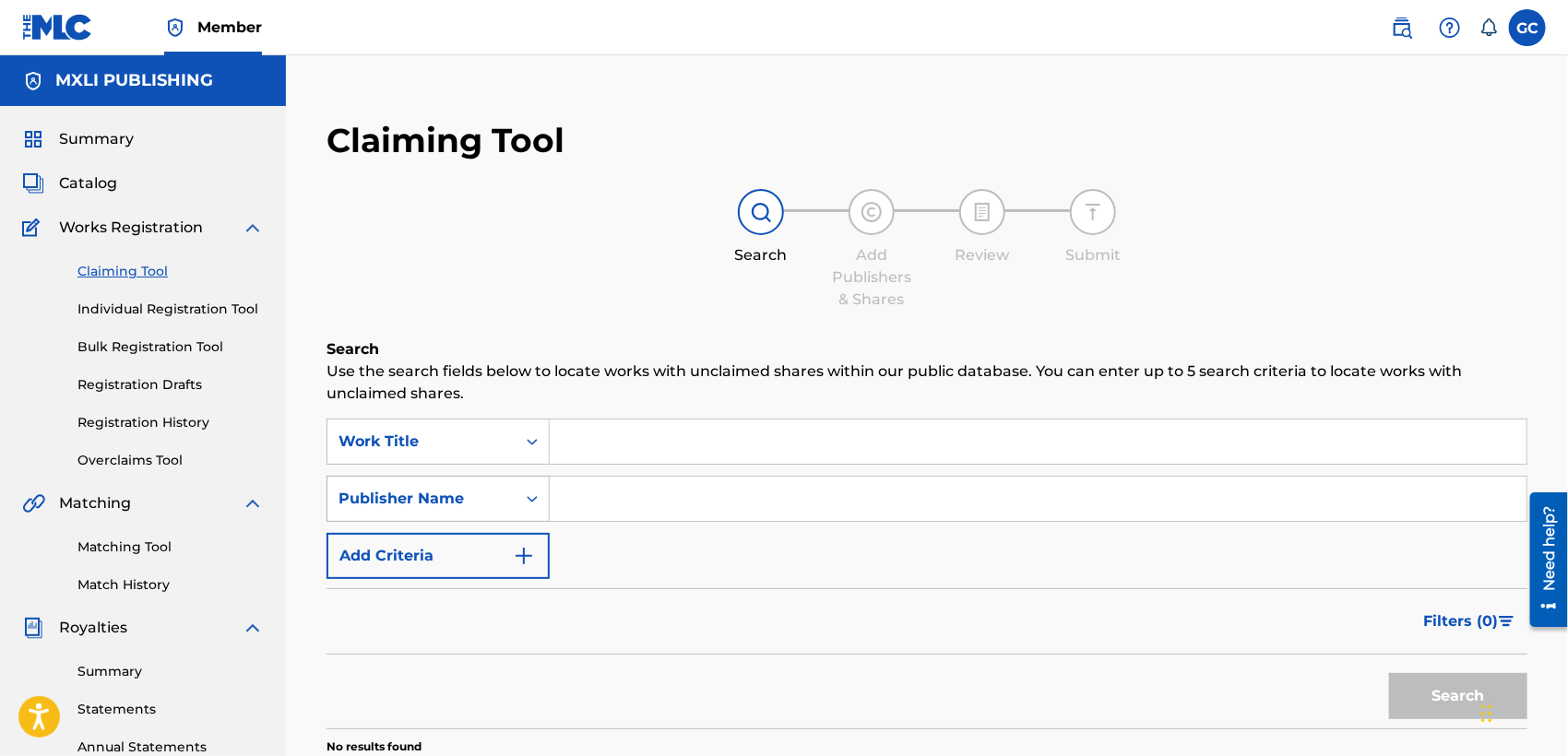
click at [495, 498] on div "Publisher Name" at bounding box center [421, 498] width 188 height 35
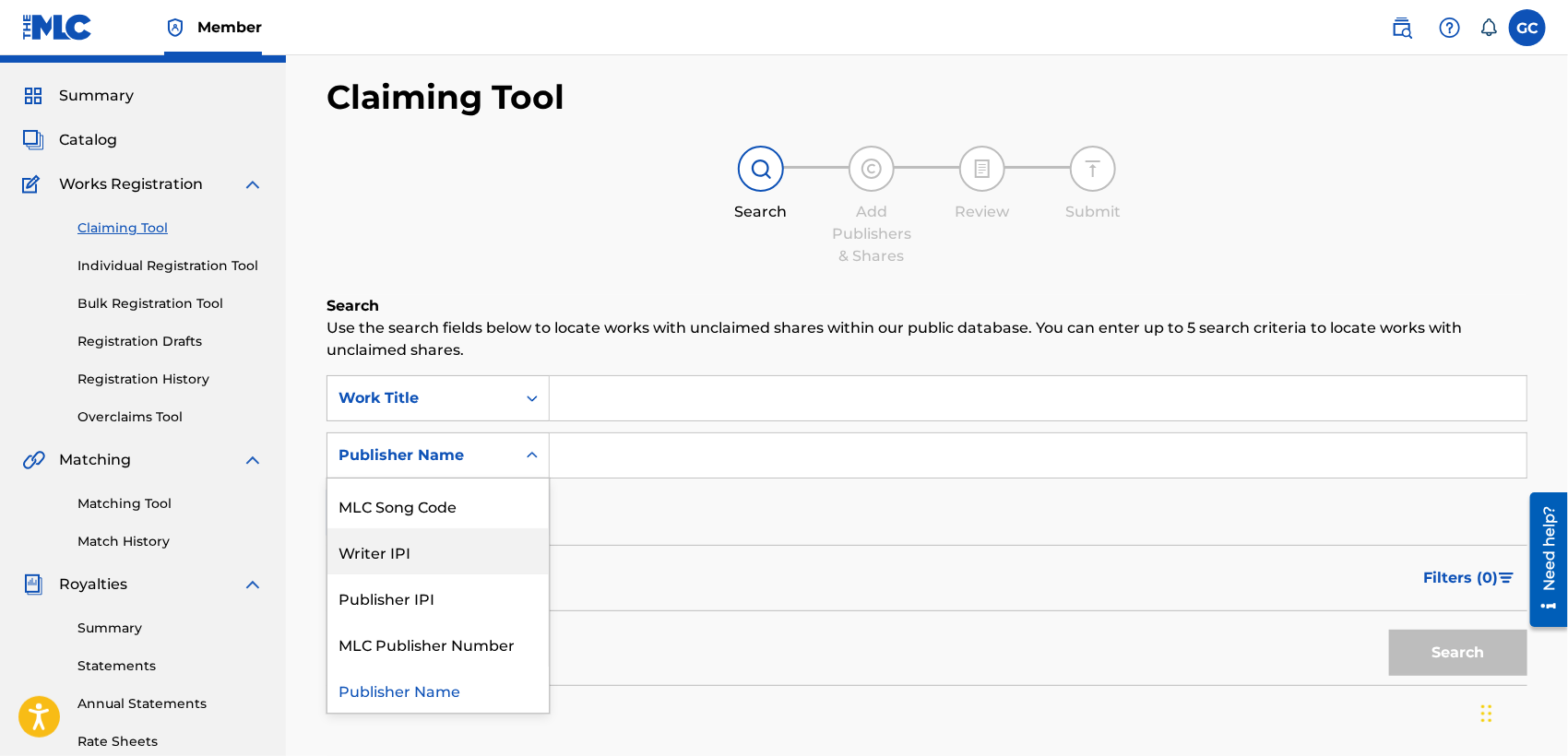
scroll to position [0, 0]
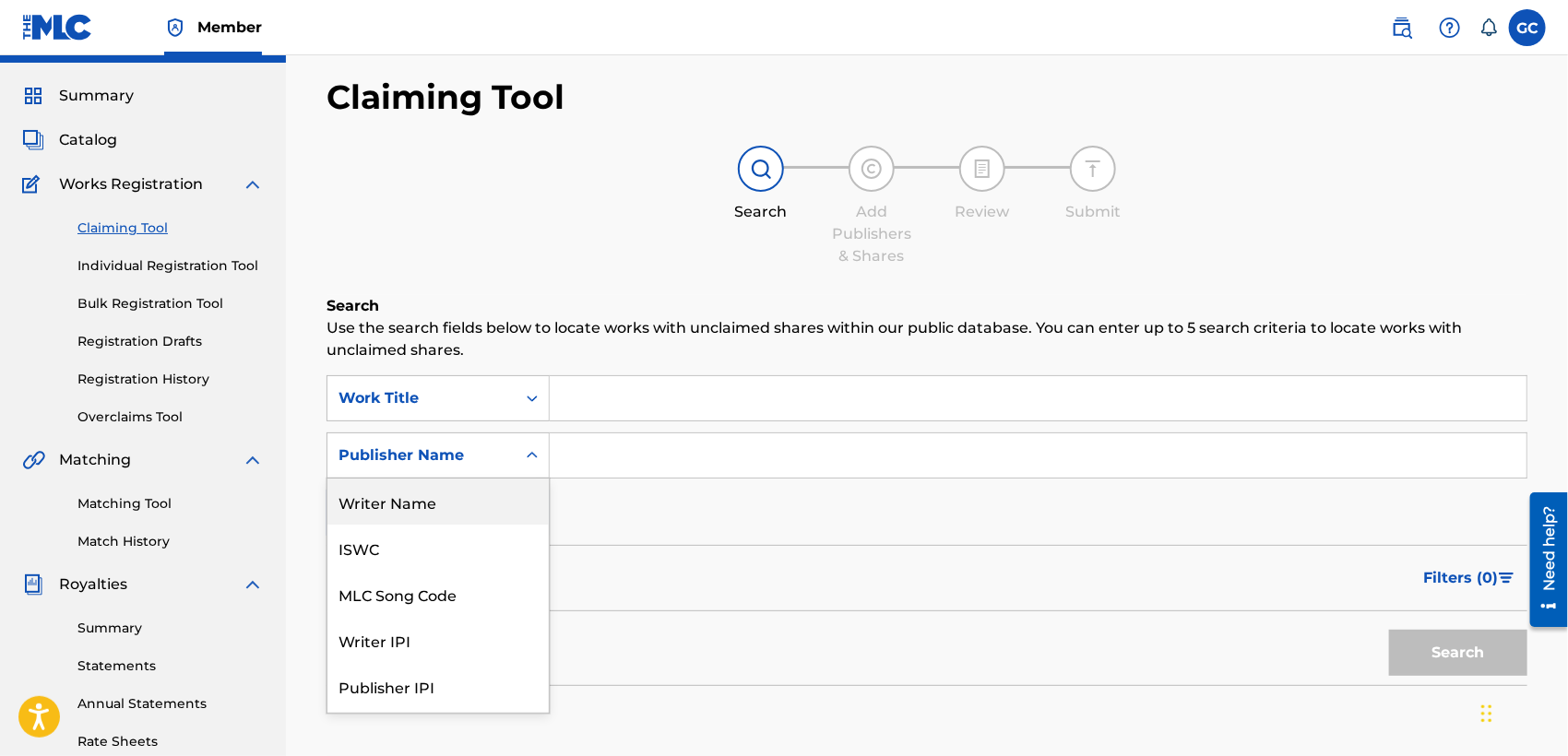
click at [471, 512] on div "Writer Name" at bounding box center [438, 501] width 222 height 46
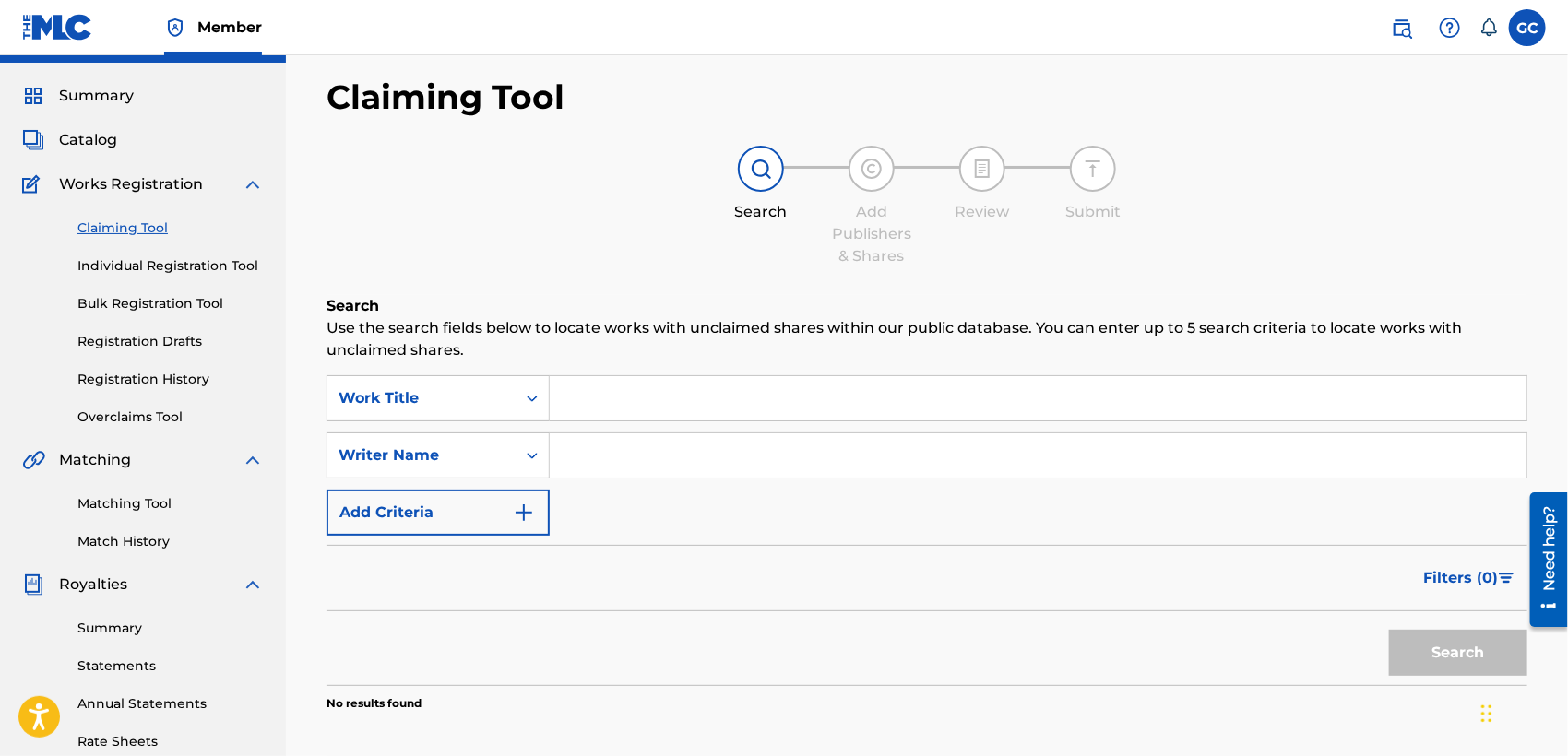
click at [583, 456] on input "Search Form" at bounding box center [1038, 455] width 976 height 44
type input "EDGAR FIMBRES"
click at [1468, 655] on button "Search" at bounding box center [1458, 652] width 138 height 46
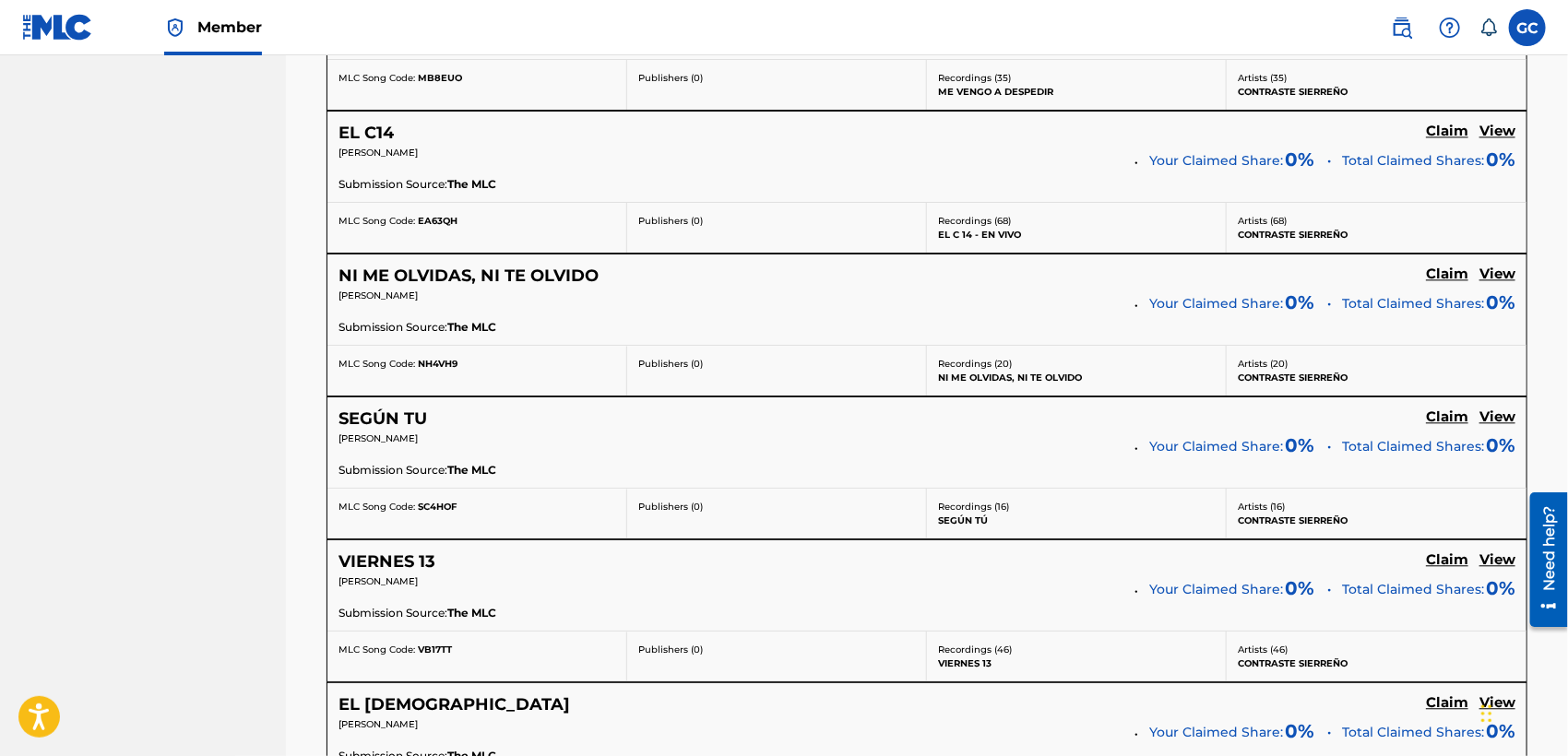
scroll to position [1989, 0]
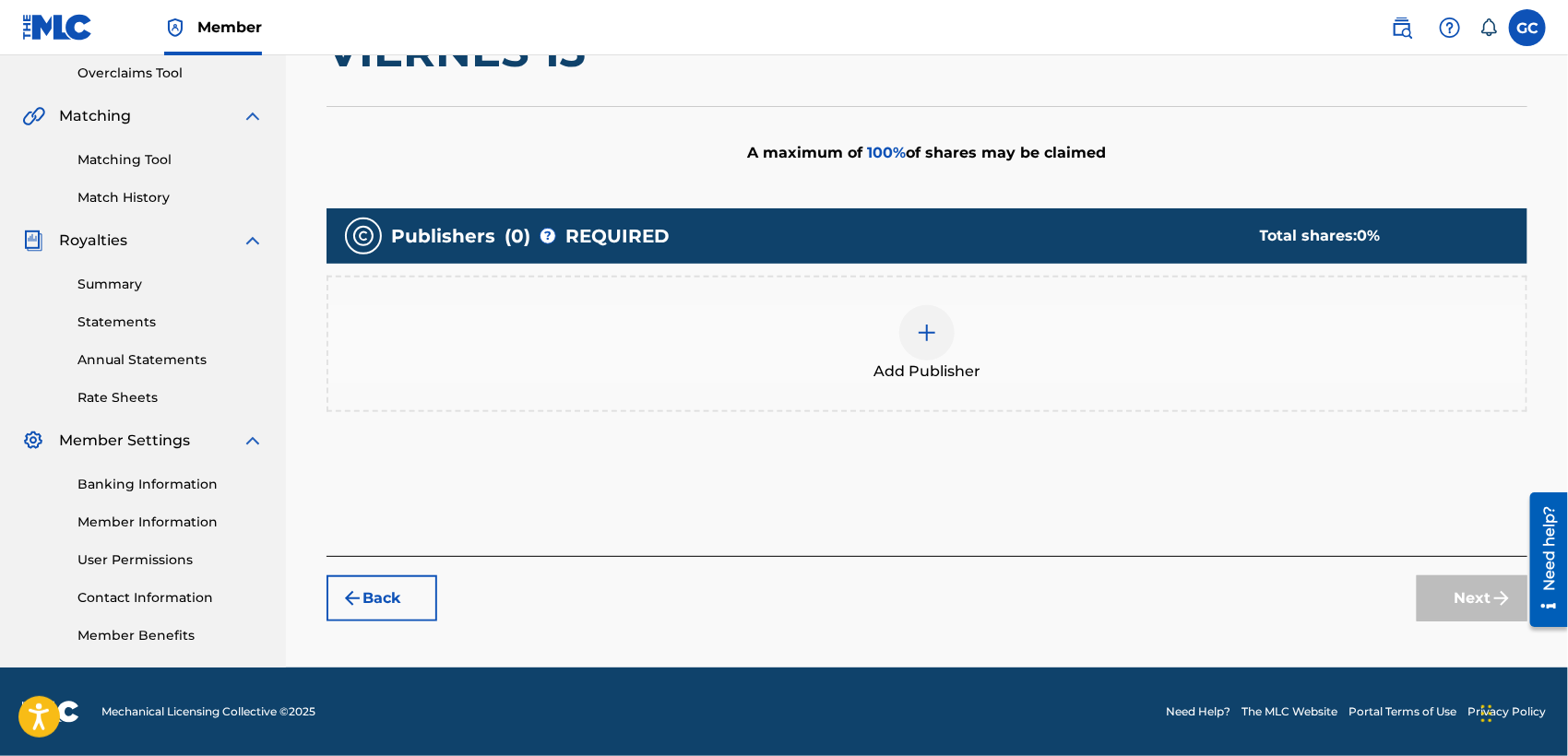
scroll to position [387, 0]
click at [965, 341] on div "Add Publisher" at bounding box center [927, 343] width 1197 height 78
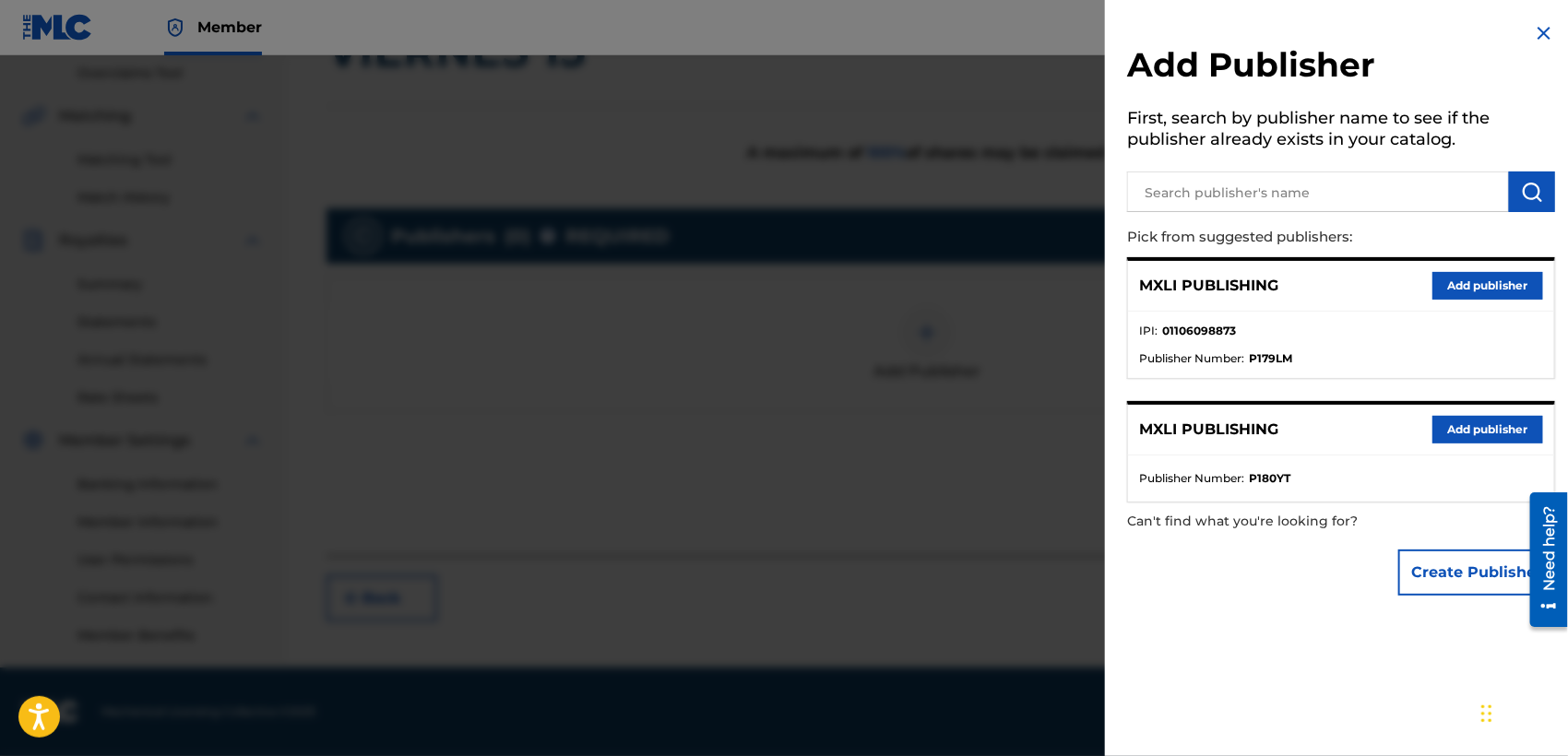
click at [1446, 280] on button "Add publisher" at bounding box center [1488, 286] width 110 height 28
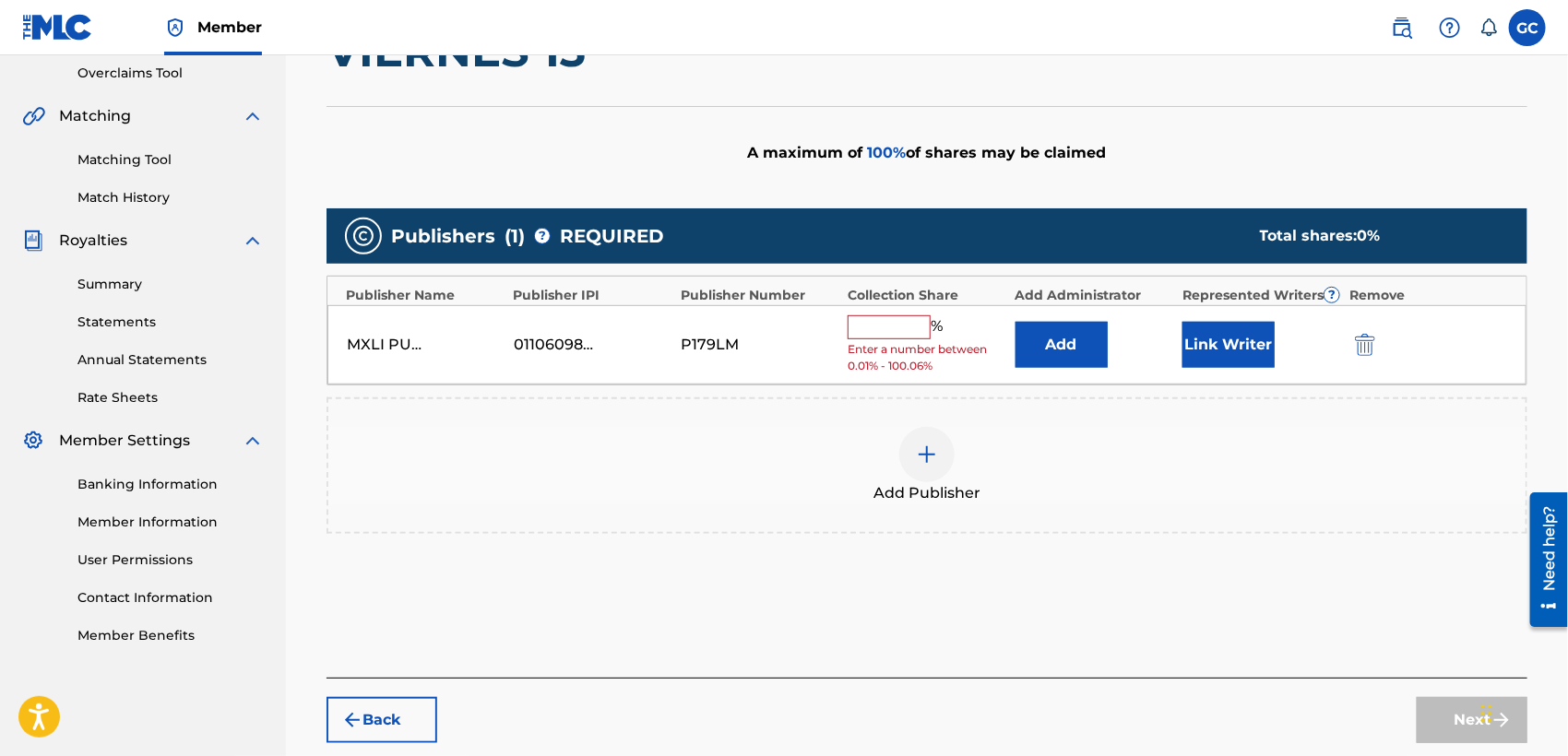
click at [881, 323] on input "text" at bounding box center [888, 327] width 83 height 24
type input "100.06"
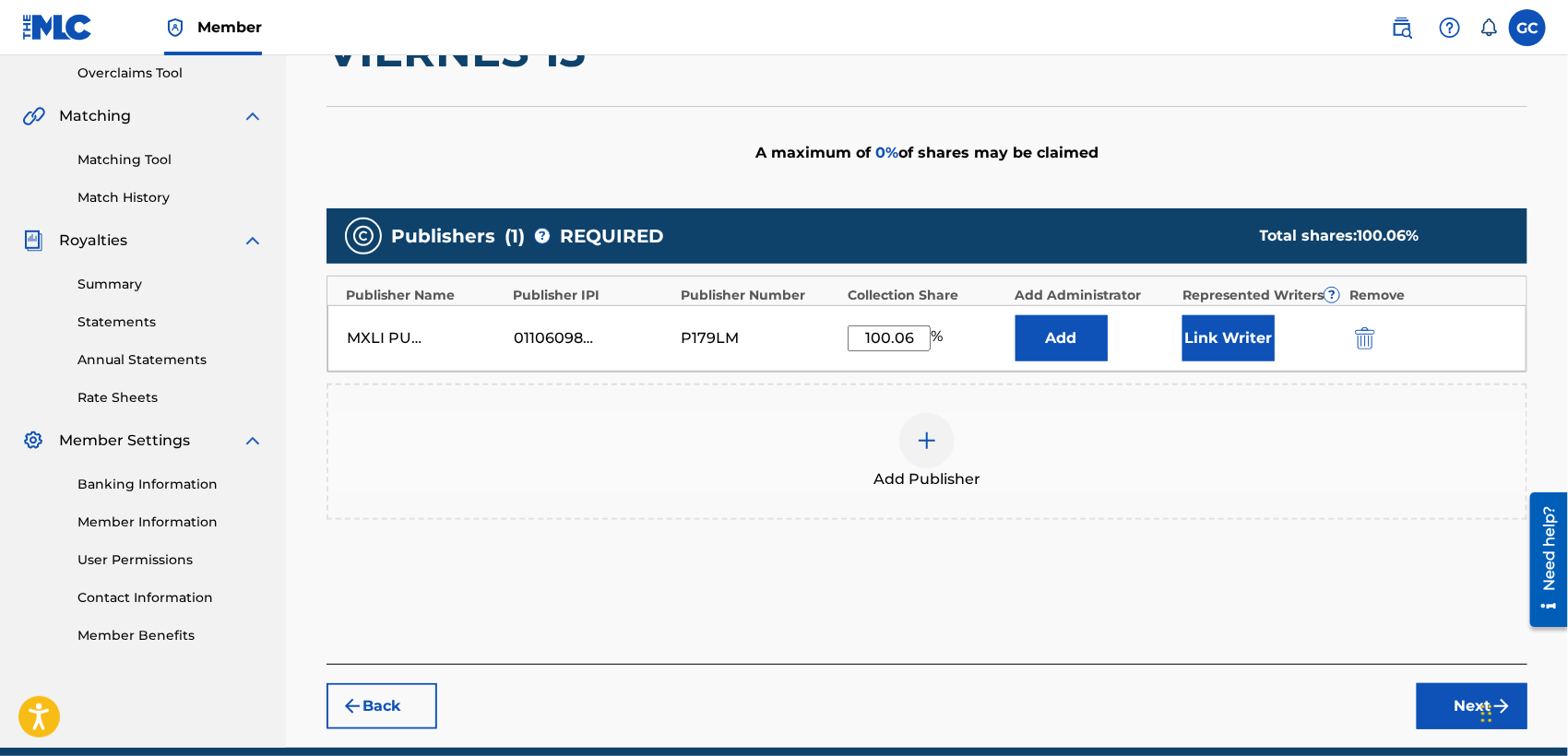
click at [1203, 341] on button "Link Writer" at bounding box center [1228, 337] width 93 height 46
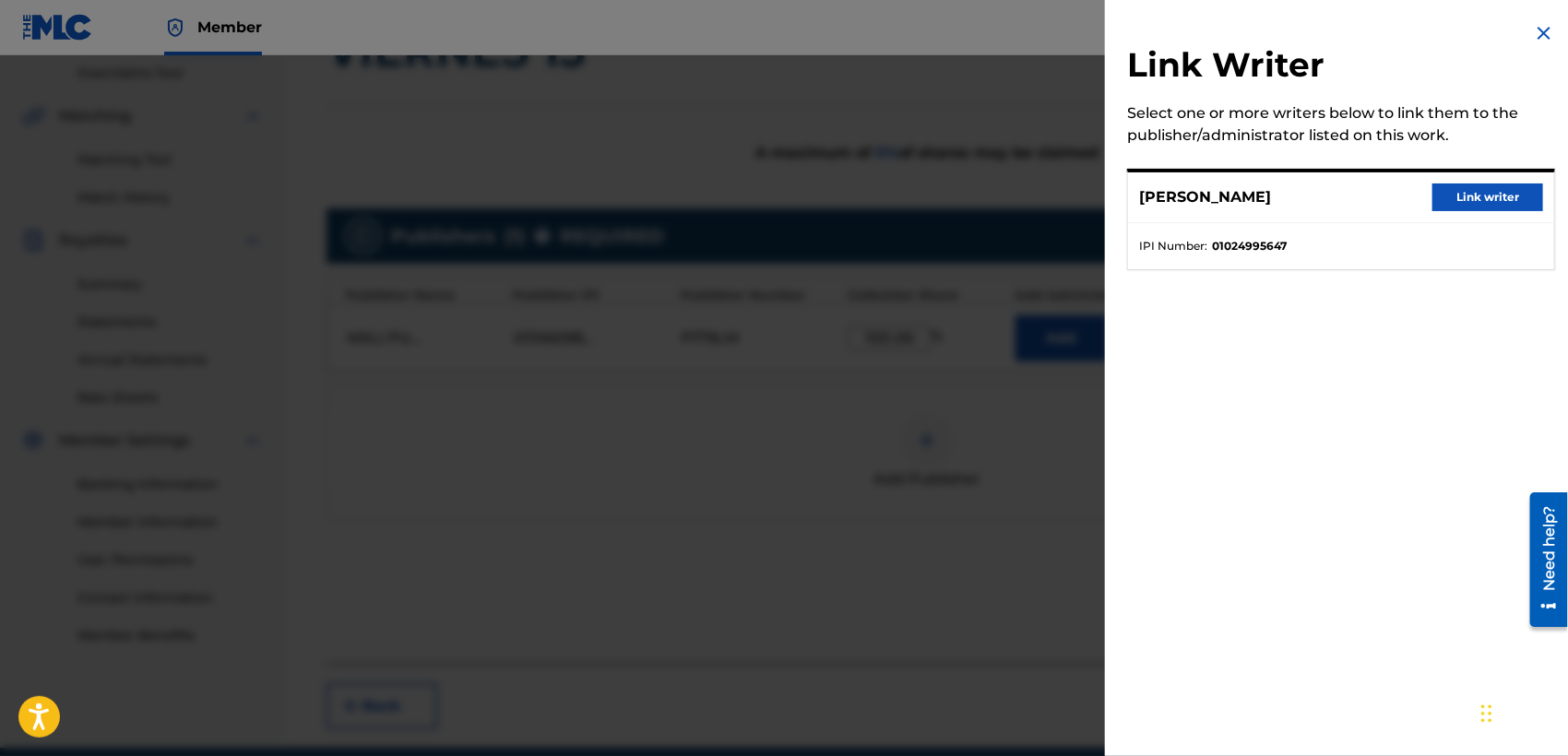
click at [1460, 204] on button "Link writer" at bounding box center [1488, 197] width 110 height 28
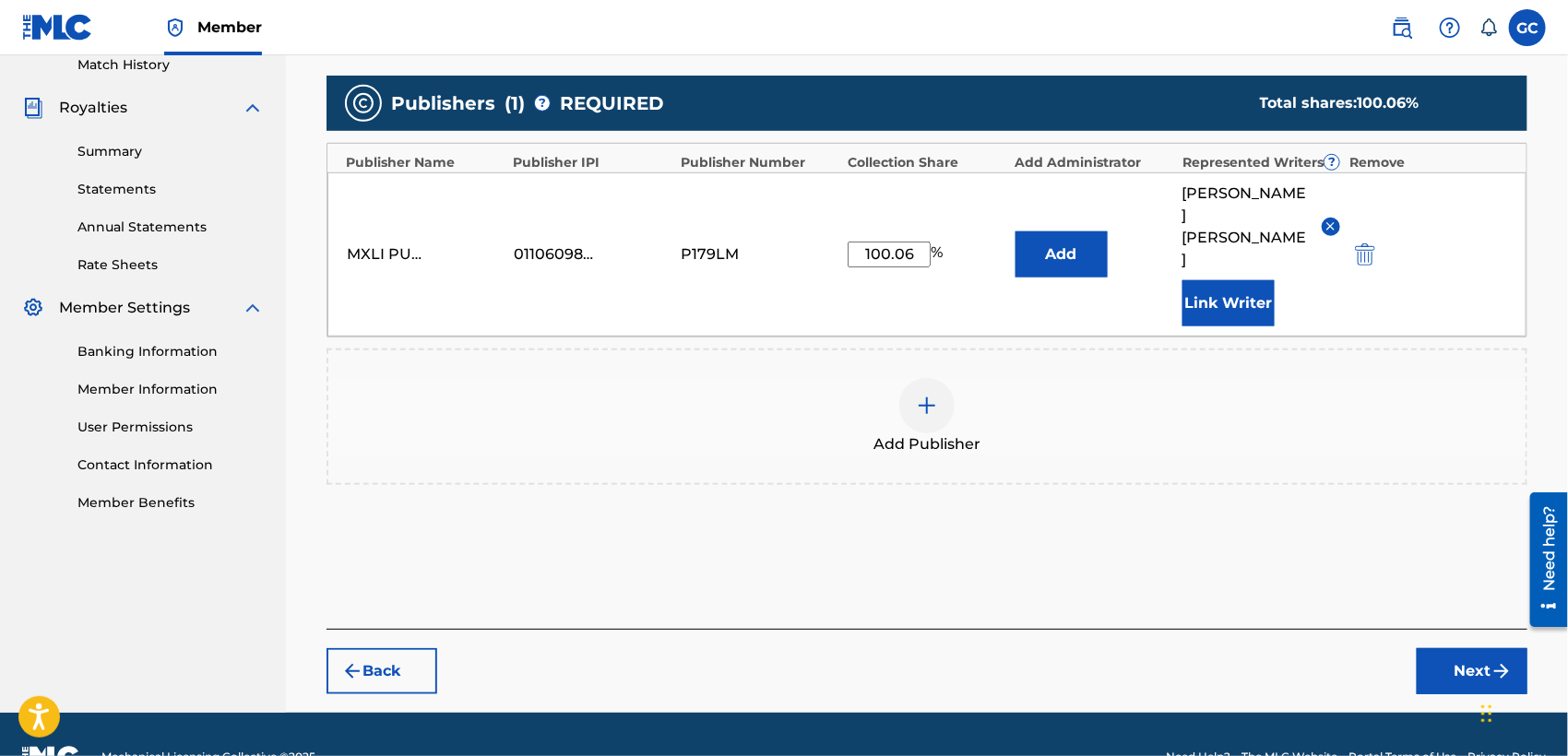
click at [1433, 648] on button "Next" at bounding box center [1472, 670] width 110 height 46
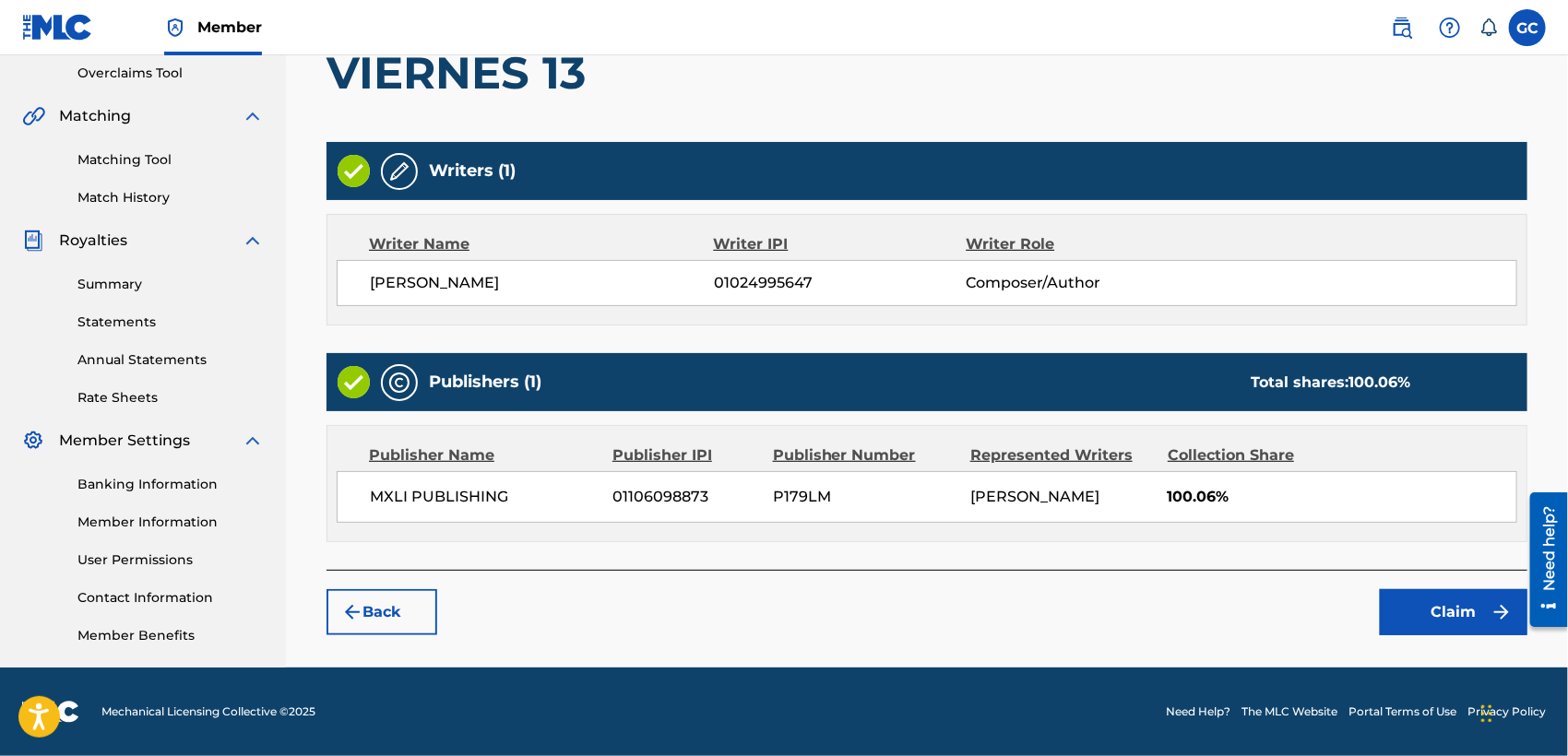
click at [1439, 614] on button "Claim" at bounding box center [1454, 611] width 148 height 46
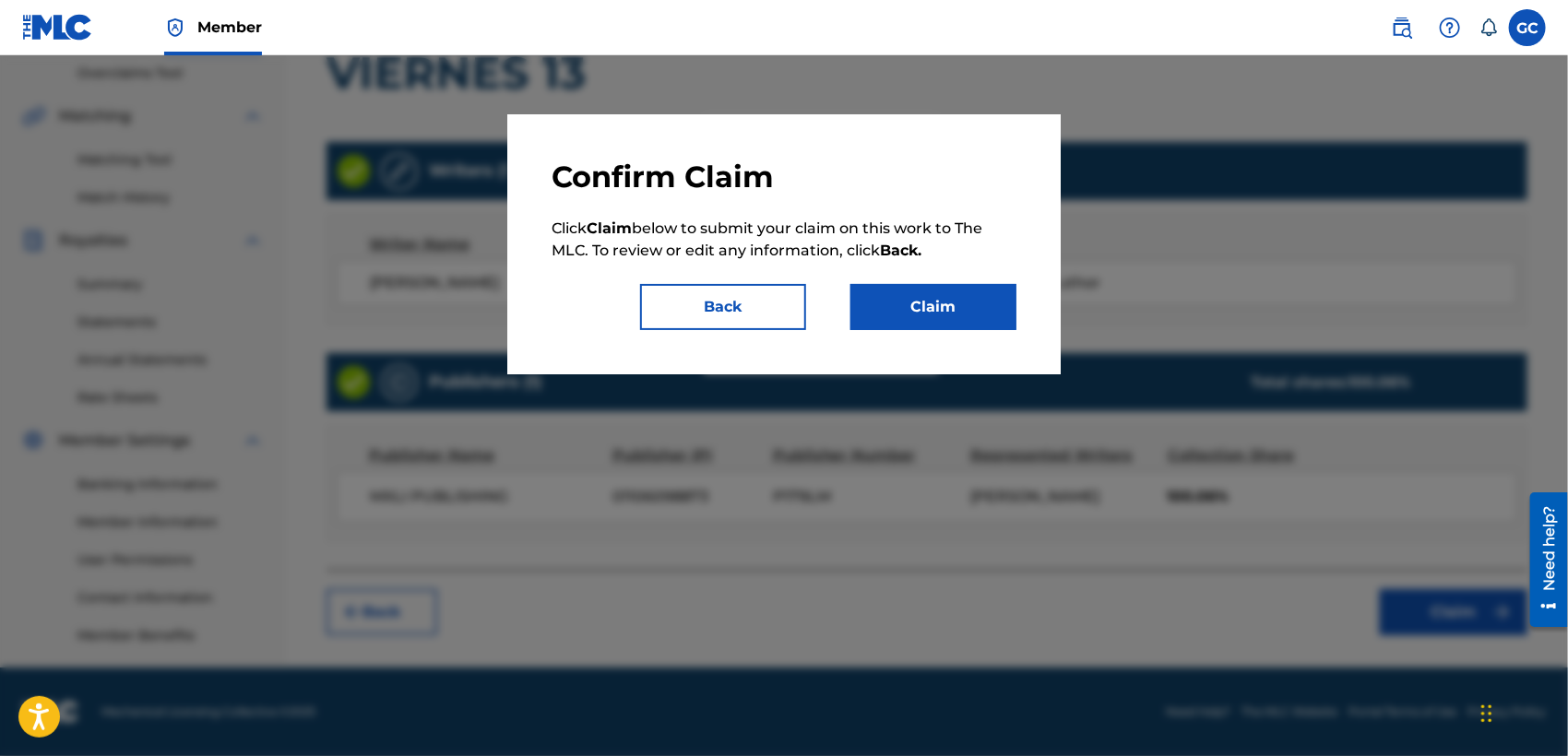
click at [929, 304] on button "Claim" at bounding box center [933, 307] width 166 height 46
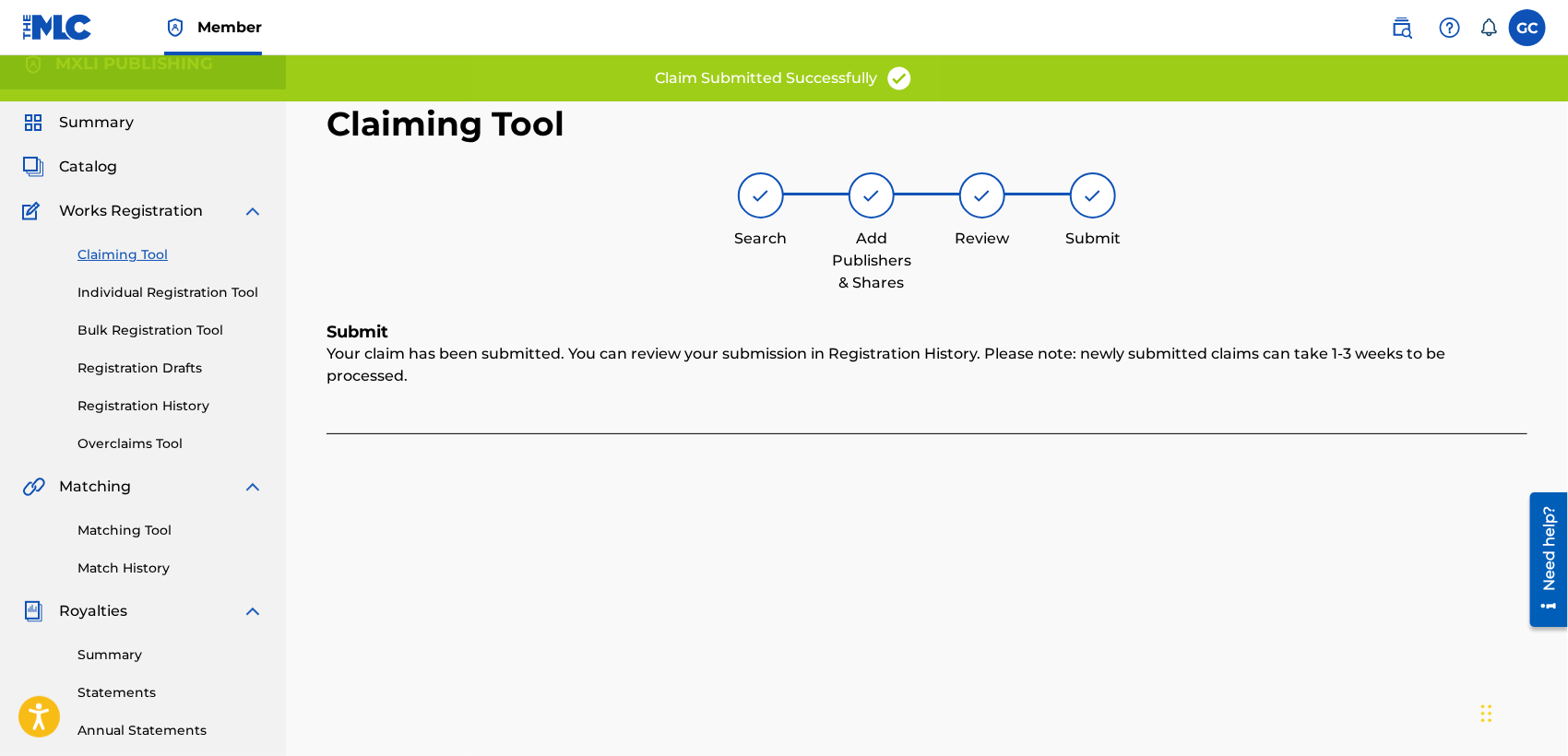
scroll to position [0, 0]
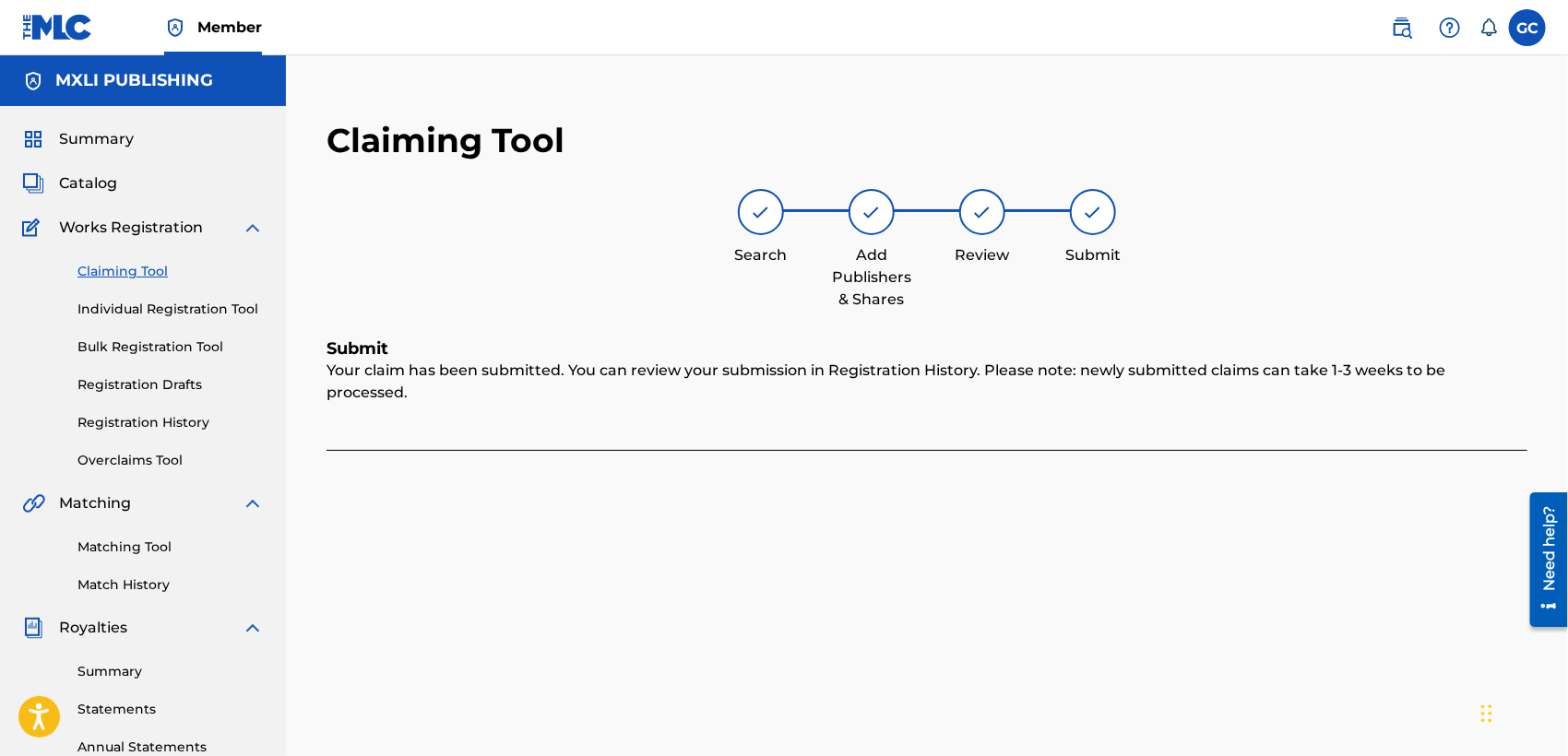
click at [85, 500] on span "Matching" at bounding box center [94, 504] width 72 height 22
click at [166, 312] on link "Individual Registration Tool" at bounding box center [170, 309] width 186 height 20
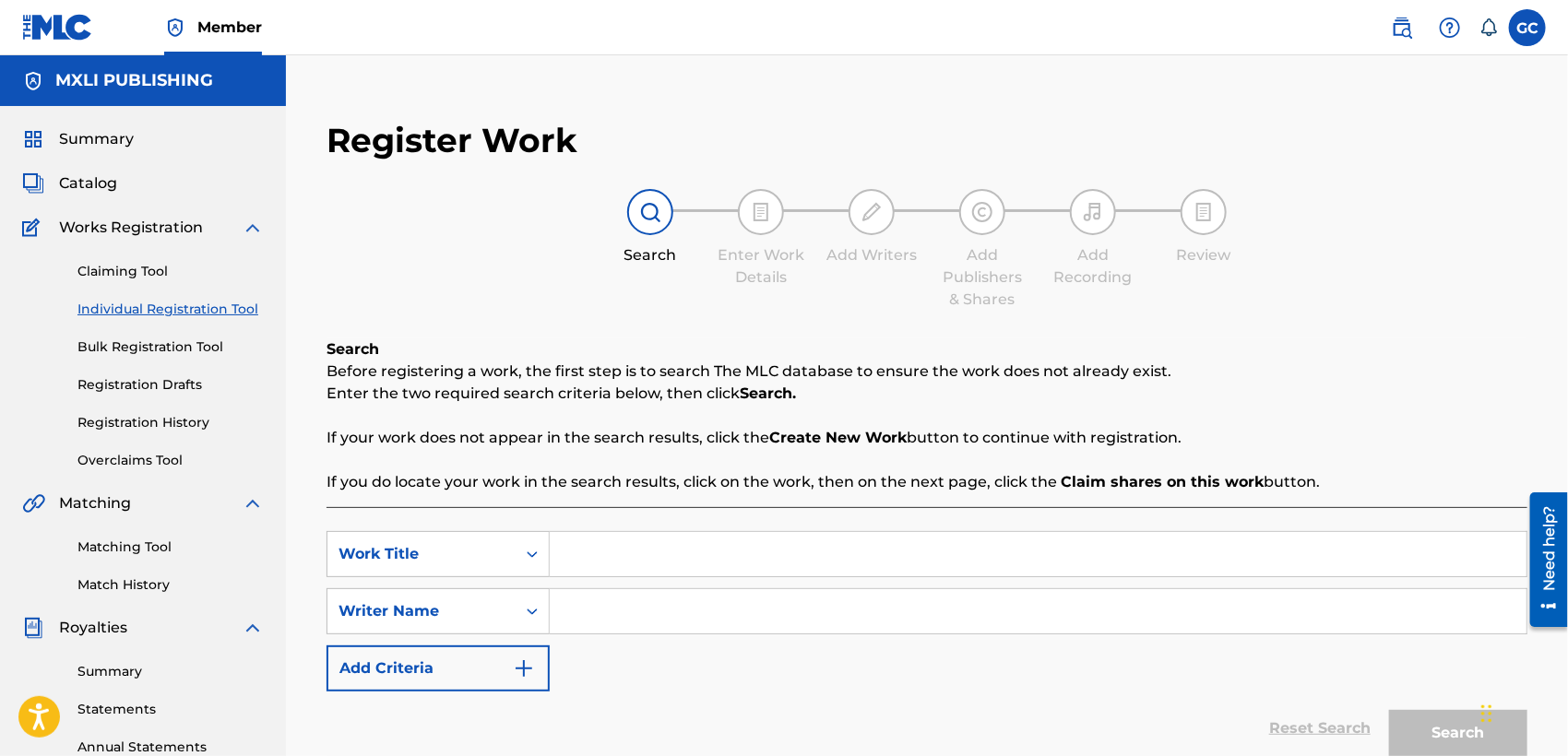
click at [109, 542] on link "Matching Tool" at bounding box center [170, 547] width 186 height 20
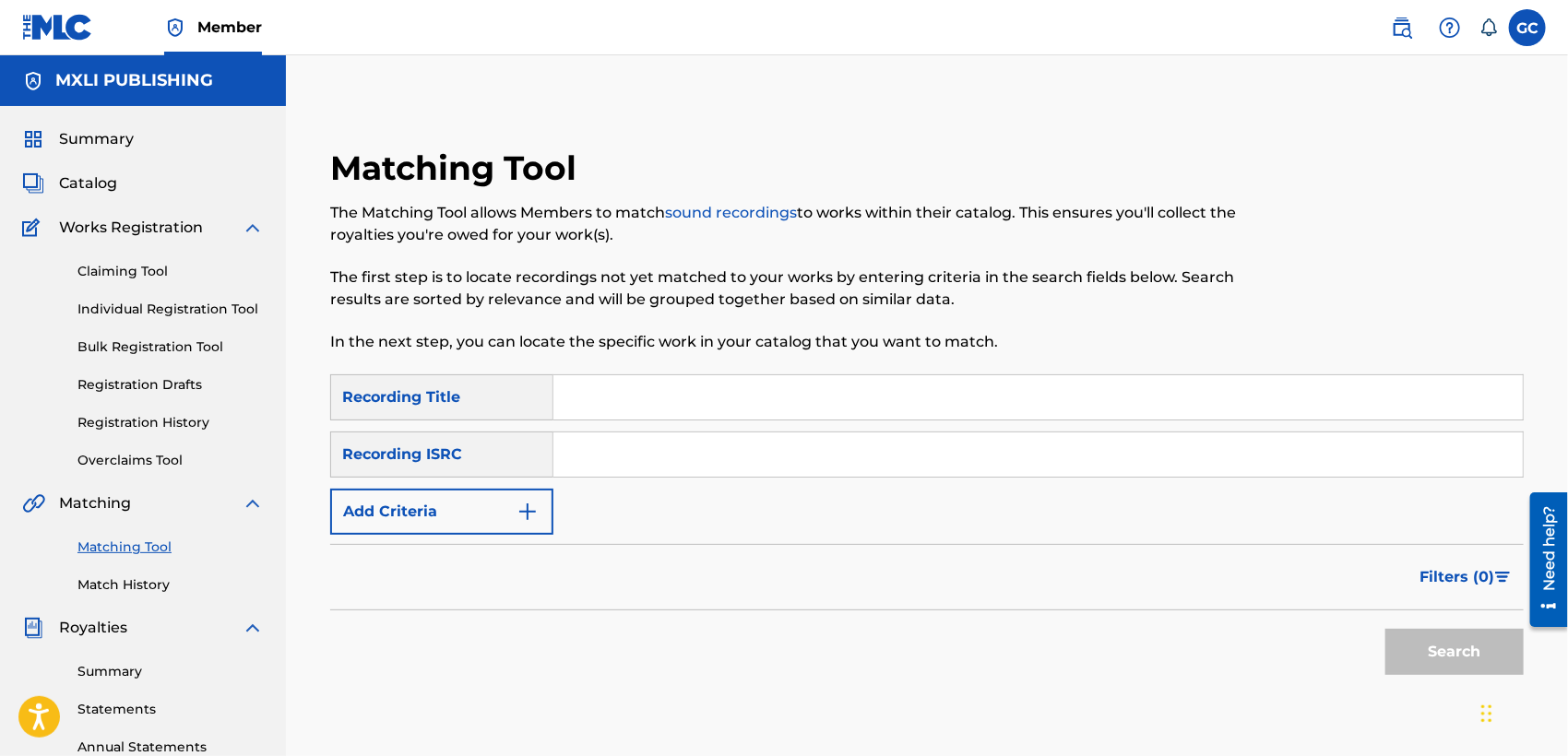
click at [521, 519] on img "Search Form" at bounding box center [527, 512] width 22 height 22
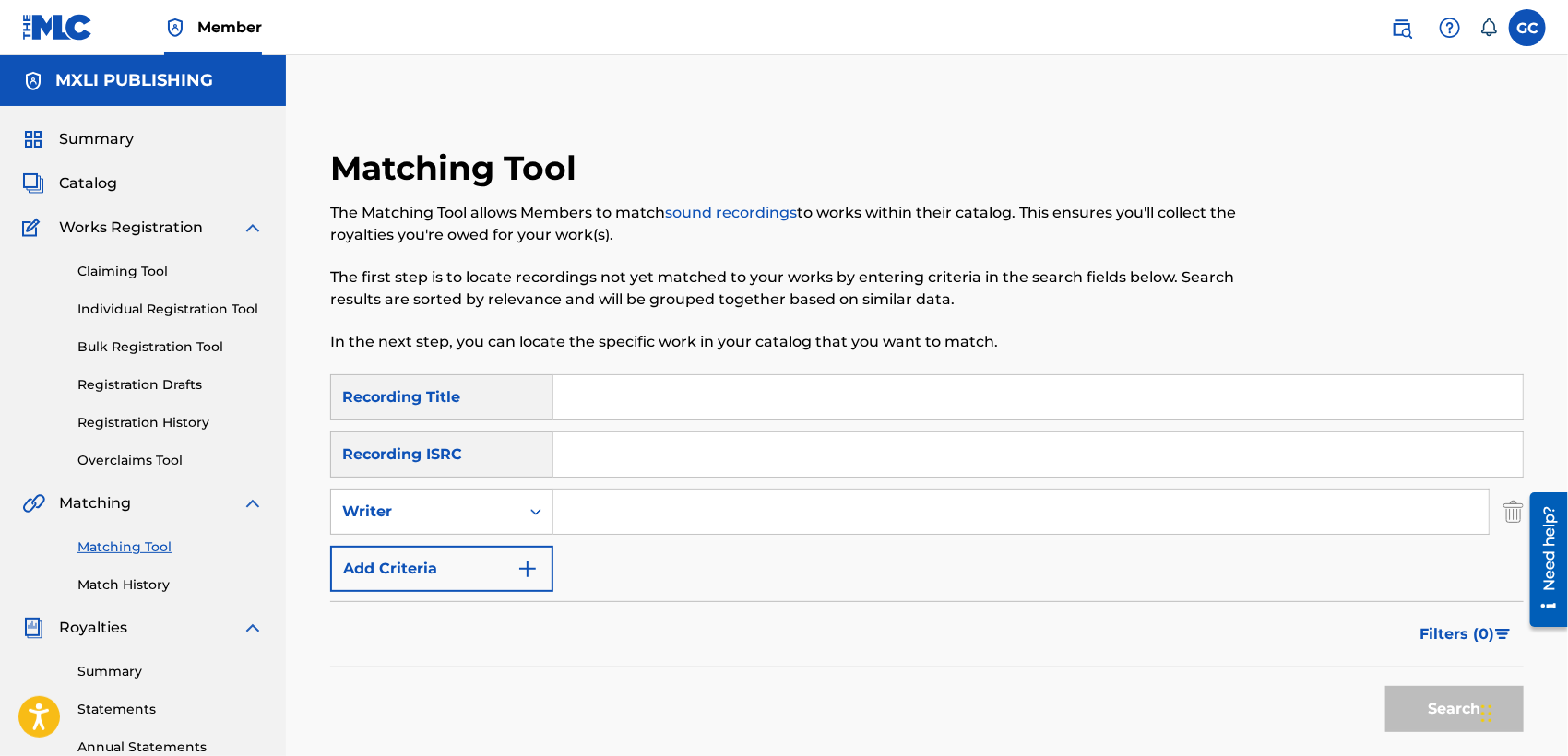
click at [597, 510] on input "Search Form" at bounding box center [1021, 511] width 935 height 44
type input "edgar fimbres"
click at [1406, 715] on button "Search" at bounding box center [1454, 708] width 138 height 46
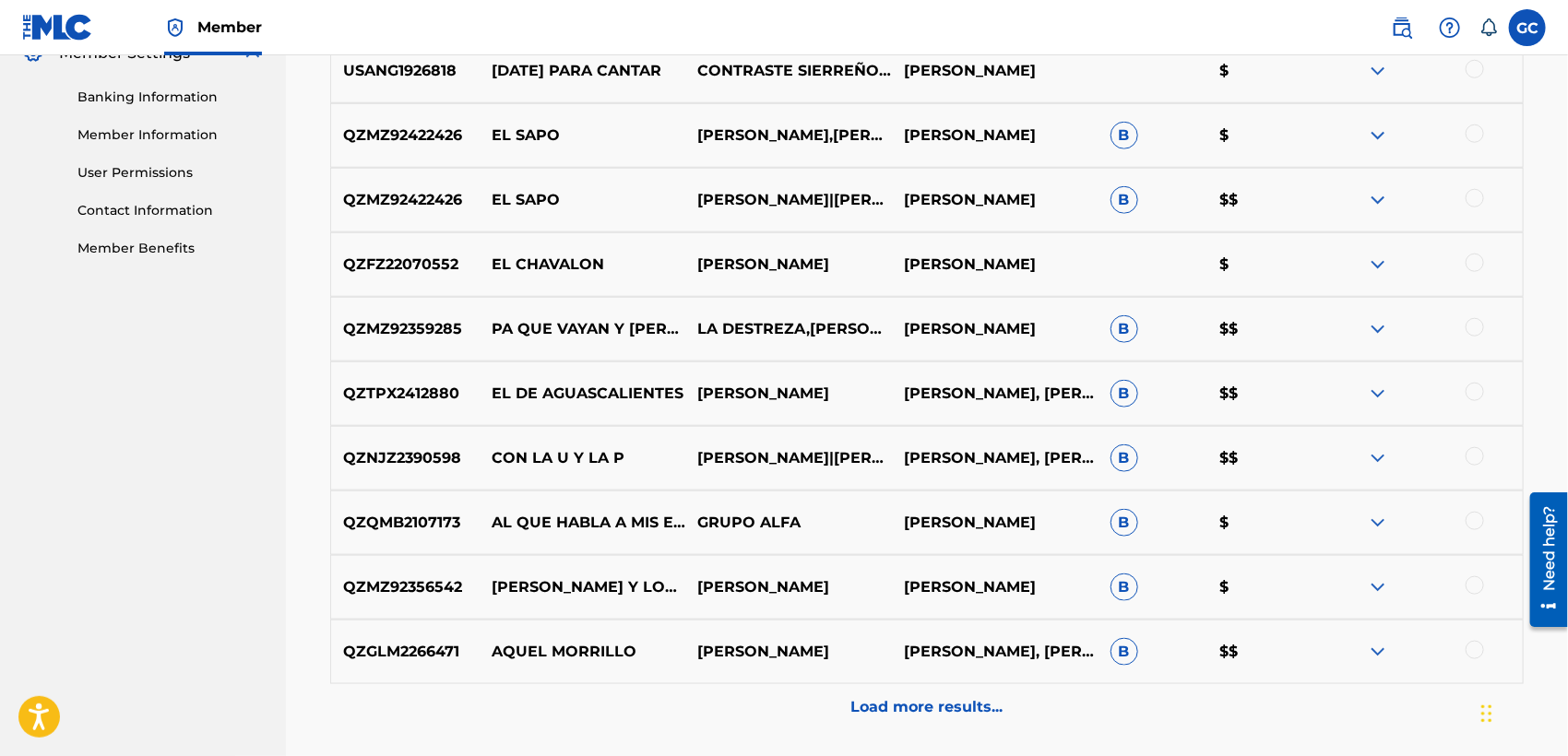
scroll to position [819, 0]
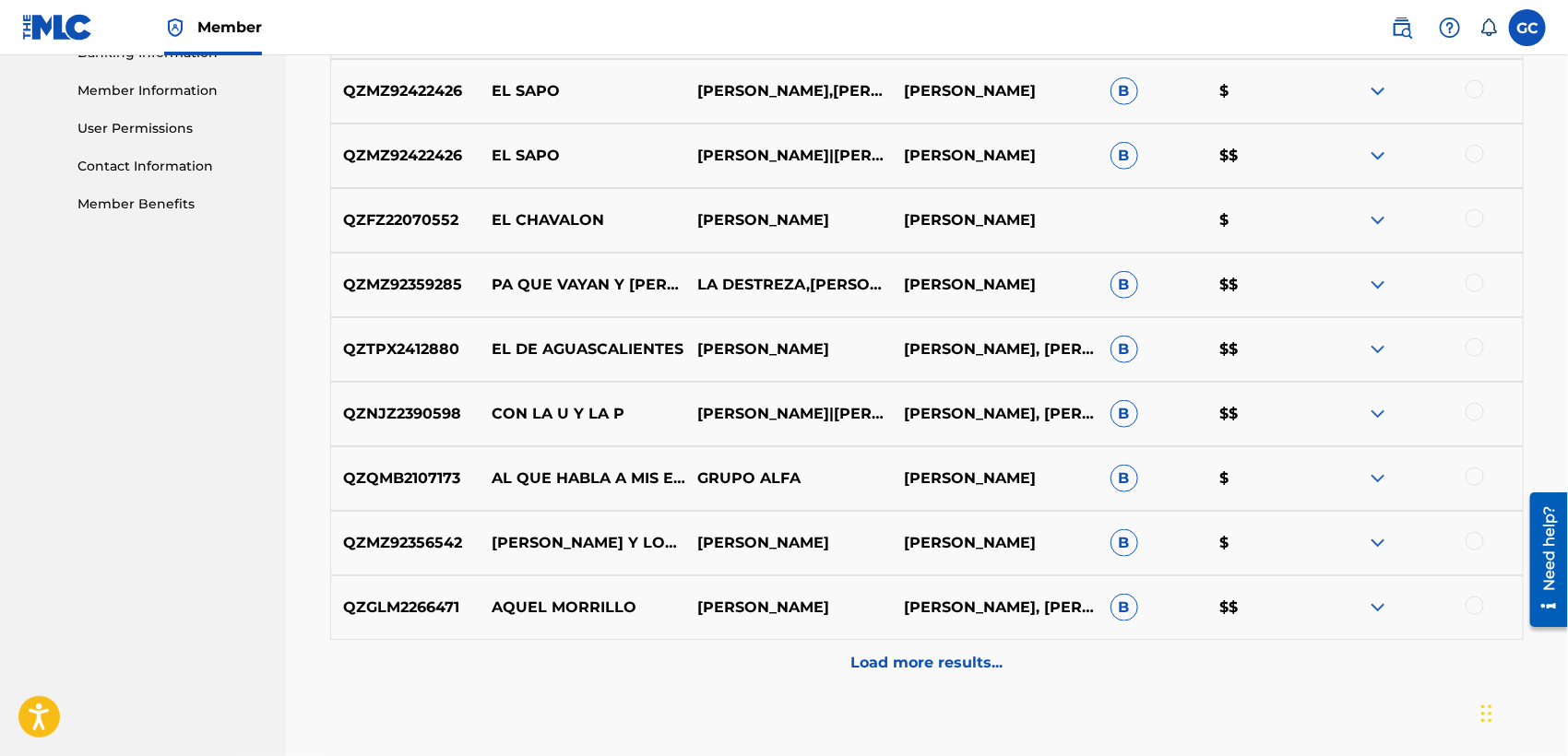
click at [943, 672] on p "Load more results..." at bounding box center [927, 663] width 152 height 22
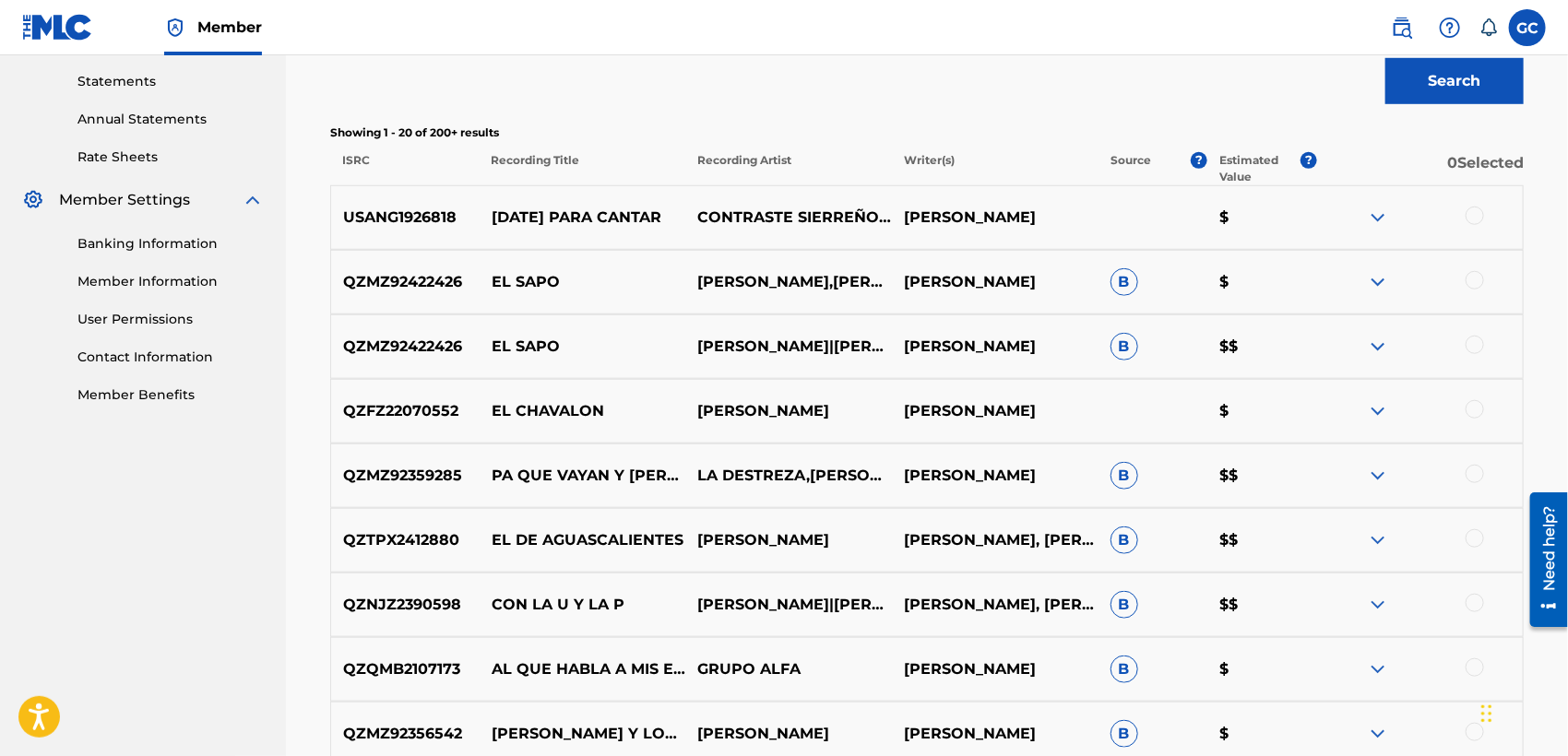
scroll to position [448, 0]
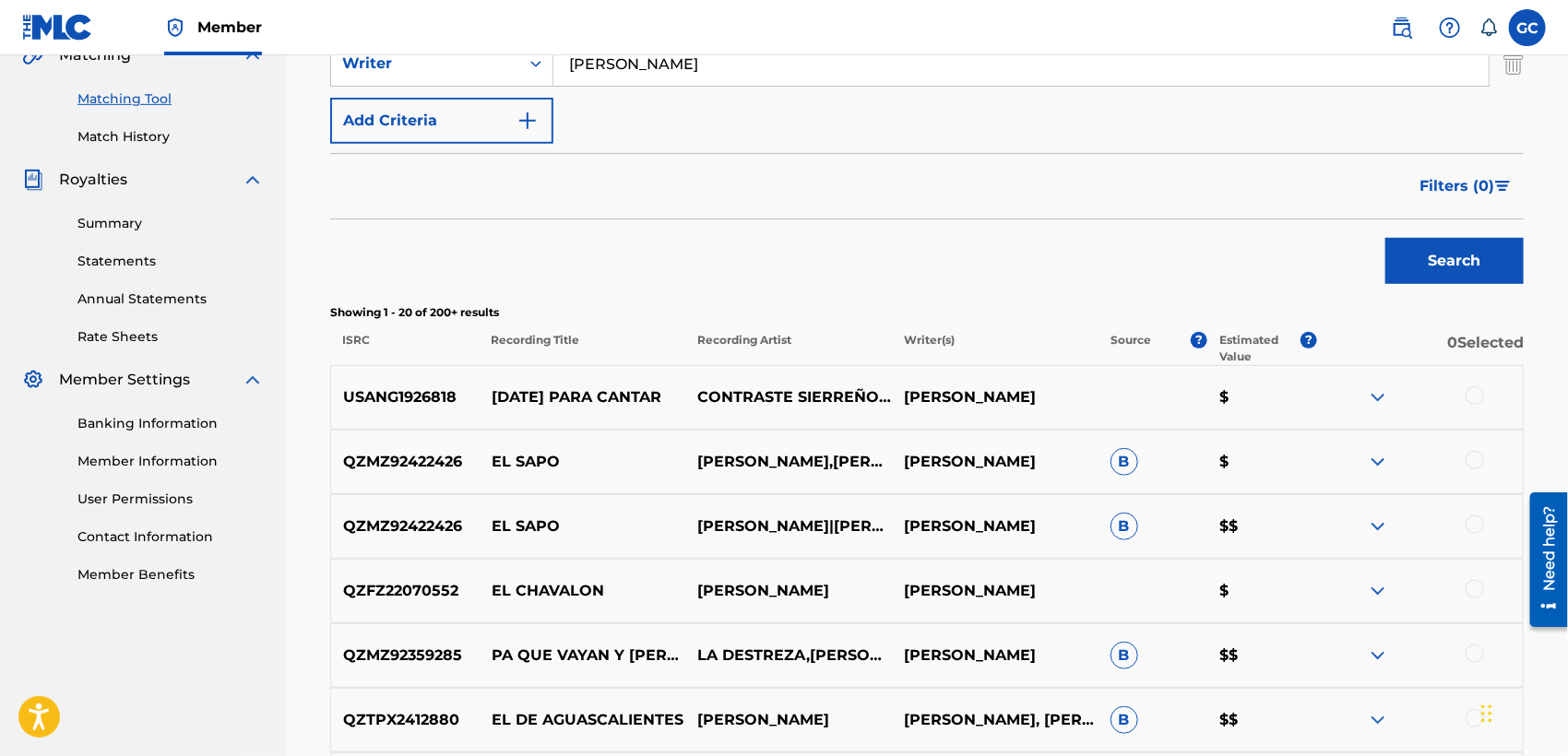
click at [1475, 196] on span "Filters ( 0 )" at bounding box center [1457, 186] width 75 height 22
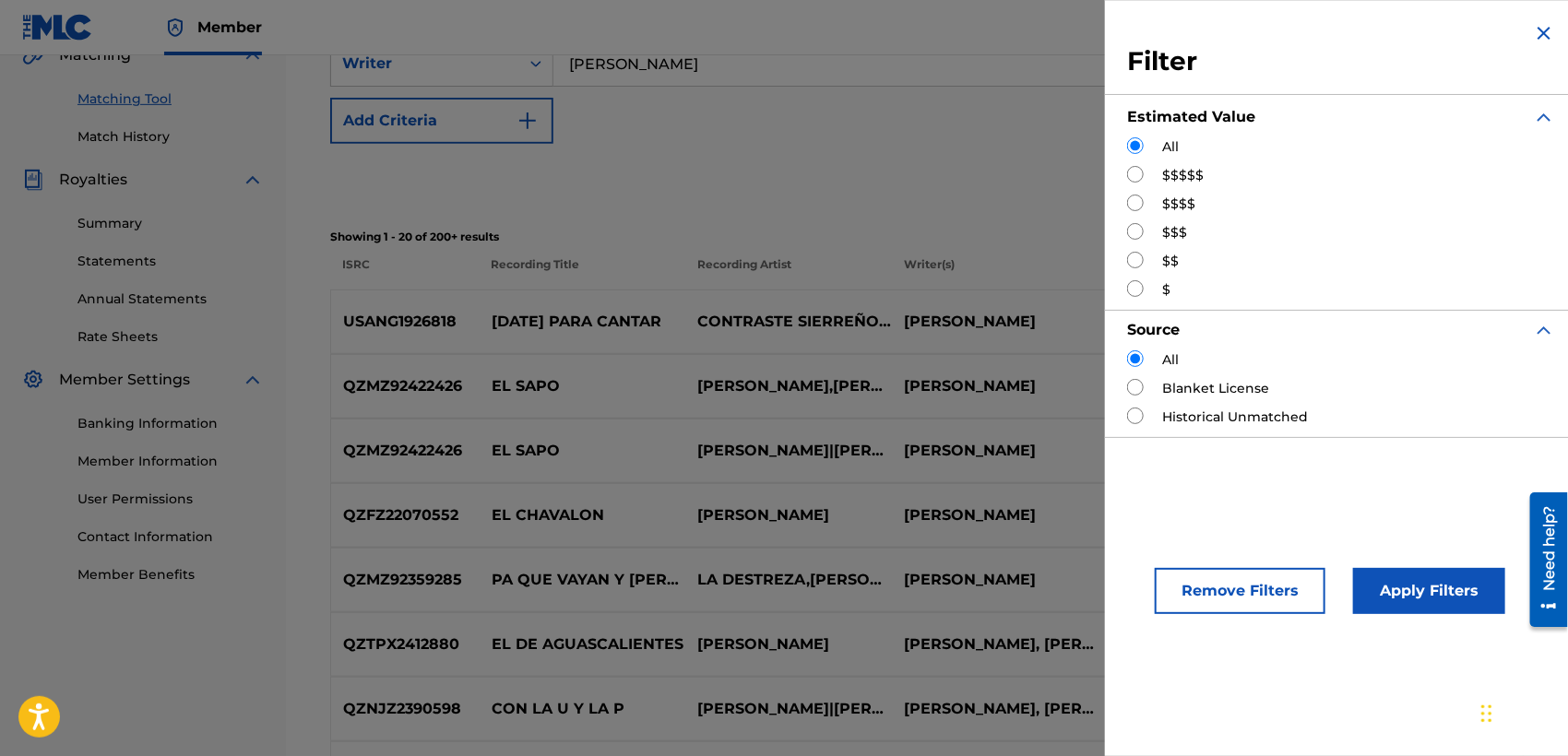
click at [1181, 234] on label "$$$" at bounding box center [1174, 233] width 25 height 20
click at [1141, 235] on input "Search Form" at bounding box center [1135, 232] width 17 height 17
radio input "true"
click at [1390, 597] on button "Apply Filters" at bounding box center [1429, 591] width 152 height 46
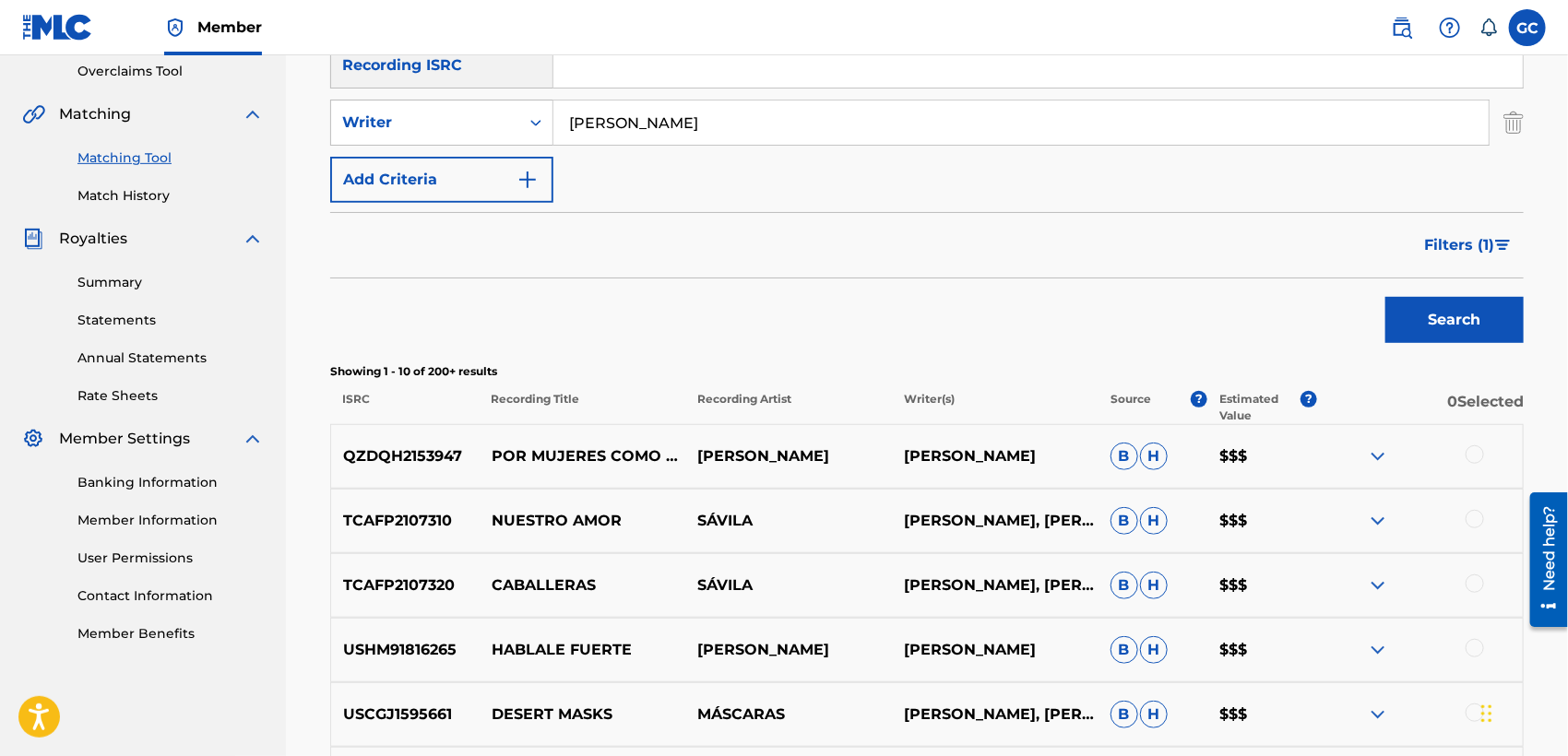
scroll to position [387, 0]
click at [1480, 243] on span "Filters ( 1 )" at bounding box center [1459, 247] width 70 height 22
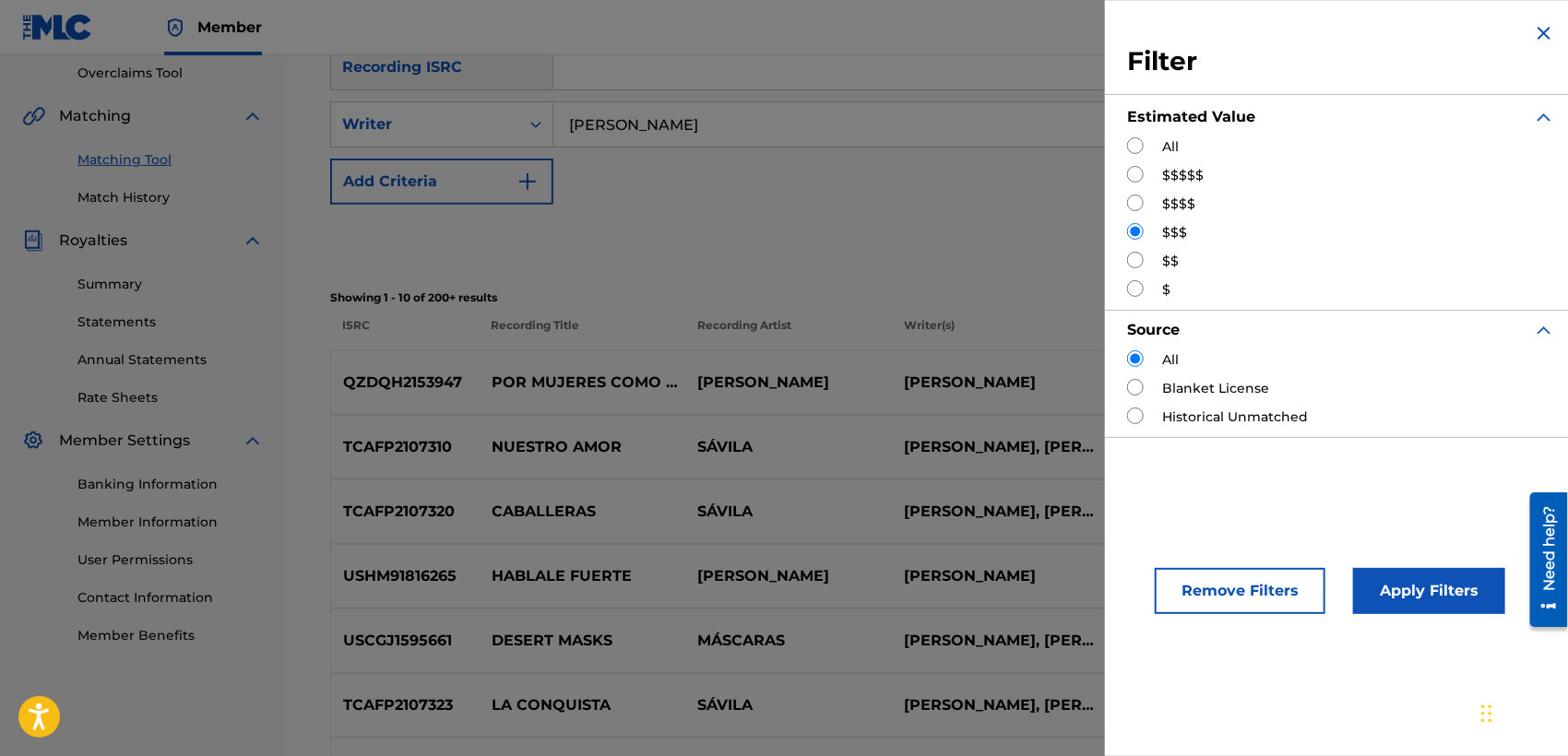
click at [1182, 201] on label "$$$$" at bounding box center [1179, 204] width 34 height 20
click at [1132, 204] on input "Search Form" at bounding box center [1135, 203] width 17 height 17
radio input "true"
click at [1144, 205] on div "$$$$" at bounding box center [1341, 204] width 428 height 20
click at [1404, 597] on button "Apply Filters" at bounding box center [1429, 591] width 152 height 46
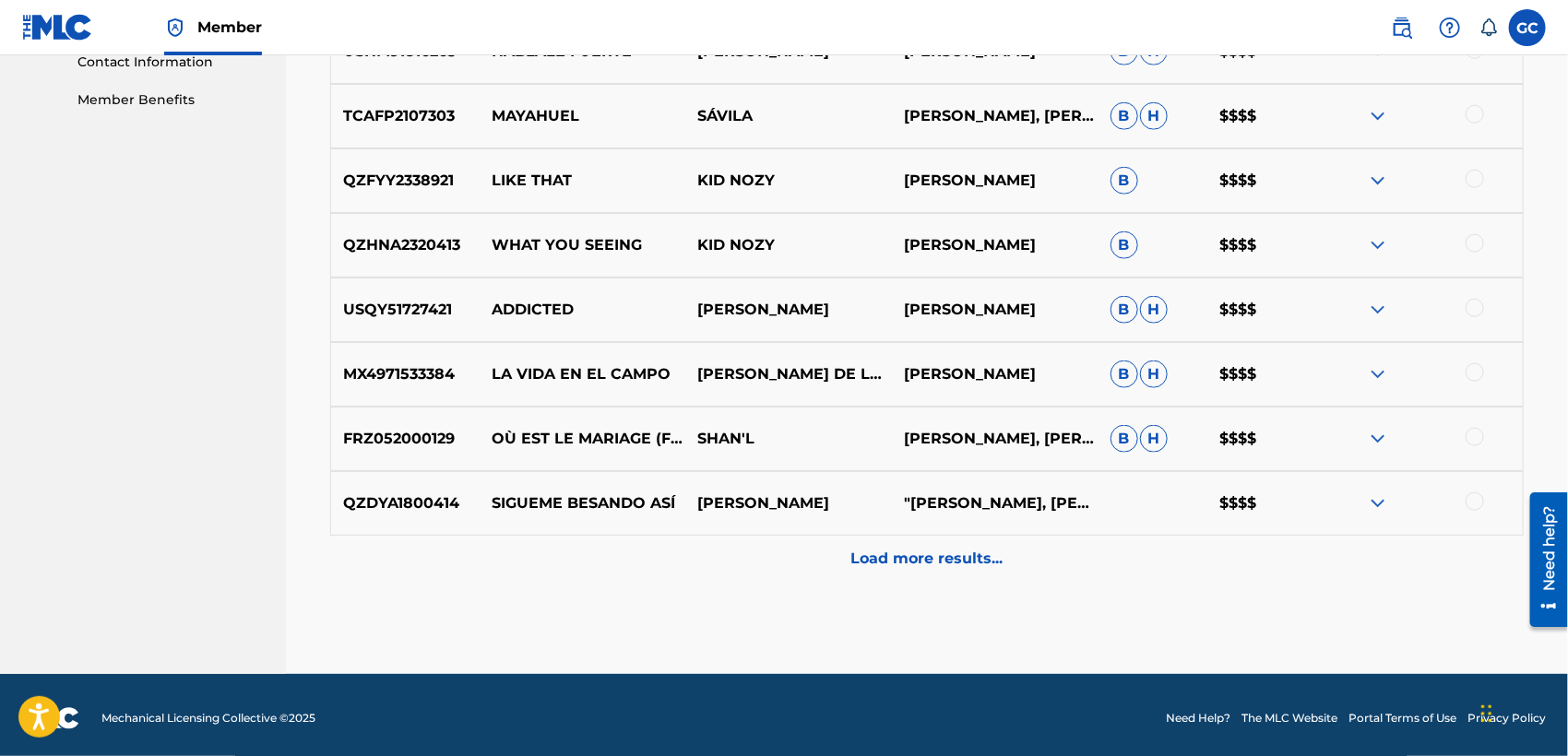
scroll to position [929, 0]
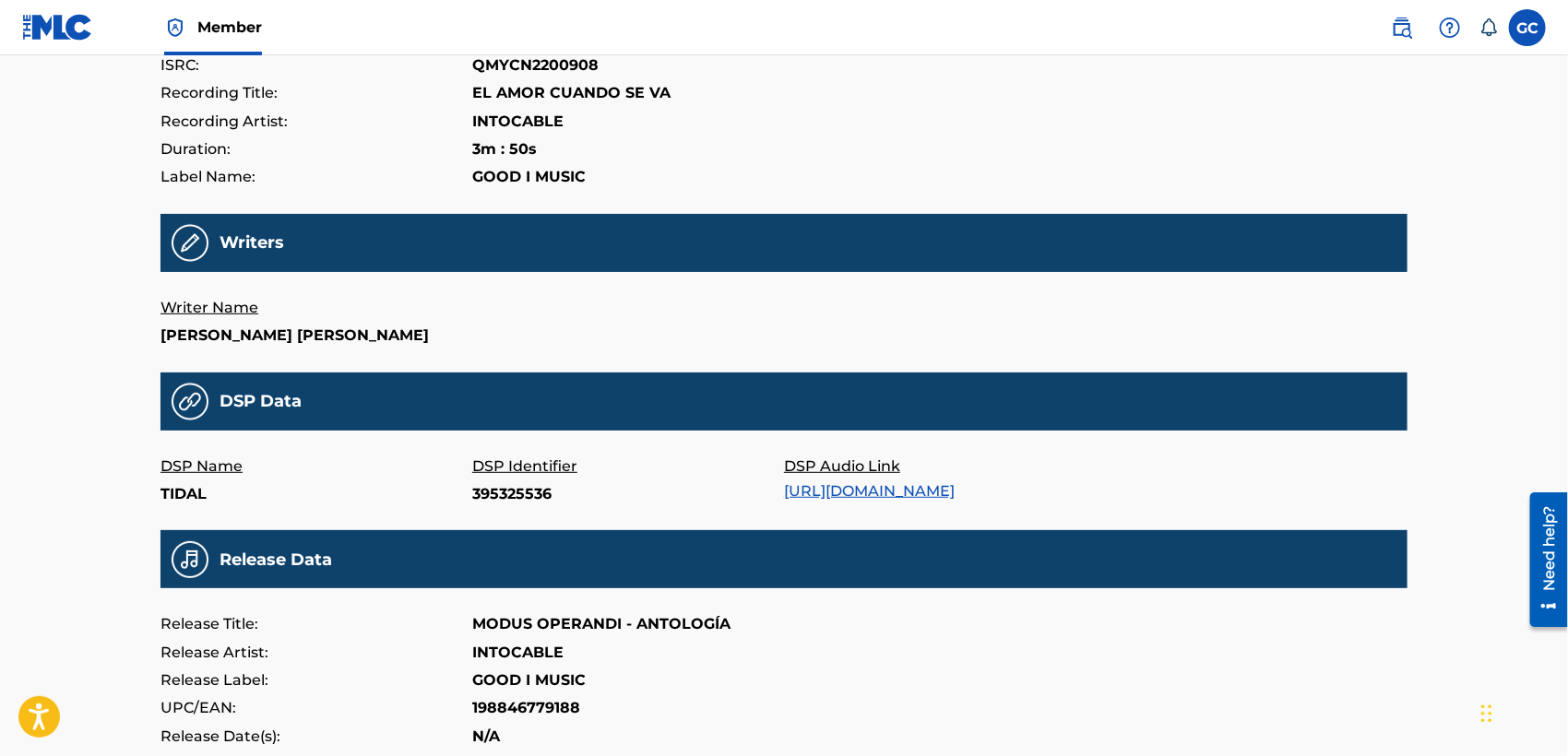
scroll to position [265, 0]
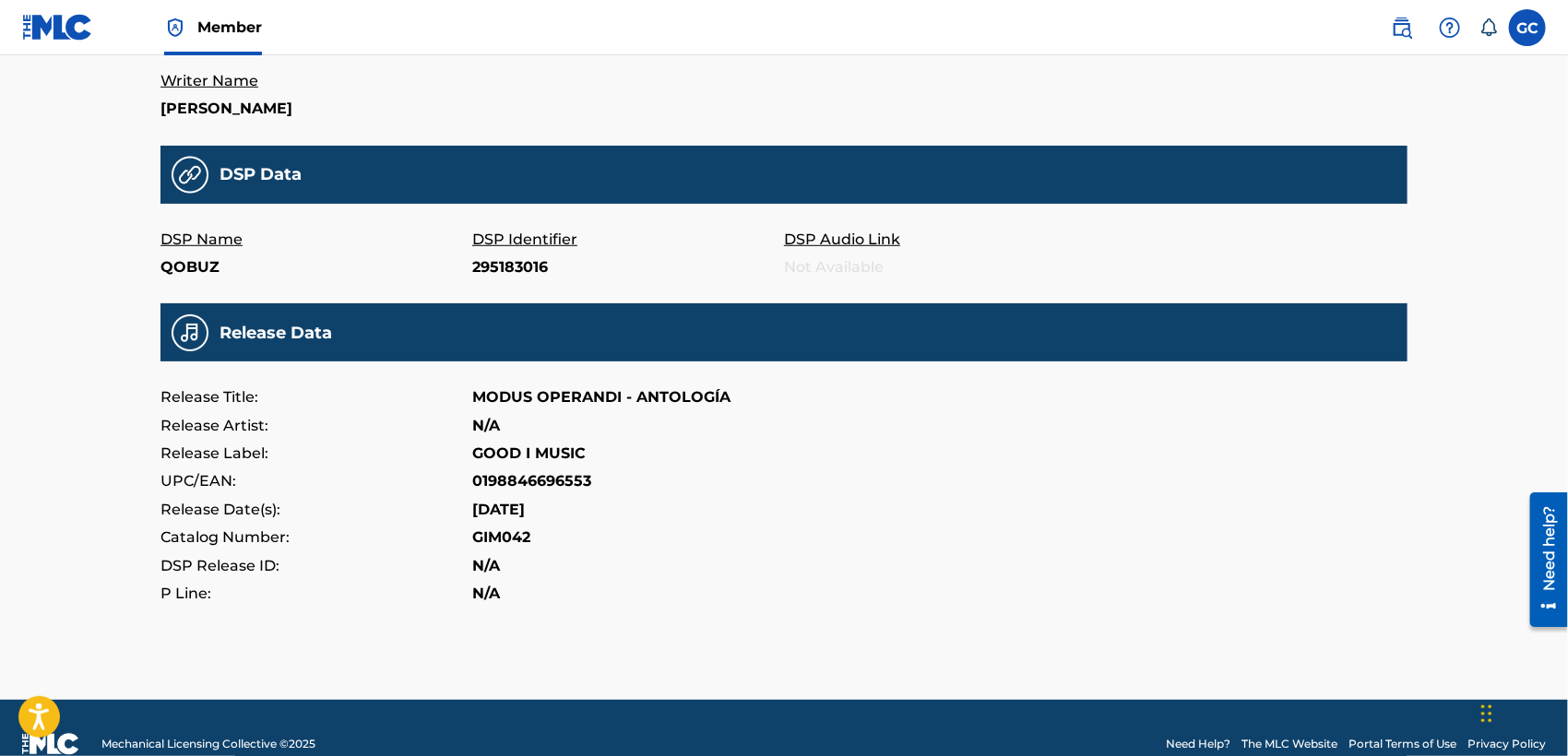
scroll to position [545, 0]
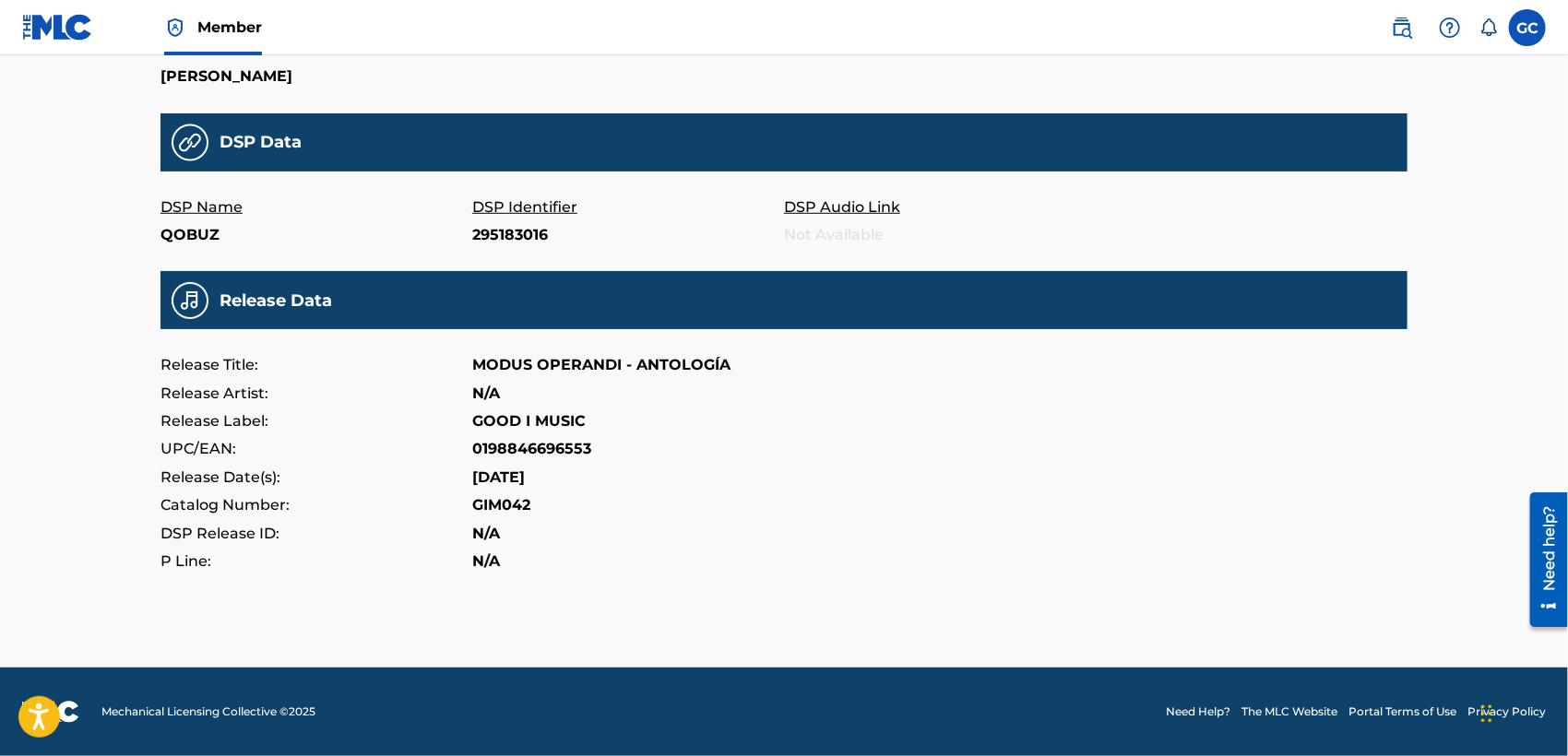
drag, startPoint x: 124, startPoint y: 480, endPoint x: 101, endPoint y: 481, distance: 23.0
